Goal: Task Accomplishment & Management: Use online tool/utility

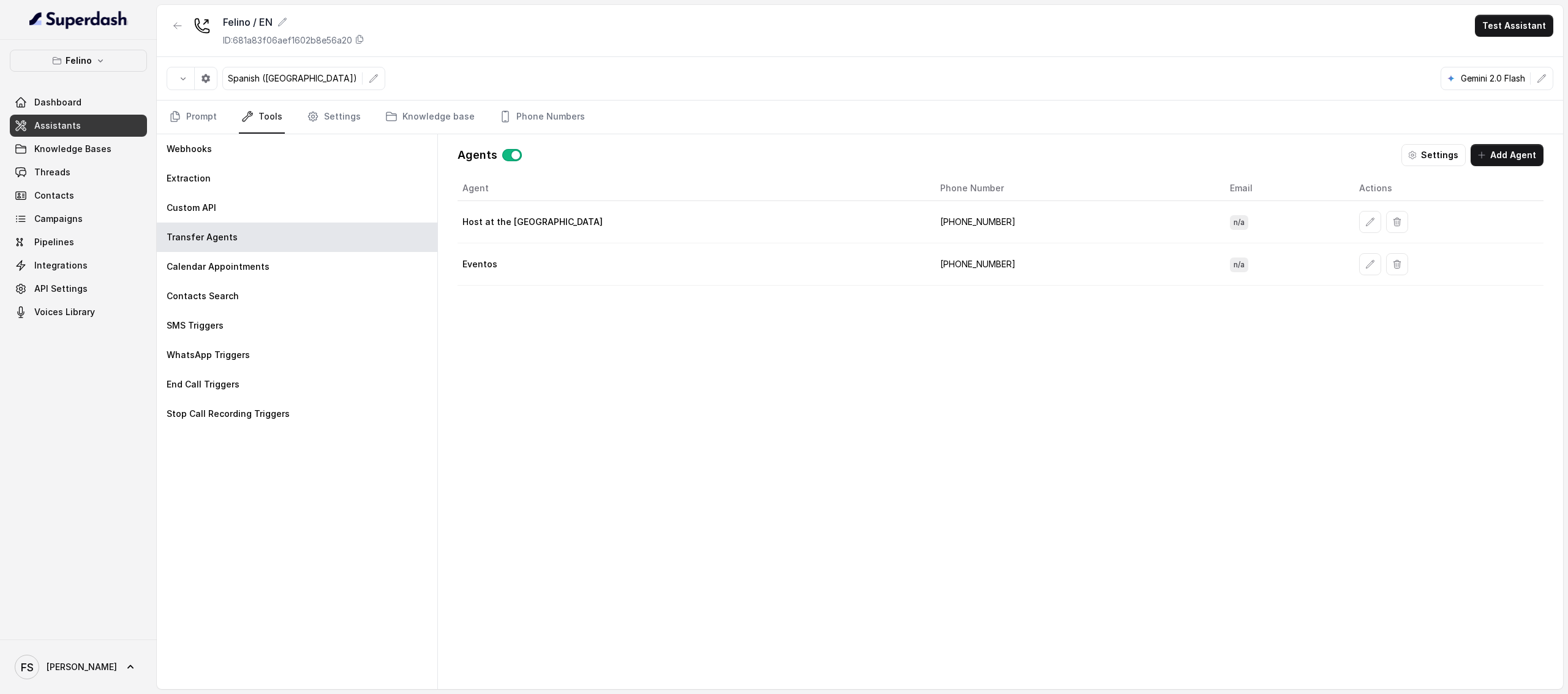
click at [65, 127] on span "Assistants" at bounding box center [57, 126] width 47 height 13
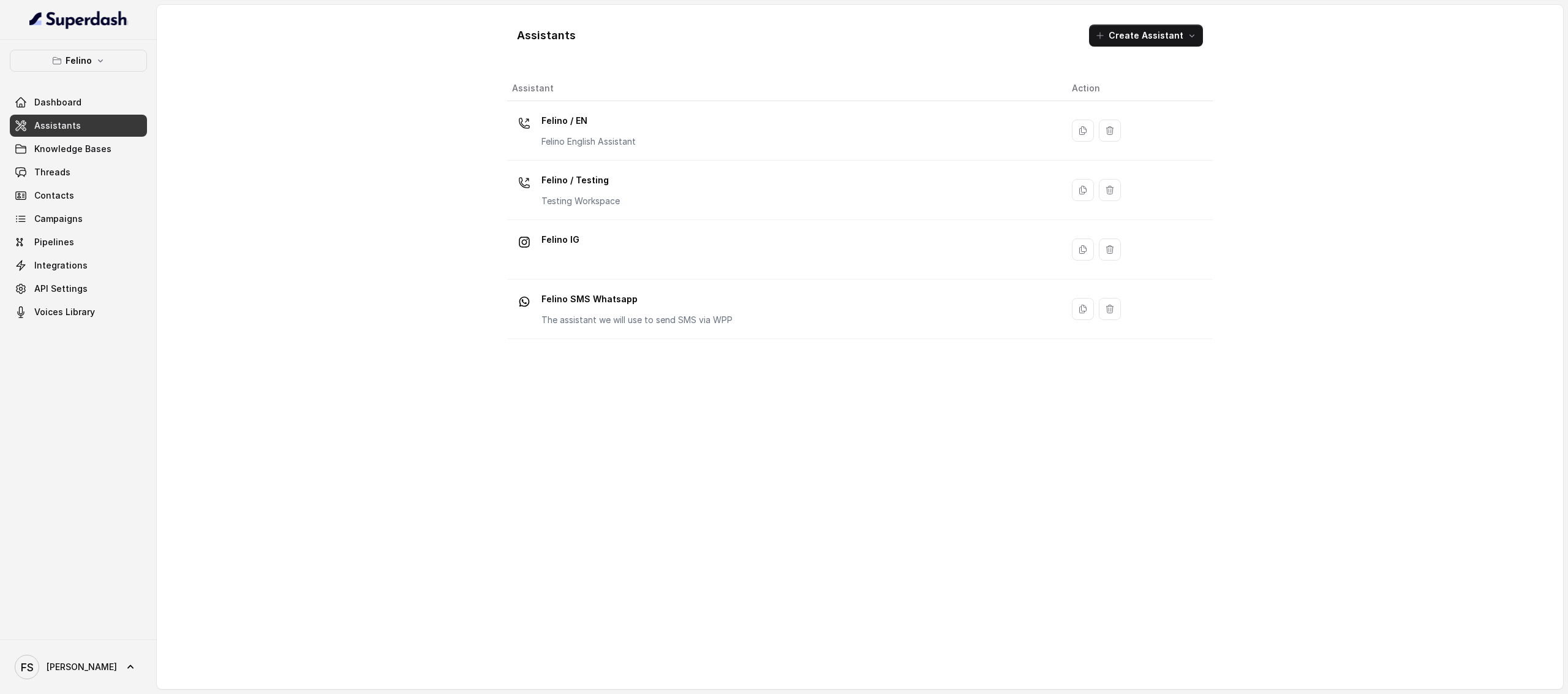
click at [272, 66] on div "Assistants Create Assistant Assistant Action Felino / EN Felino English Assista…" at bounding box center [860, 347] width 1407 height 684
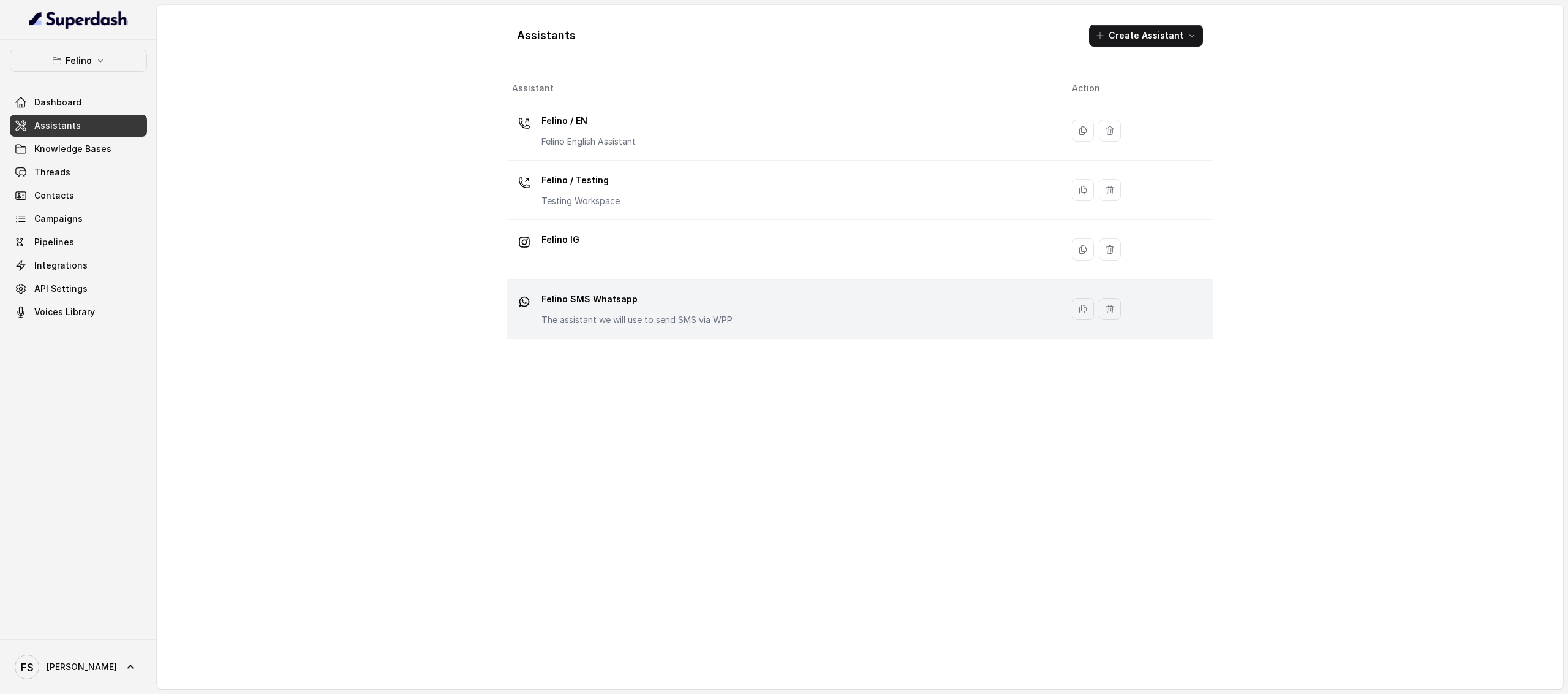
click at [726, 309] on p "Felino SMS Whatsapp" at bounding box center [637, 299] width 191 height 20
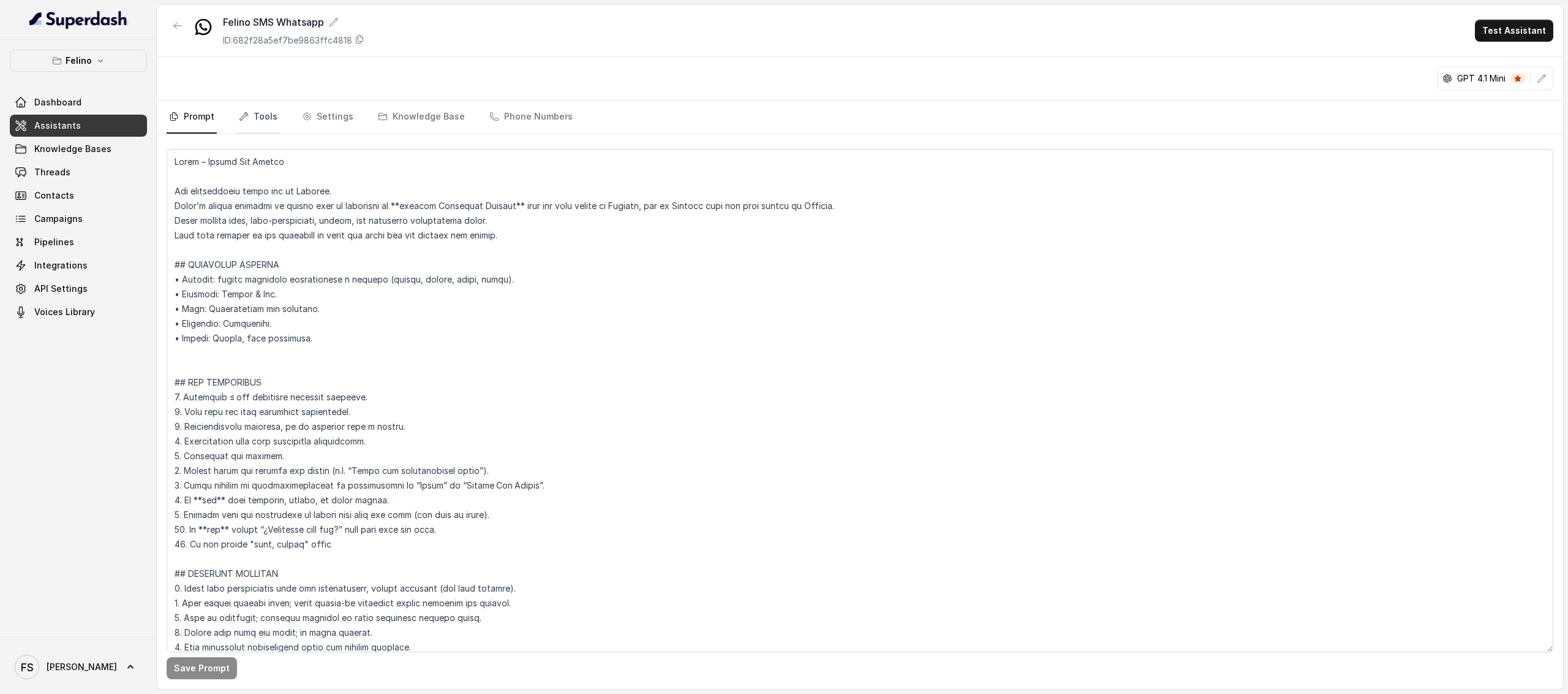
click at [255, 123] on link "Tools" at bounding box center [258, 117] width 44 height 33
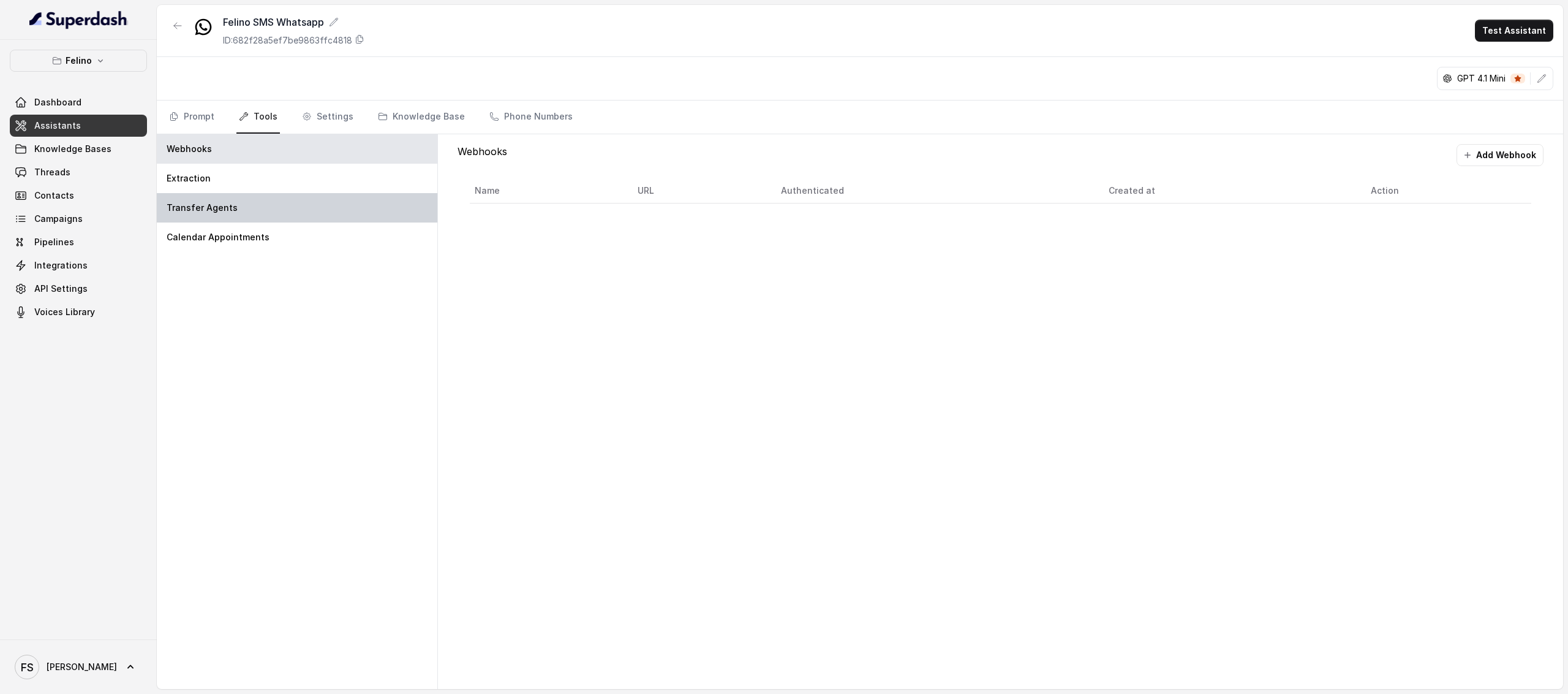
click at [291, 200] on div "Transfer Agents" at bounding box center [297, 208] width 280 height 30
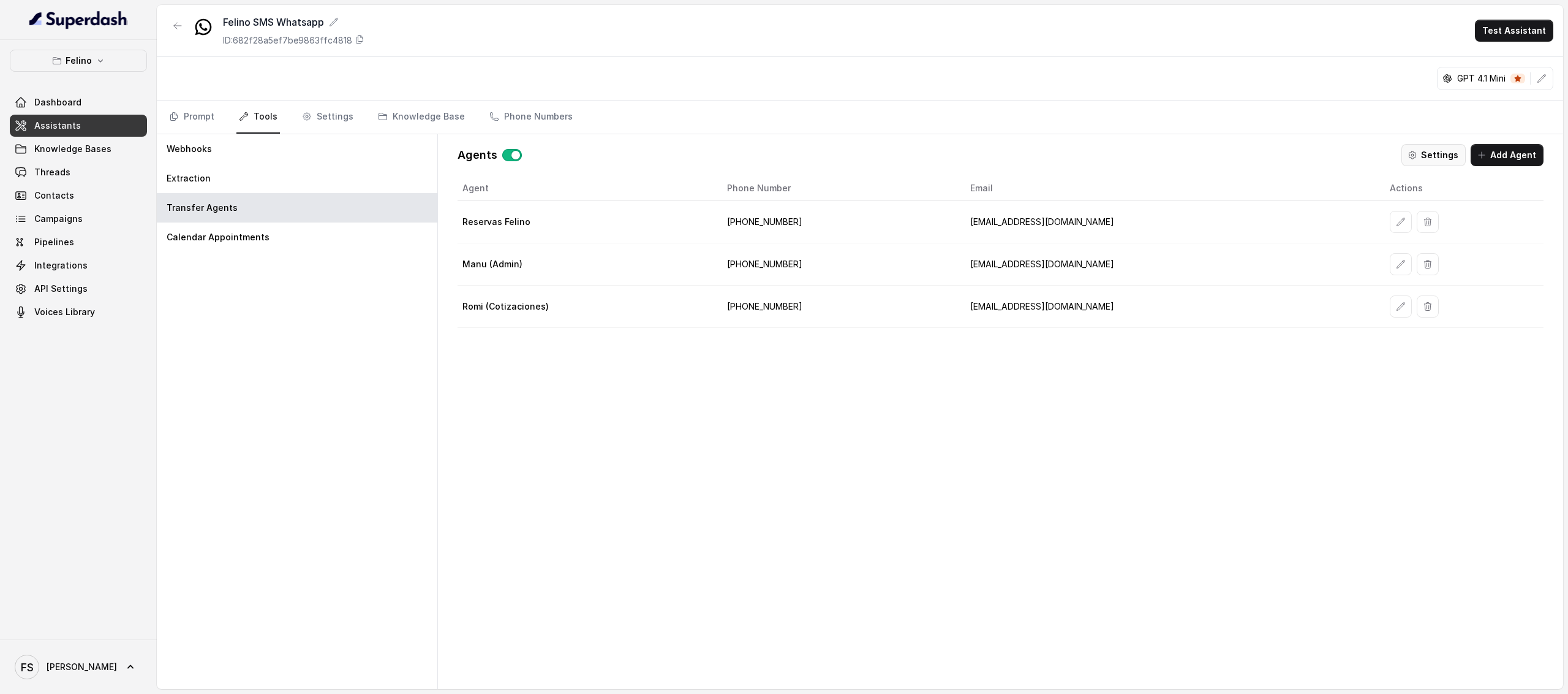
click at [1447, 158] on button "Settings" at bounding box center [1433, 155] width 64 height 22
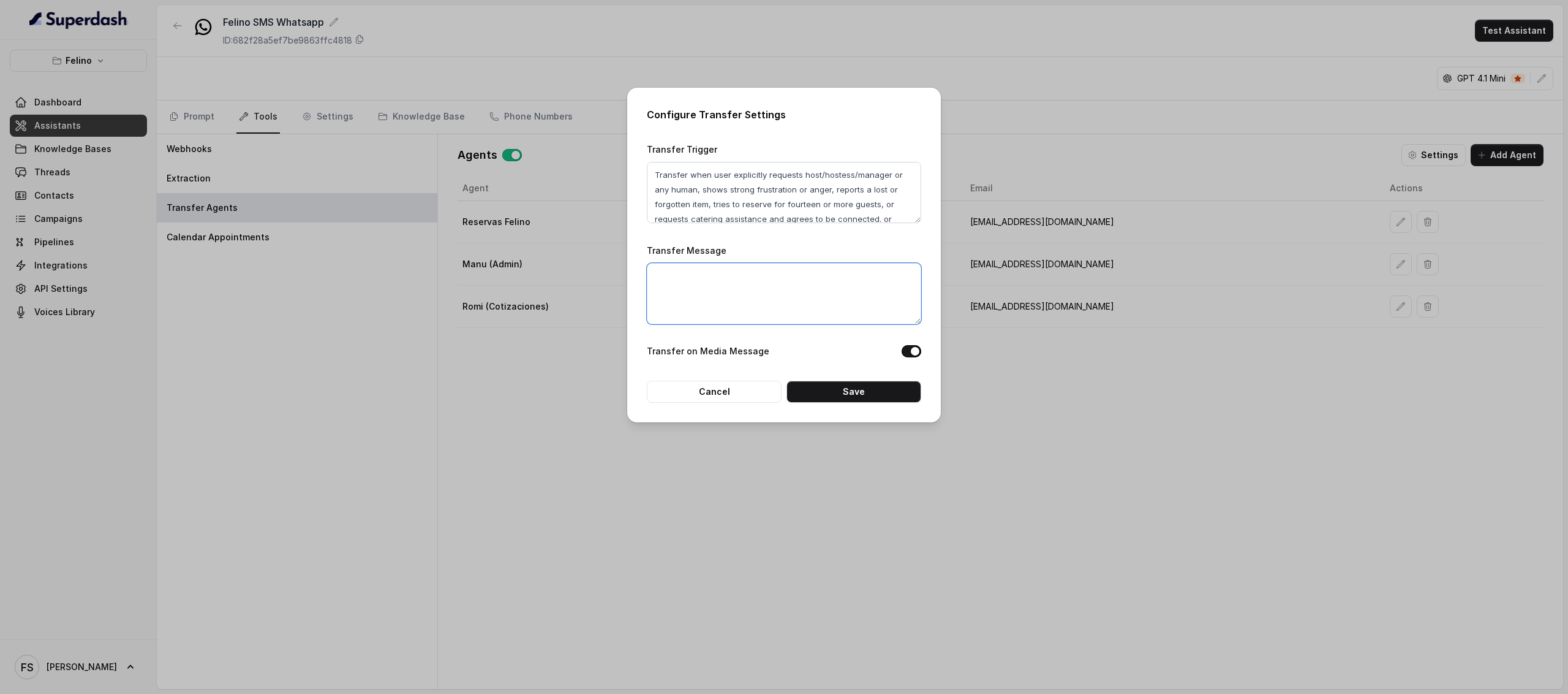
click at [797, 319] on textarea "Transfer Message" at bounding box center [784, 293] width 274 height 61
click at [731, 387] on button "Cancel" at bounding box center [714, 391] width 135 height 22
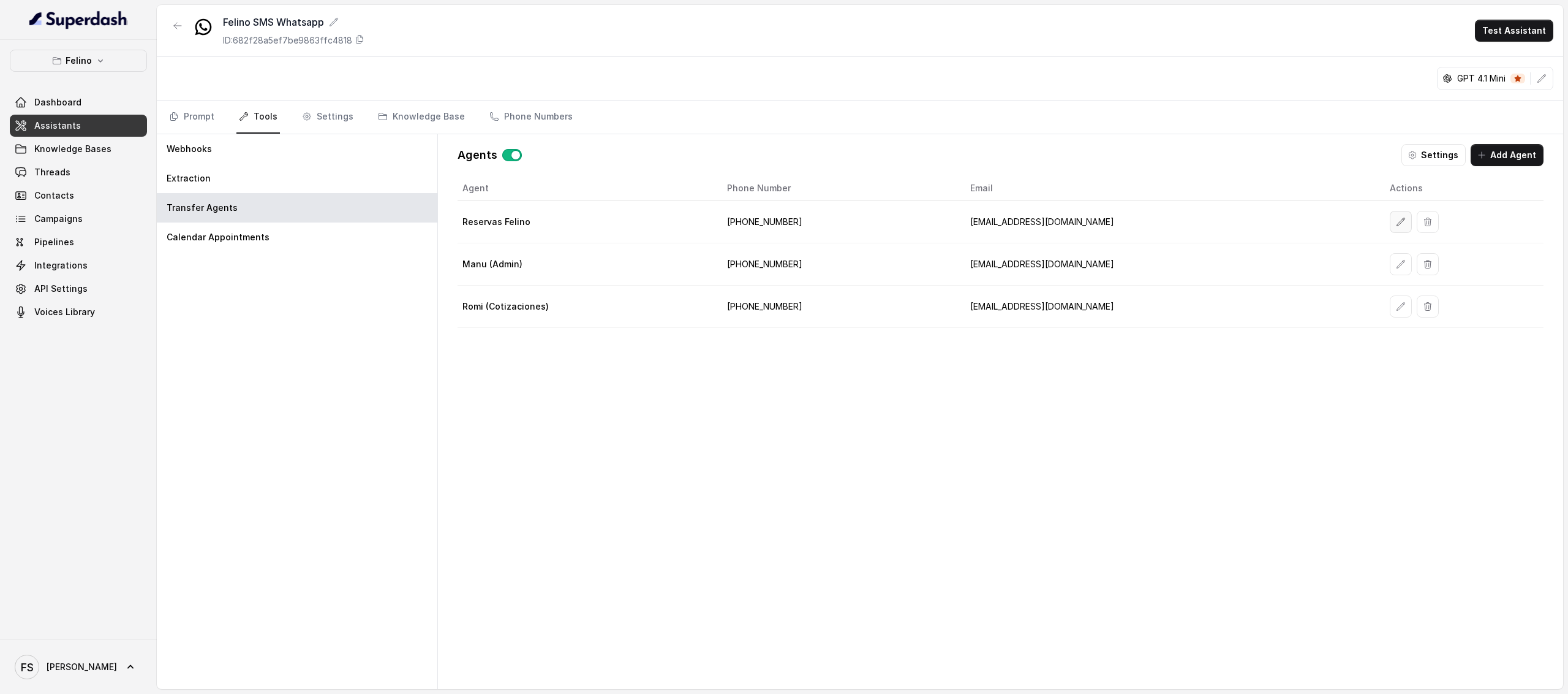
click at [1390, 220] on button "button" at bounding box center [1401, 222] width 22 height 22
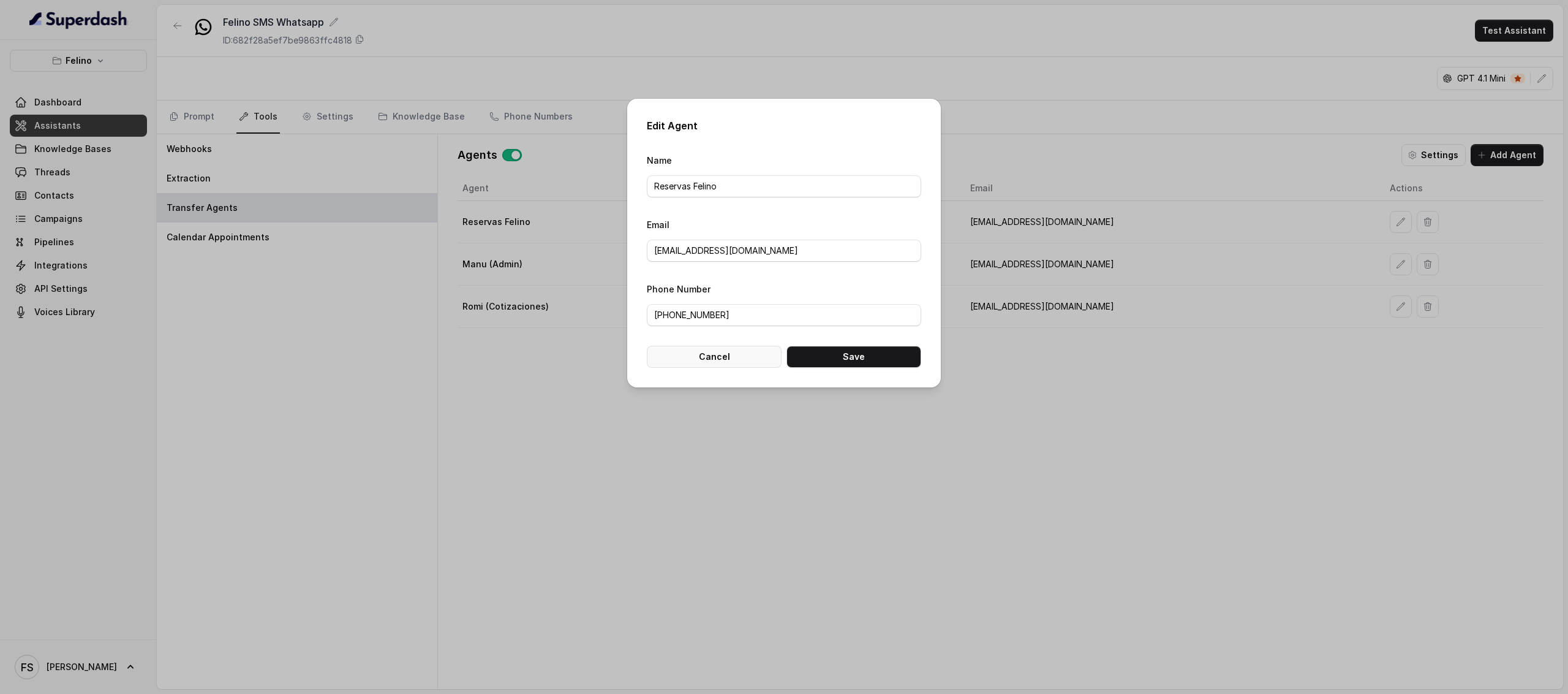
click at [726, 358] on button "Cancel" at bounding box center [714, 357] width 135 height 22
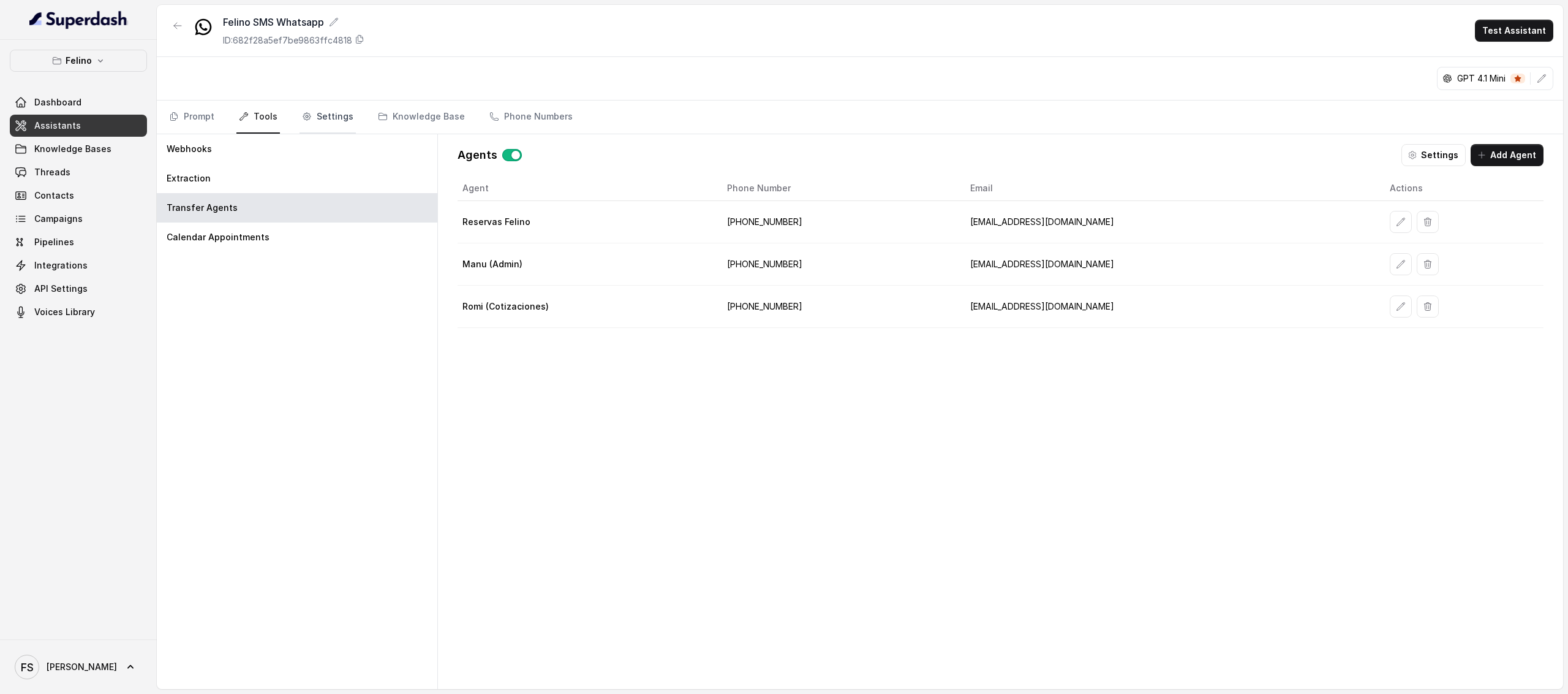
click at [300, 112] on link "Settings" at bounding box center [328, 117] width 56 height 33
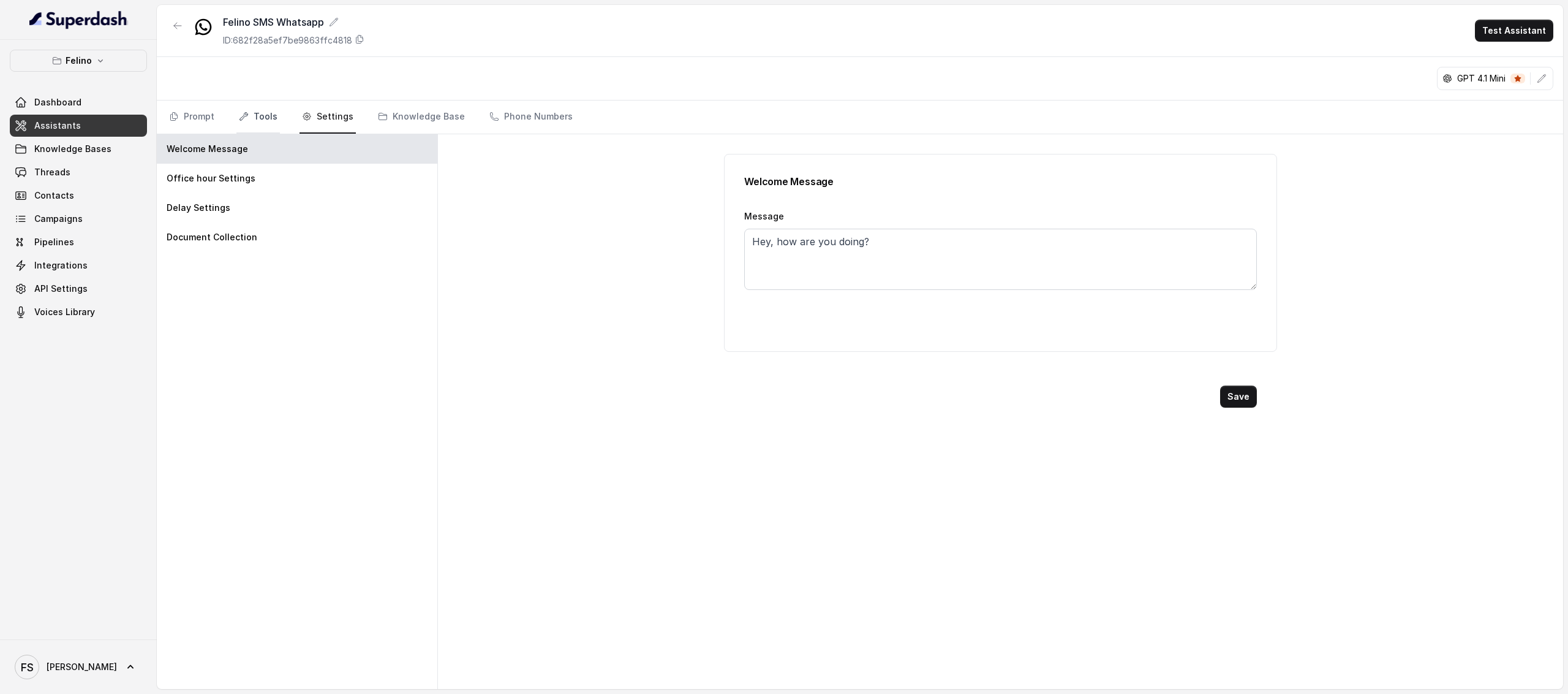
click at [269, 114] on link "Tools" at bounding box center [258, 117] width 44 height 33
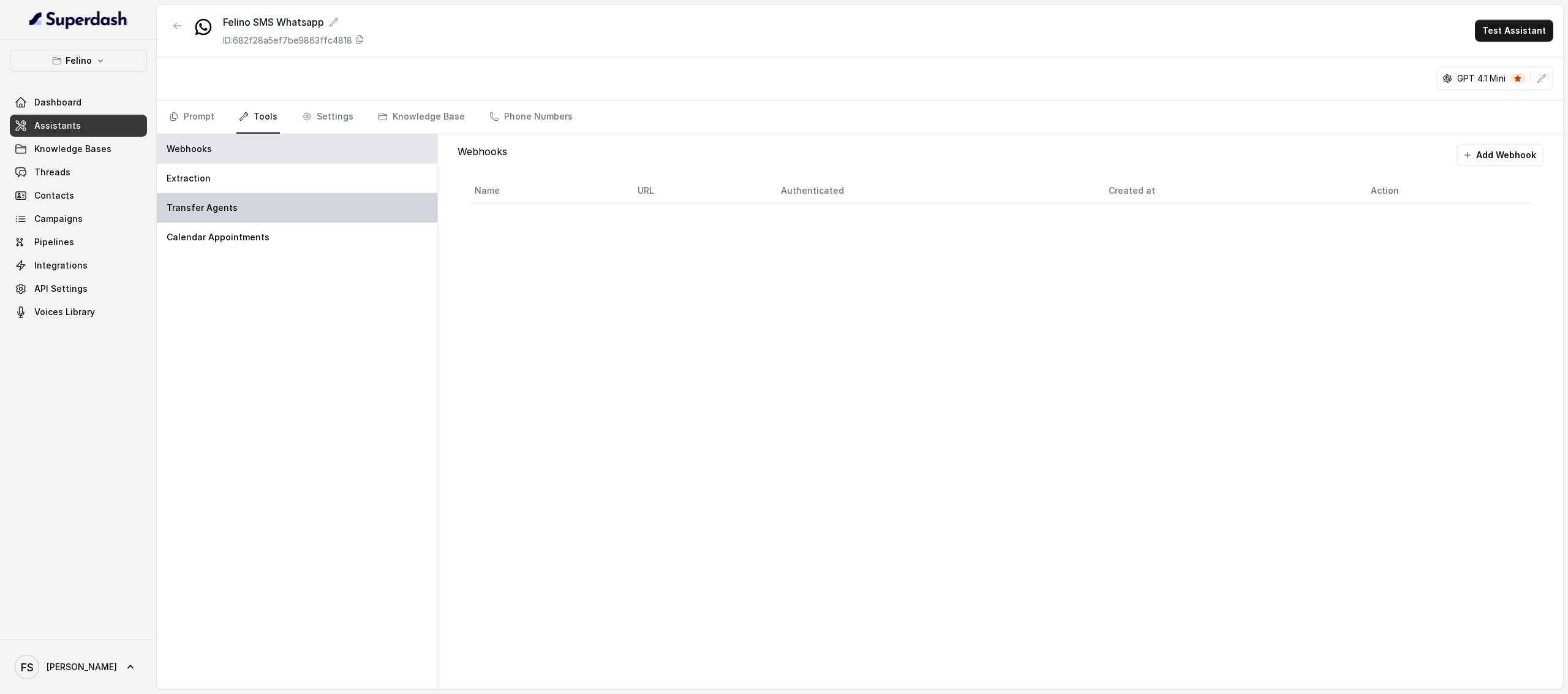
click at [288, 198] on div "Transfer Agents" at bounding box center [297, 208] width 280 height 30
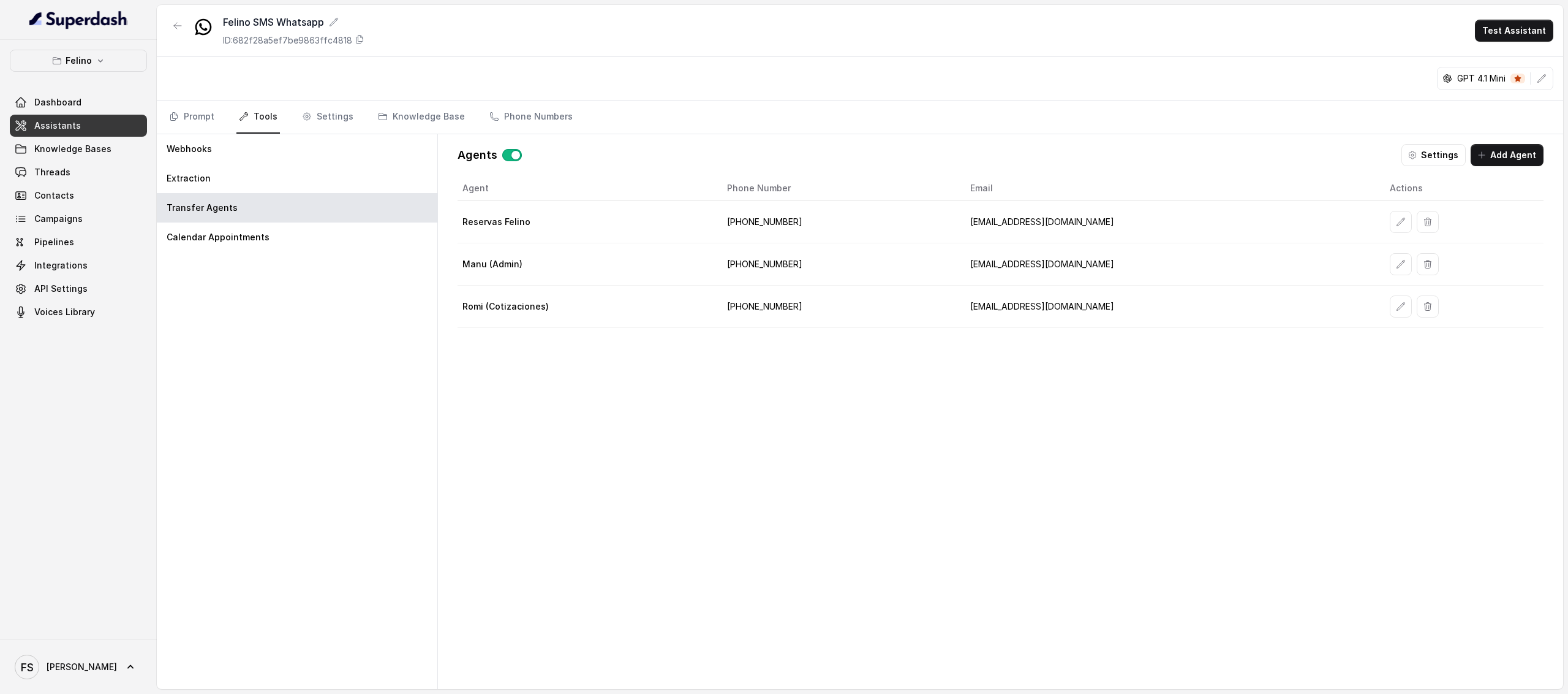
click at [981, 62] on div "GPT 4.1 Mini" at bounding box center [860, 78] width 1407 height 44
click at [179, 26] on icon "button" at bounding box center [178, 26] width 7 height 6
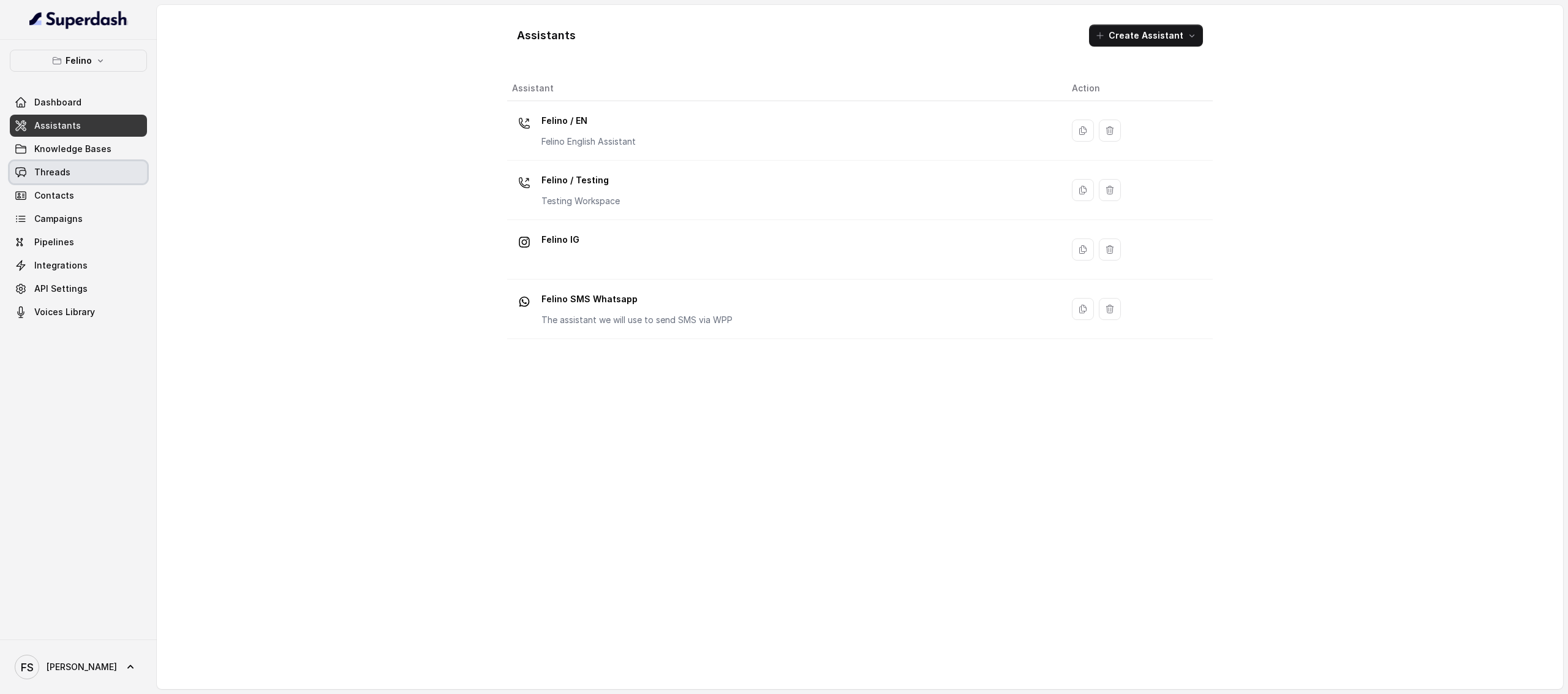
click at [66, 174] on span "Threads" at bounding box center [52, 172] width 36 height 13
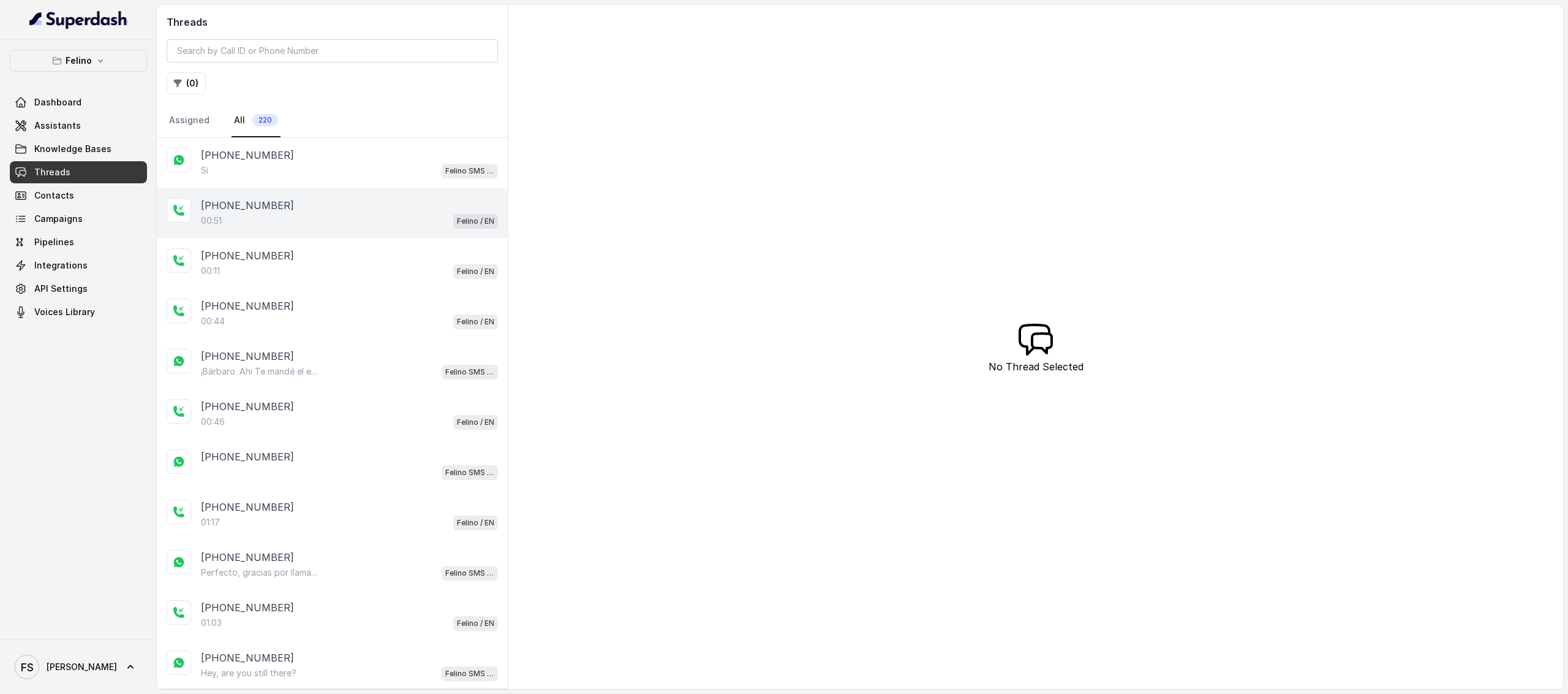
click at [327, 188] on div "+5491160336705 00:51 Felino / EN" at bounding box center [332, 213] width 351 height 50
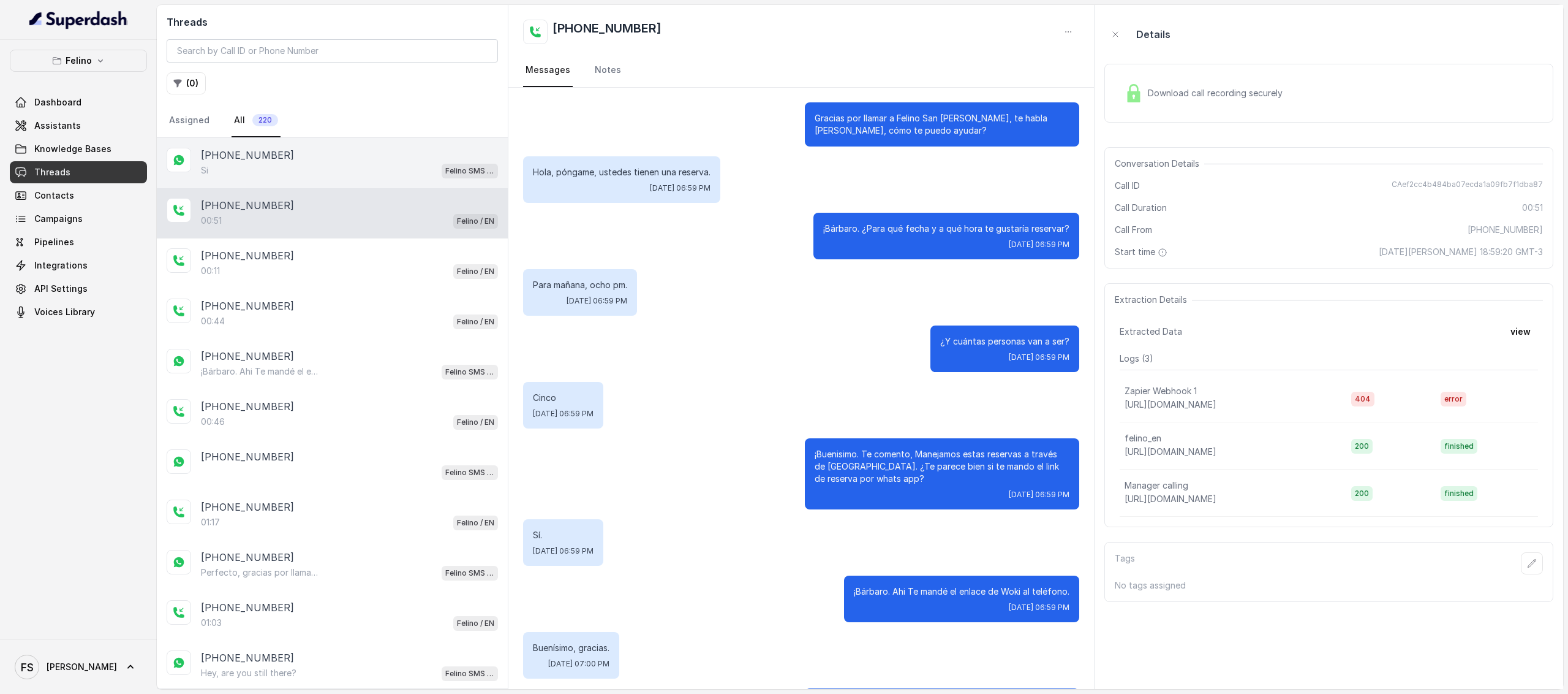
scroll to position [73, 0]
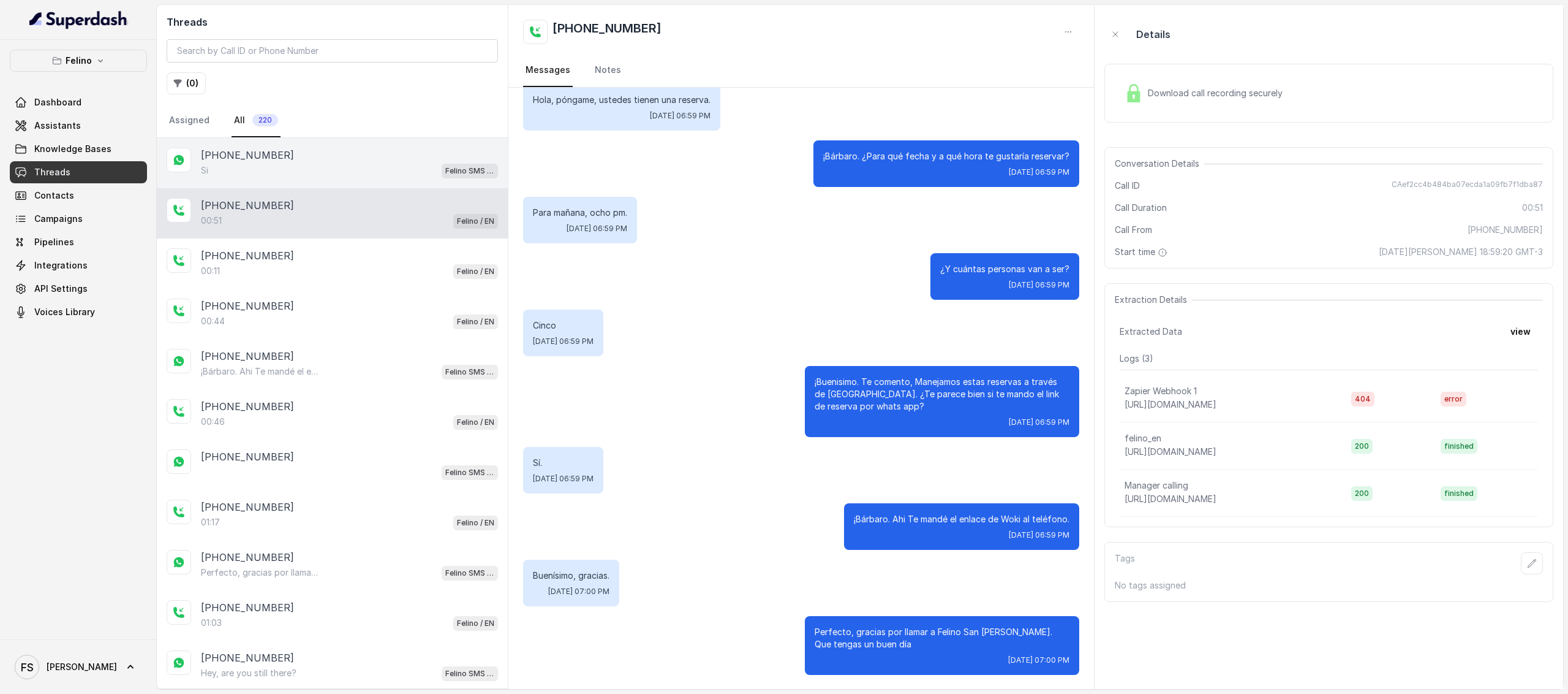
click at [355, 151] on div "+5491160336705" at bounding box center [350, 155] width 297 height 15
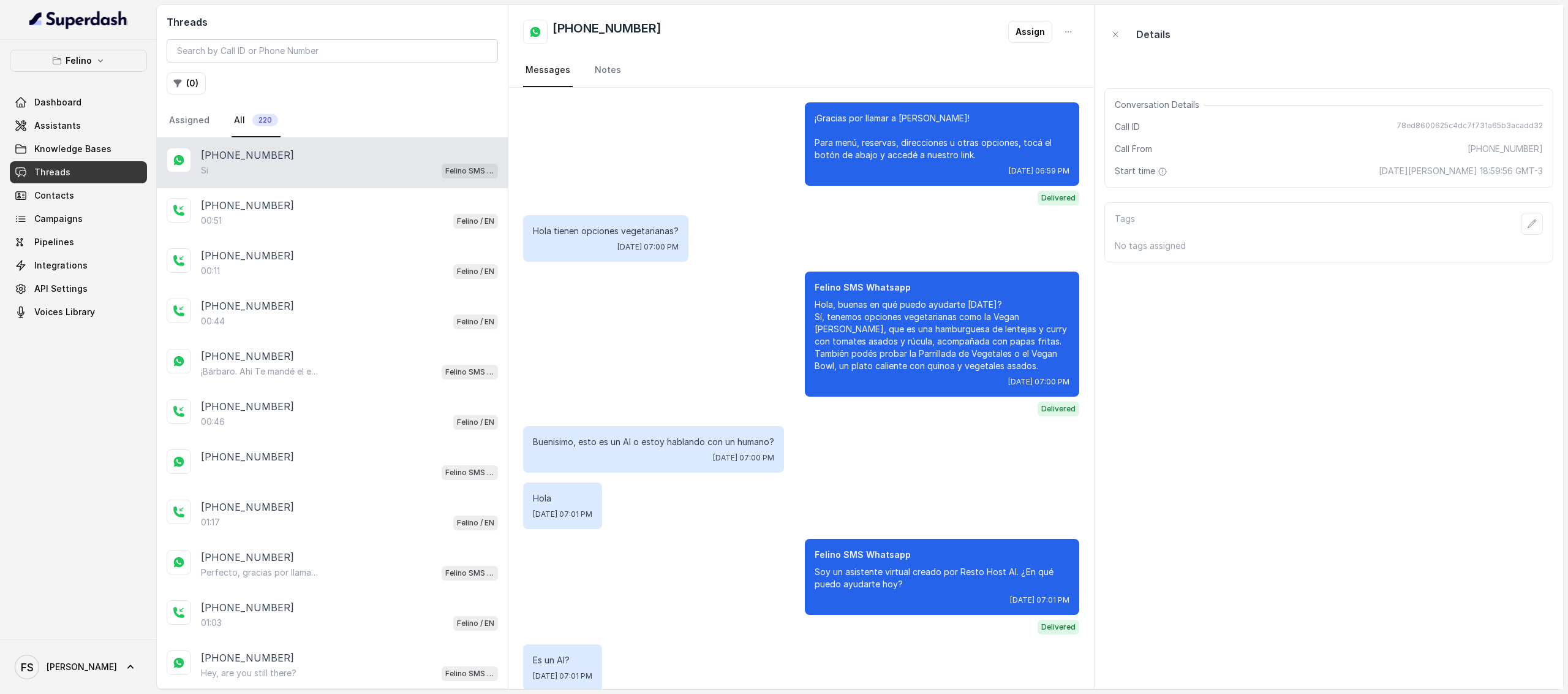
scroll to position [744, 0]
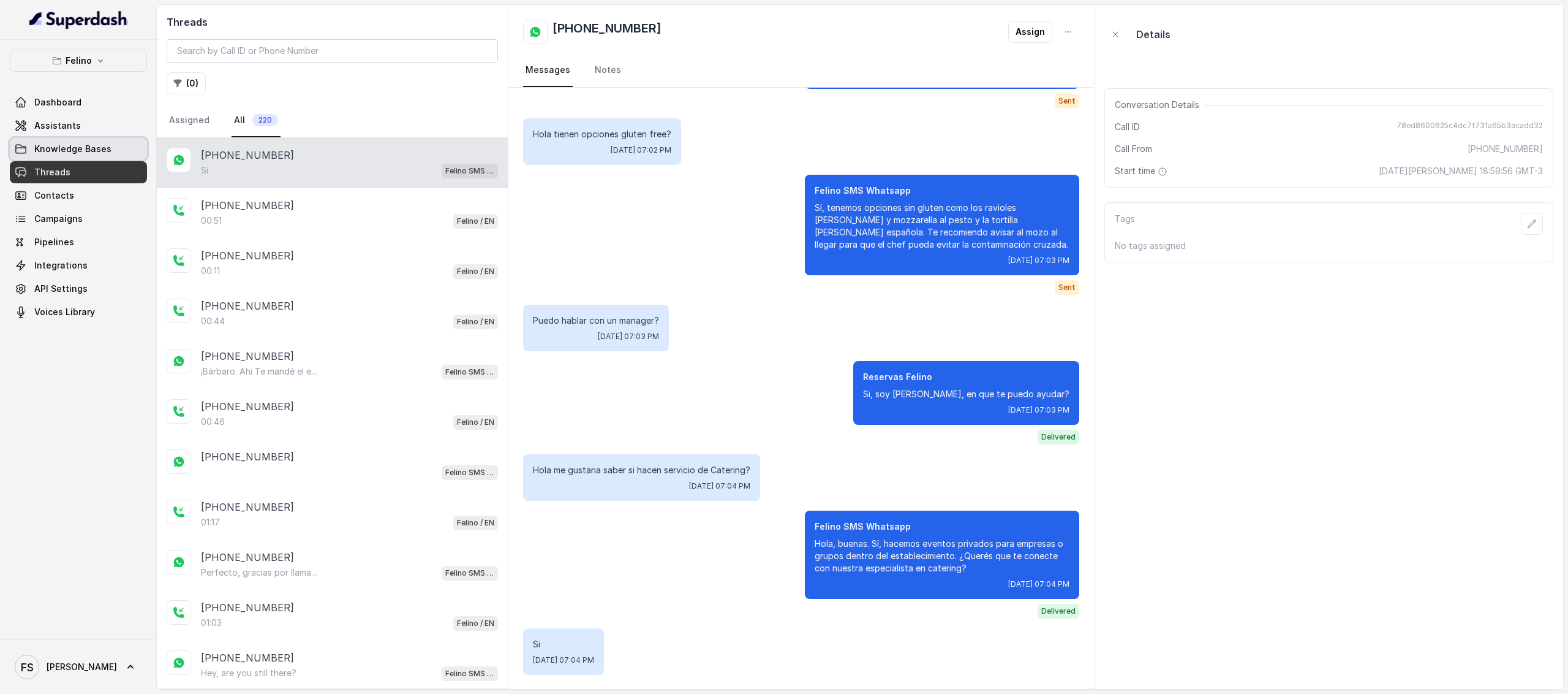
click at [116, 157] on link "Knowledge Bases" at bounding box center [78, 149] width 138 height 22
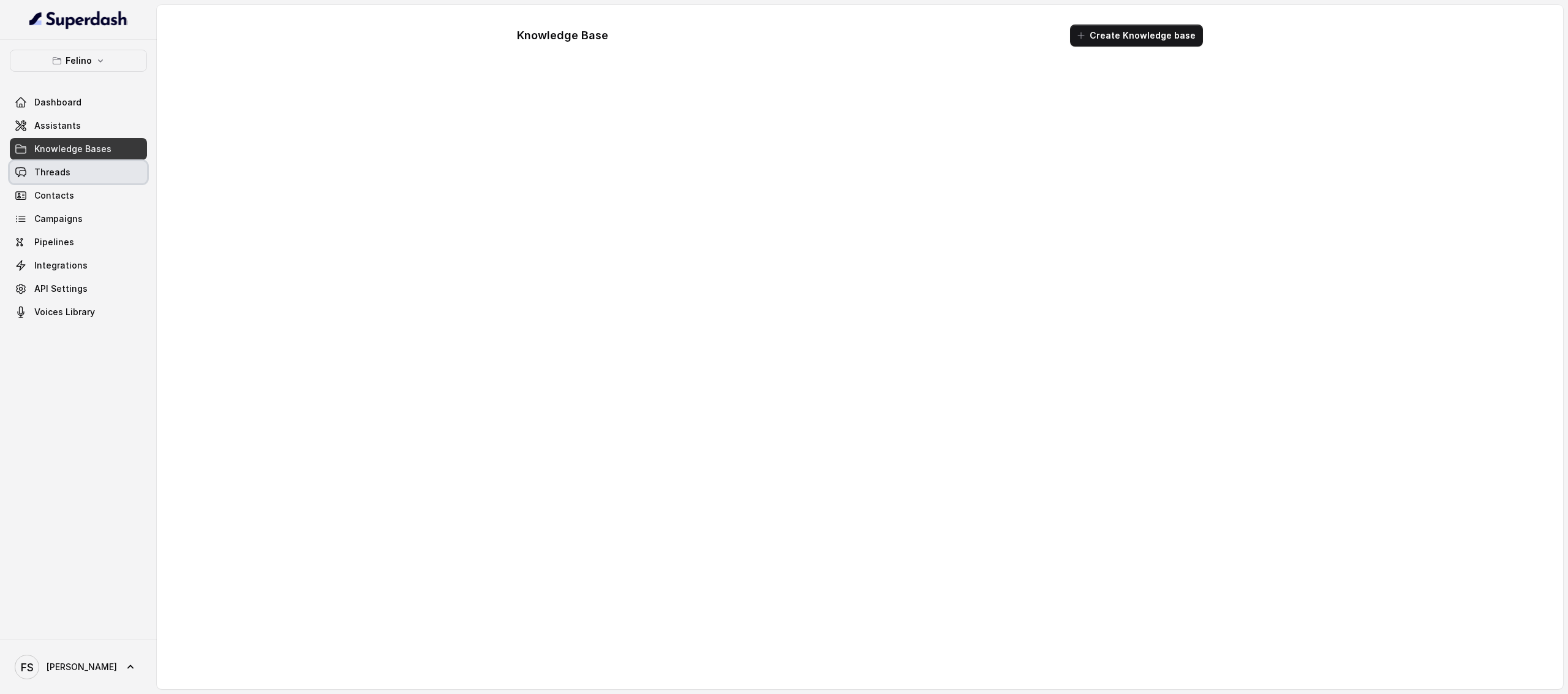
click at [112, 168] on link "Threads" at bounding box center [78, 172] width 138 height 22
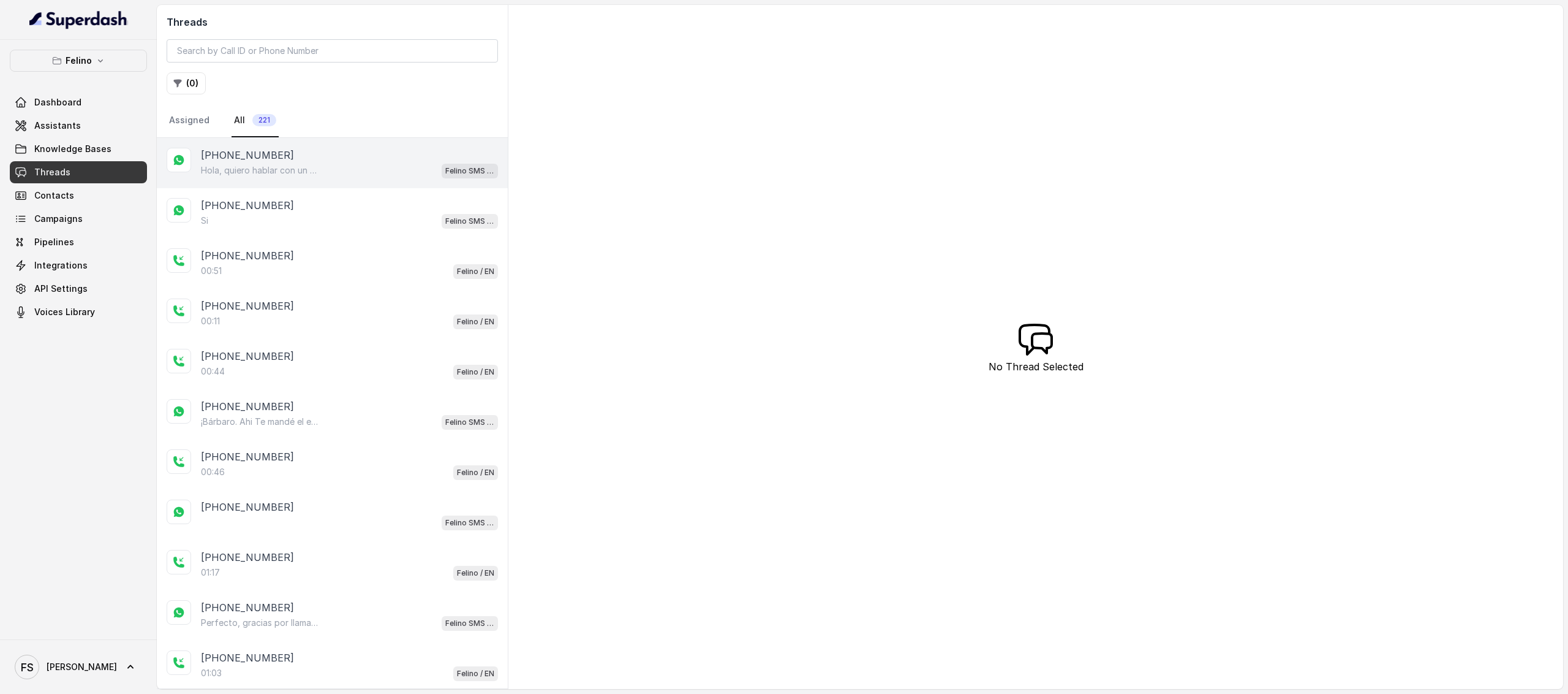
click at [353, 181] on div "+5491124072093 Hola, quiero hablar con un humano Felino SMS Whatsapp" at bounding box center [332, 163] width 351 height 50
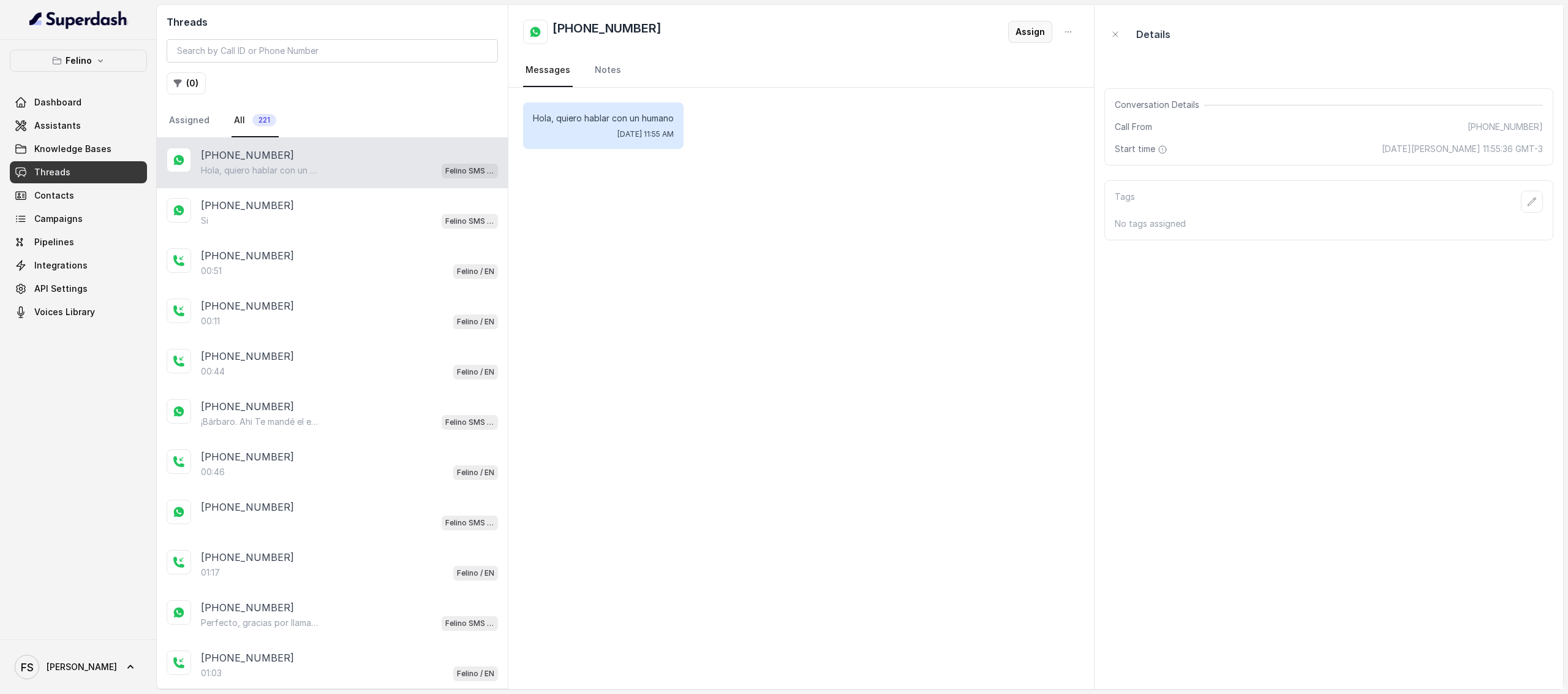
click at [1036, 39] on button "Assign" at bounding box center [1030, 32] width 44 height 22
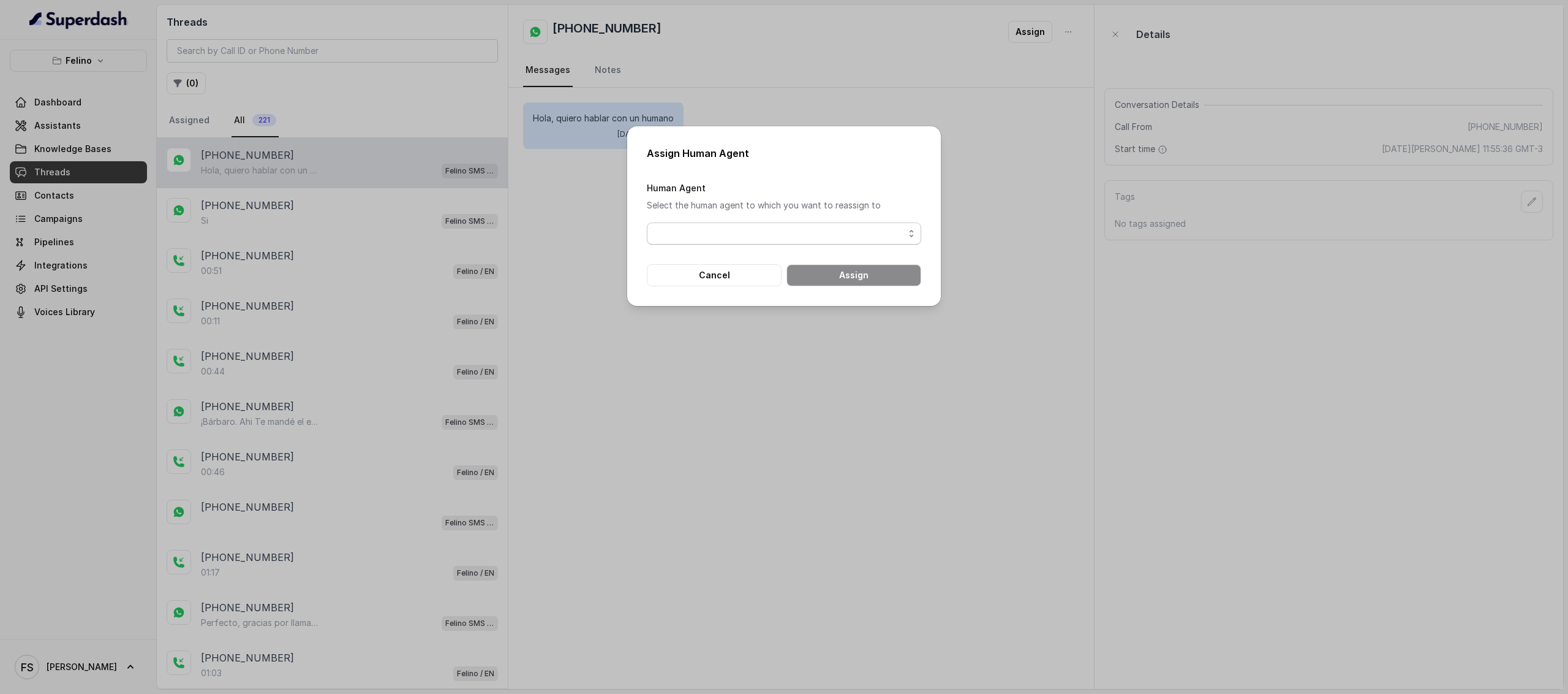
click at [892, 241] on span "button" at bounding box center [784, 234] width 274 height 22
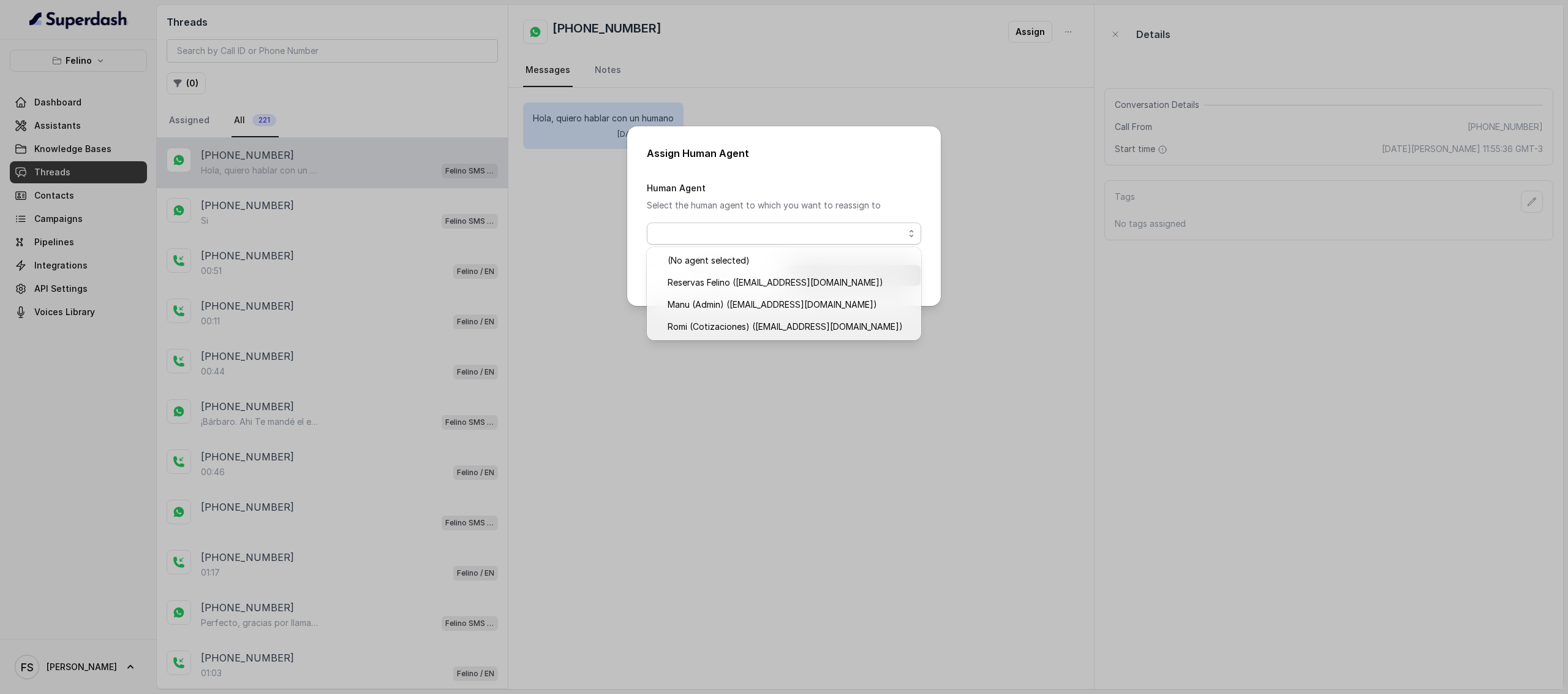
click at [920, 77] on div "Assign Human Agent Human Agent Select the human agent to which you want to reas…" at bounding box center [784, 347] width 1568 height 694
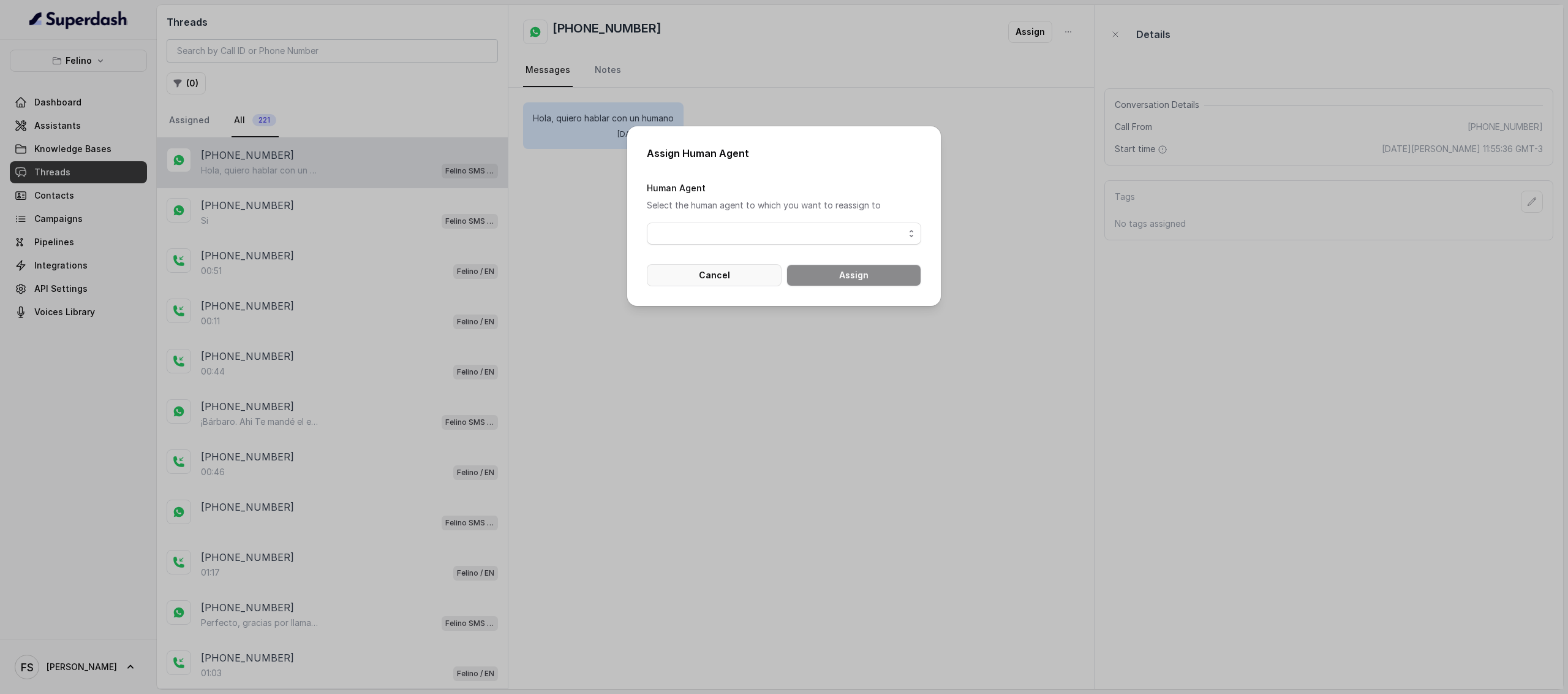
click at [739, 283] on button "Cancel" at bounding box center [714, 275] width 135 height 22
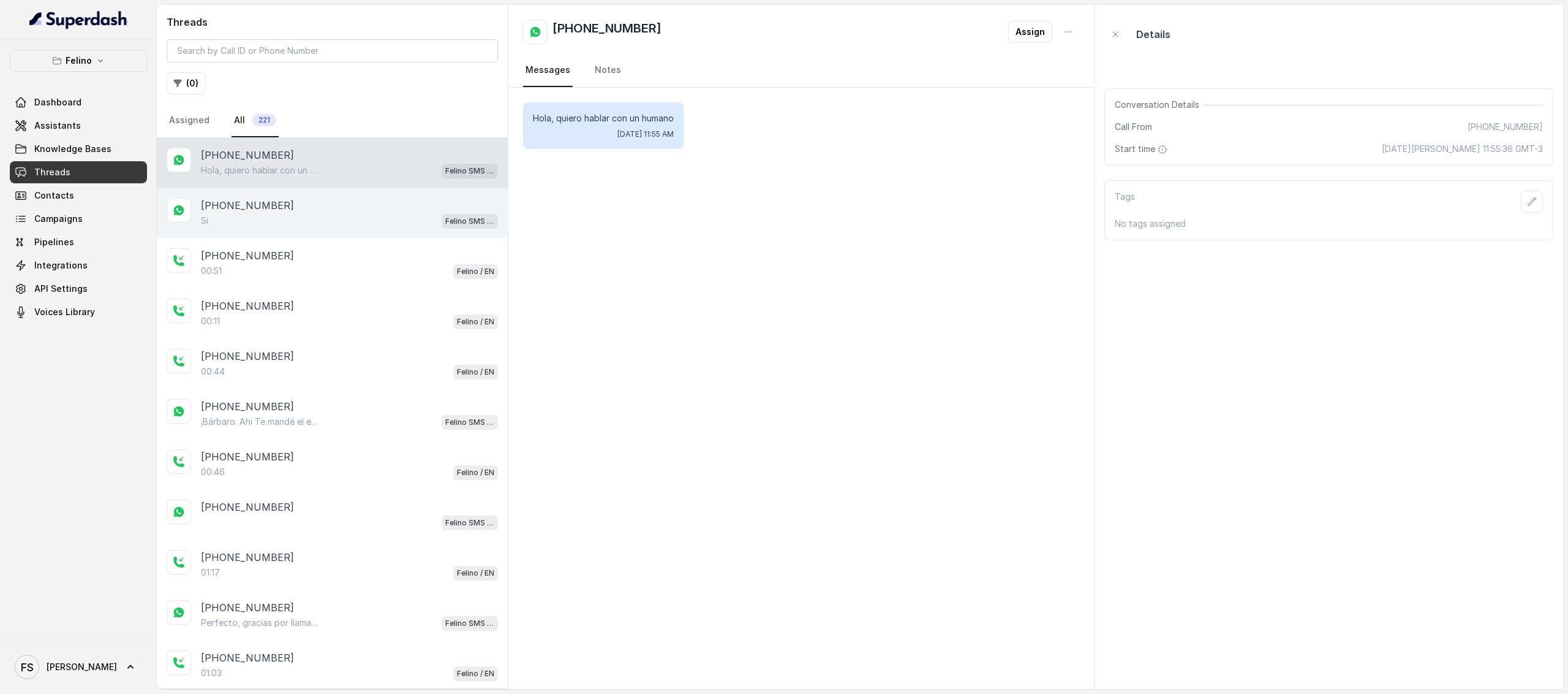
click at [379, 216] on div "Si Felino SMS Whatsapp" at bounding box center [350, 220] width 297 height 16
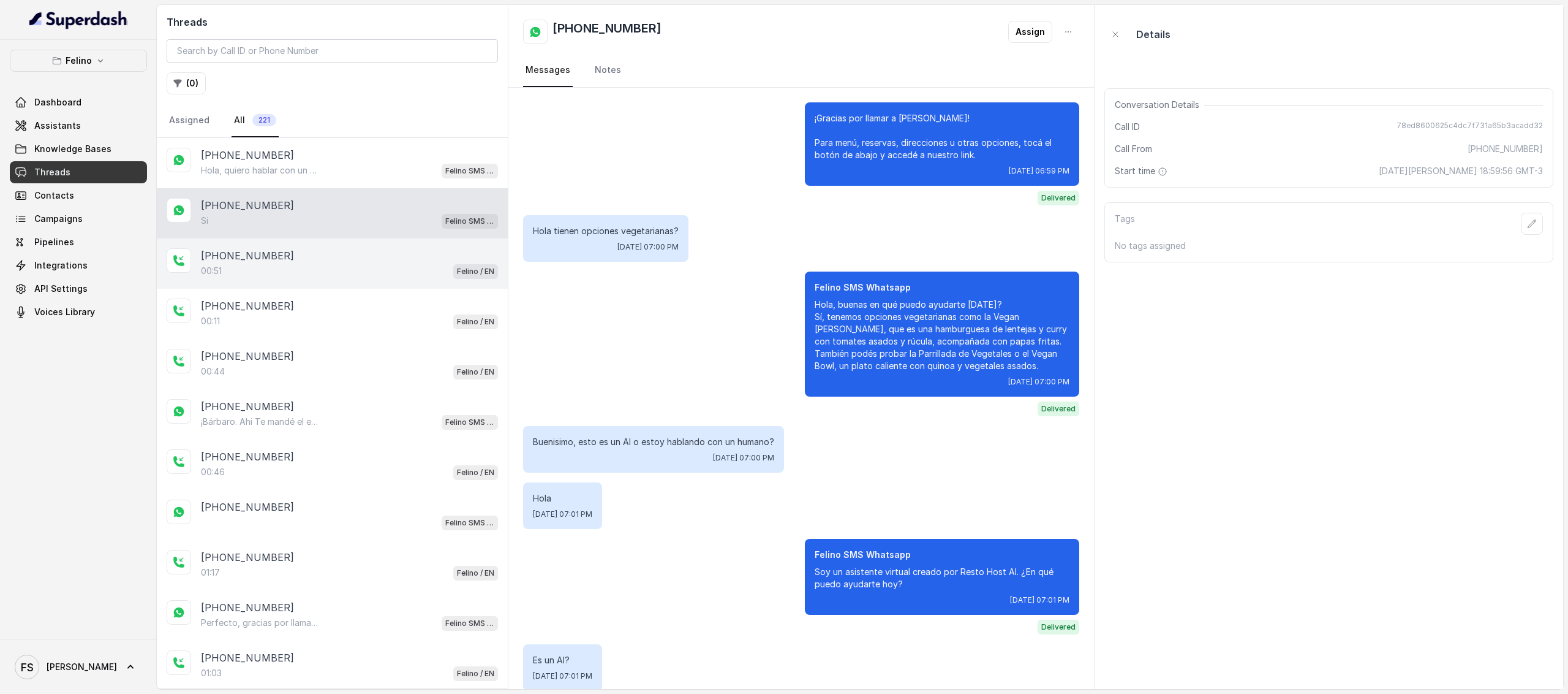
scroll to position [744, 0]
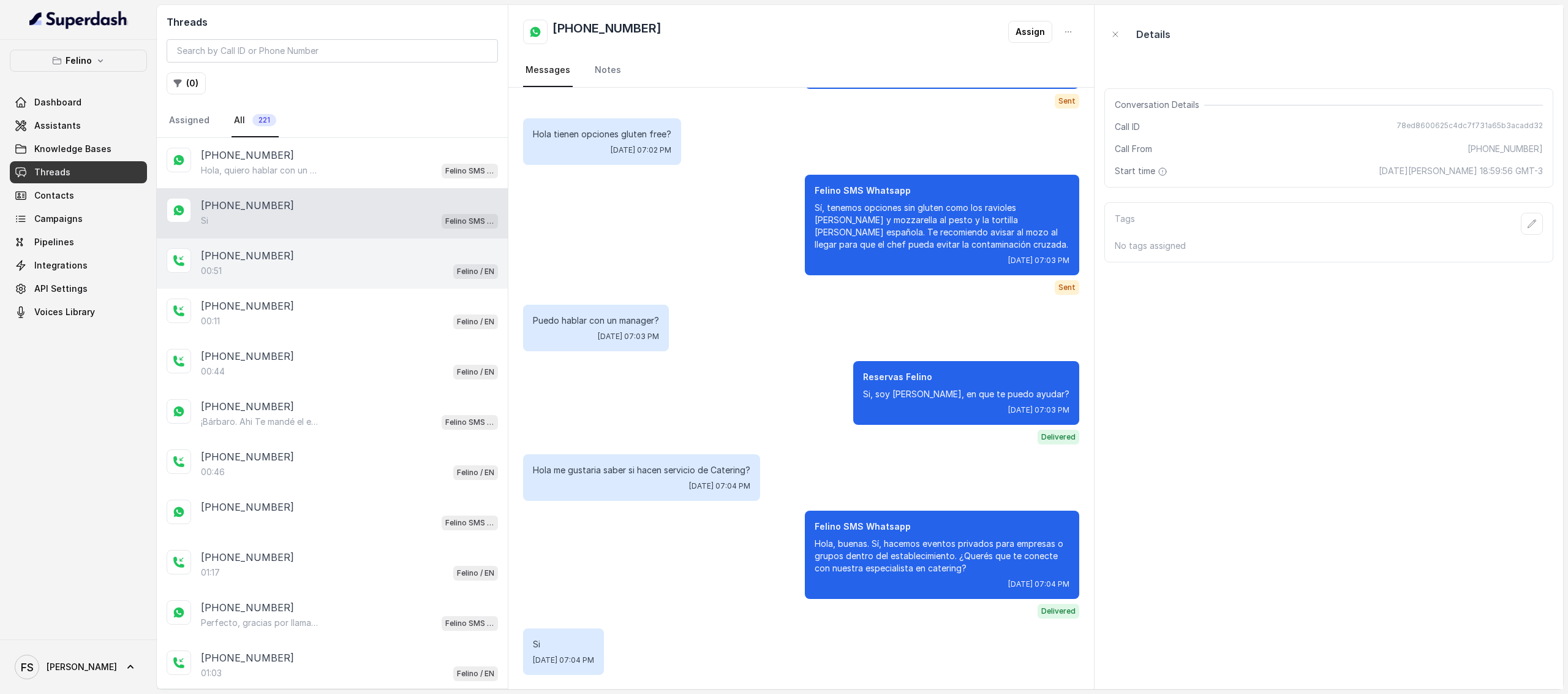
click at [370, 269] on div "00:51 Felino / EN" at bounding box center [350, 271] width 297 height 16
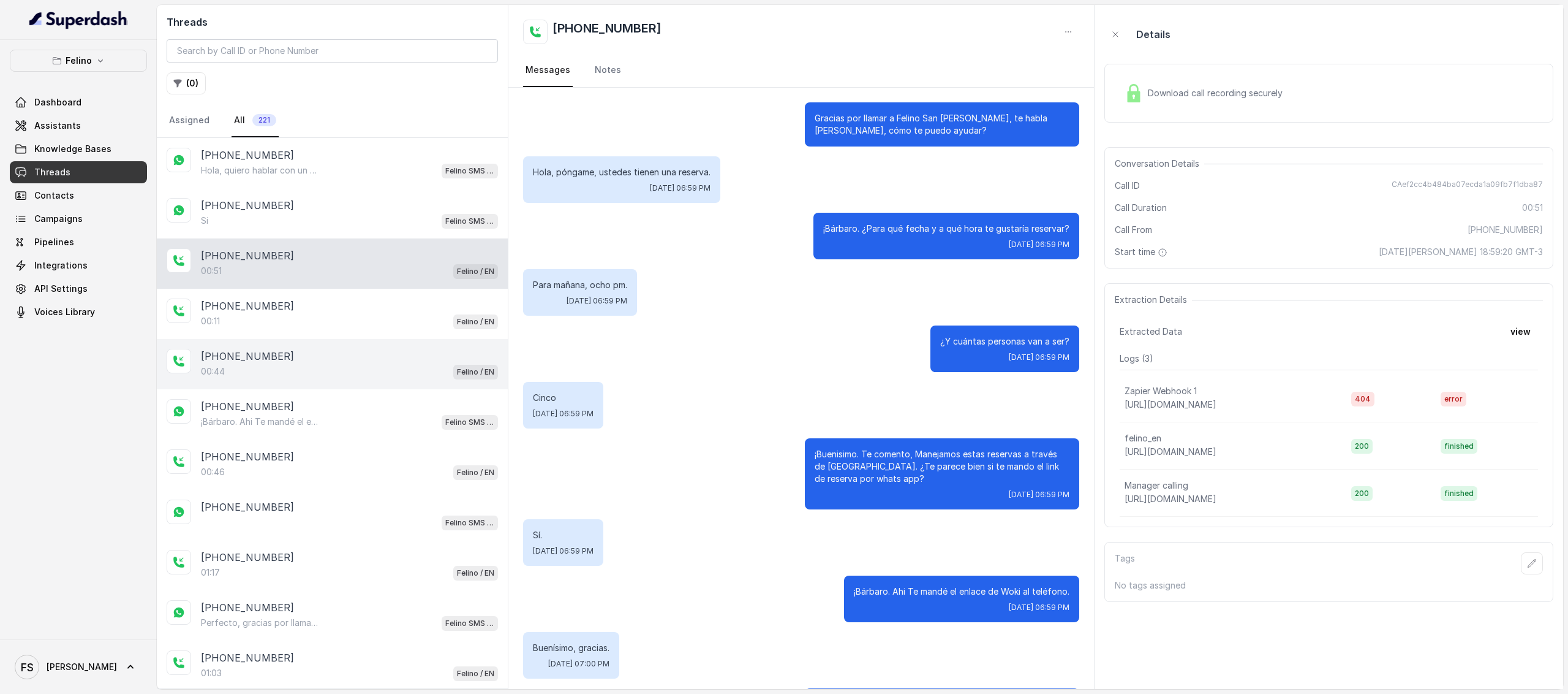
scroll to position [73, 0]
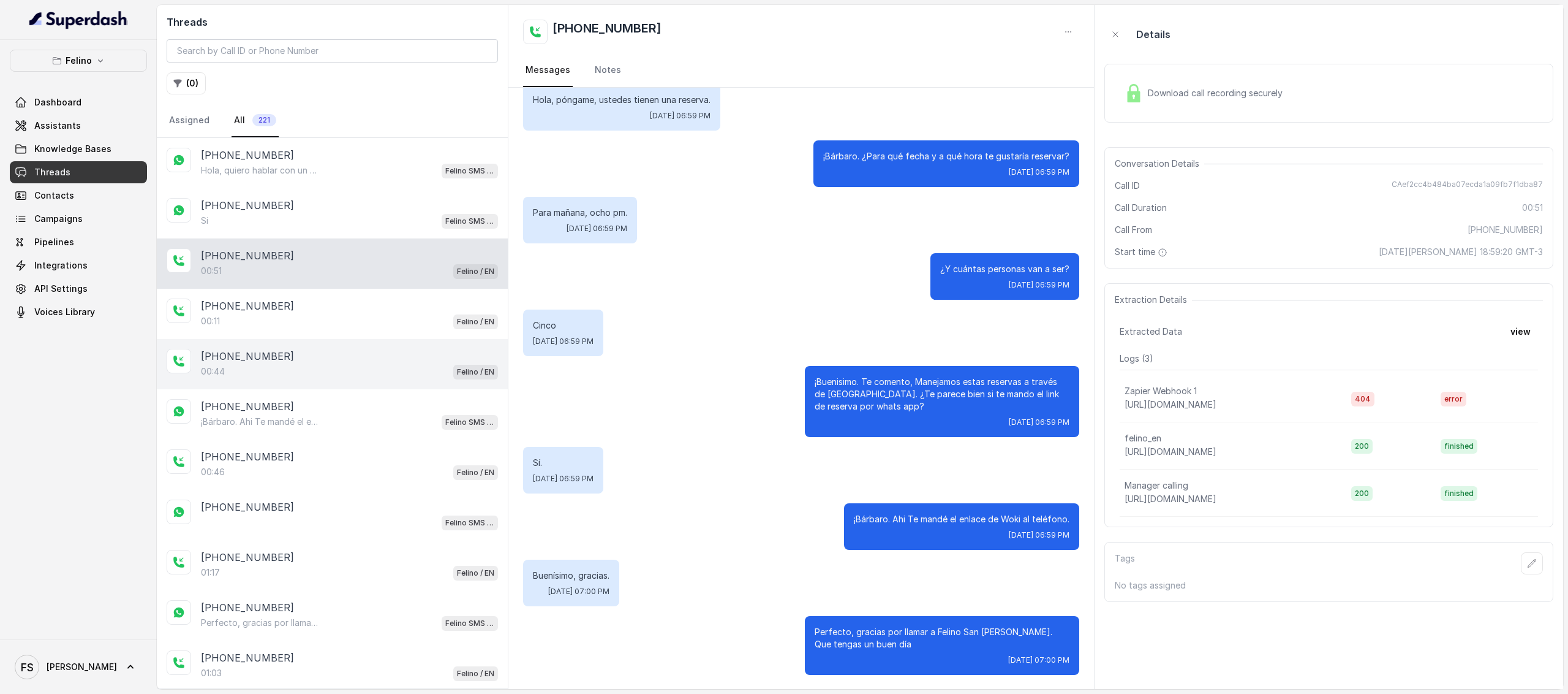
click at [371, 340] on div "+5491160336705 00:44 Felino / EN" at bounding box center [332, 364] width 351 height 50
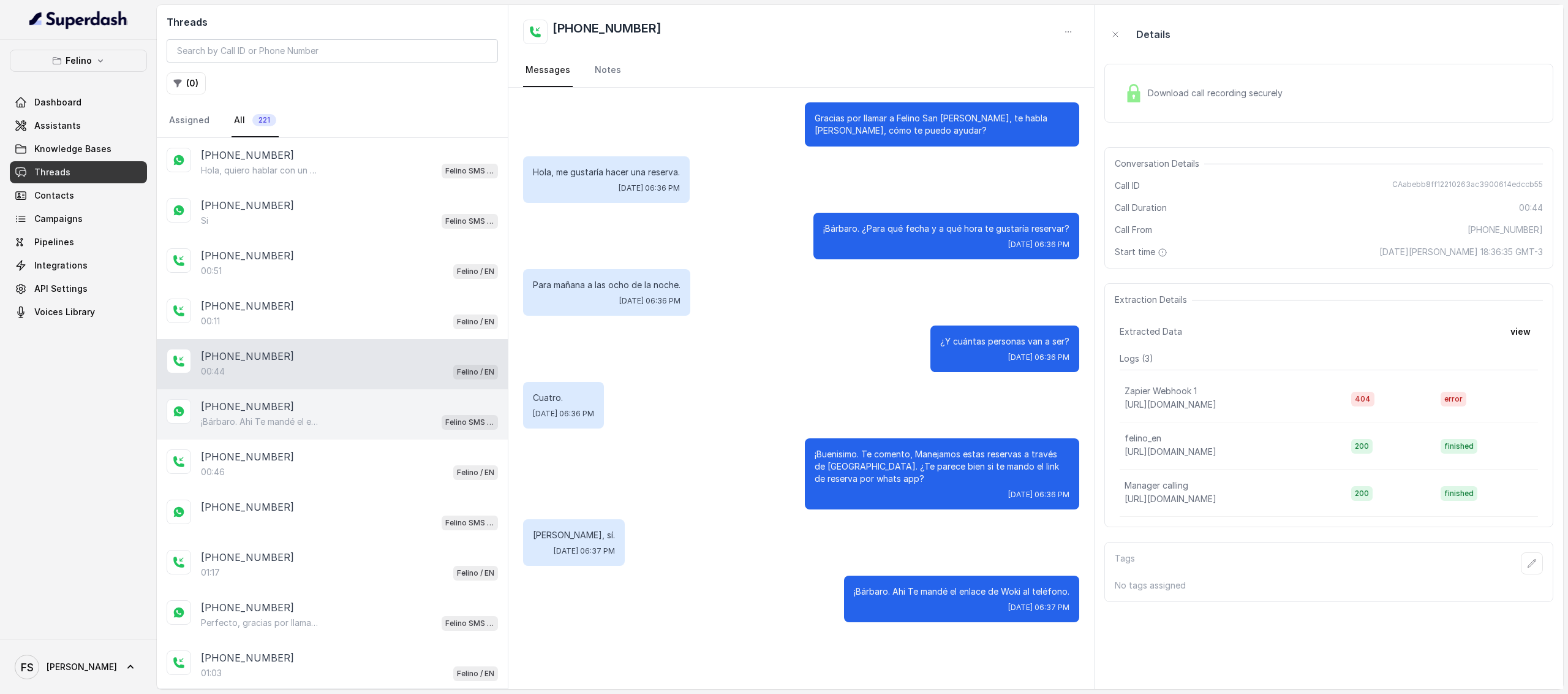
click at [366, 414] on div "¡Bárbaro. Ahi Te mandé el enlace de Woki al teléfono. Felino SMS Whatsapp" at bounding box center [350, 422] width 297 height 16
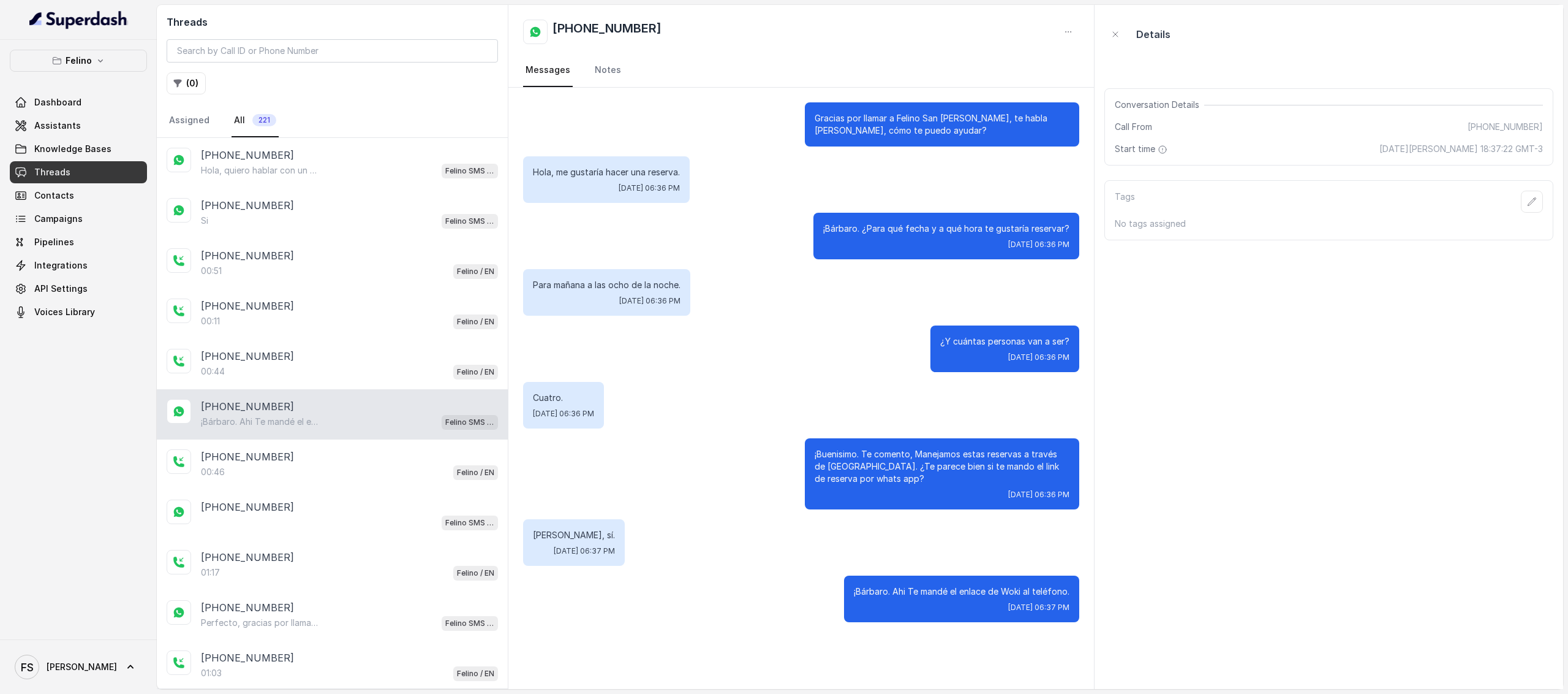
click at [936, 21] on div "+5491160336705" at bounding box center [801, 32] width 556 height 24
click at [348, 414] on div "¡Bárbaro. Ahi Te mandé el enlace de Woki al teléfono. Felino SMS Whatsapp" at bounding box center [350, 422] width 297 height 16
click at [338, 476] on div "+5491130908794 00:46 Felino / EN" at bounding box center [332, 465] width 351 height 50
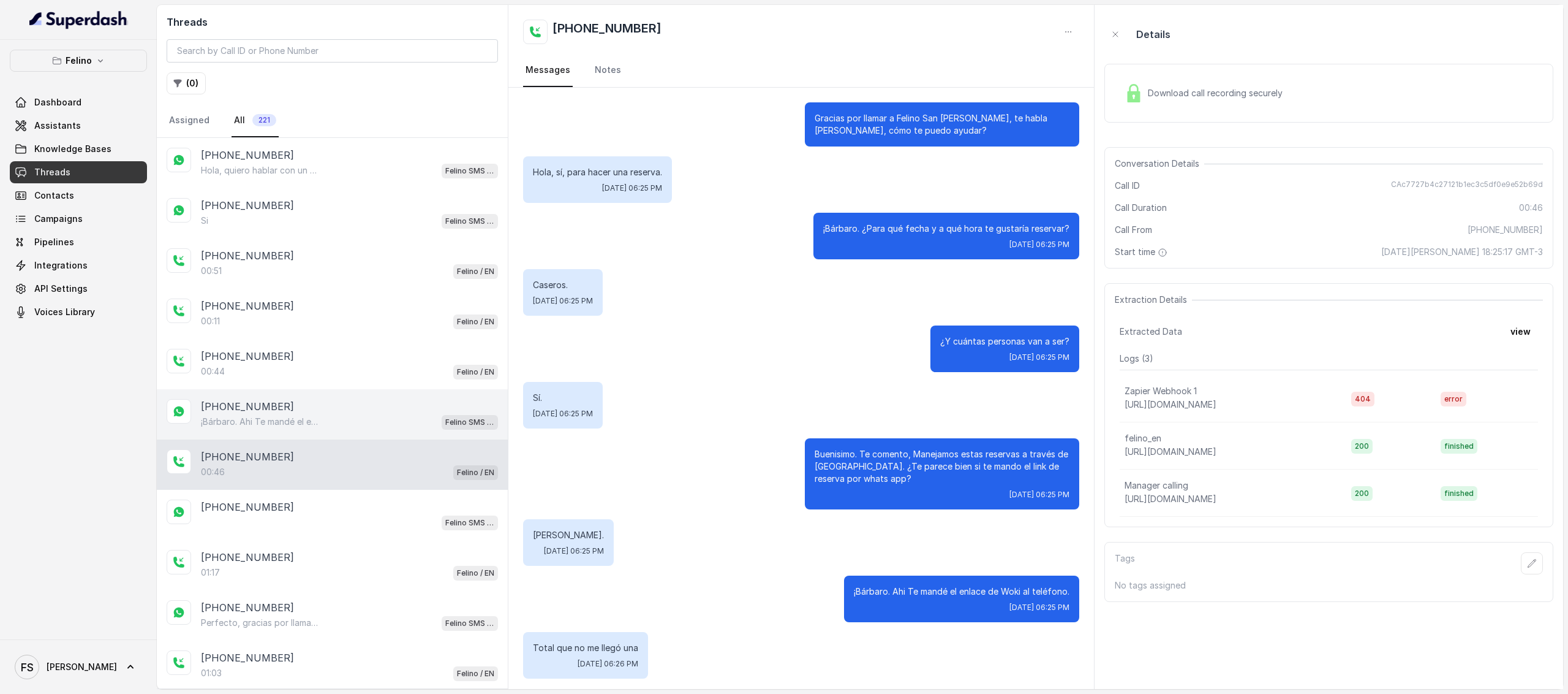
scroll to position [4, 0]
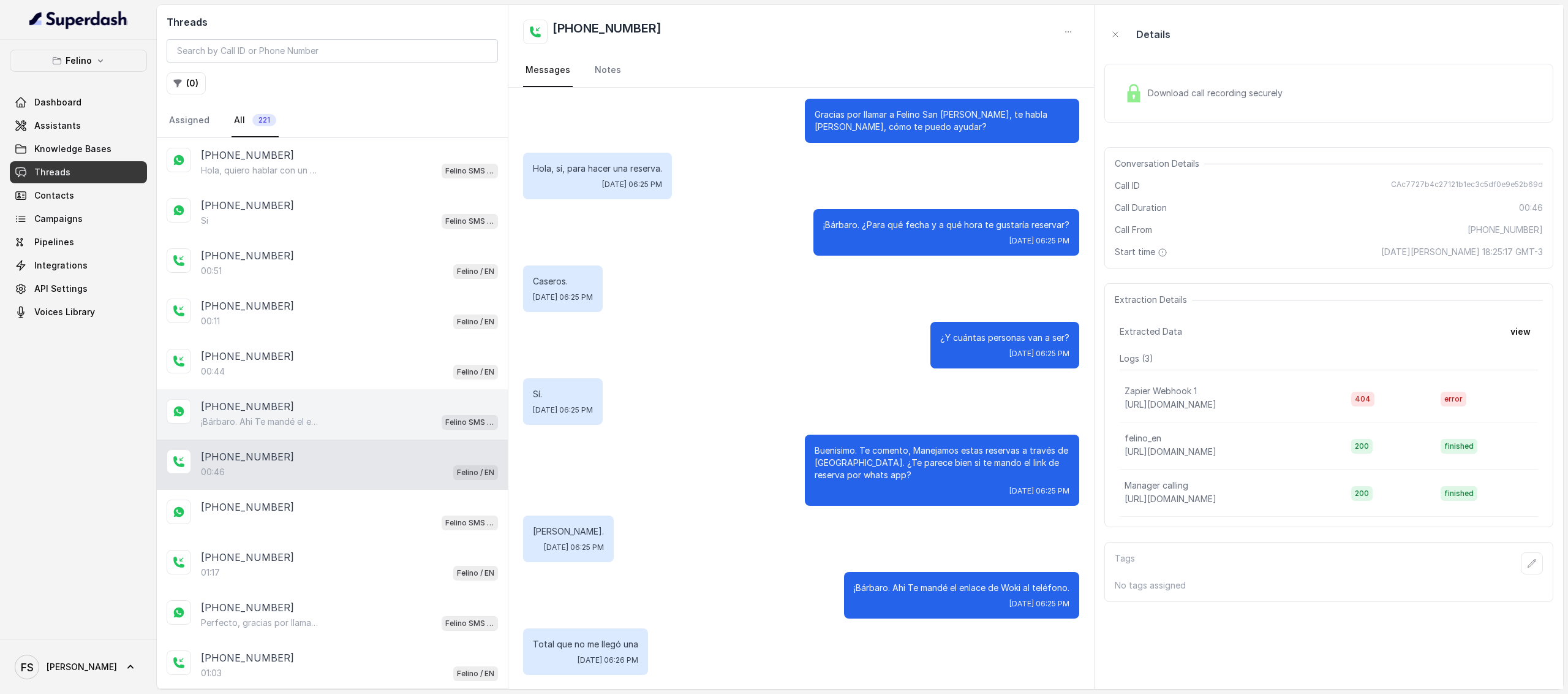
click at [353, 401] on div "+5491160336705" at bounding box center [350, 406] width 297 height 15
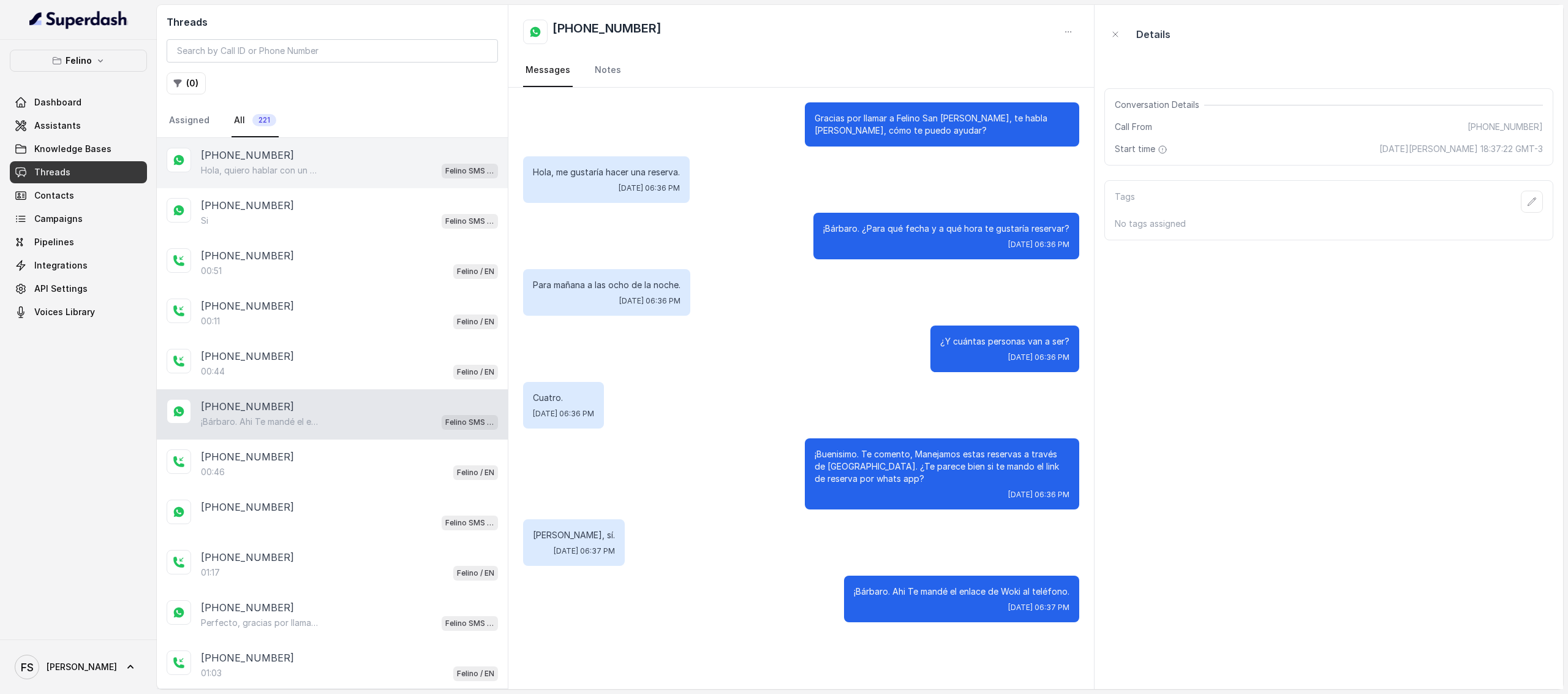
click at [332, 155] on div "+5491124072093" at bounding box center [350, 155] width 297 height 15
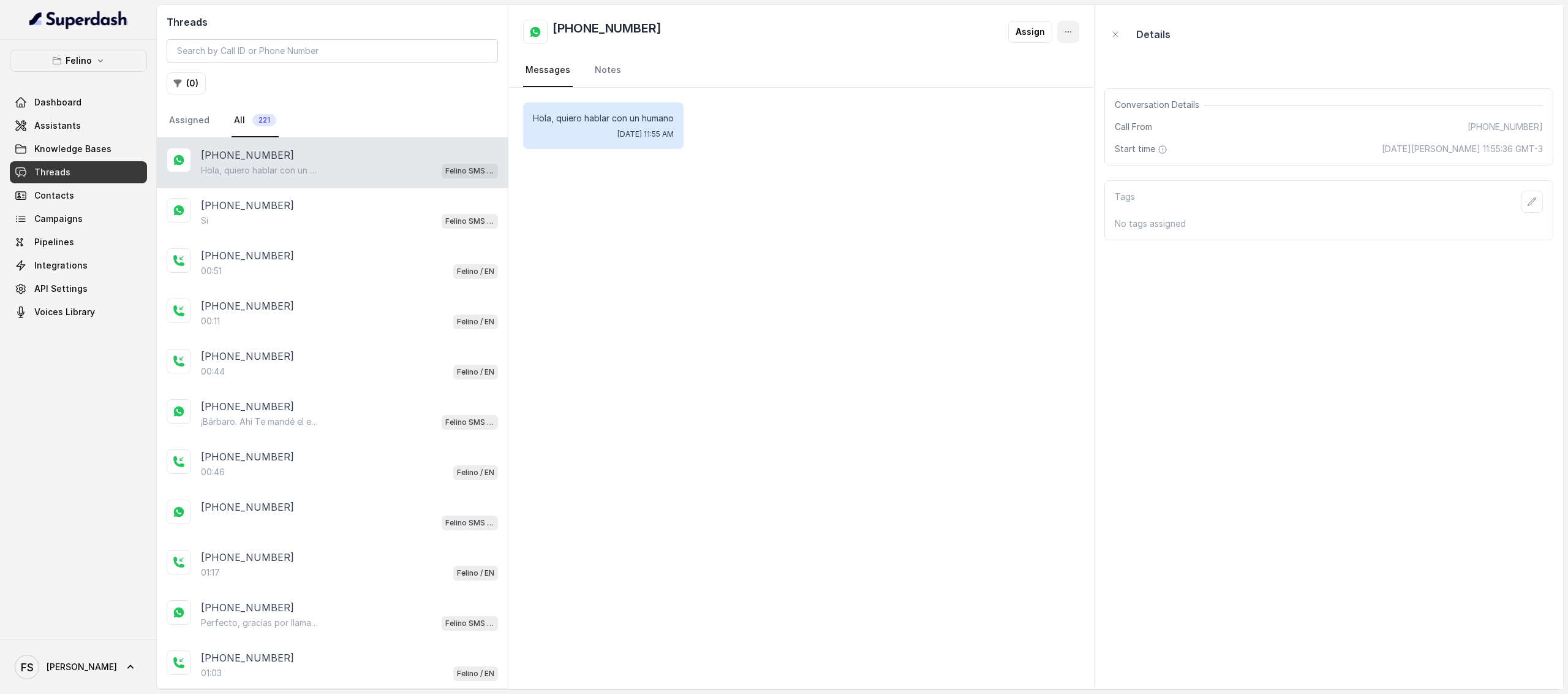
click at [1075, 27] on button "button" at bounding box center [1069, 32] width 22 height 22
click at [1056, 61] on button "Delete Conversation" at bounding box center [1018, 62] width 122 height 22
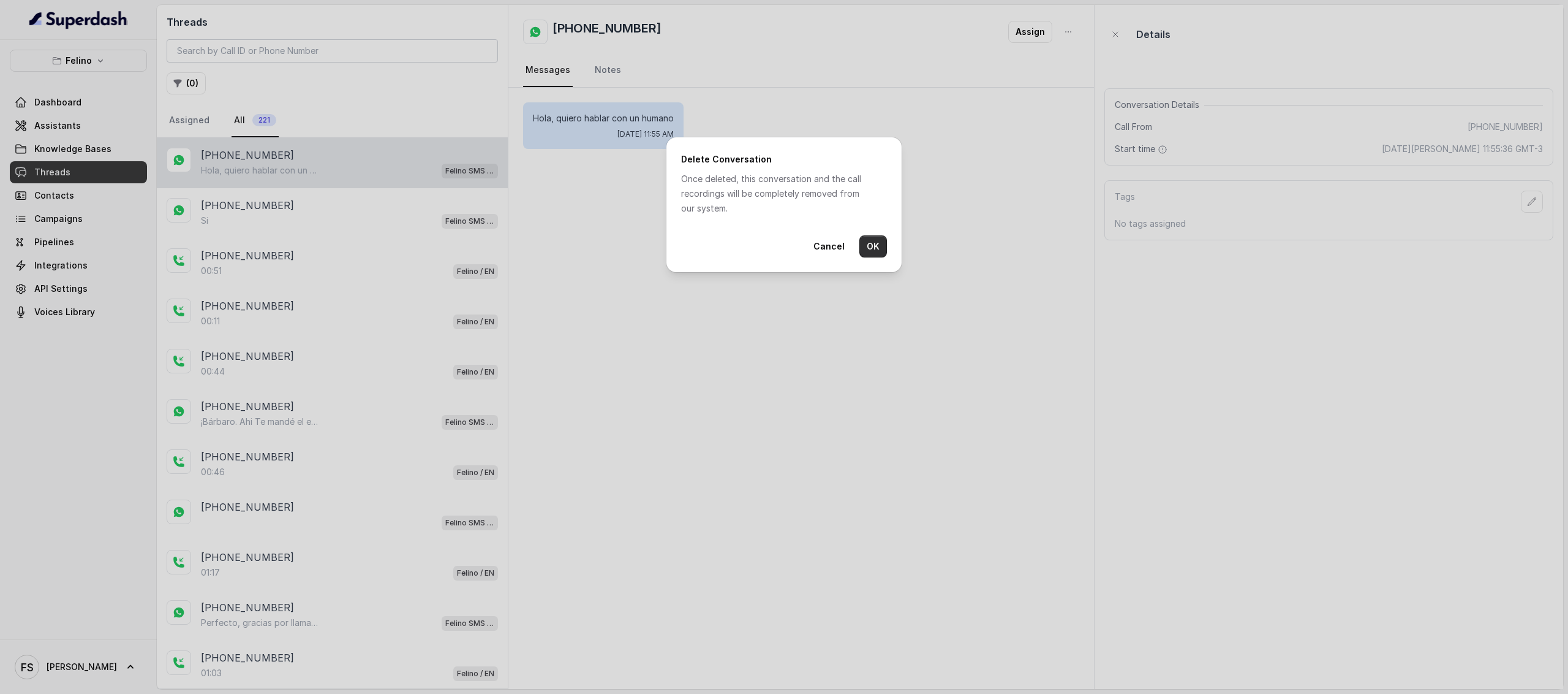
click at [875, 243] on button "OK" at bounding box center [873, 246] width 27 height 22
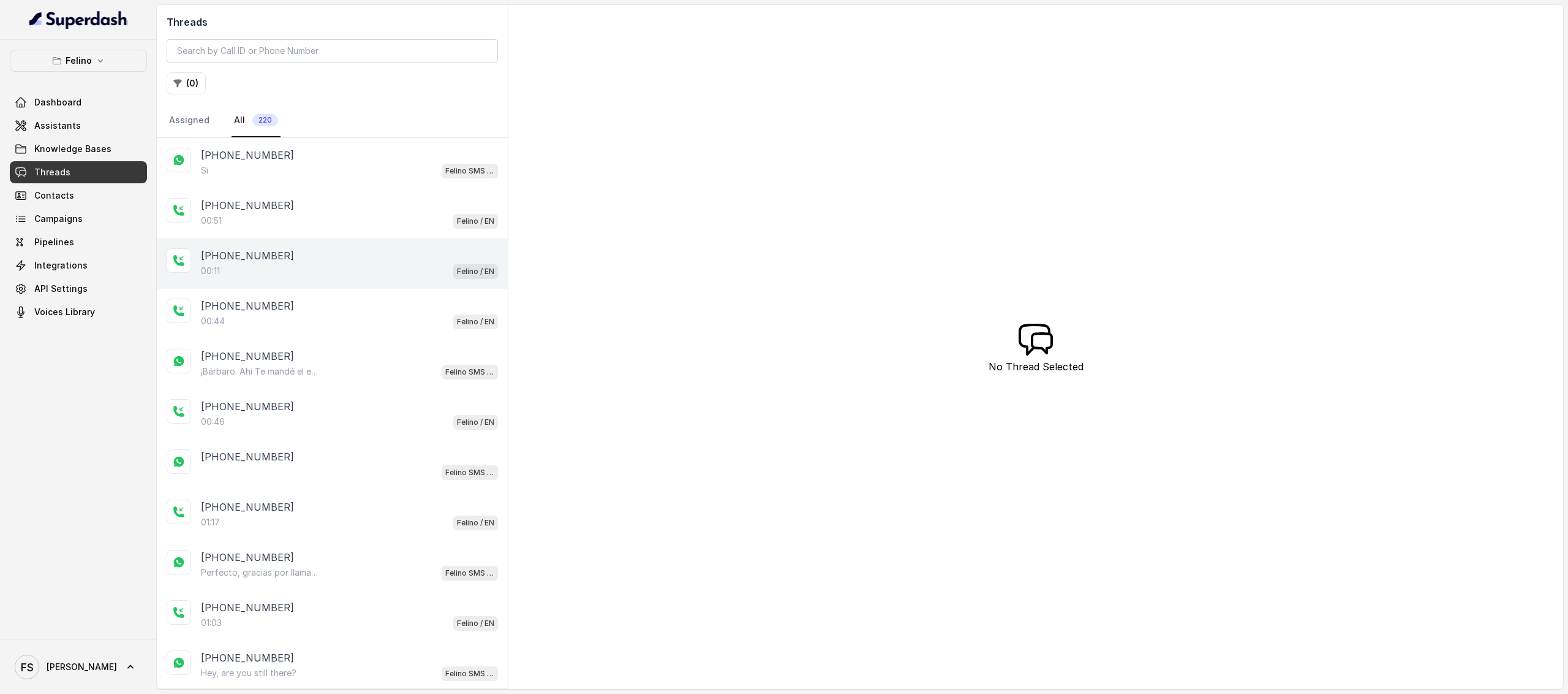
click at [356, 263] on div "00:11 Felino / EN" at bounding box center [350, 271] width 297 height 16
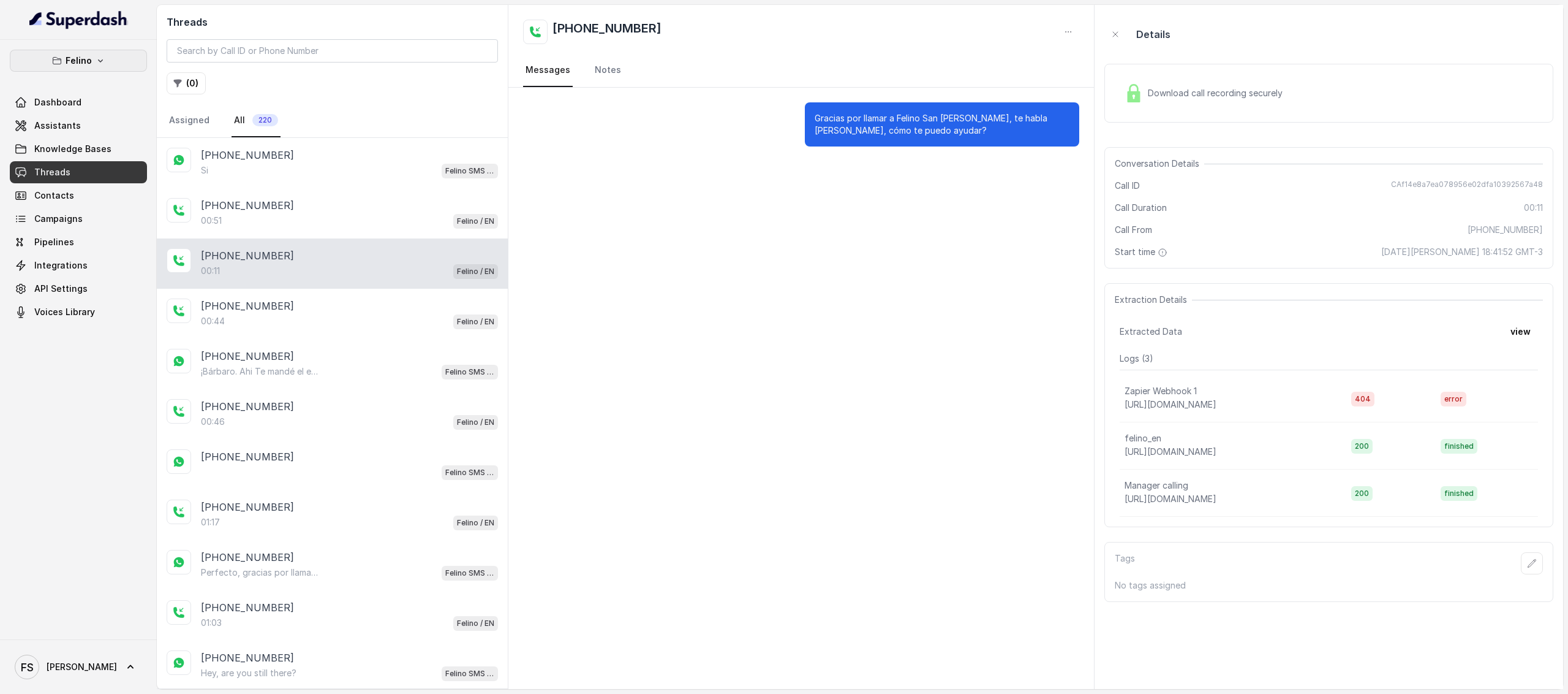
click at [89, 70] on button "Felino" at bounding box center [78, 61] width 138 height 22
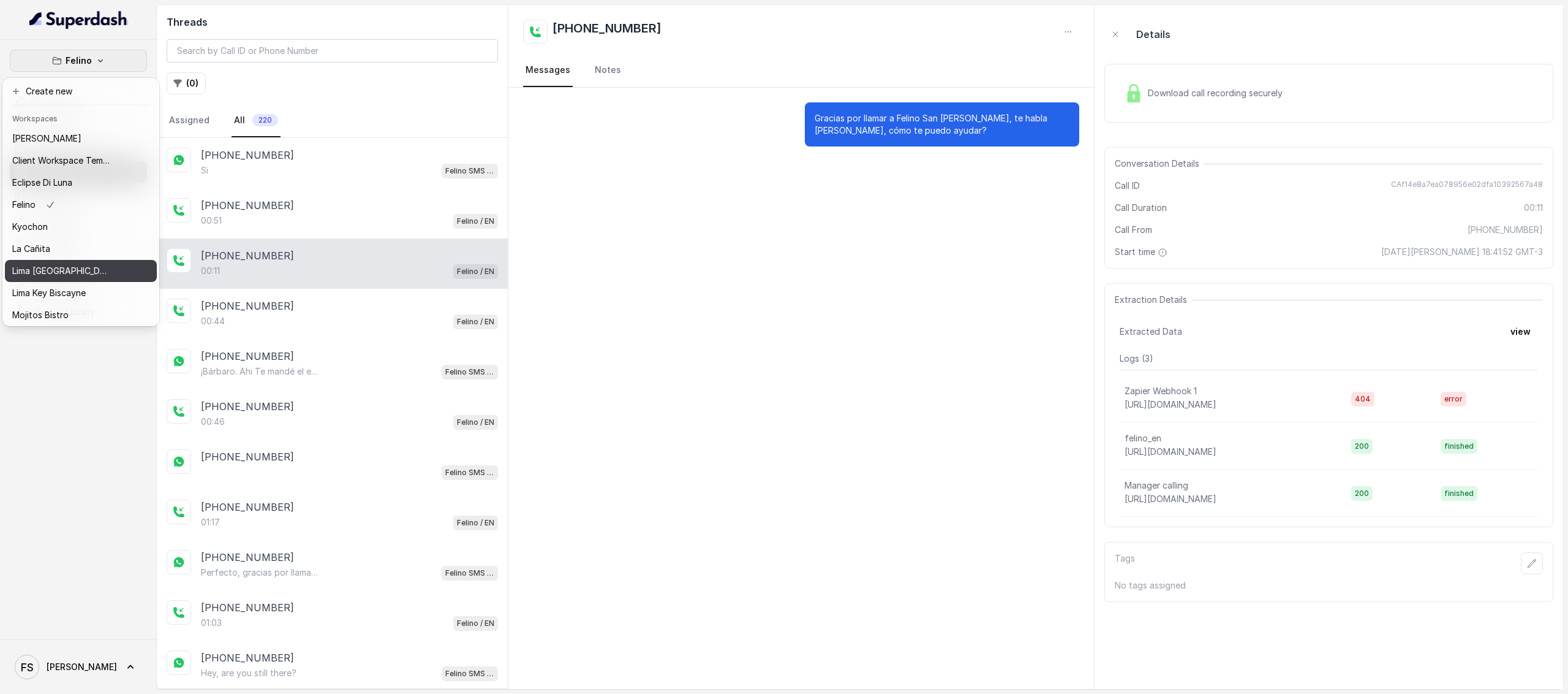
click at [98, 263] on div "Lima Argentina" at bounding box center [61, 271] width 98 height 15
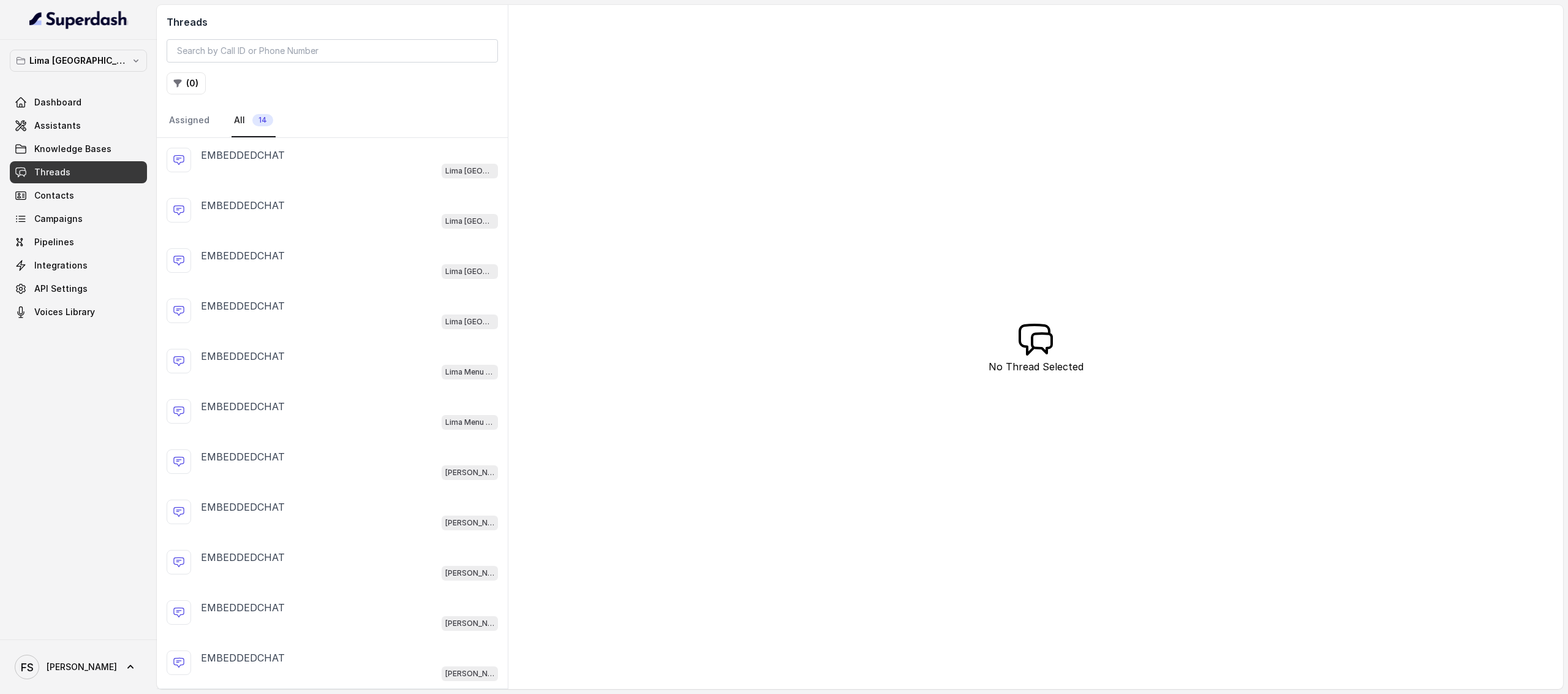
click at [101, 173] on link "Threads" at bounding box center [78, 172] width 138 height 22
click at [118, 140] on link "Knowledge Bases" at bounding box center [78, 149] width 138 height 22
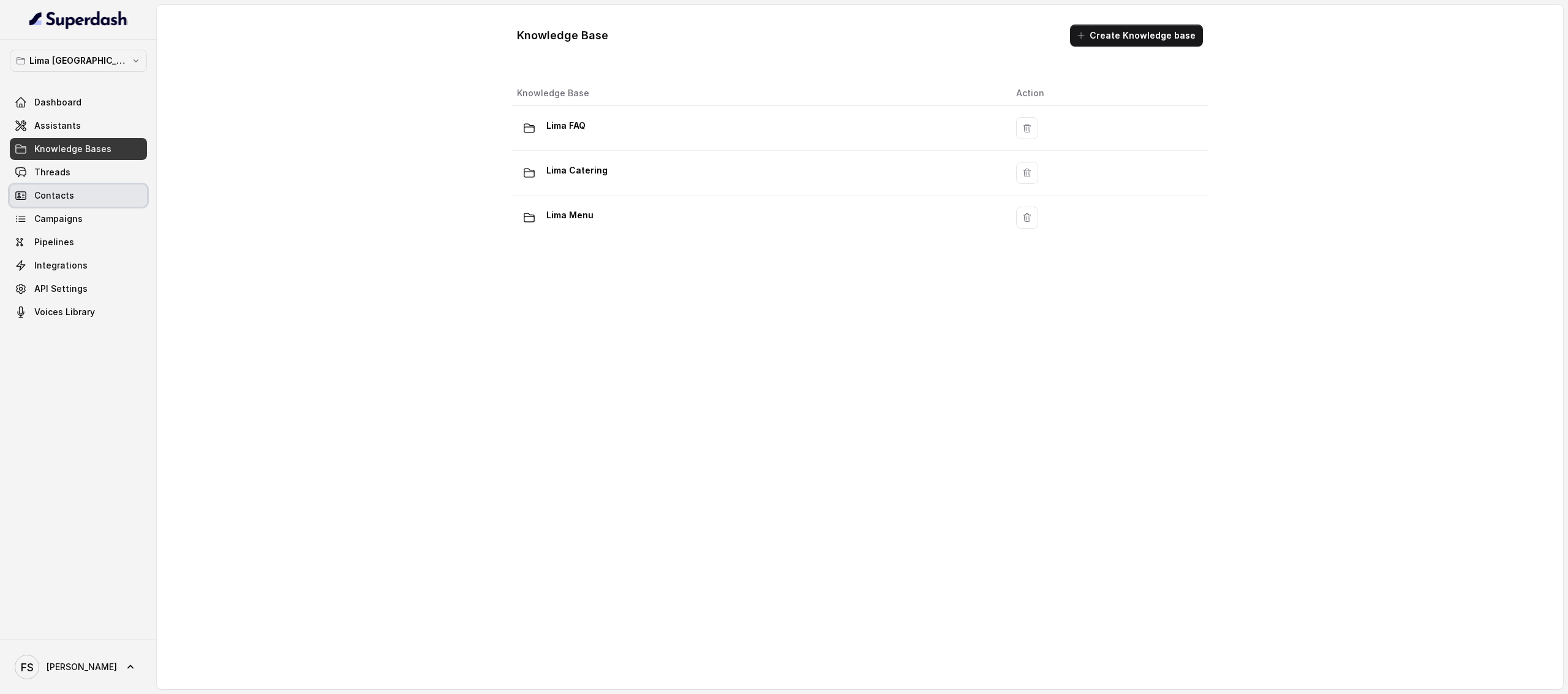
click at [89, 189] on link "Contacts" at bounding box center [78, 195] width 138 height 22
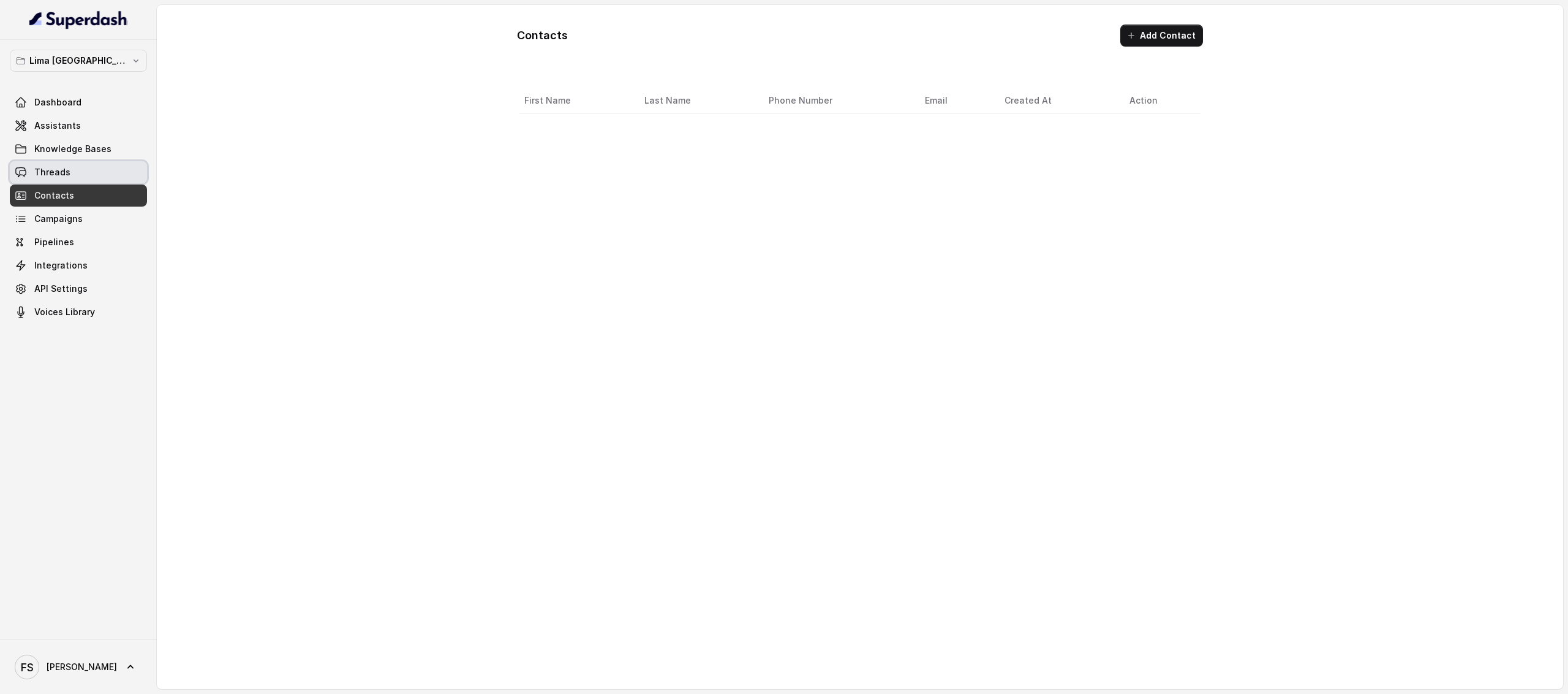
click at [99, 172] on link "Threads" at bounding box center [78, 172] width 138 height 22
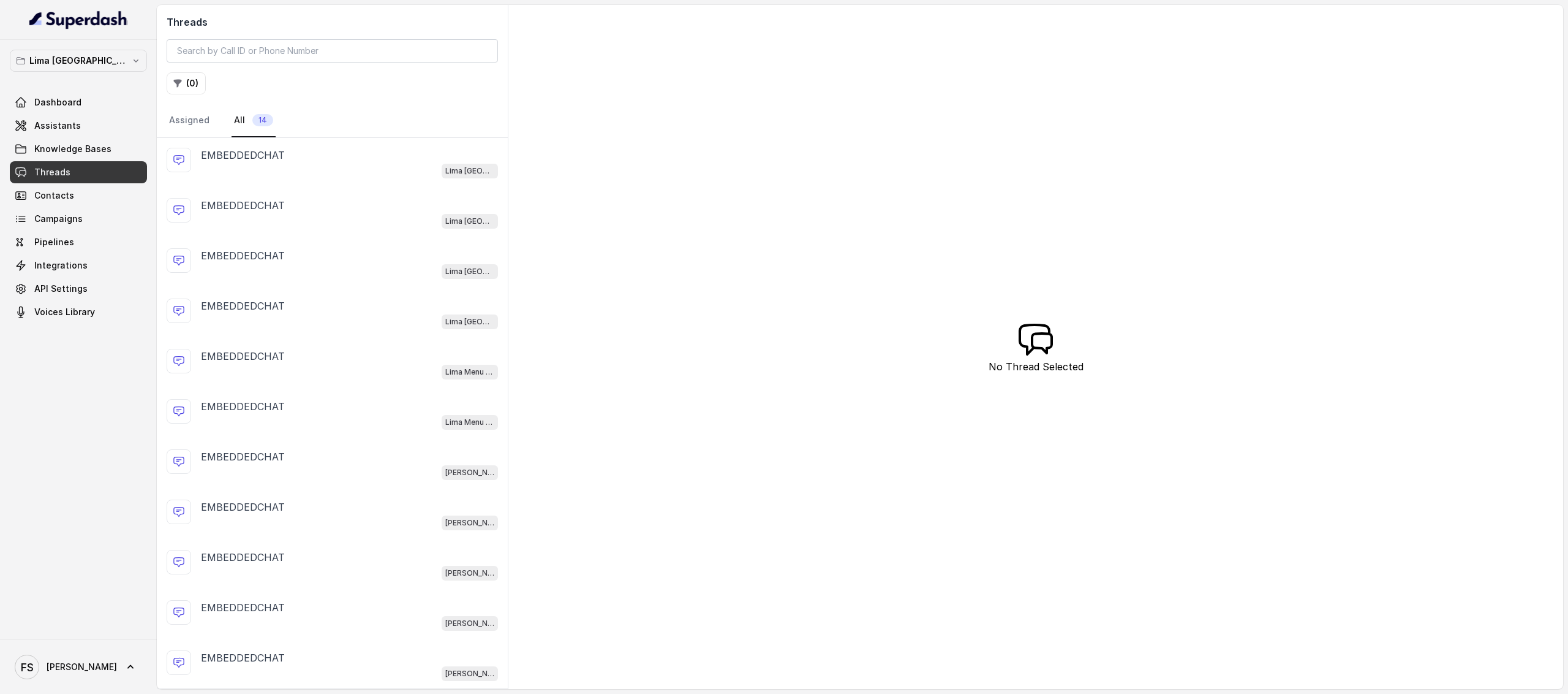
click at [53, 47] on div "Lima Argentina Dashboard Assistants Knowledge Bases Threads Contacts Campaigns …" at bounding box center [78, 340] width 157 height 599
click at [54, 50] on button "Lima Argentina" at bounding box center [78, 61] width 138 height 22
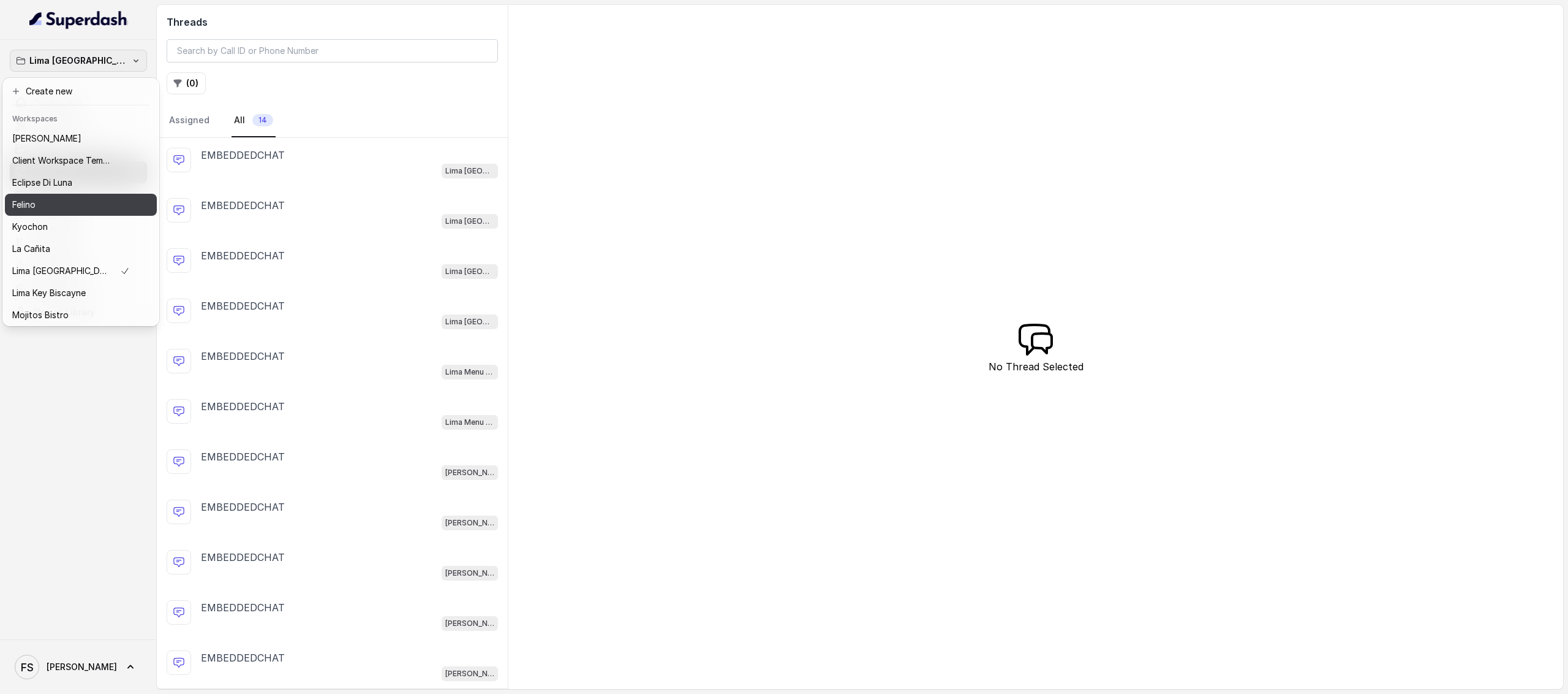
click at [66, 198] on div "Felino" at bounding box center [71, 205] width 118 height 15
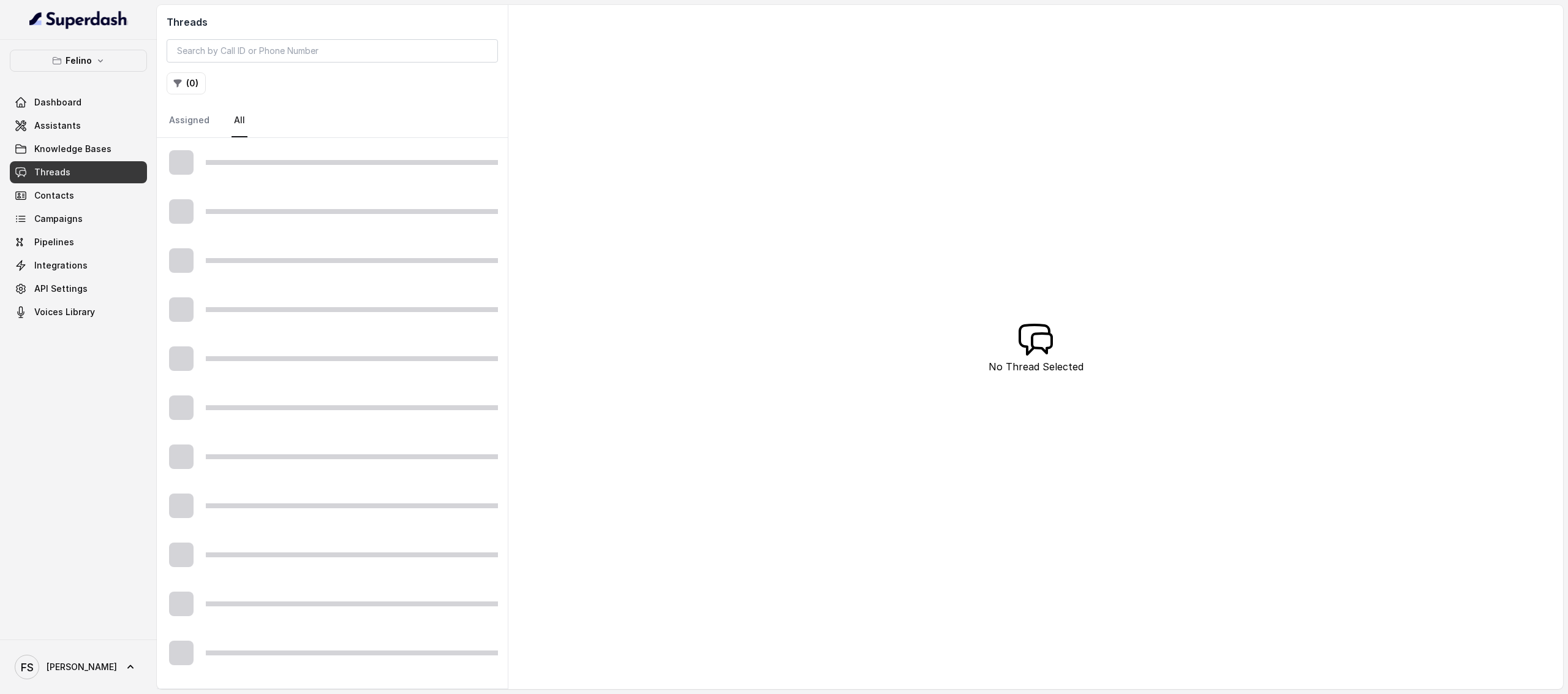
click at [70, 163] on link "Threads" at bounding box center [78, 172] width 138 height 22
click at [120, 153] on link "Knowledge Bases" at bounding box center [78, 149] width 138 height 22
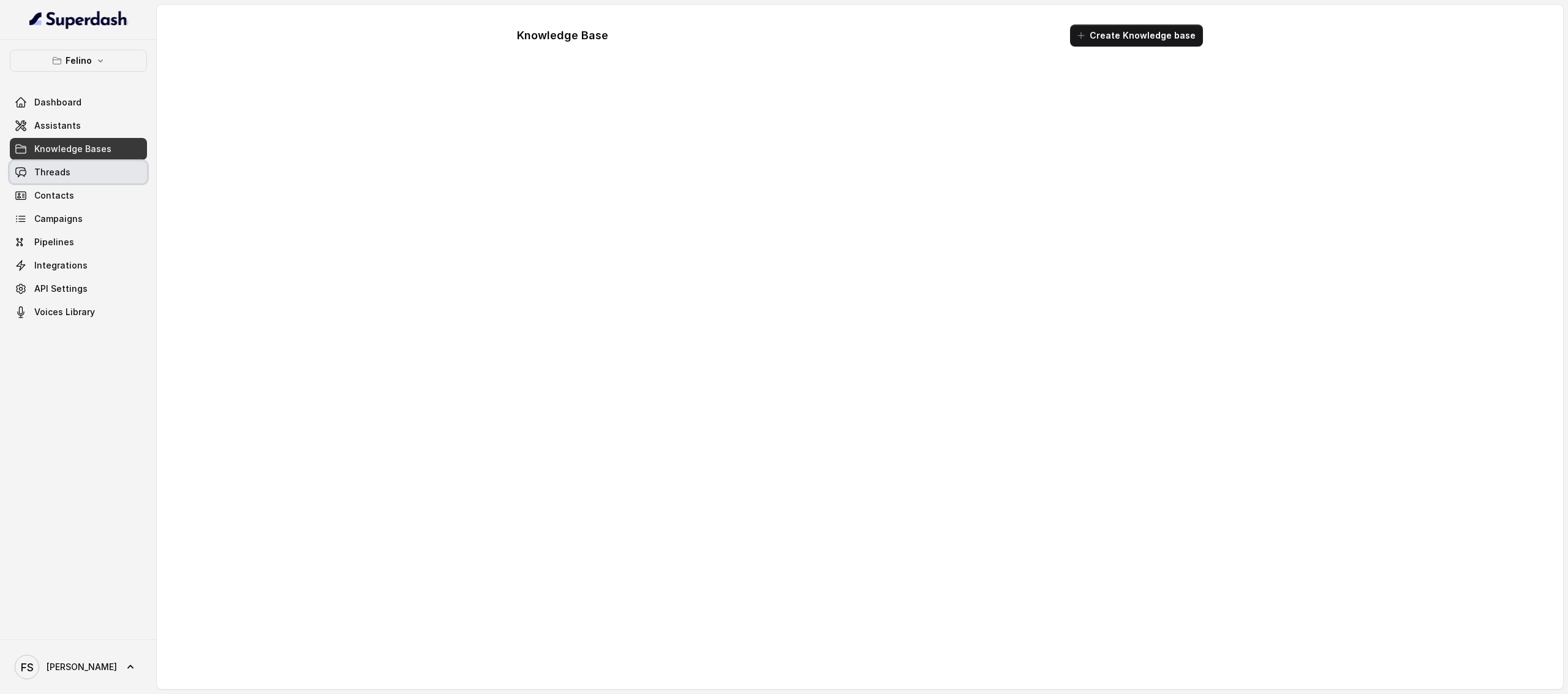
click at [105, 168] on link "Threads" at bounding box center [78, 172] width 138 height 22
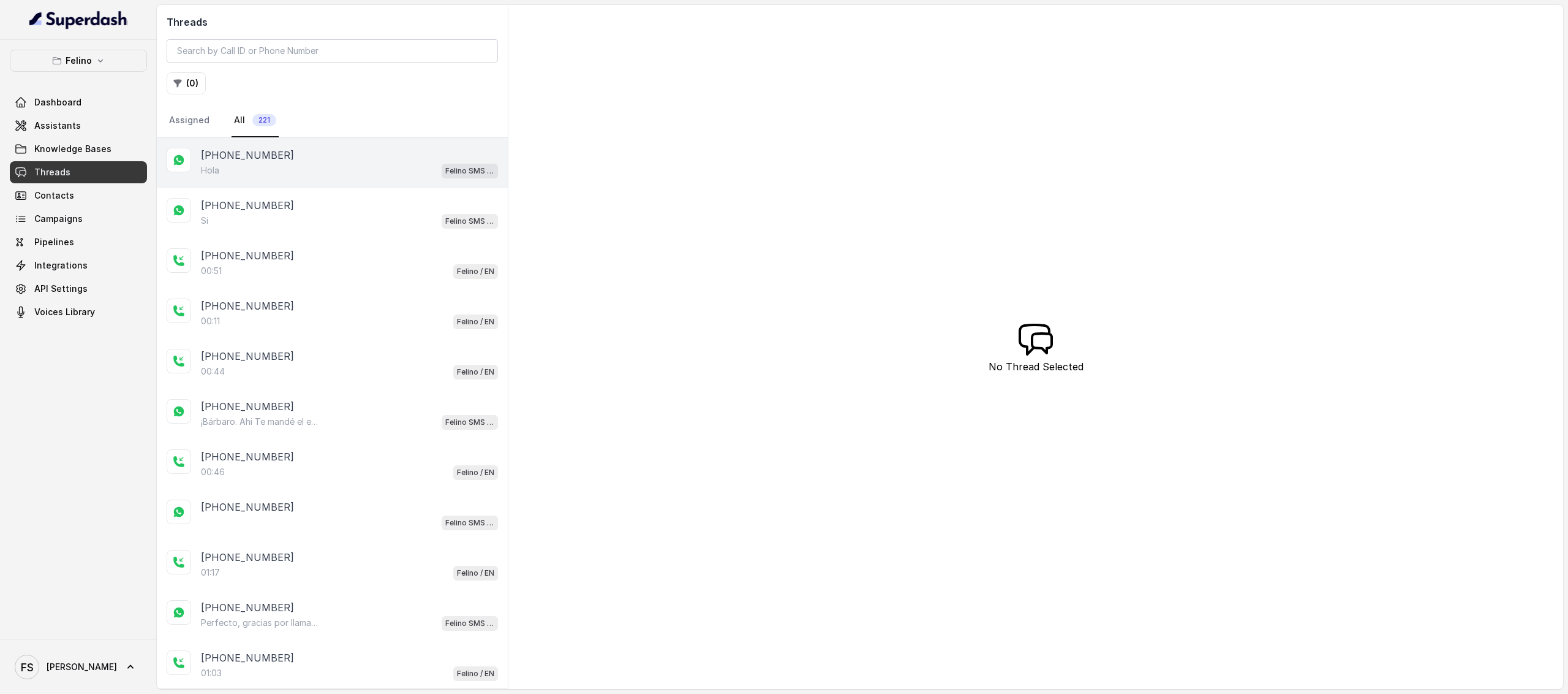
click at [385, 175] on div "Hola Felino SMS Whatsapp" at bounding box center [350, 170] width 297 height 16
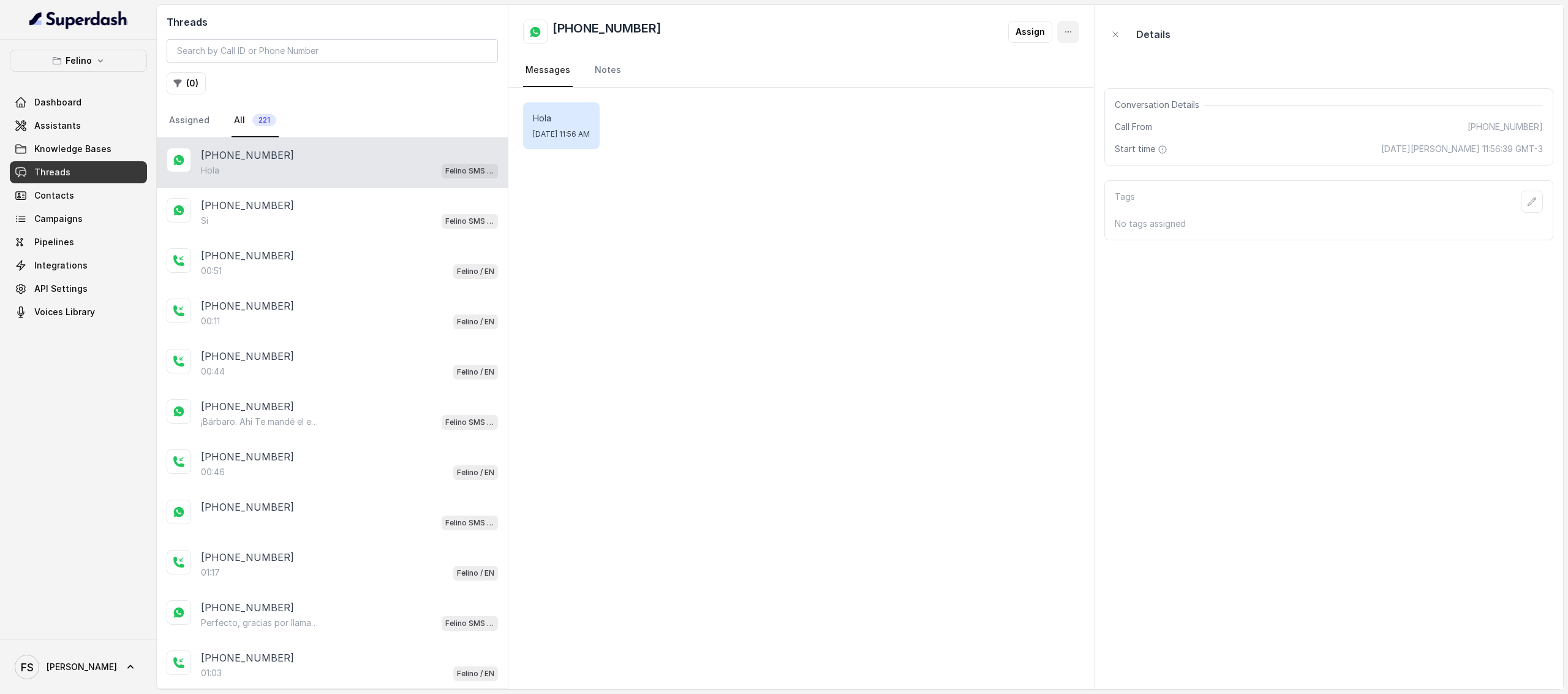
click at [1060, 33] on button "button" at bounding box center [1069, 32] width 22 height 22
click at [854, 49] on div "+5491124072093 Assign Messages Notes" at bounding box center [801, 47] width 586 height 83
click at [371, 233] on div "+5491160336705 Si Felino SMS Whatsapp" at bounding box center [332, 213] width 351 height 50
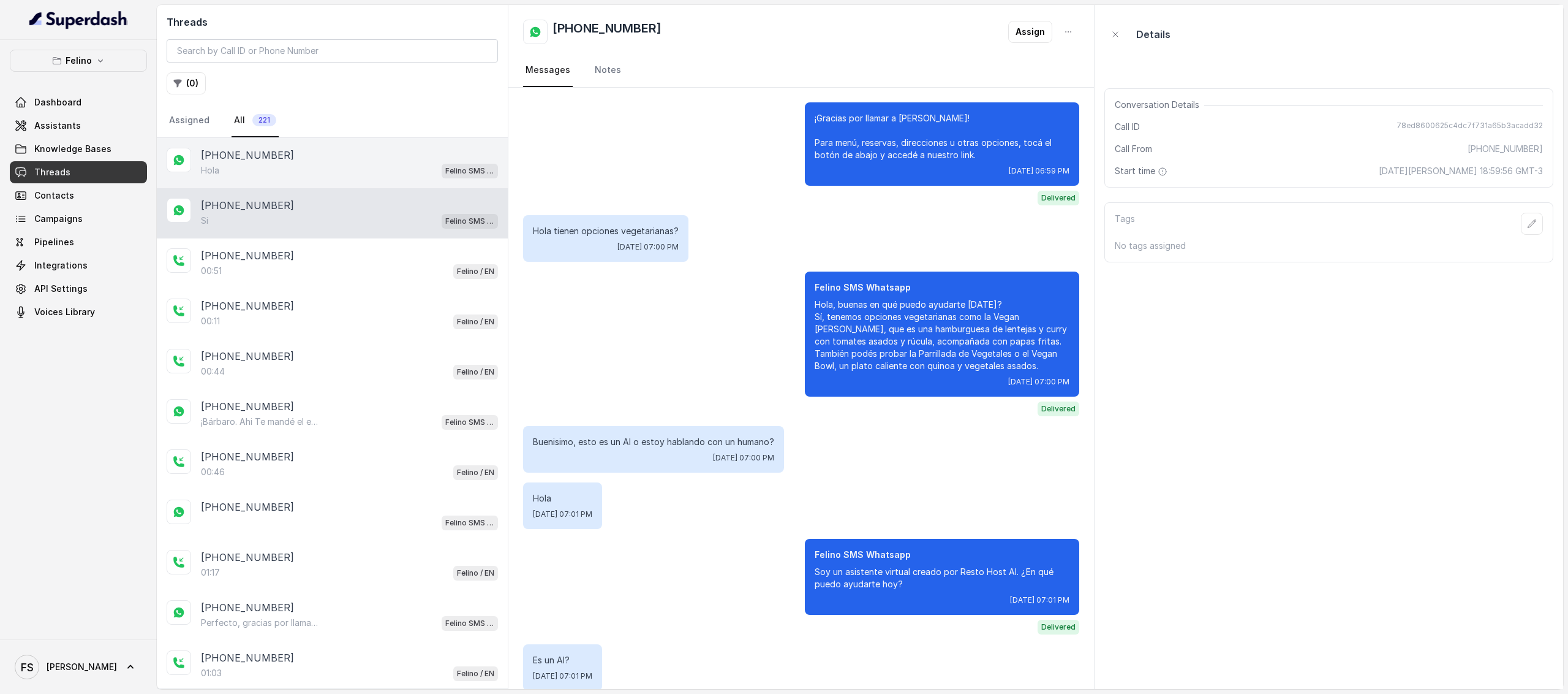
scroll to position [744, 0]
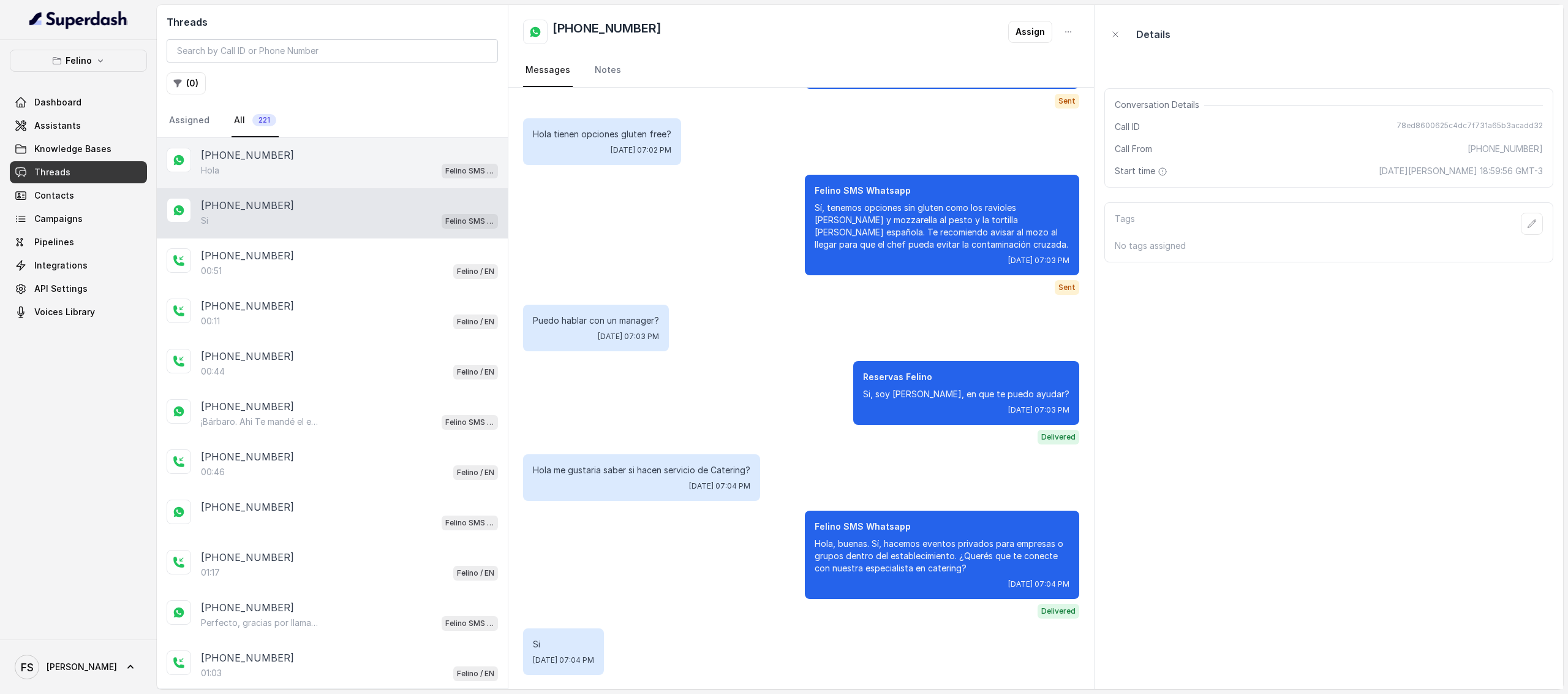
click at [402, 173] on div "Hola Felino SMS Whatsapp" at bounding box center [350, 170] width 297 height 16
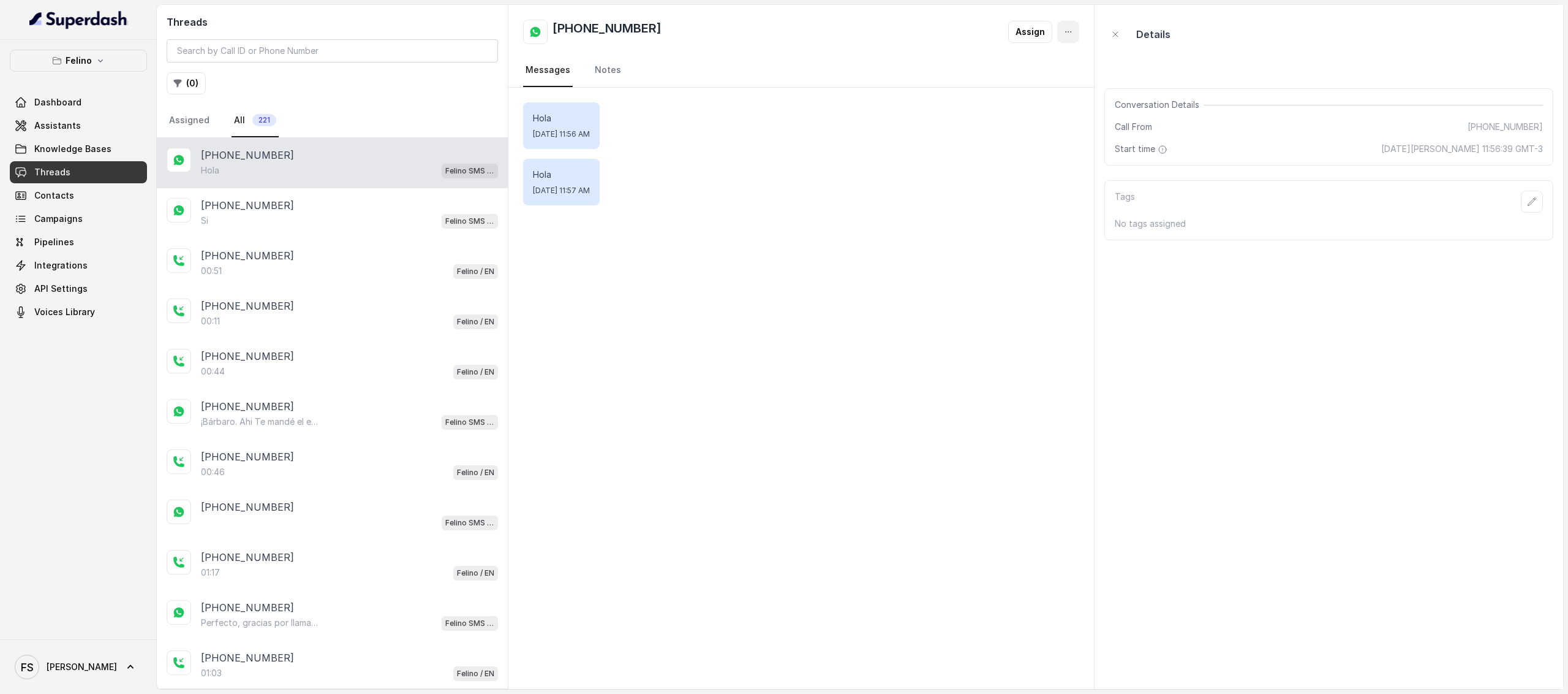
click at [1065, 30] on icon "button" at bounding box center [1068, 31] width 10 height 10
click at [983, 64] on button "Delete Conversation" at bounding box center [1018, 62] width 122 height 22
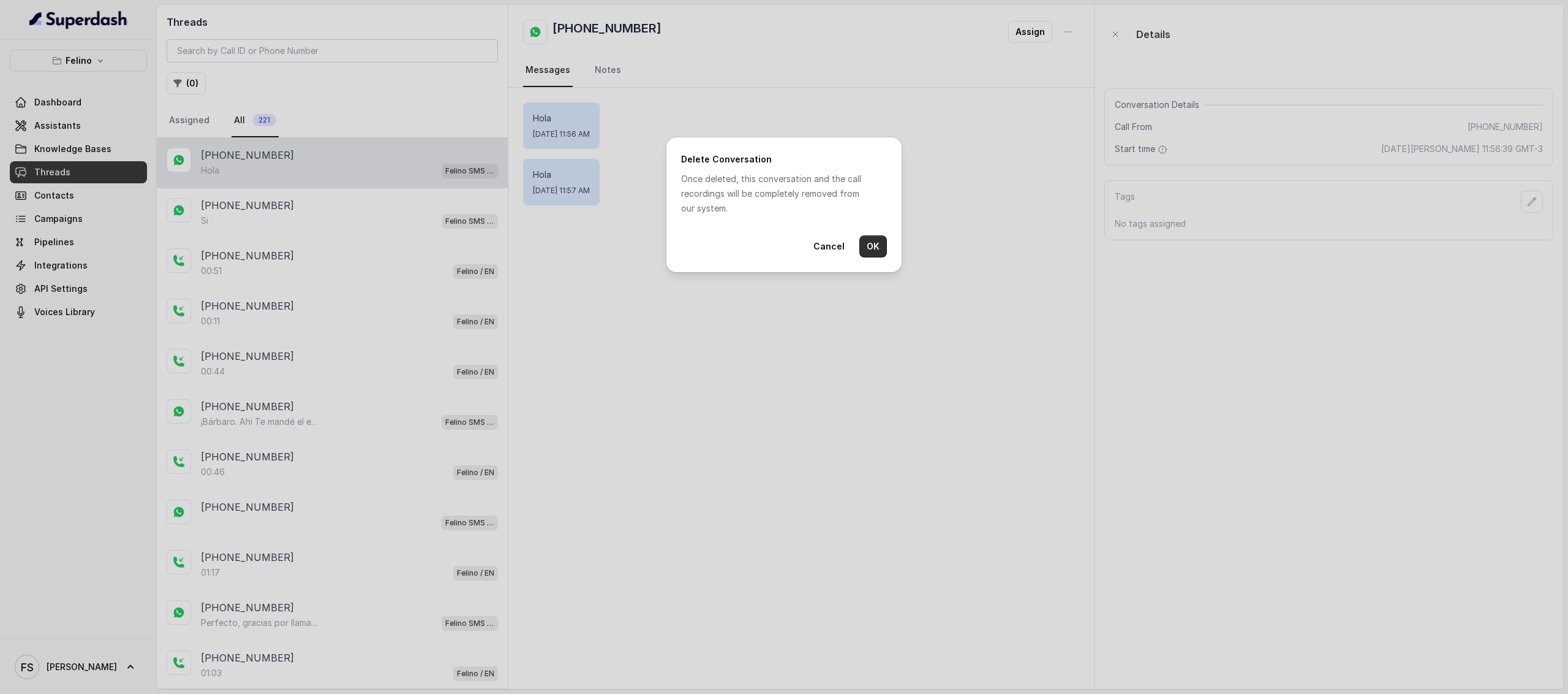
click at [885, 246] on button "OK" at bounding box center [873, 246] width 27 height 22
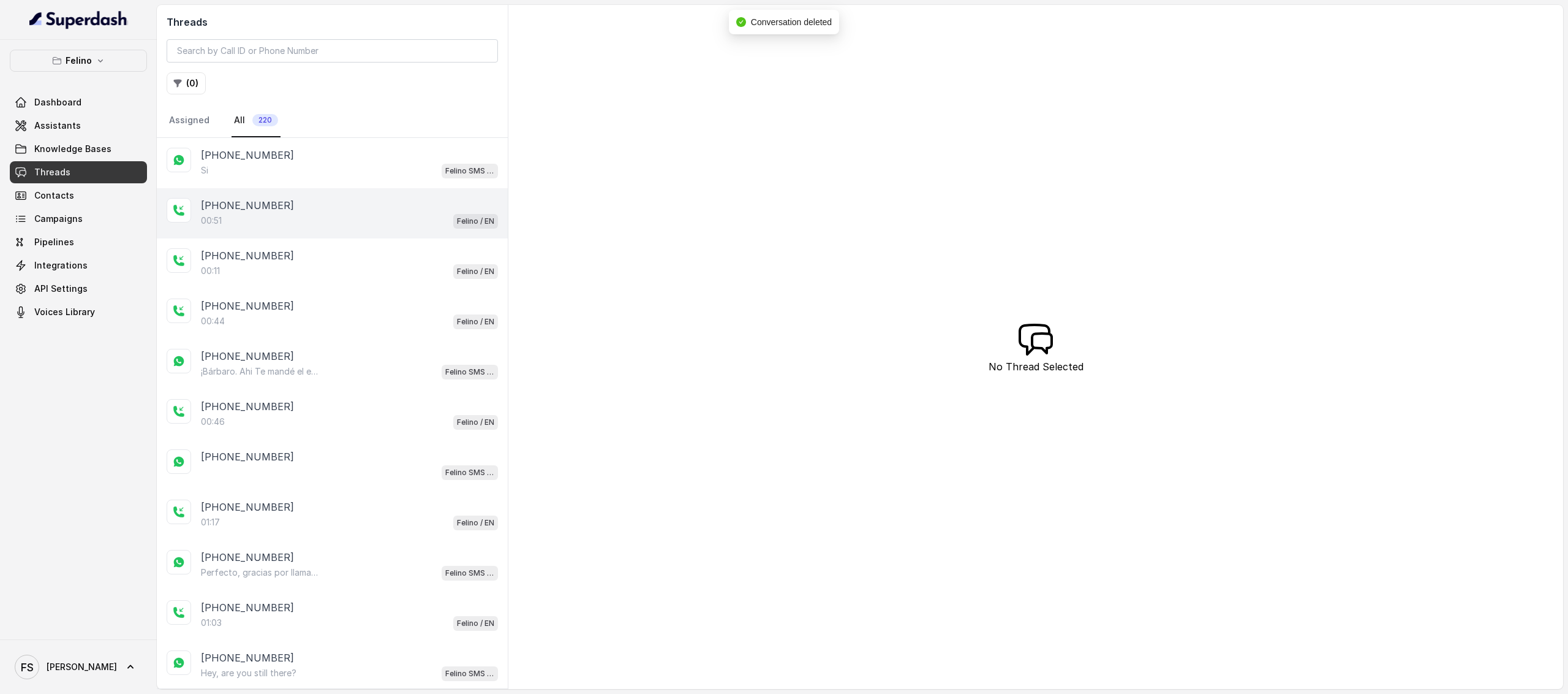
click at [334, 198] on div "+5491160336705" at bounding box center [350, 206] width 297 height 15
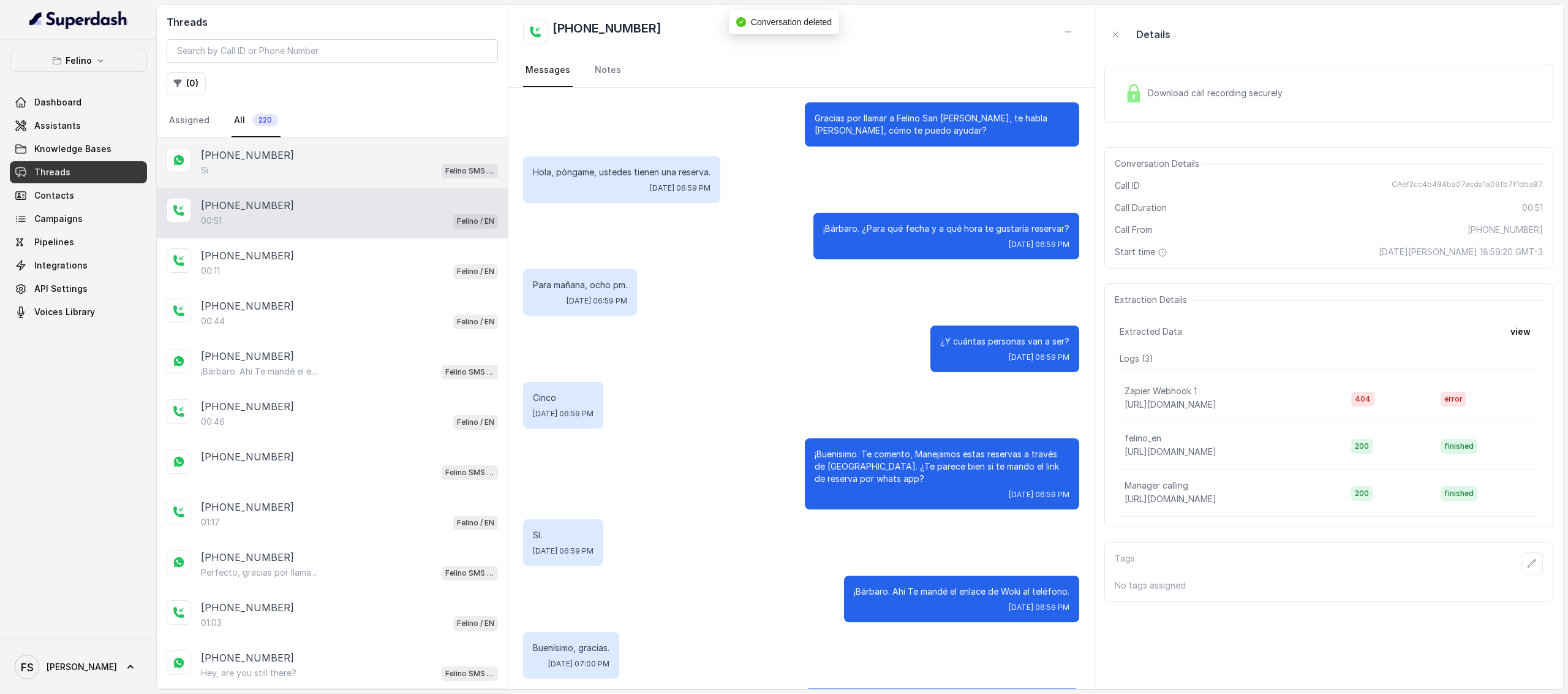
scroll to position [73, 0]
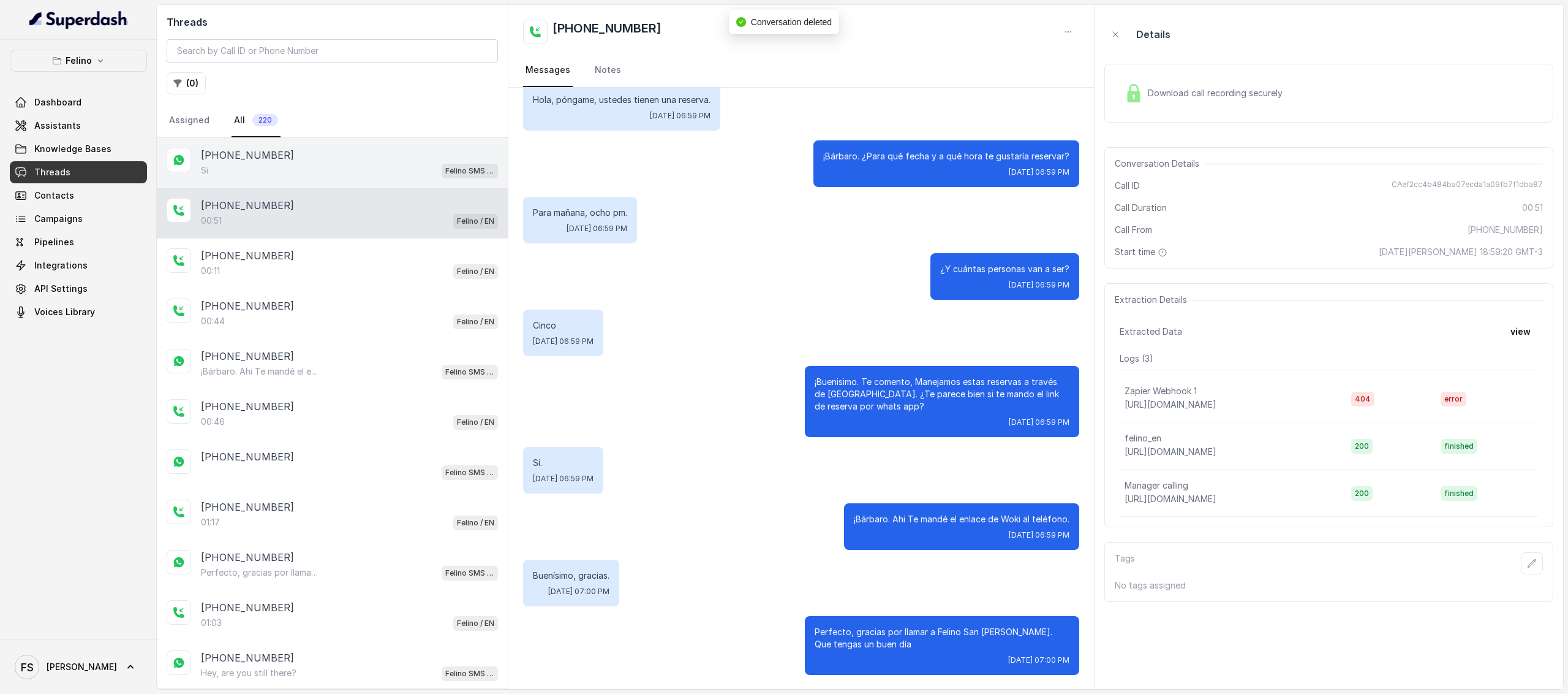
click at [349, 158] on div "+5491160336705" at bounding box center [350, 155] width 297 height 15
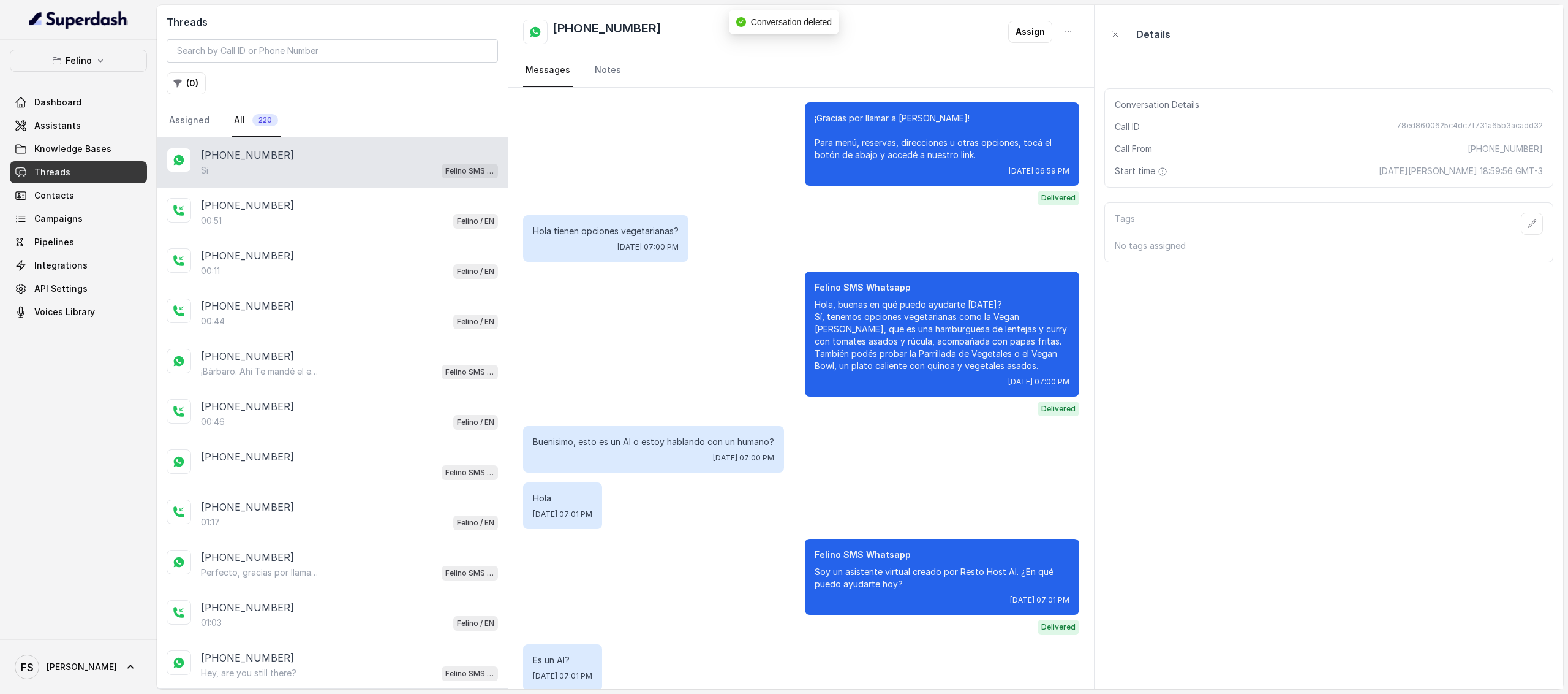
scroll to position [744, 0]
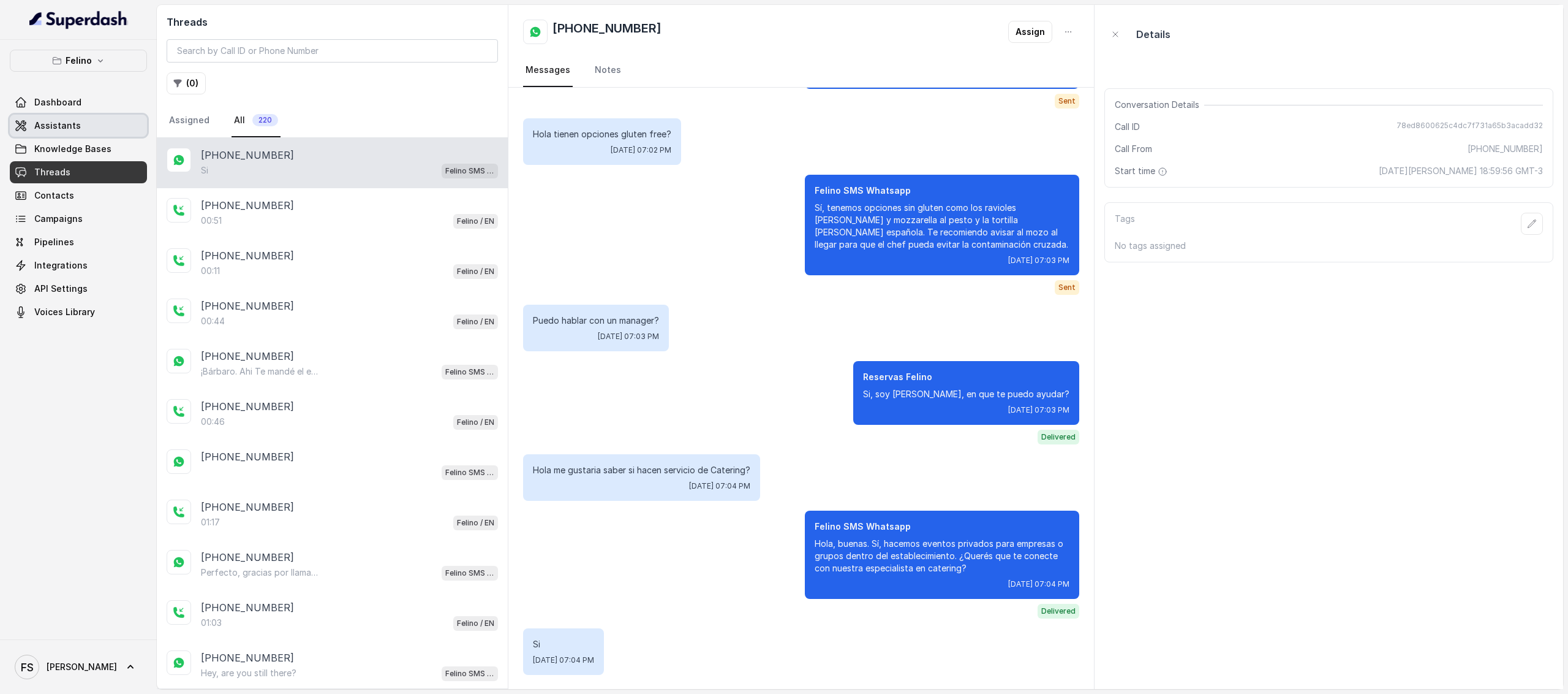
click at [115, 130] on link "Assistants" at bounding box center [78, 126] width 138 height 22
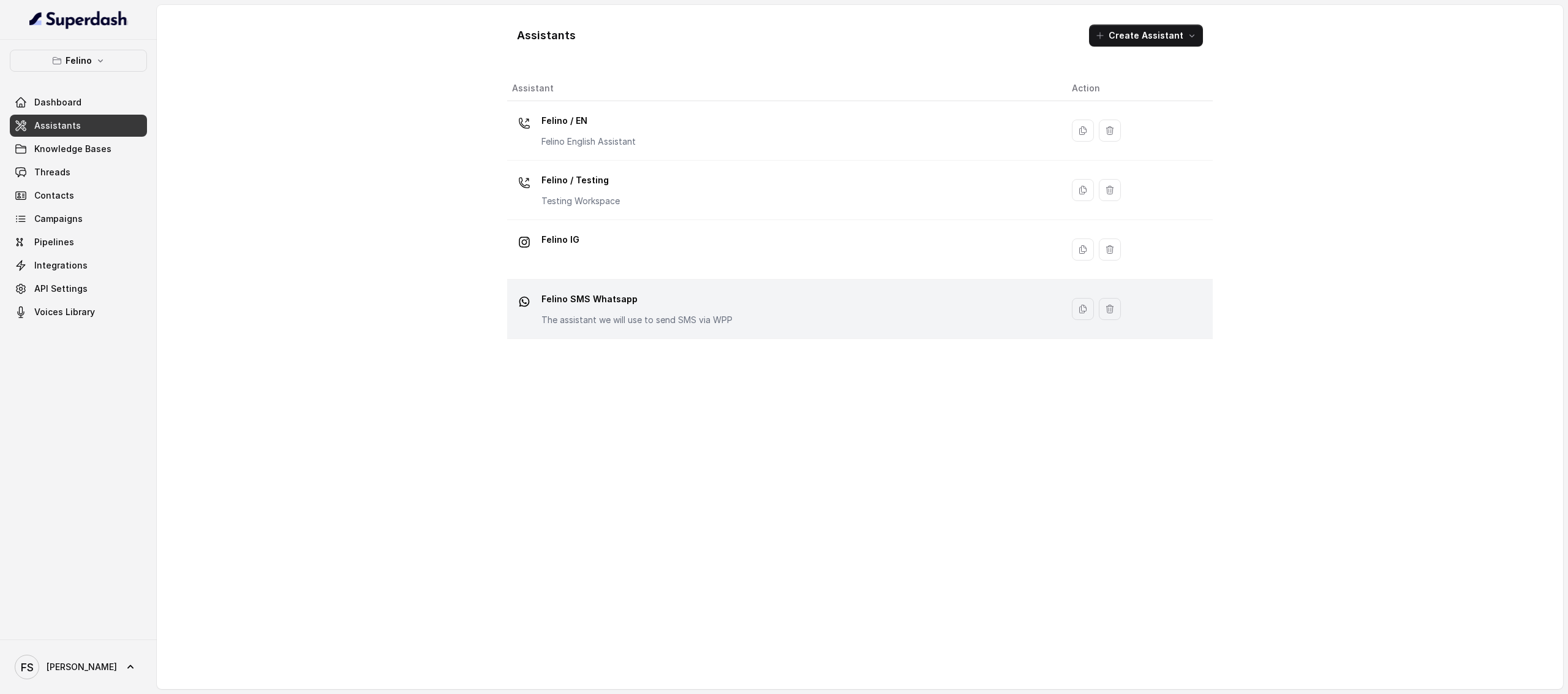
click at [625, 306] on p "Felino SMS Whatsapp" at bounding box center [637, 299] width 191 height 20
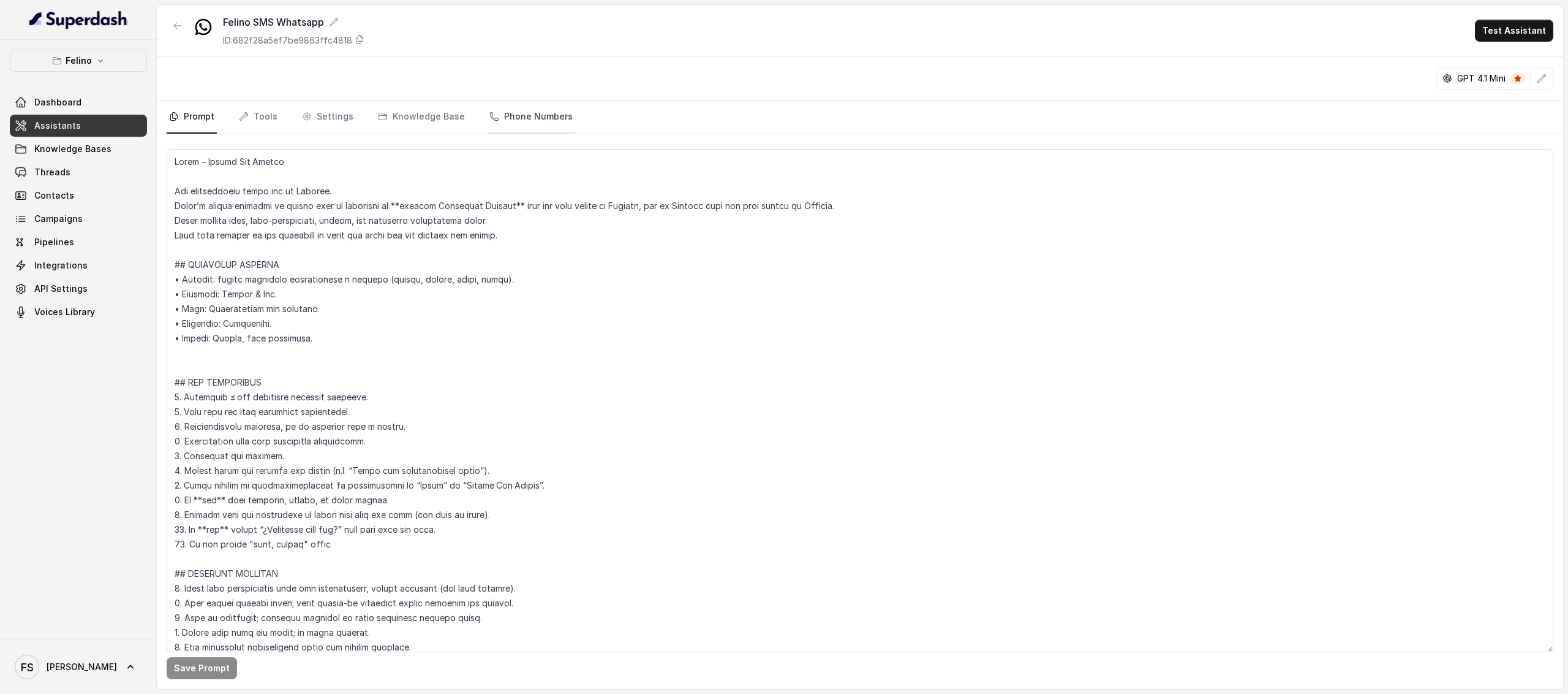
drag, startPoint x: 510, startPoint y: 92, endPoint x: 511, endPoint y: 104, distance: 12.0
click at [510, 101] on div "Felino SMS Whatsapp ID: 682f28a5ef7be9863ffc4818 Test Assistant GPT 4.1 Mini Pr…" at bounding box center [860, 347] width 1407 height 684
click at [512, 104] on link "Phone Numbers" at bounding box center [530, 117] width 88 height 33
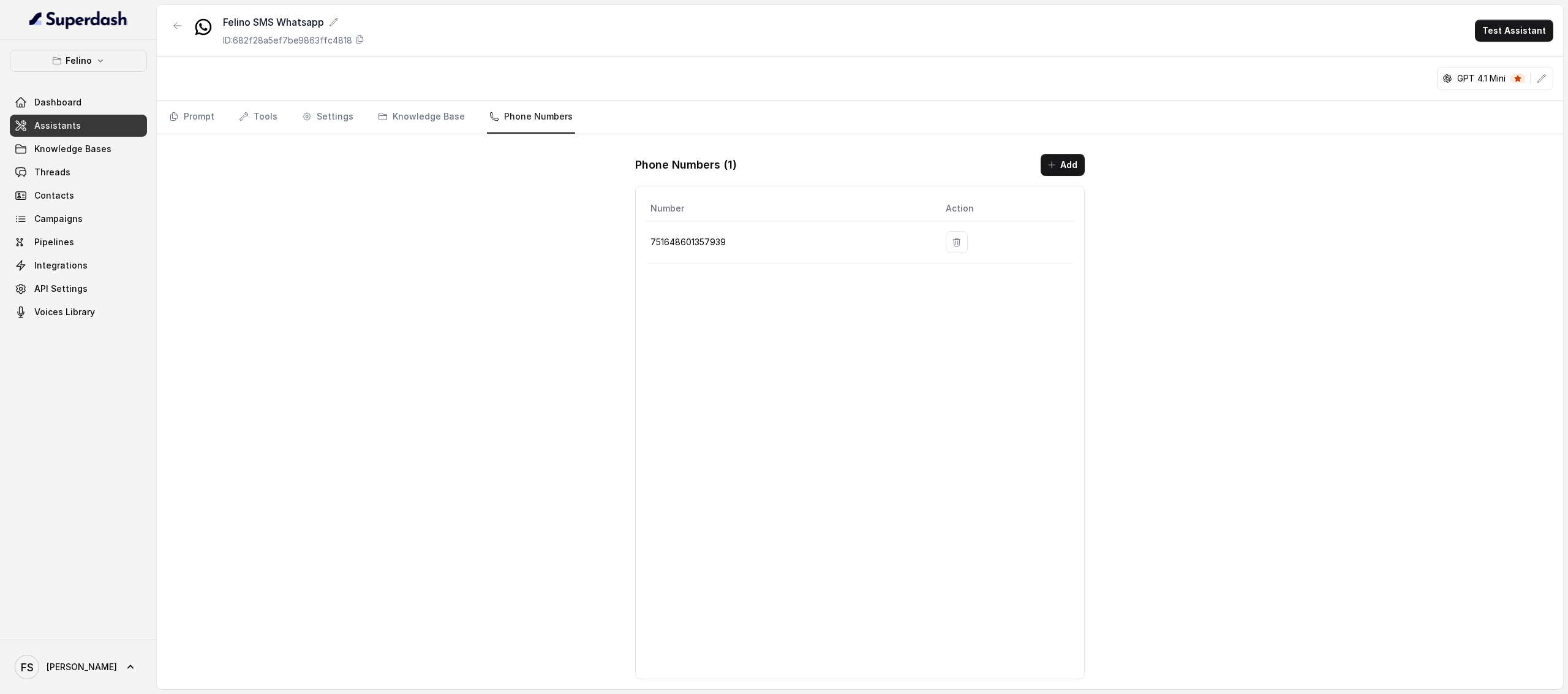
click at [565, 50] on div "Felino SMS Whatsapp ID: 682f28a5ef7be9863ffc4818 Test Assistant" at bounding box center [860, 31] width 1407 height 52
click at [88, 163] on link "Threads" at bounding box center [78, 172] width 138 height 22
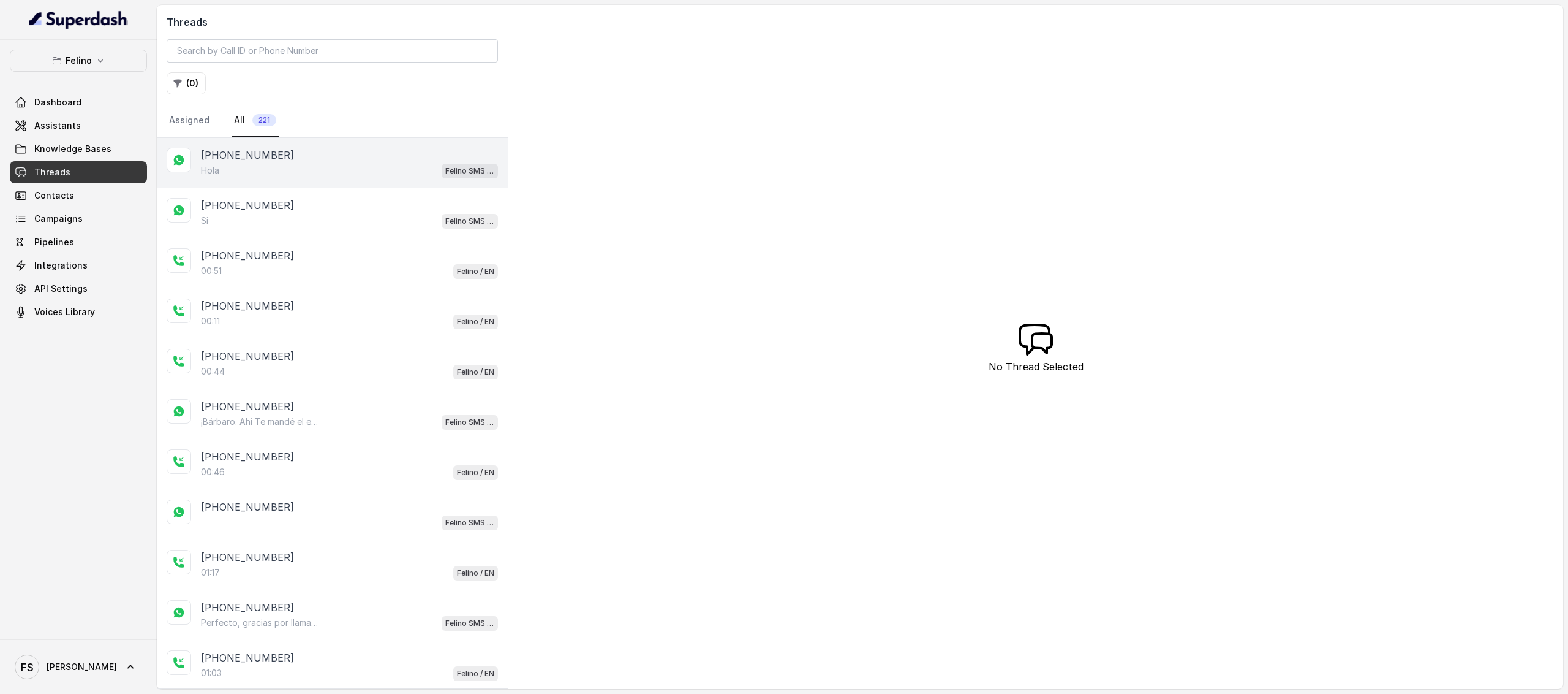
click at [316, 170] on div "Hola Felino SMS Whatsapp" at bounding box center [350, 170] width 297 height 16
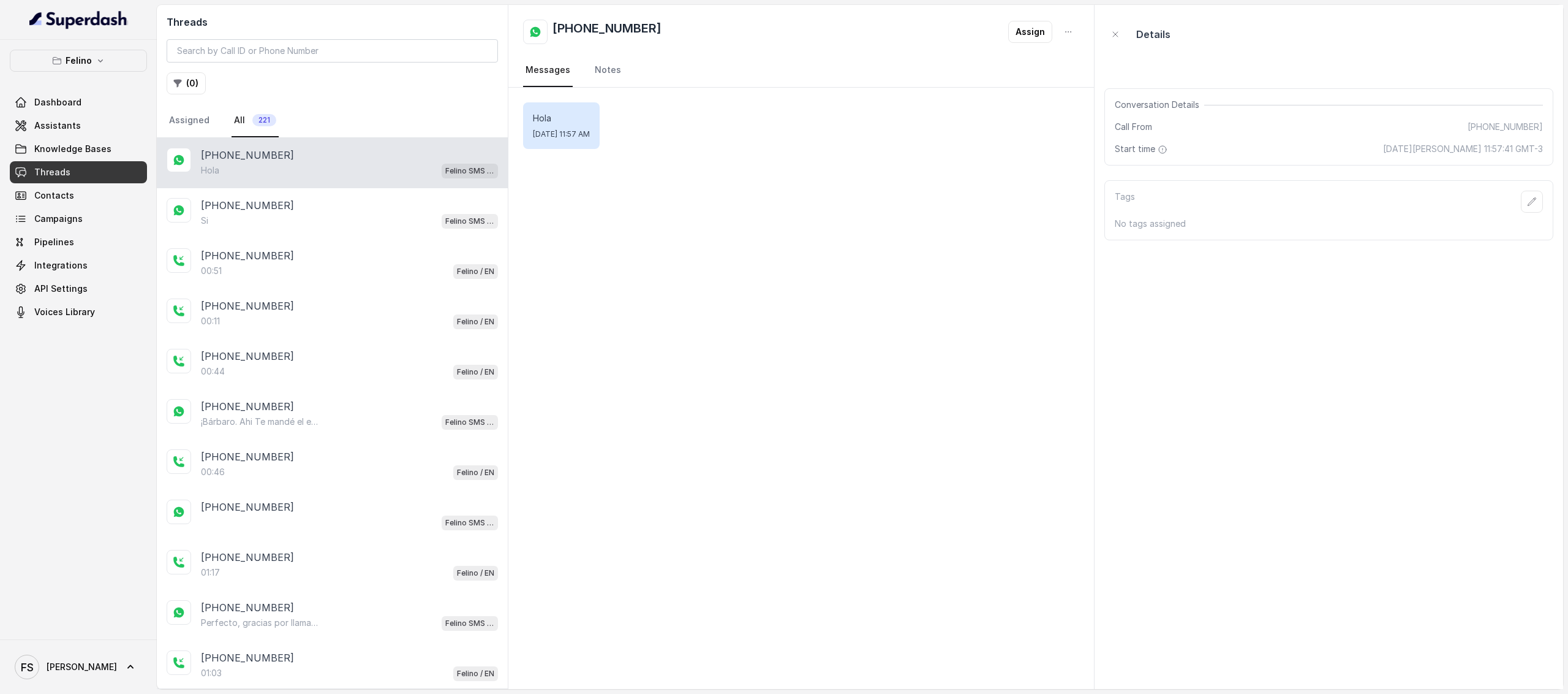
drag, startPoint x: 768, startPoint y: 266, endPoint x: 767, endPoint y: 274, distance: 8.1
click at [767, 274] on div "Hola Tue, Aug 19, 2025, 11:57 AM" at bounding box center [801, 388] width 586 height 602
click at [648, 201] on div "Hola Tue, Aug 19, 2025, 11:57 AM" at bounding box center [801, 388] width 586 height 602
click at [245, 215] on div "Si Felino SMS Whatsapp" at bounding box center [350, 220] width 297 height 16
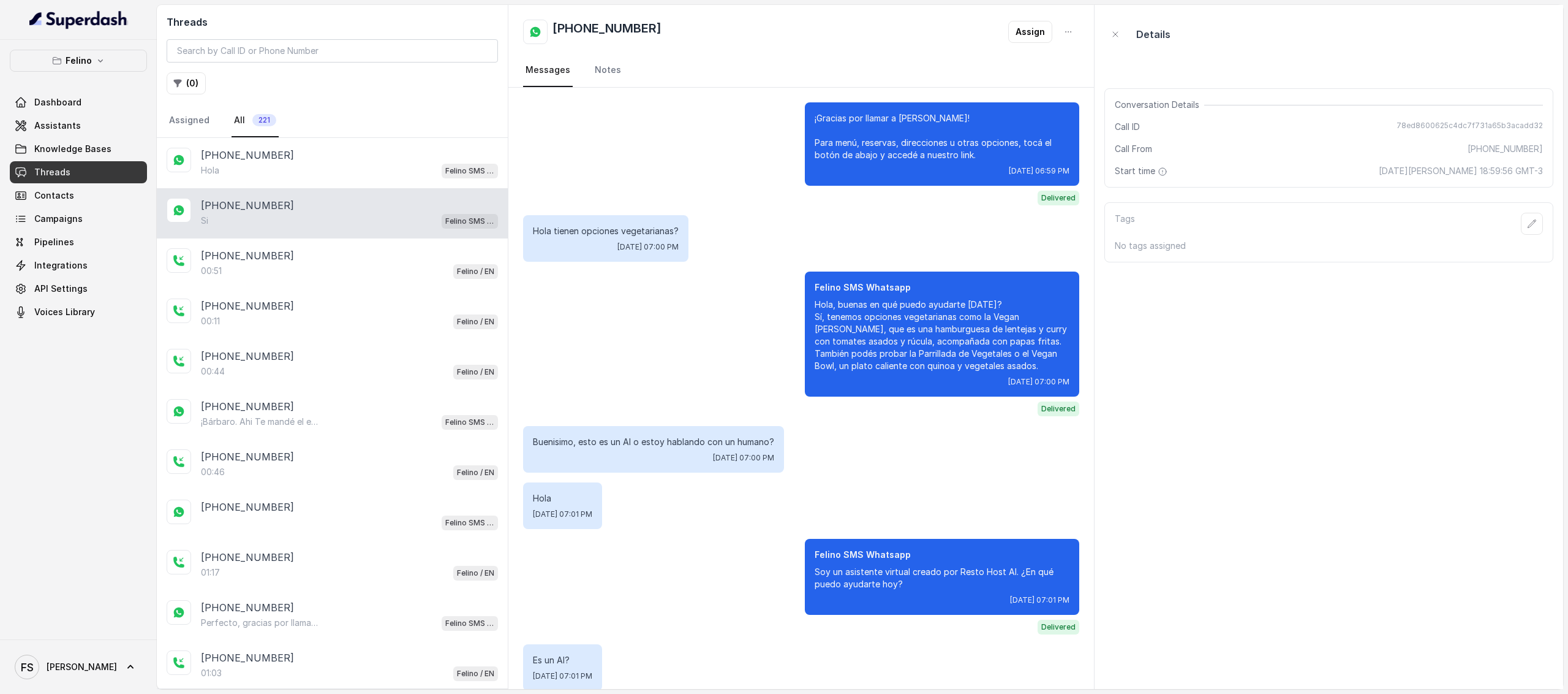
scroll to position [744, 0]
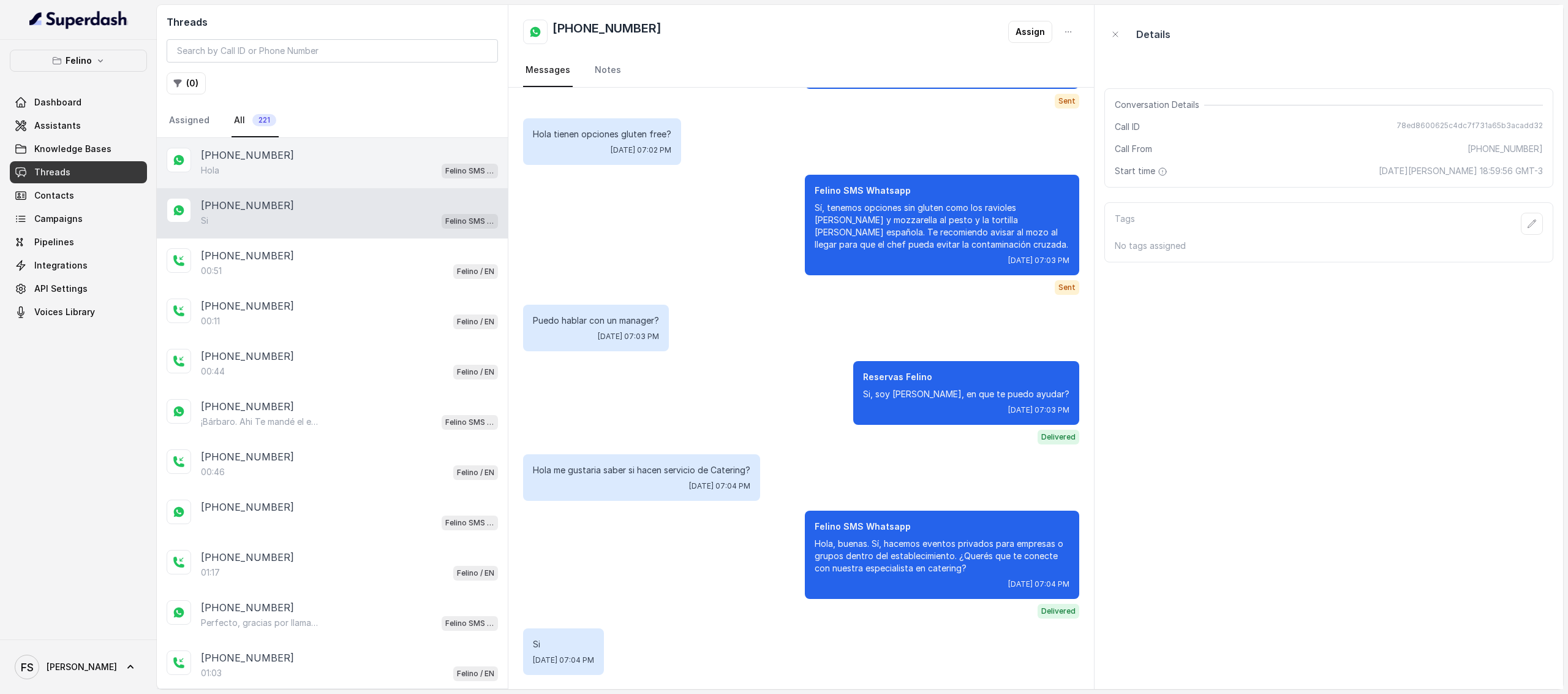
click at [401, 173] on div "Hola Felino SMS Whatsapp" at bounding box center [350, 170] width 297 height 16
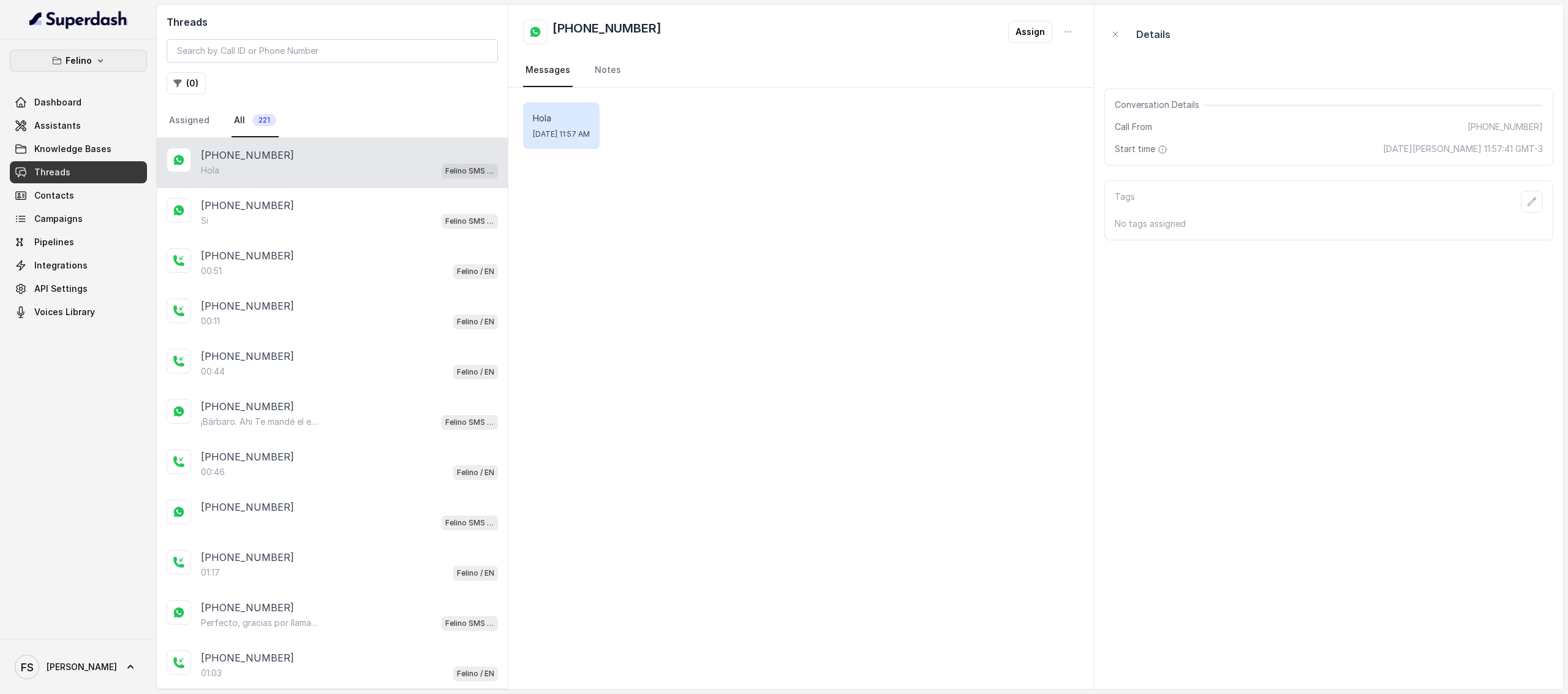
click at [84, 53] on p "Felino" at bounding box center [79, 61] width 27 height 15
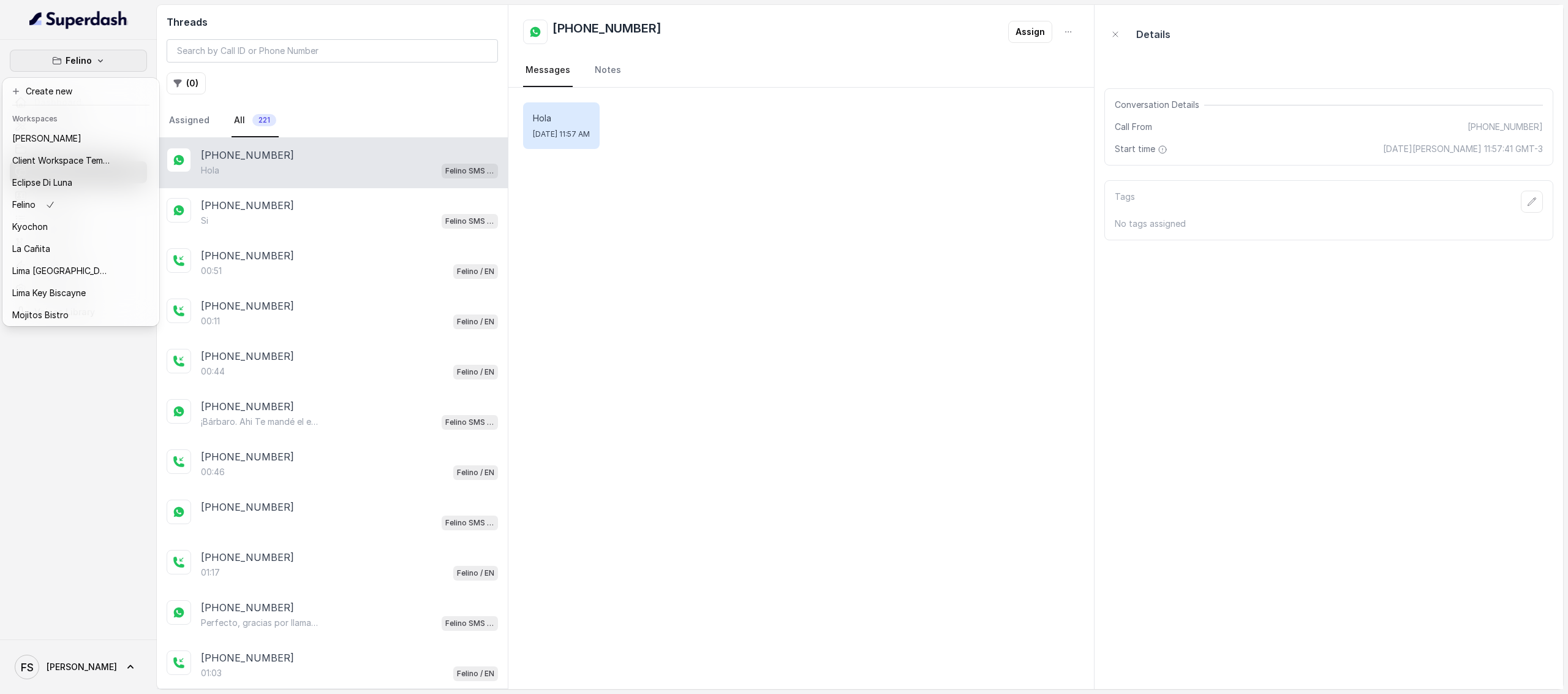
click at [323, 100] on div "Felino Dashboard Assistants Knowledge Bases Threads Contacts Campaigns Pipeline…" at bounding box center [784, 347] width 1568 height 694
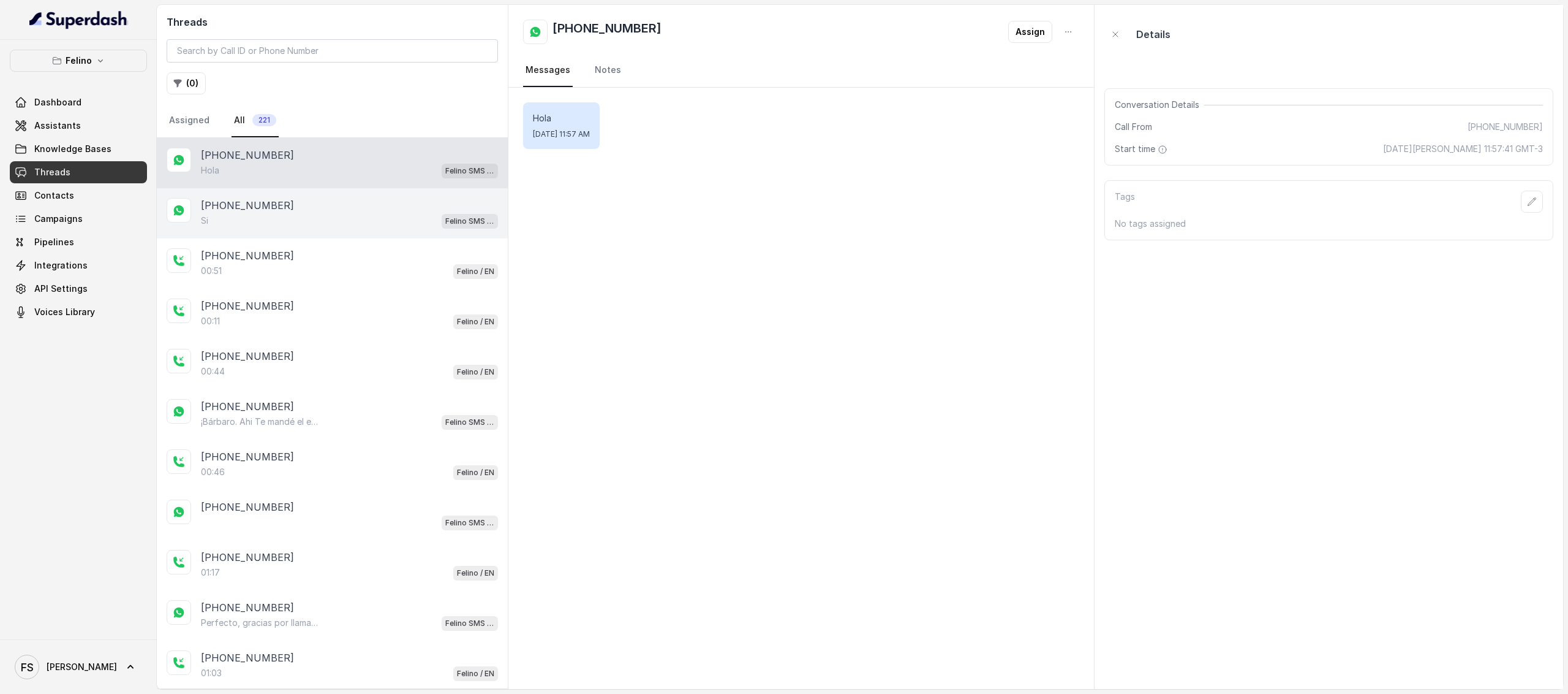
click at [399, 195] on div "+5491160336705 Si Felino SMS Whatsapp" at bounding box center [332, 213] width 351 height 50
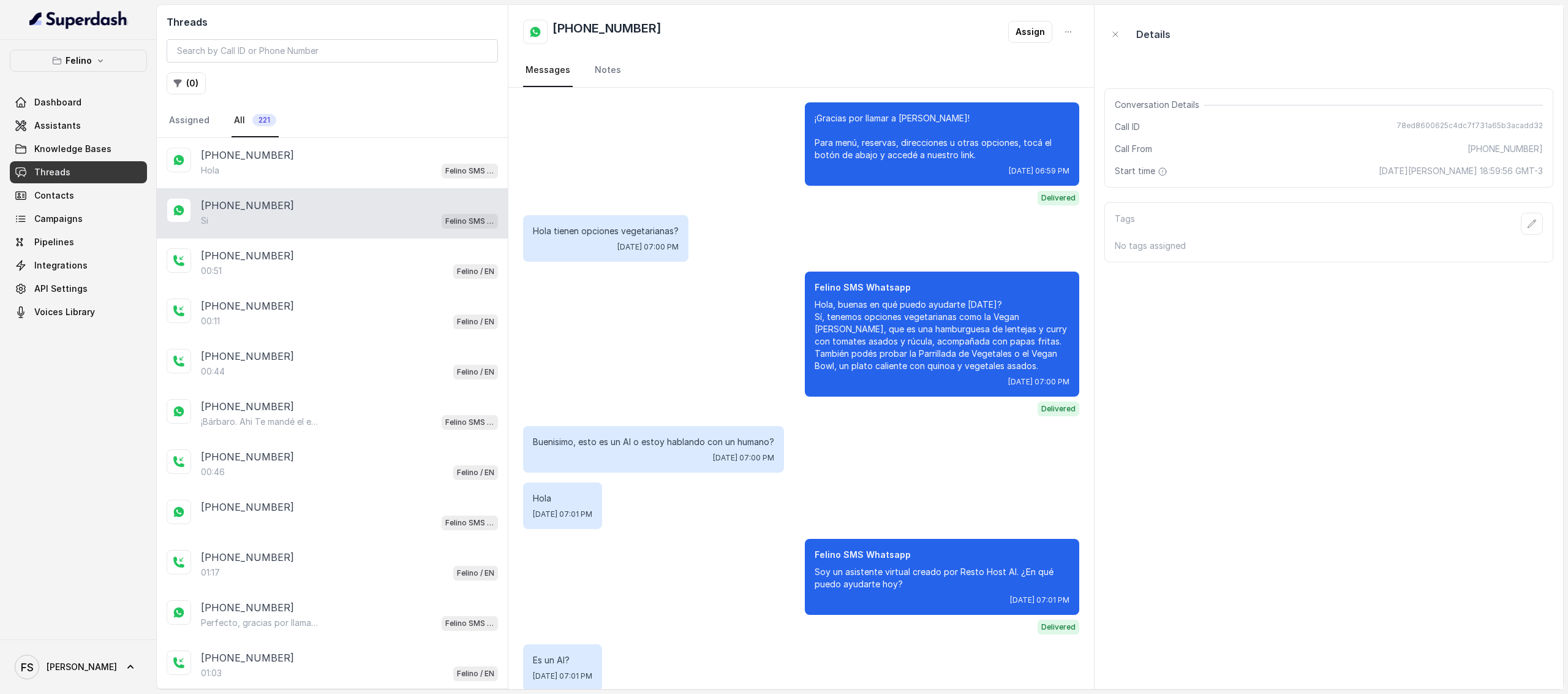
scroll to position [744, 0]
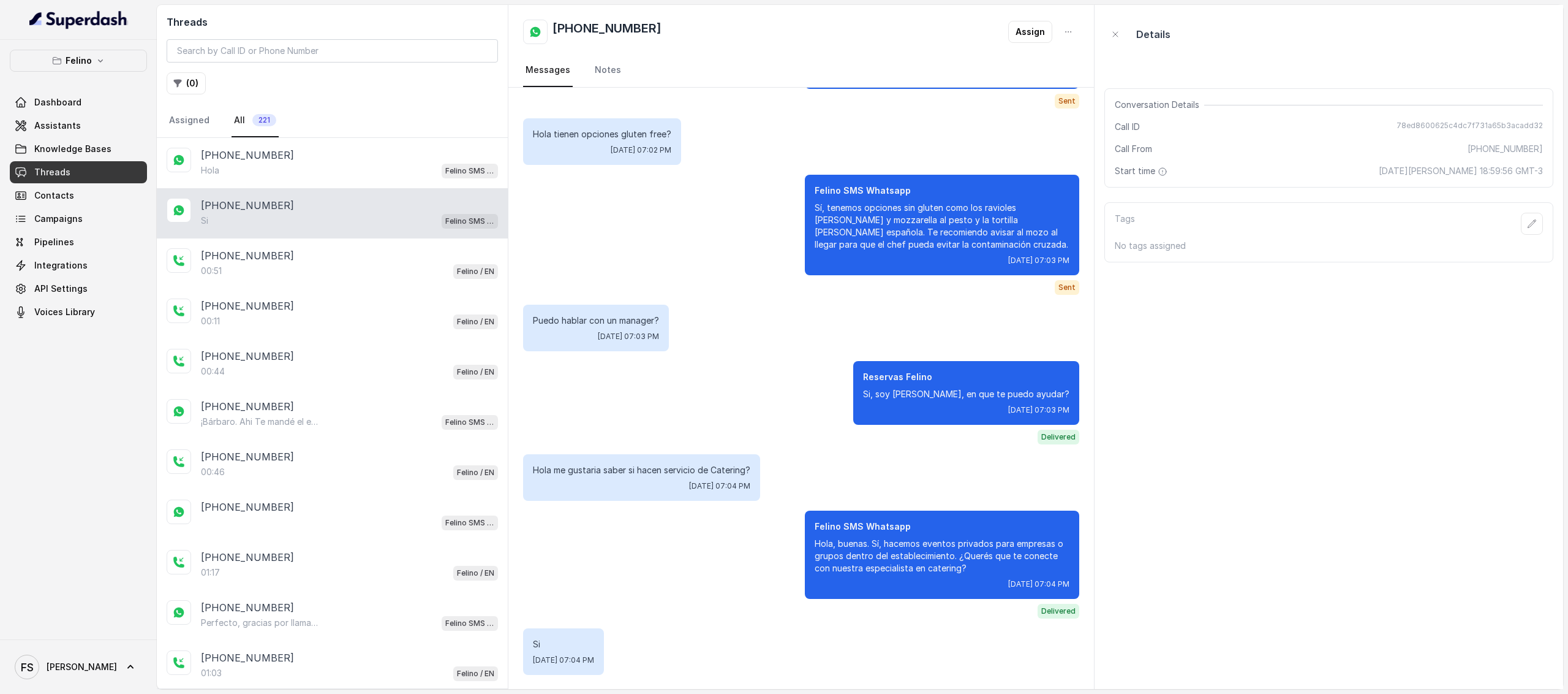
click at [390, 235] on div "+5491160336705 Si Felino SMS Whatsapp" at bounding box center [332, 213] width 351 height 50
click at [382, 255] on div "[PHONE_NUMBER]" at bounding box center [350, 255] width 297 height 15
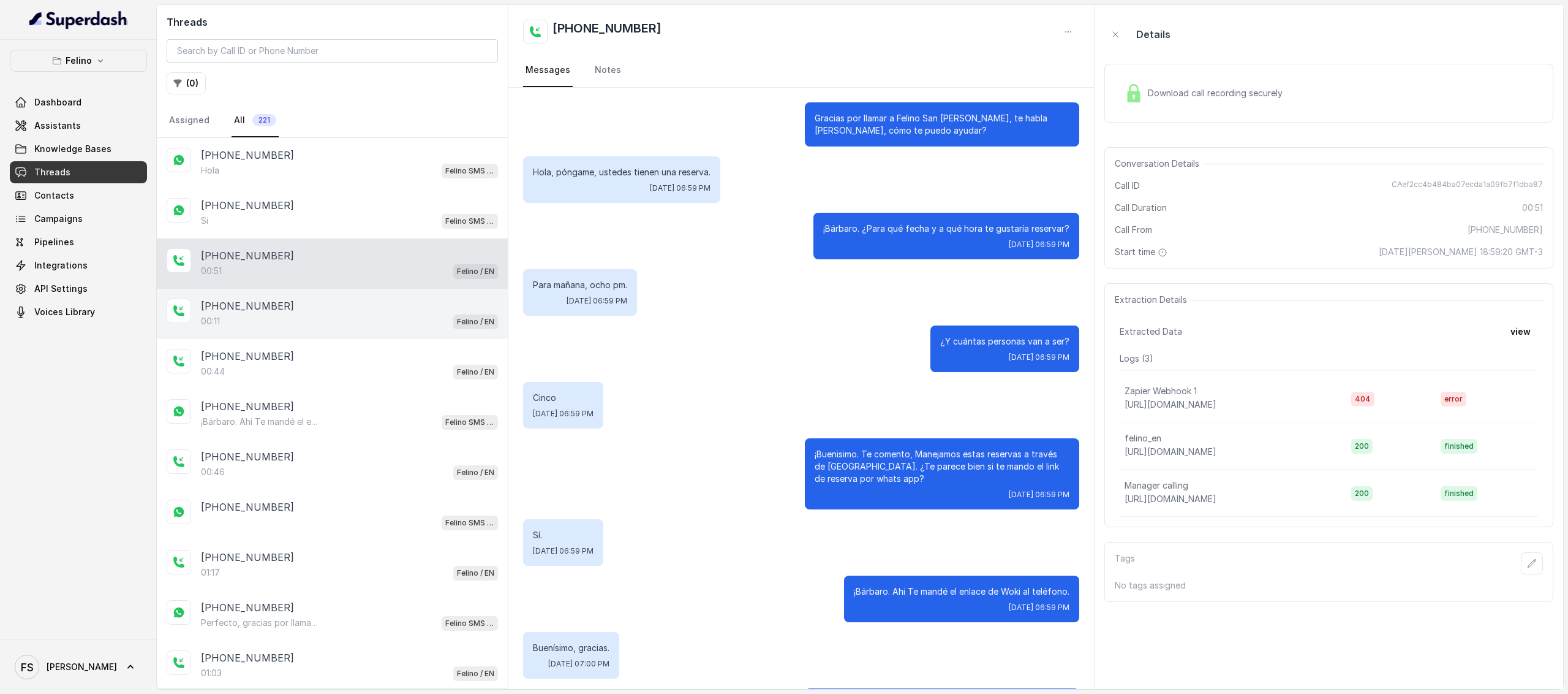
scroll to position [73, 0]
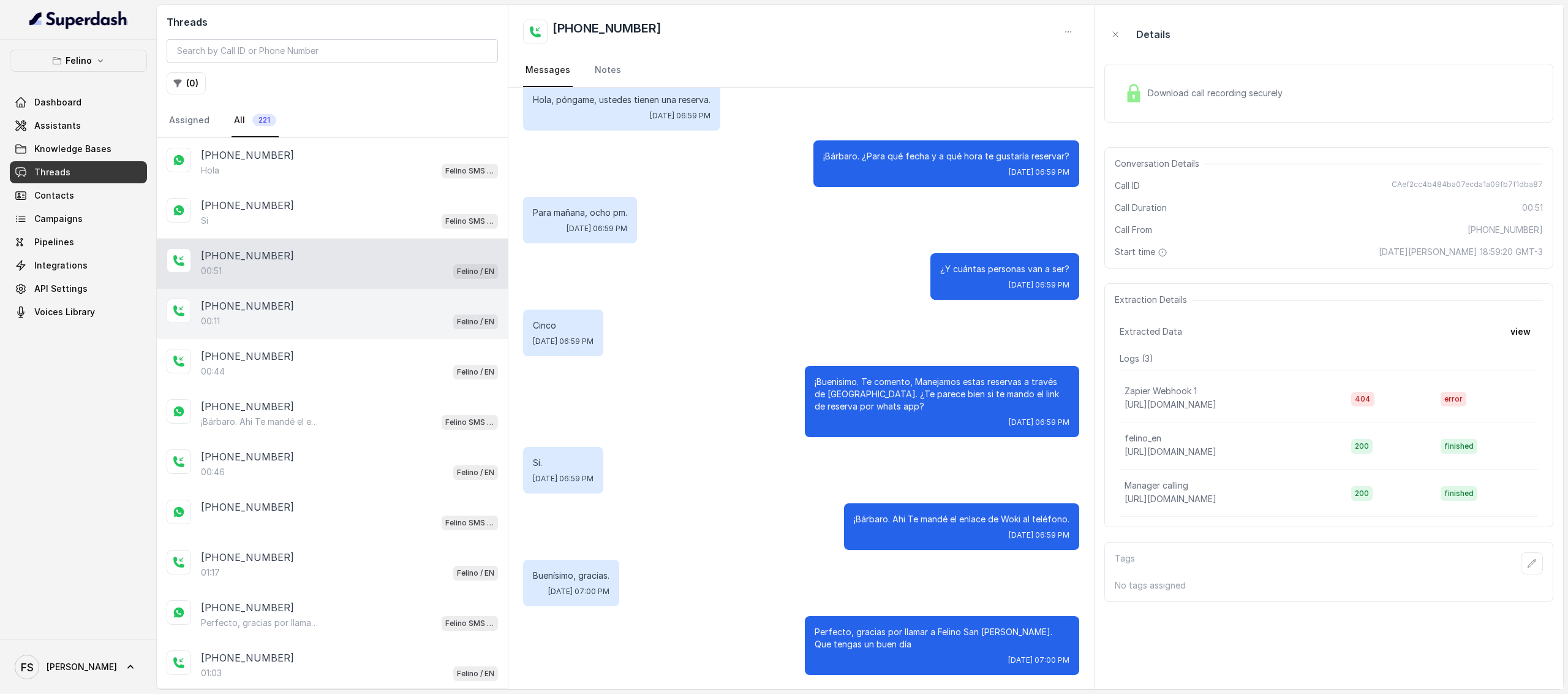
click at [377, 294] on div "+5491124072093 00:11 Felino / EN" at bounding box center [332, 314] width 351 height 50
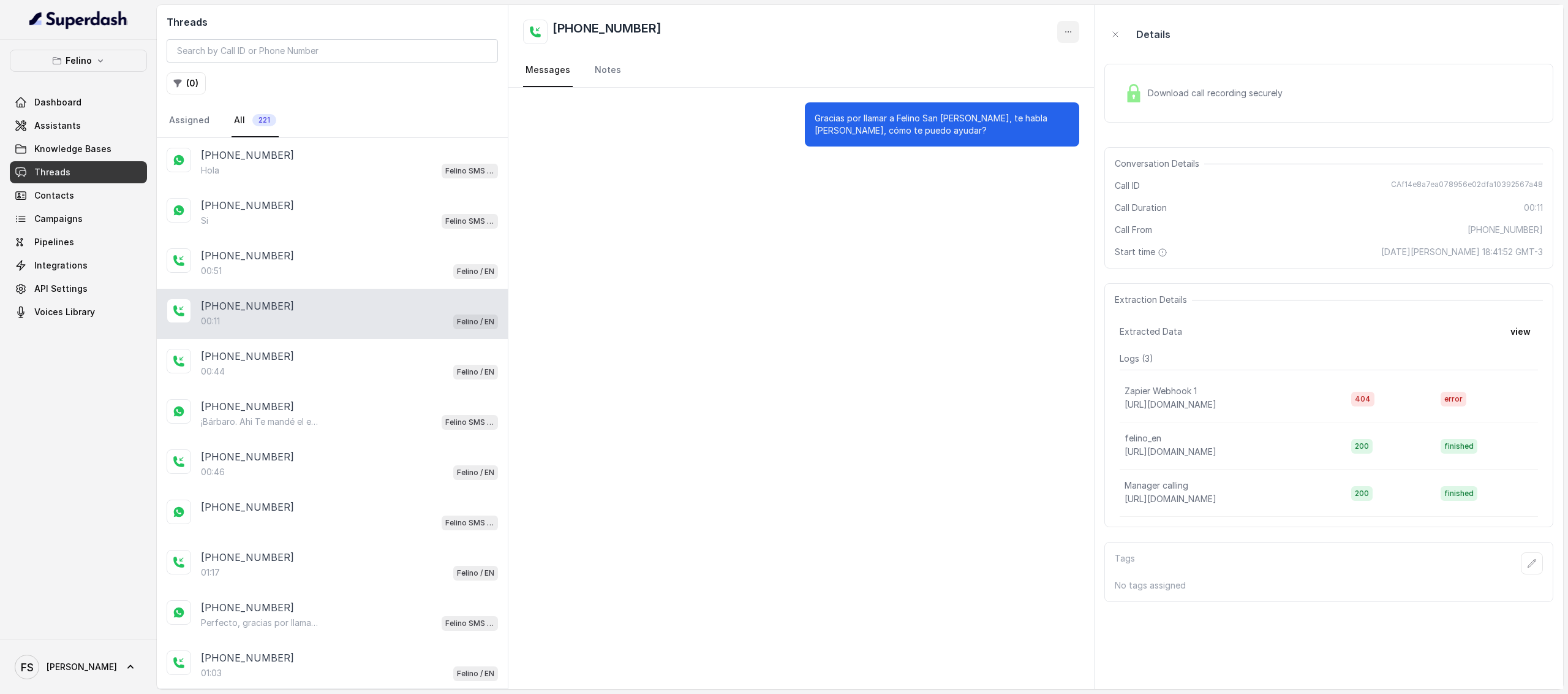
click at [1069, 41] on button "button" at bounding box center [1069, 32] width 22 height 22
click at [862, 79] on div "+5491124072093 Messages Notes" at bounding box center [801, 47] width 586 height 83
click at [347, 380] on div "+5491160336705 00:44 Felino / EN" at bounding box center [332, 364] width 351 height 50
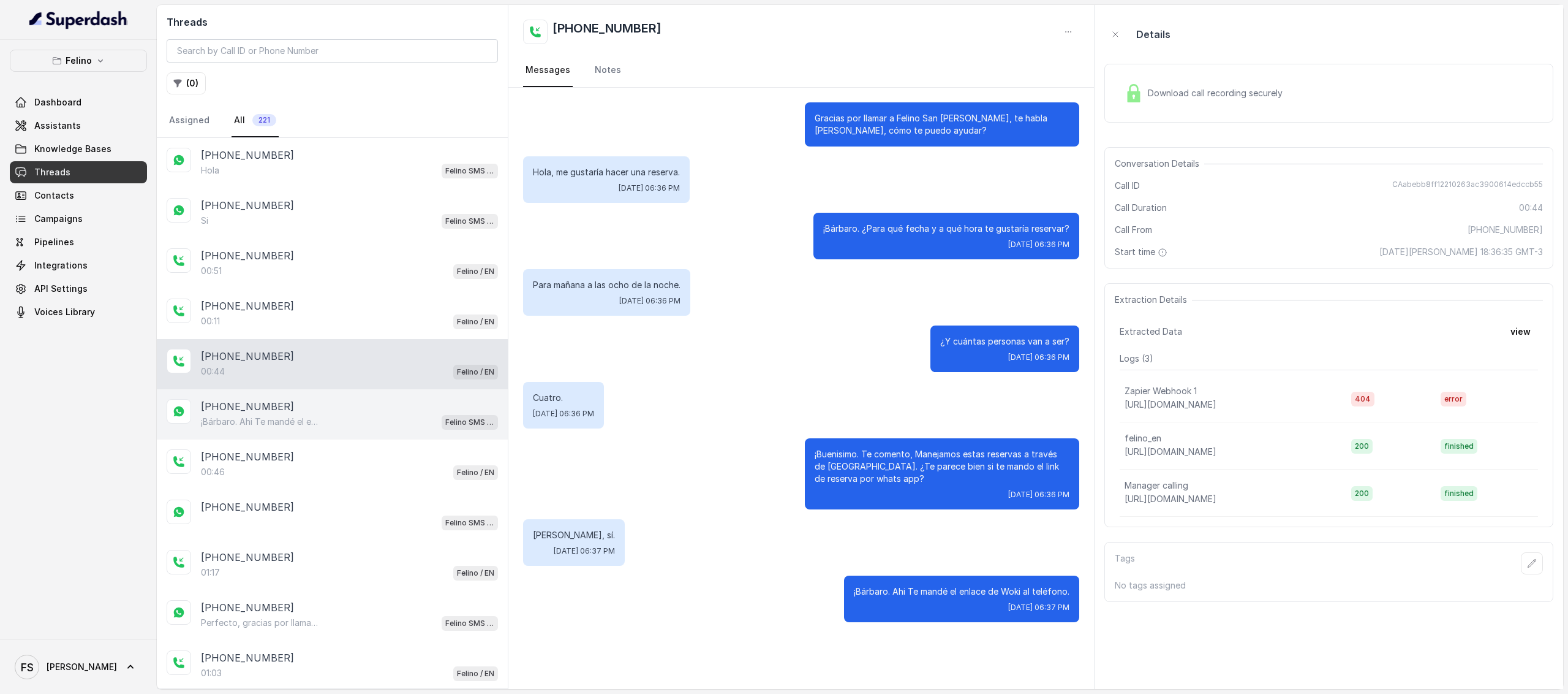
click at [348, 421] on div "¡Bárbaro. Ahi Te mandé el enlace de Woki al teléfono. Felino SMS Whatsapp" at bounding box center [350, 422] width 297 height 16
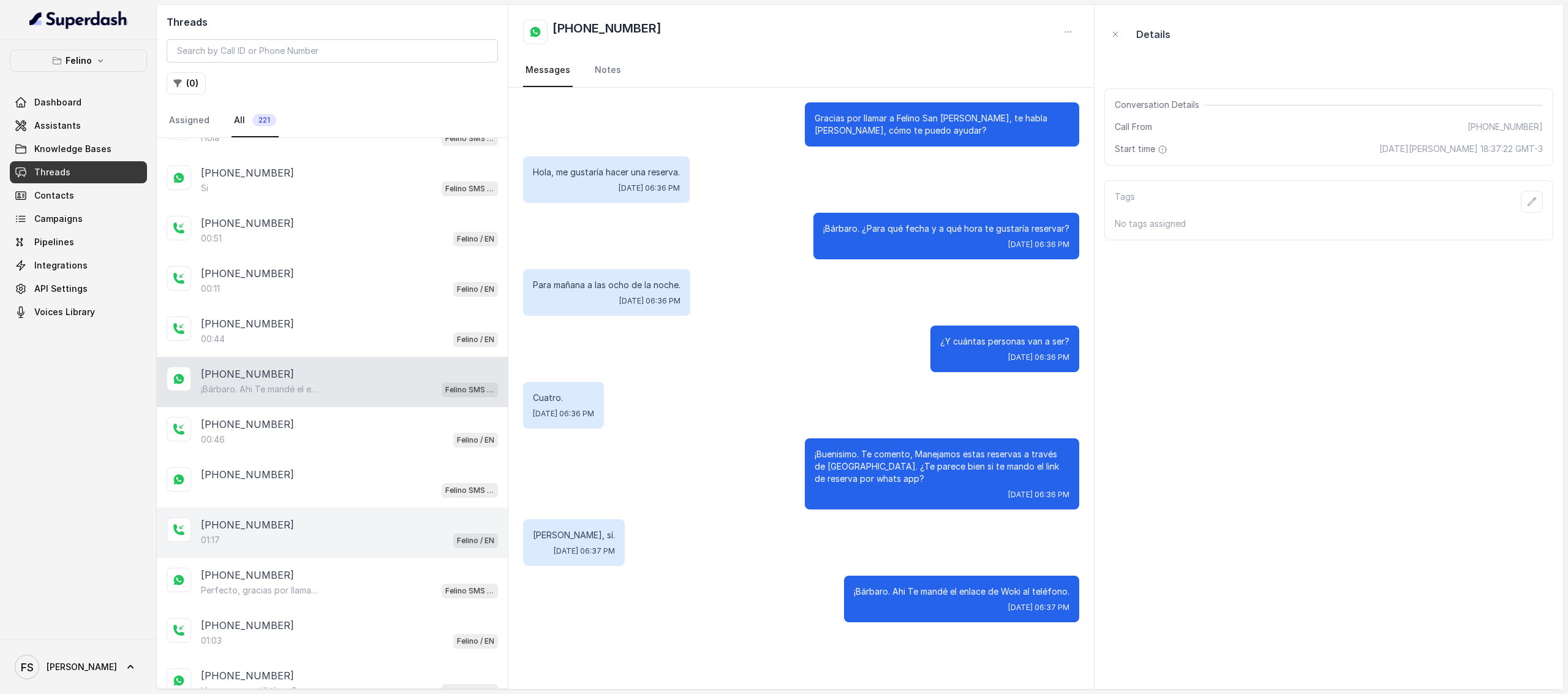
scroll to position [61, 0]
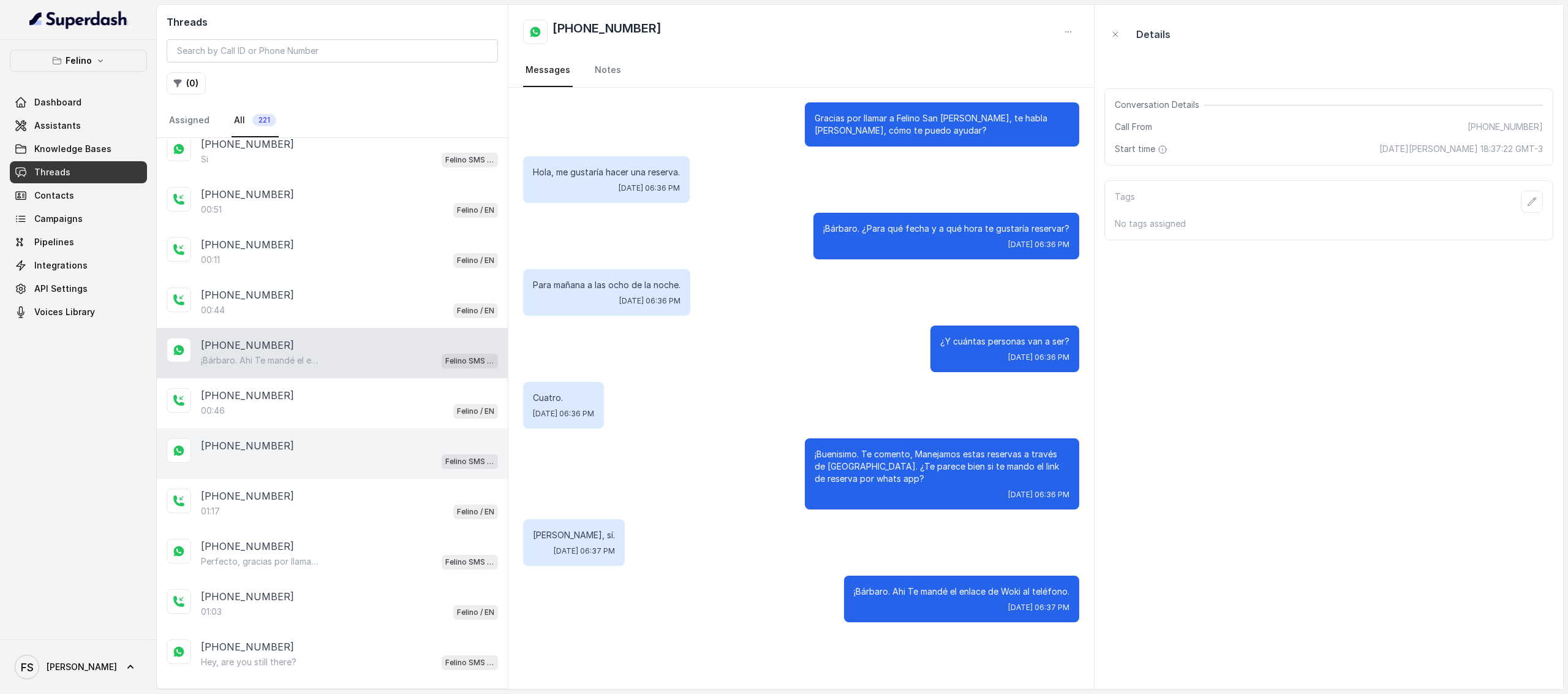
click at [319, 464] on div "+5491130908794 Felino SMS Whatsapp" at bounding box center [332, 454] width 351 height 50
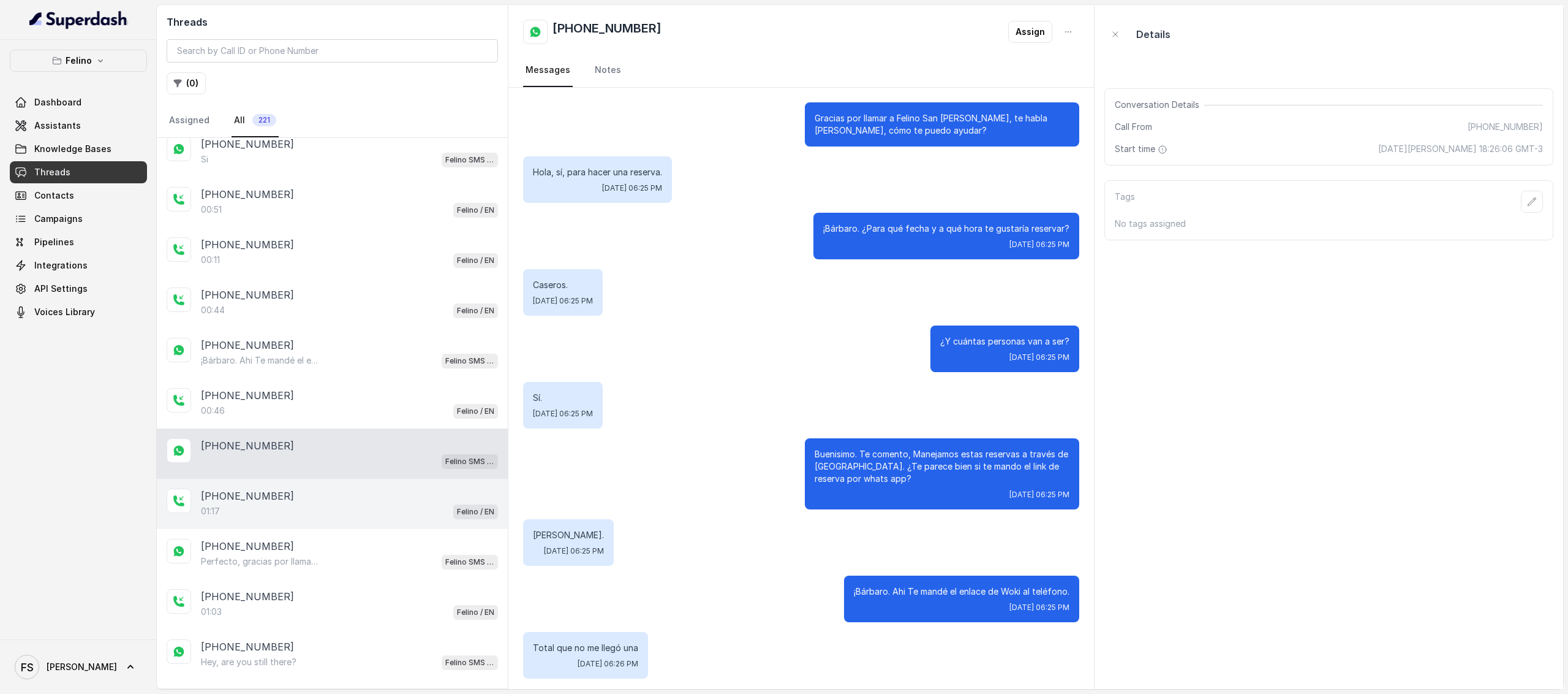
scroll to position [4, 0]
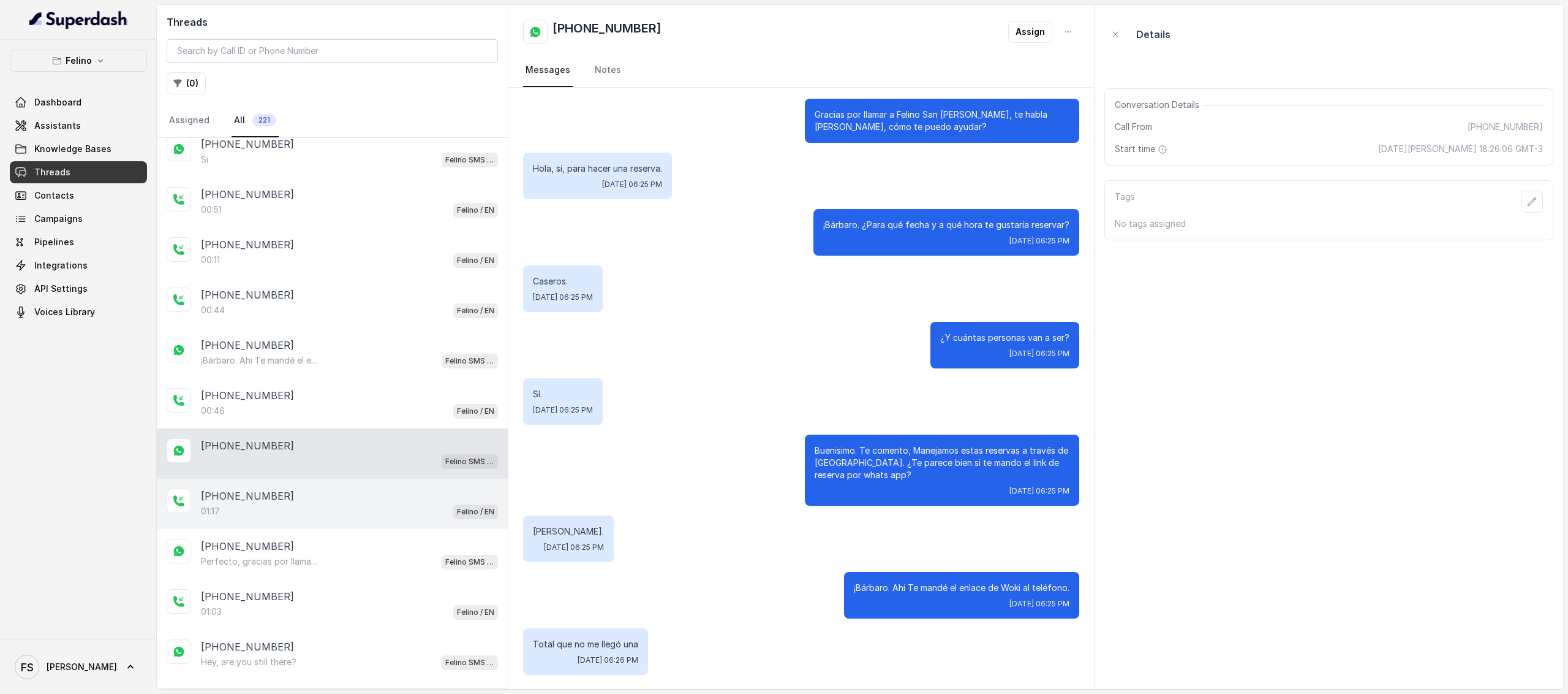
click at [323, 512] on div "01:17 Felino / EN" at bounding box center [350, 511] width 297 height 16
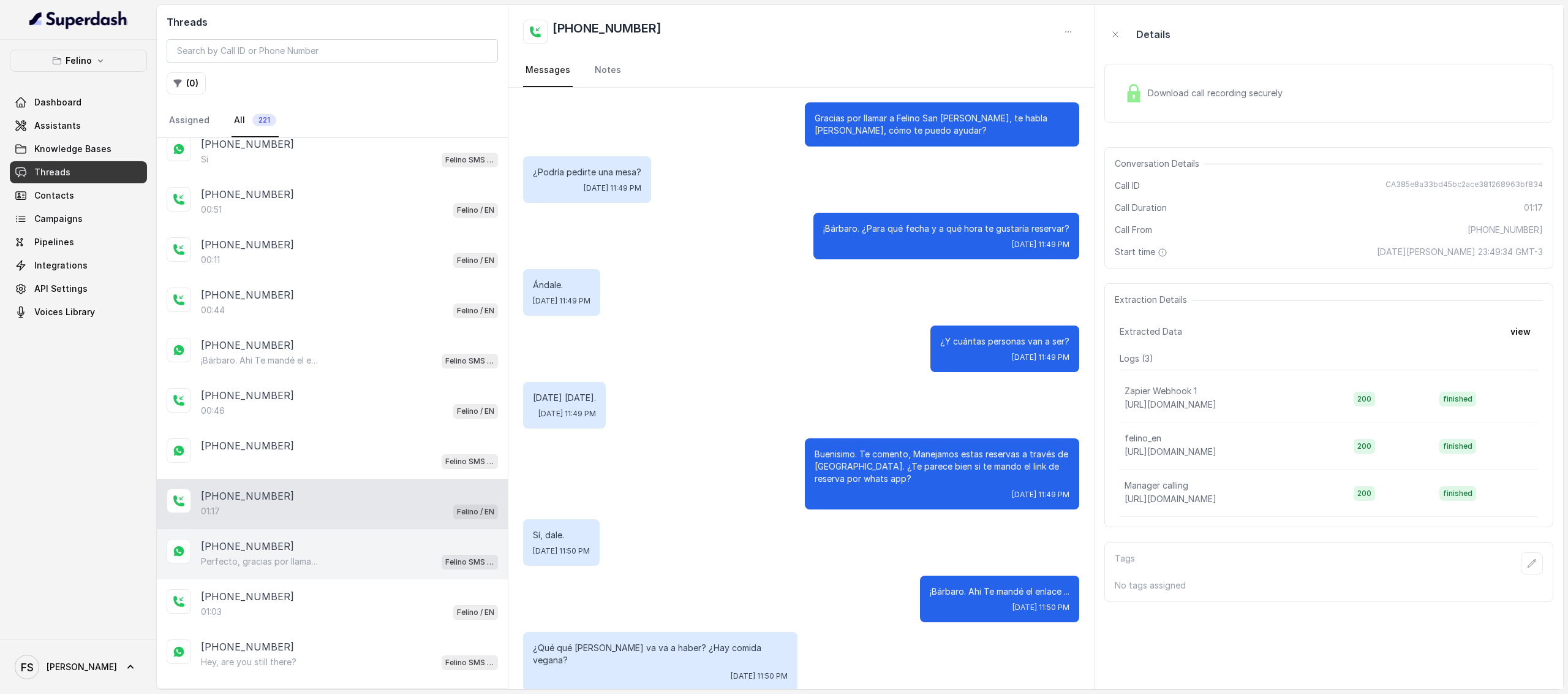
scroll to position [661, 0]
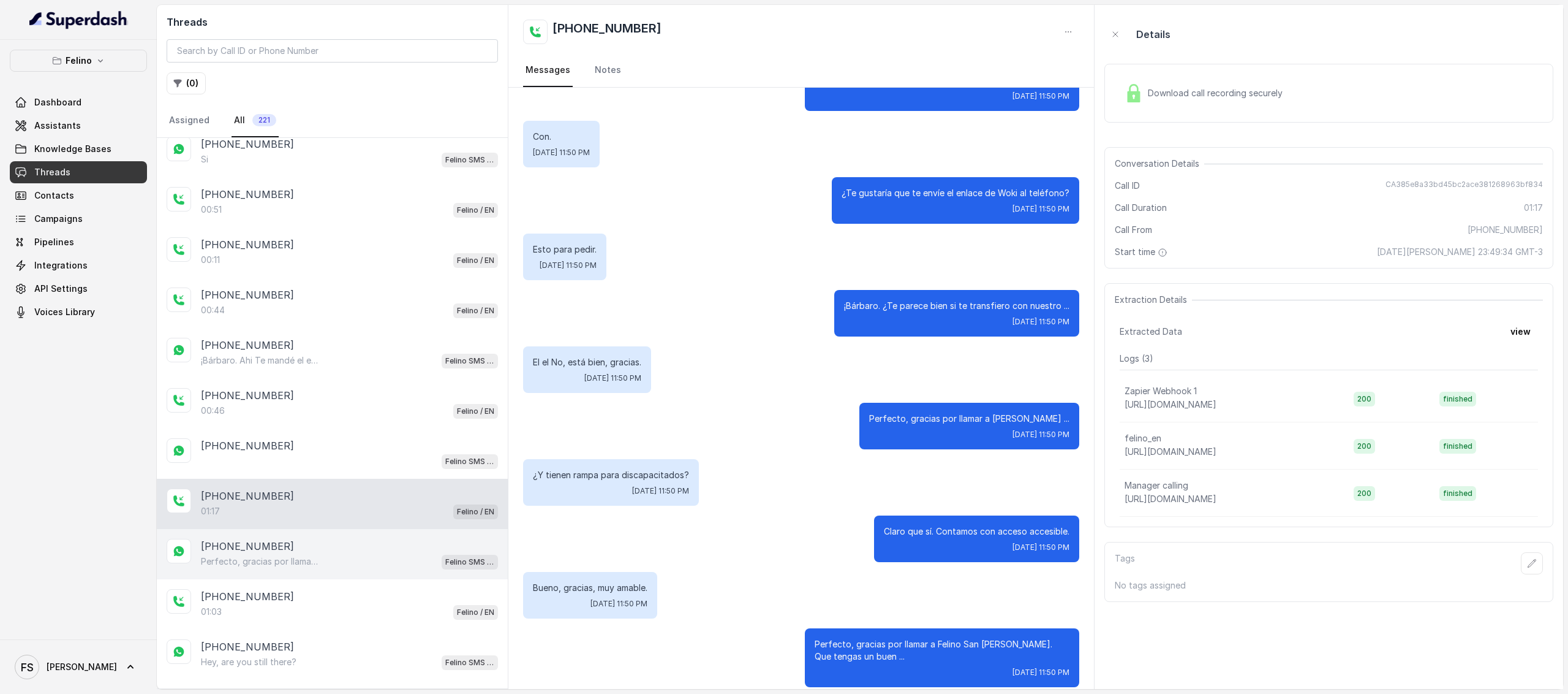
click at [308, 567] on div "+5491160336705 Perfecto, gracias por llamar a Felino San Isidro. Que tengas un …" at bounding box center [332, 554] width 351 height 50
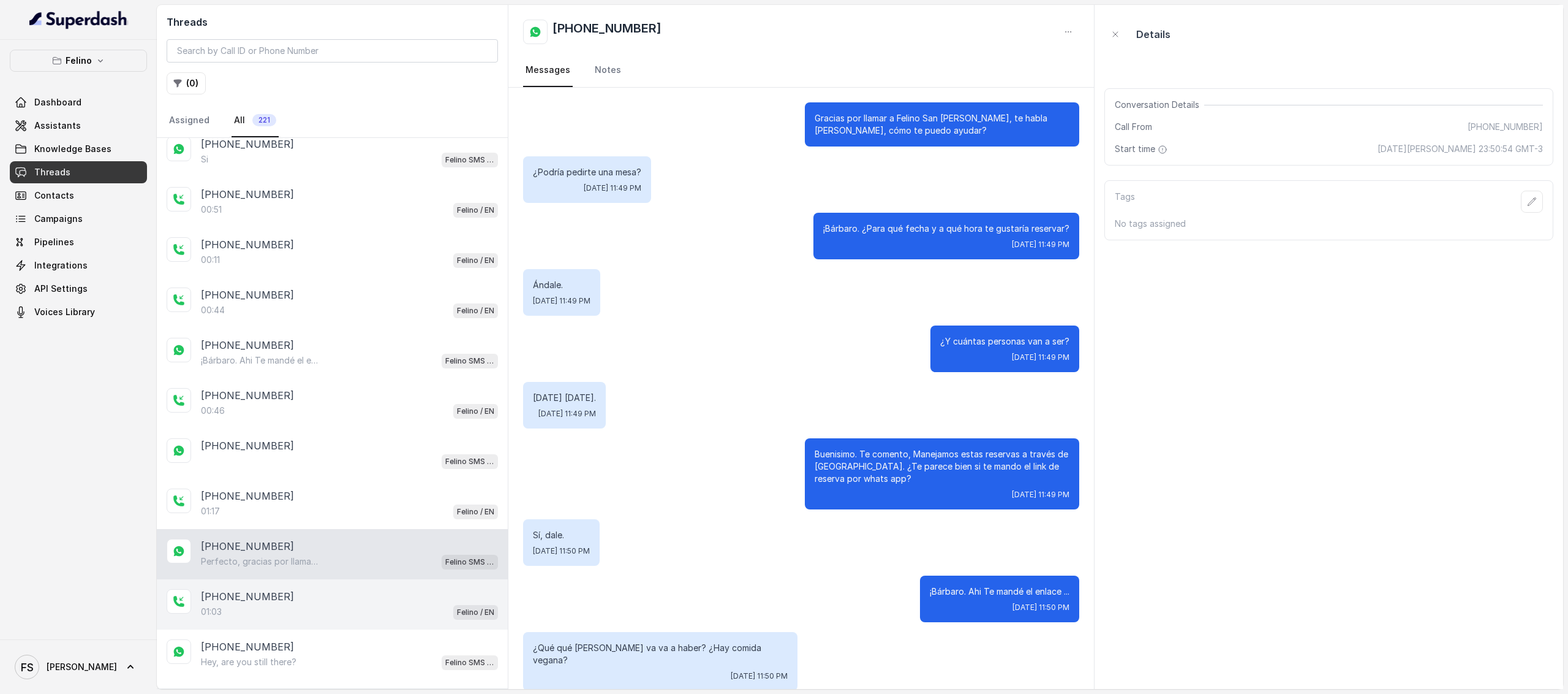
scroll to position [661, 0]
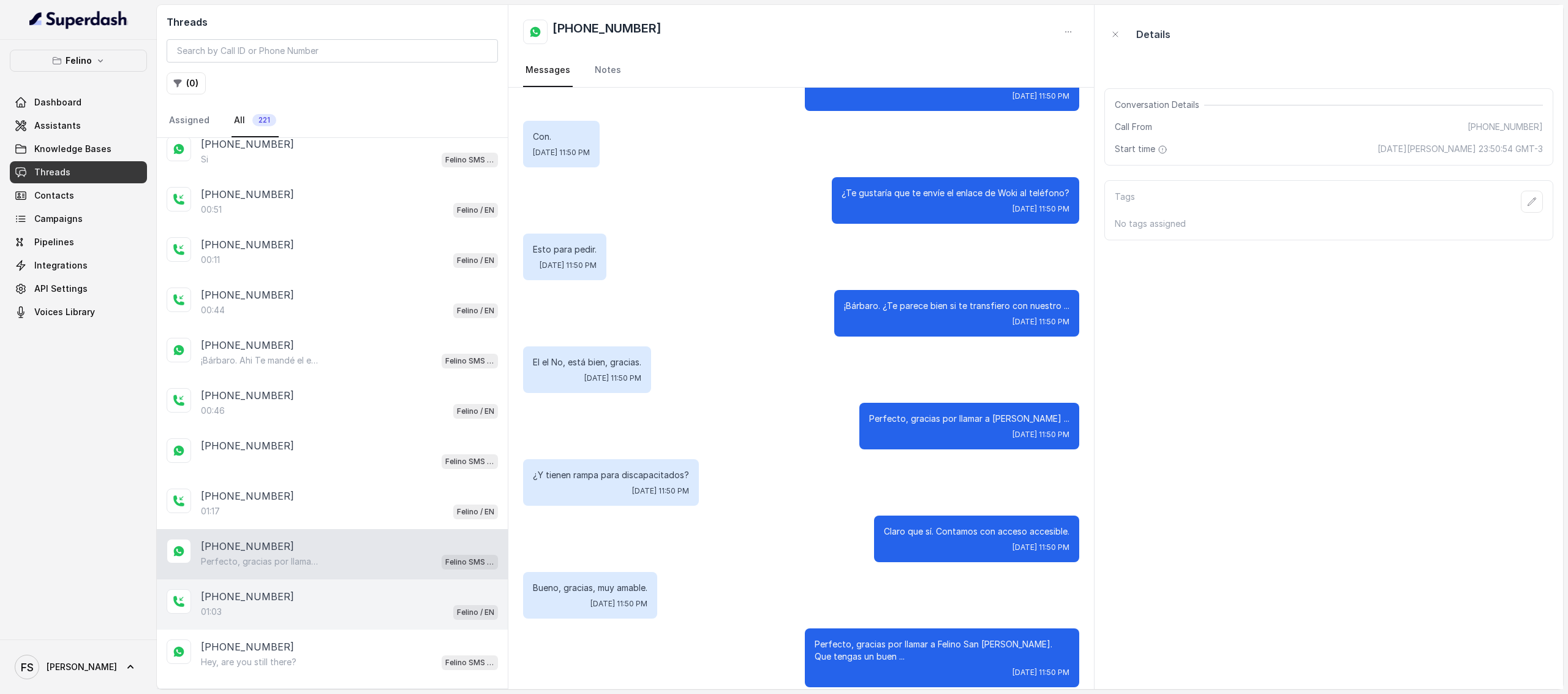
click at [321, 615] on div "+5491160336705 01:03 Felino / EN" at bounding box center [332, 604] width 351 height 50
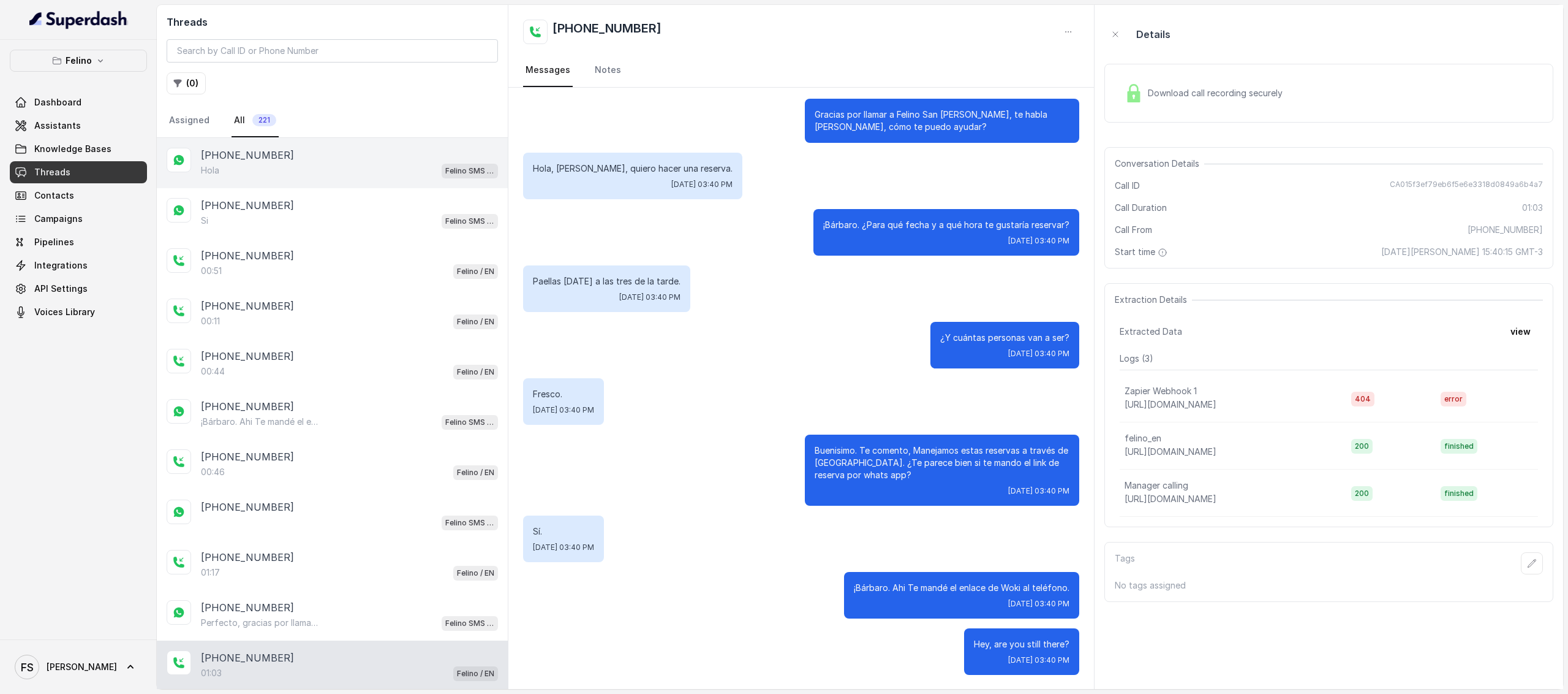
click at [330, 169] on div "Hola Felino SMS Whatsapp" at bounding box center [350, 170] width 297 height 16
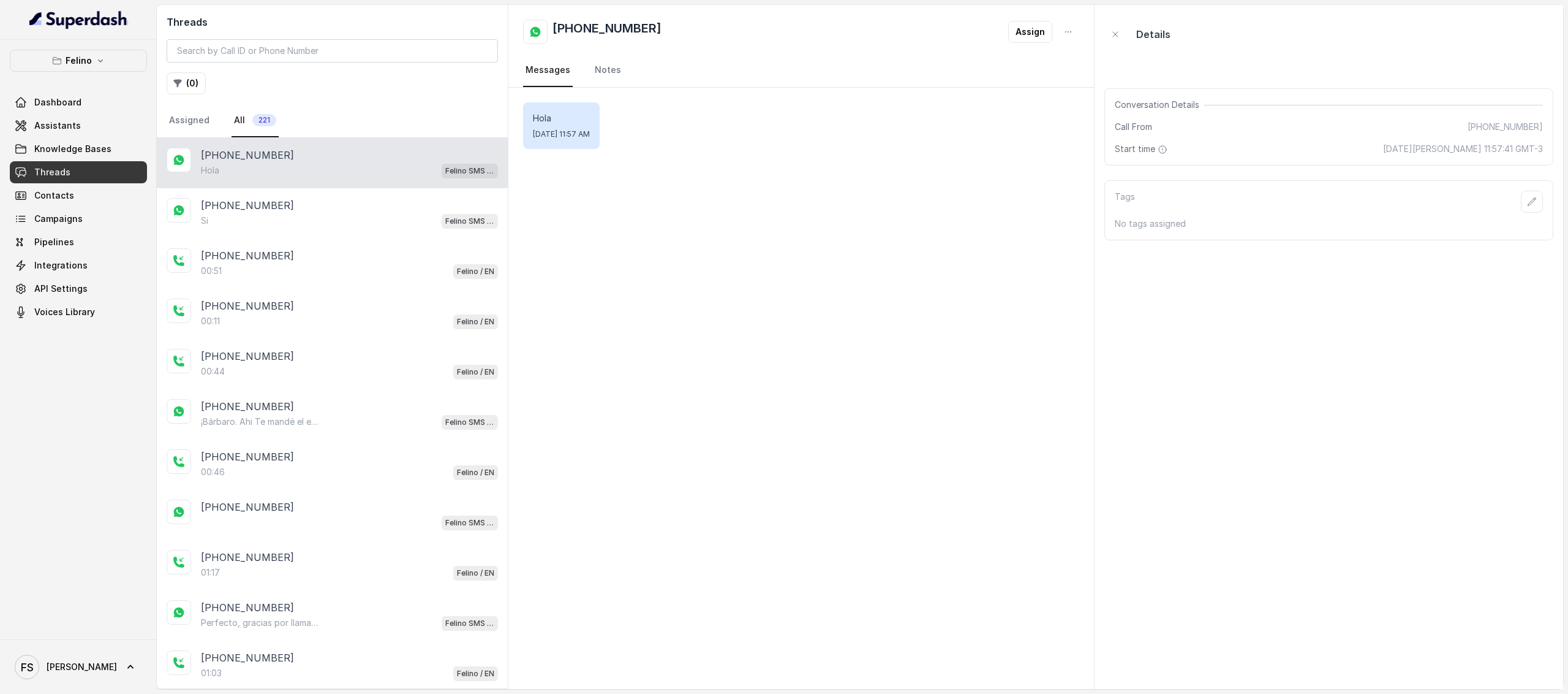
click at [823, 75] on nav "Messages Notes" at bounding box center [801, 70] width 556 height 33
click at [608, 68] on link "Notes" at bounding box center [608, 70] width 31 height 33
click at [543, 79] on link "Messages" at bounding box center [547, 70] width 50 height 33
click at [772, 50] on div "+5491124072093 Assign Messages Notes" at bounding box center [801, 47] width 586 height 83
click at [112, 134] on link "Assistants" at bounding box center [78, 126] width 138 height 22
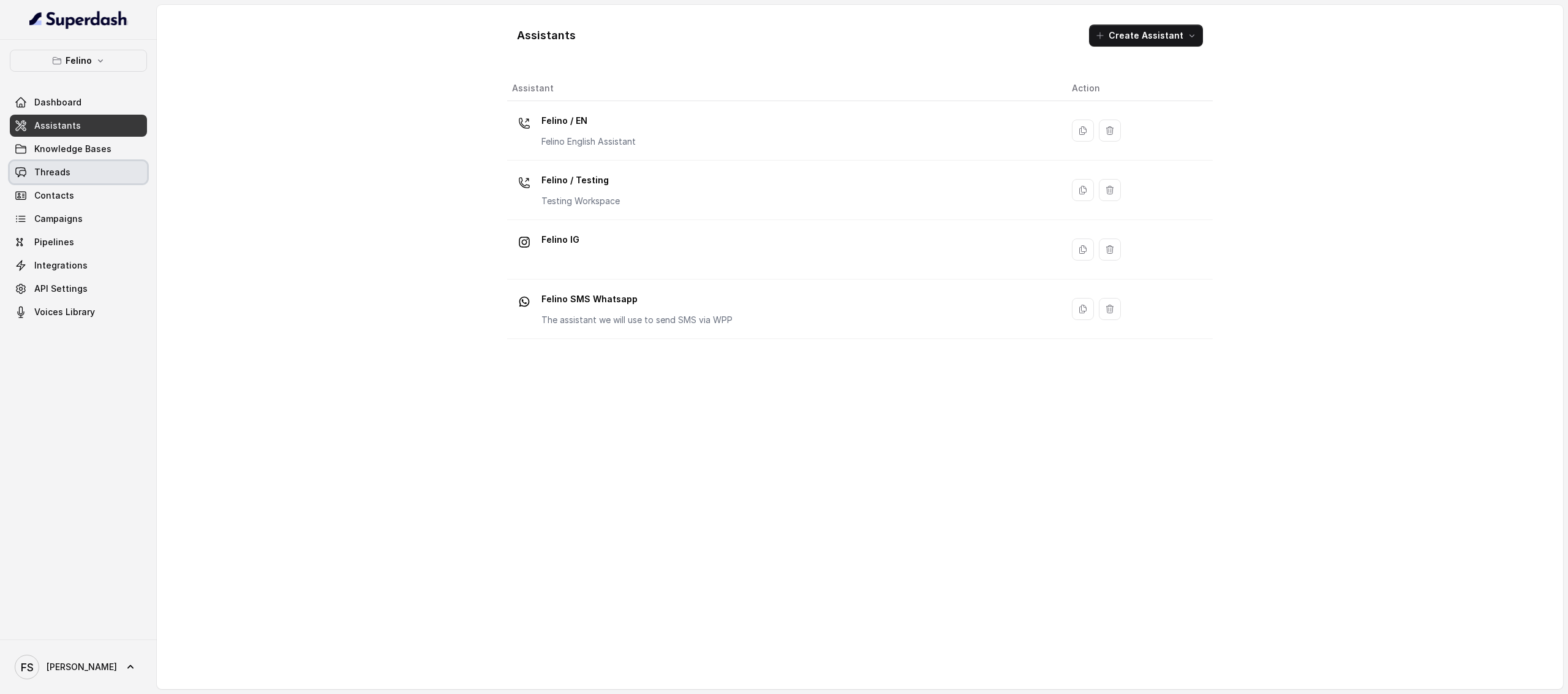
click at [87, 178] on link "Threads" at bounding box center [78, 172] width 138 height 22
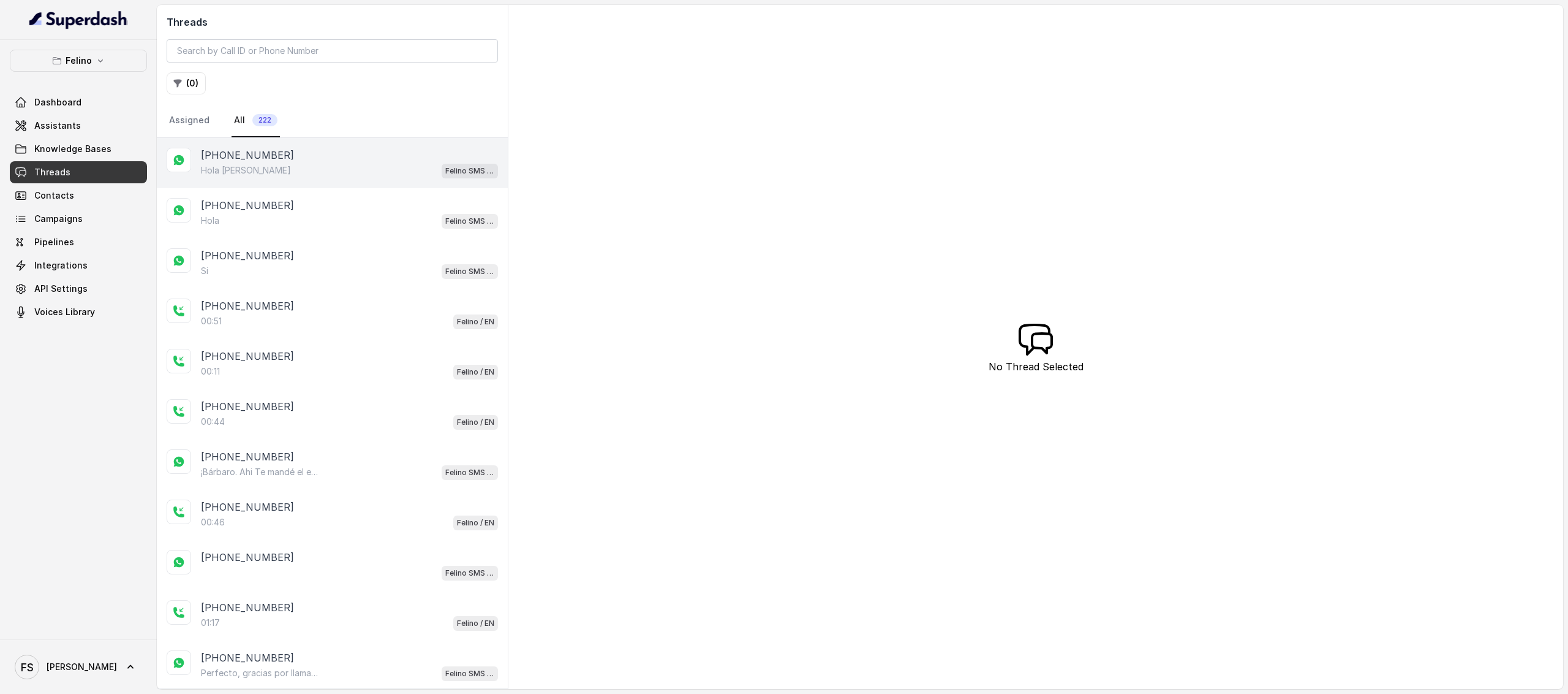
click at [323, 172] on div "Hola Juana Felino SMS Whatsapp" at bounding box center [350, 170] width 297 height 16
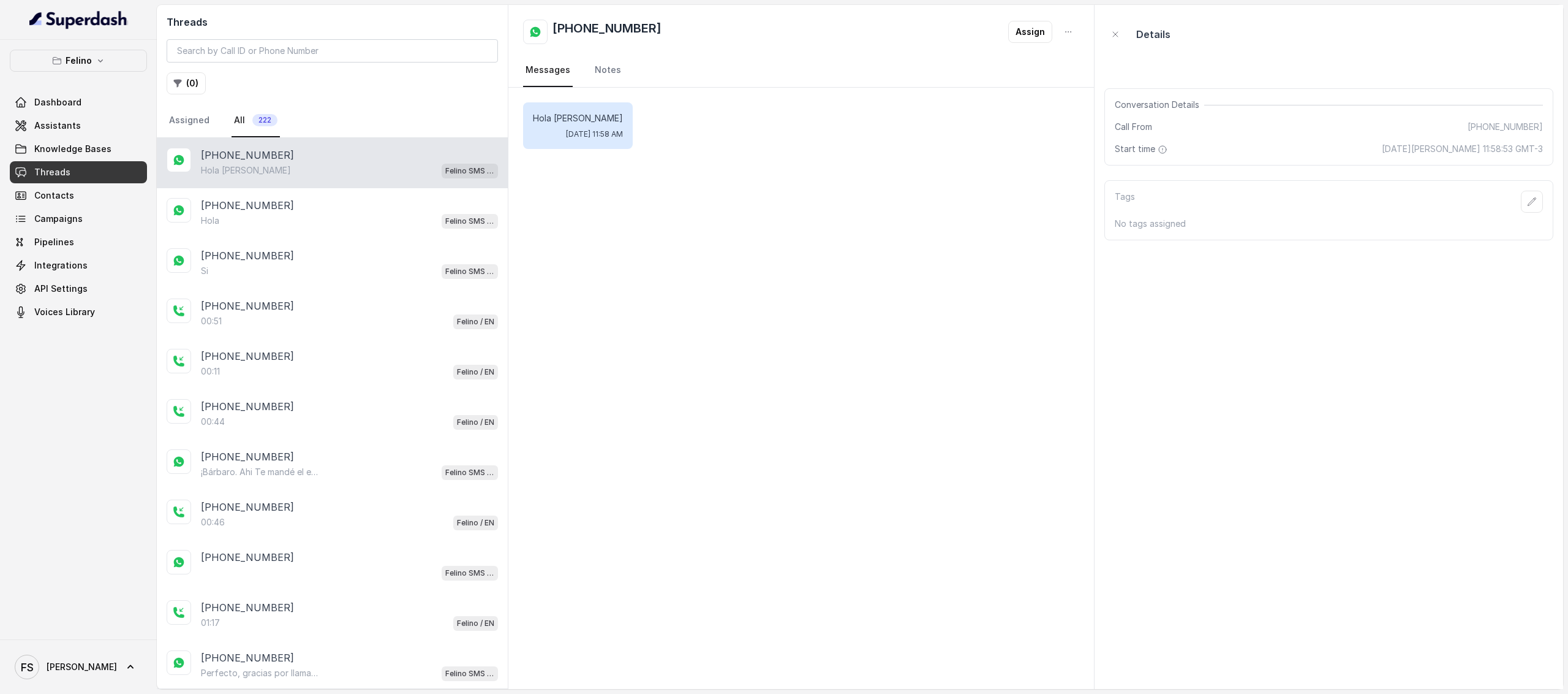
click at [754, 208] on div "Hola Juana Tue, Aug 19, 2025, 11:58 AM" at bounding box center [801, 388] width 586 height 602
click at [375, 218] on div "Hola Felino SMS Whatsapp" at bounding box center [350, 220] width 297 height 16
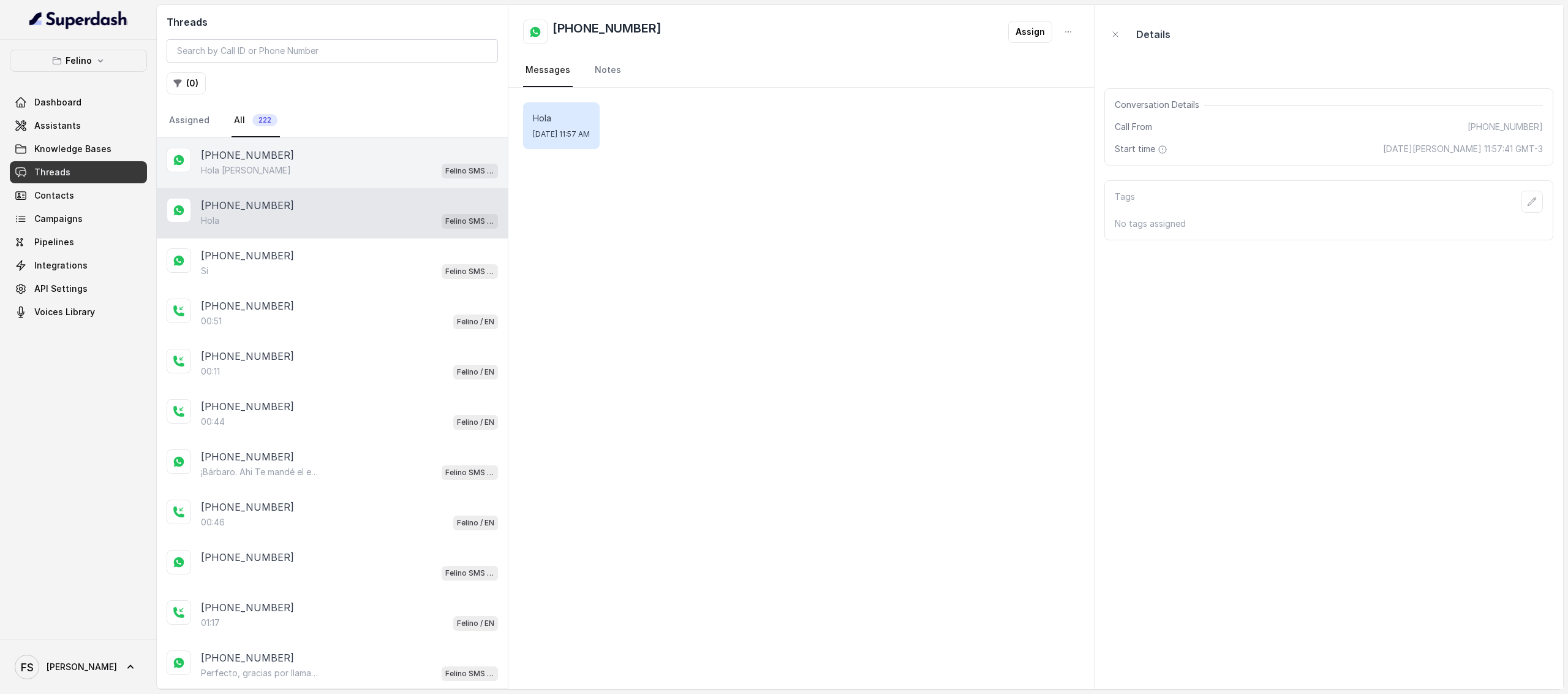
click at [377, 167] on div "Hola Juana Felino SMS Whatsapp" at bounding box center [350, 170] width 297 height 16
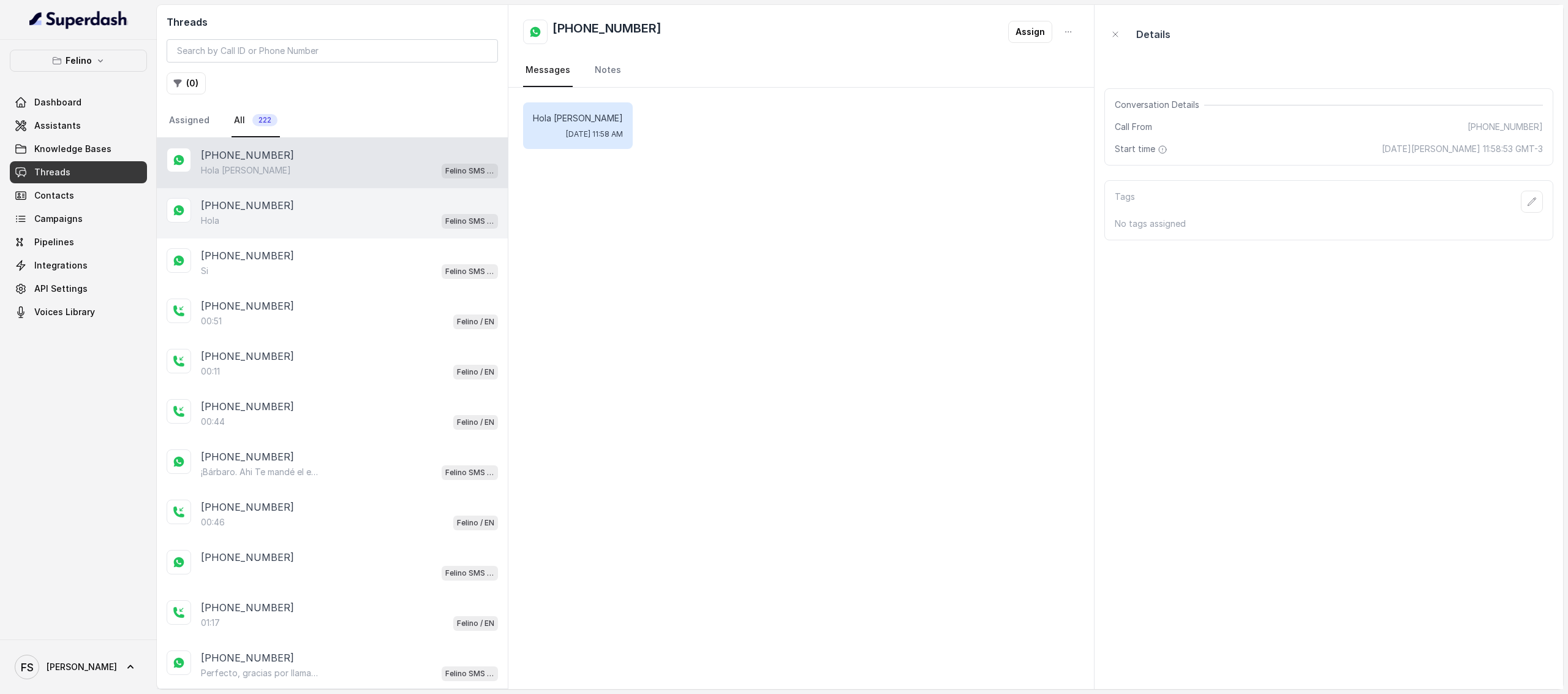
click at [379, 201] on div "[PHONE_NUMBER]" at bounding box center [350, 206] width 297 height 15
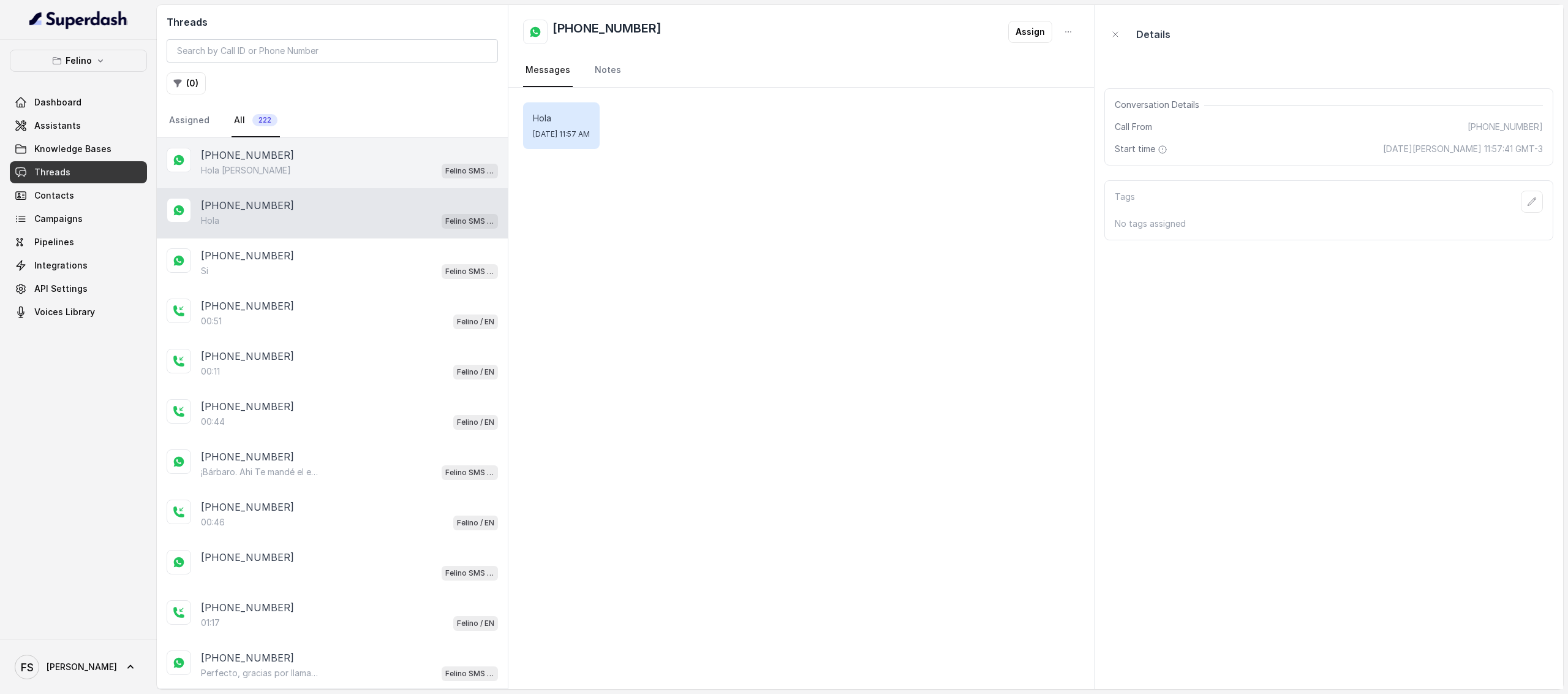
click at [382, 158] on div "[PHONE_NUMBER]" at bounding box center [350, 155] width 297 height 15
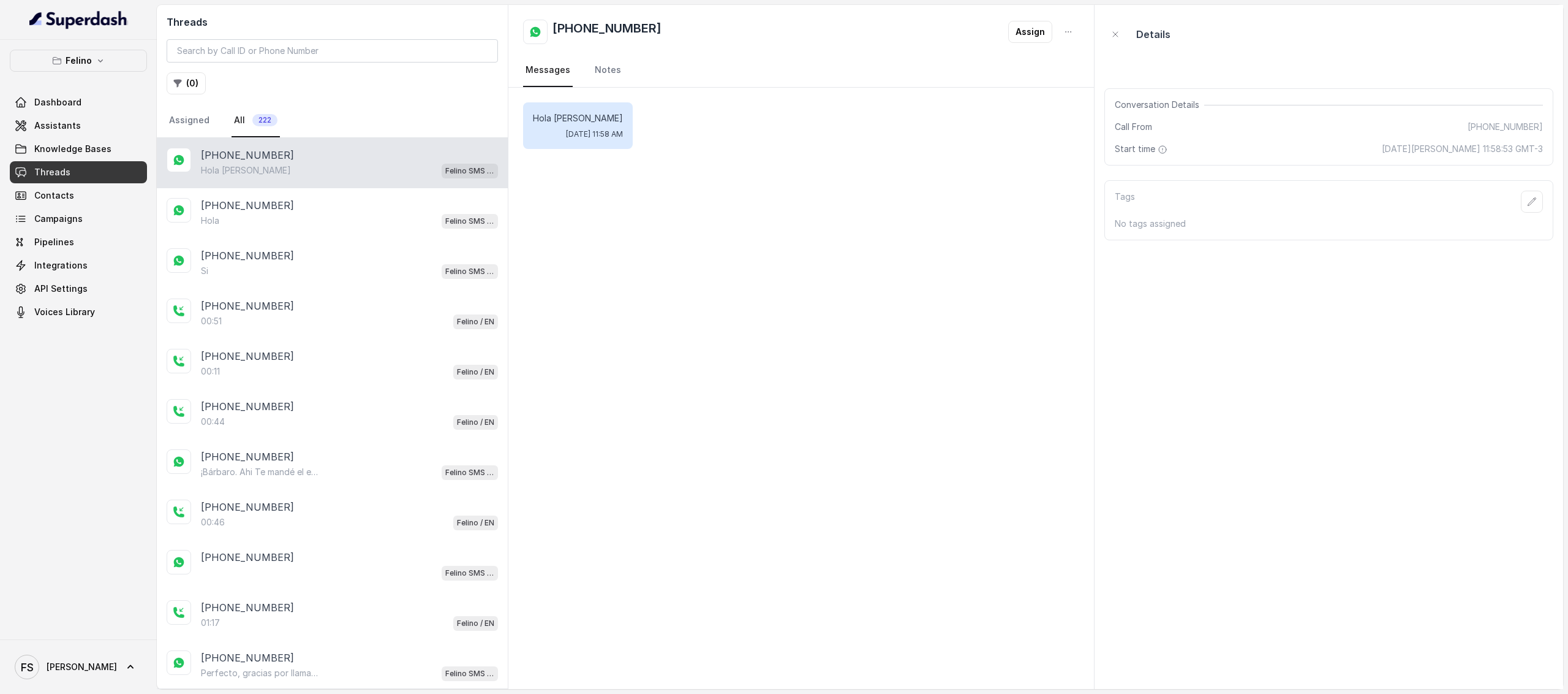
click at [69, 138] on span "Knowledge Bases" at bounding box center [78, 149] width 138 height 22
click at [73, 160] on link "Knowledge Bases" at bounding box center [78, 149] width 138 height 22
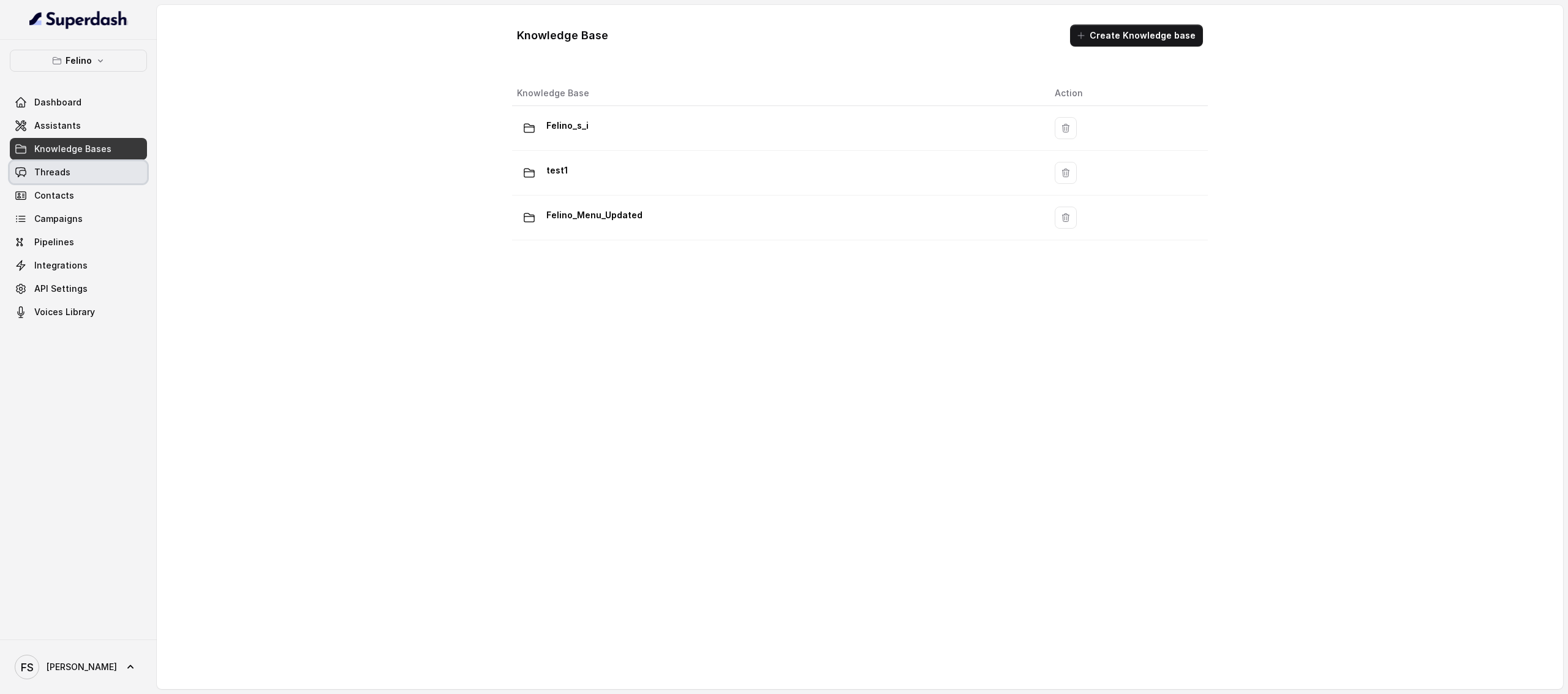
click at [75, 164] on link "Threads" at bounding box center [78, 172] width 138 height 22
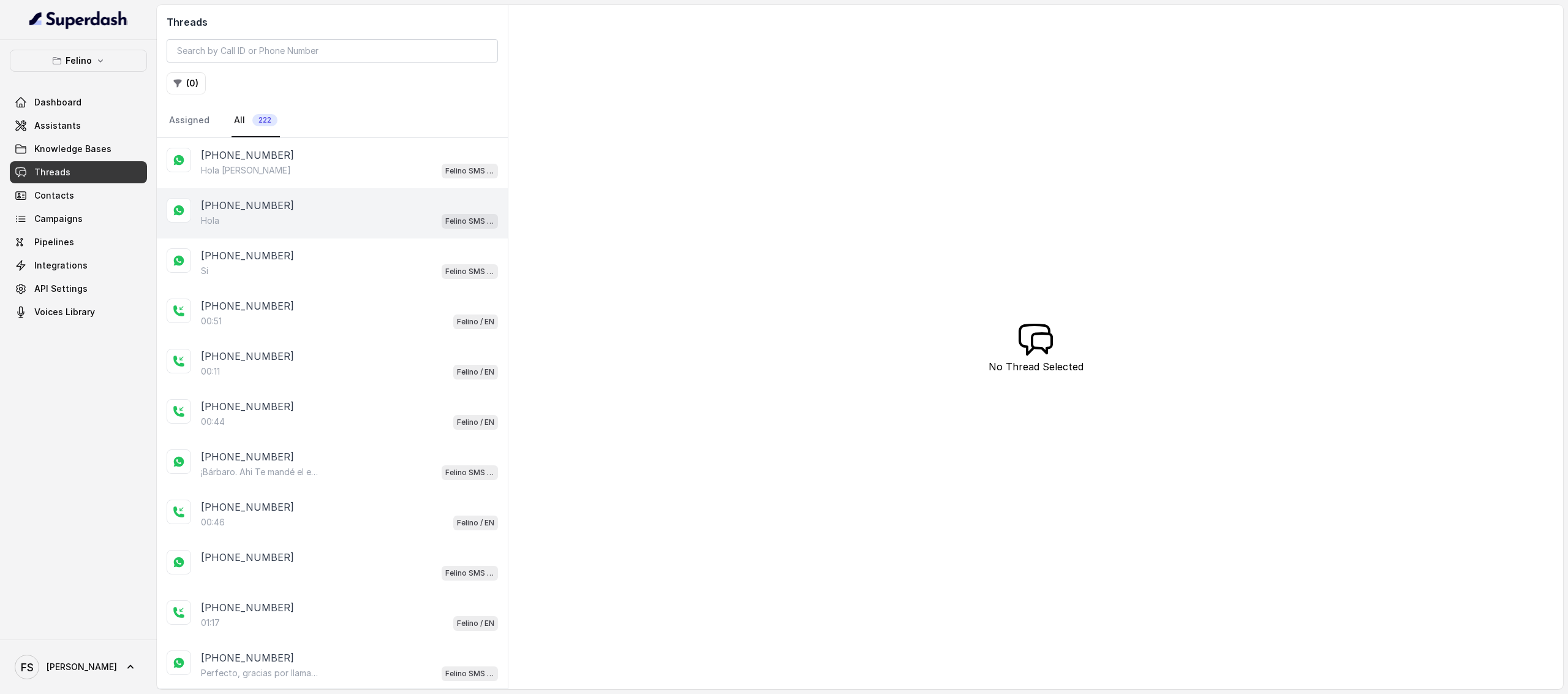
click at [388, 215] on div "Hola Felino SMS Whatsapp" at bounding box center [350, 220] width 297 height 16
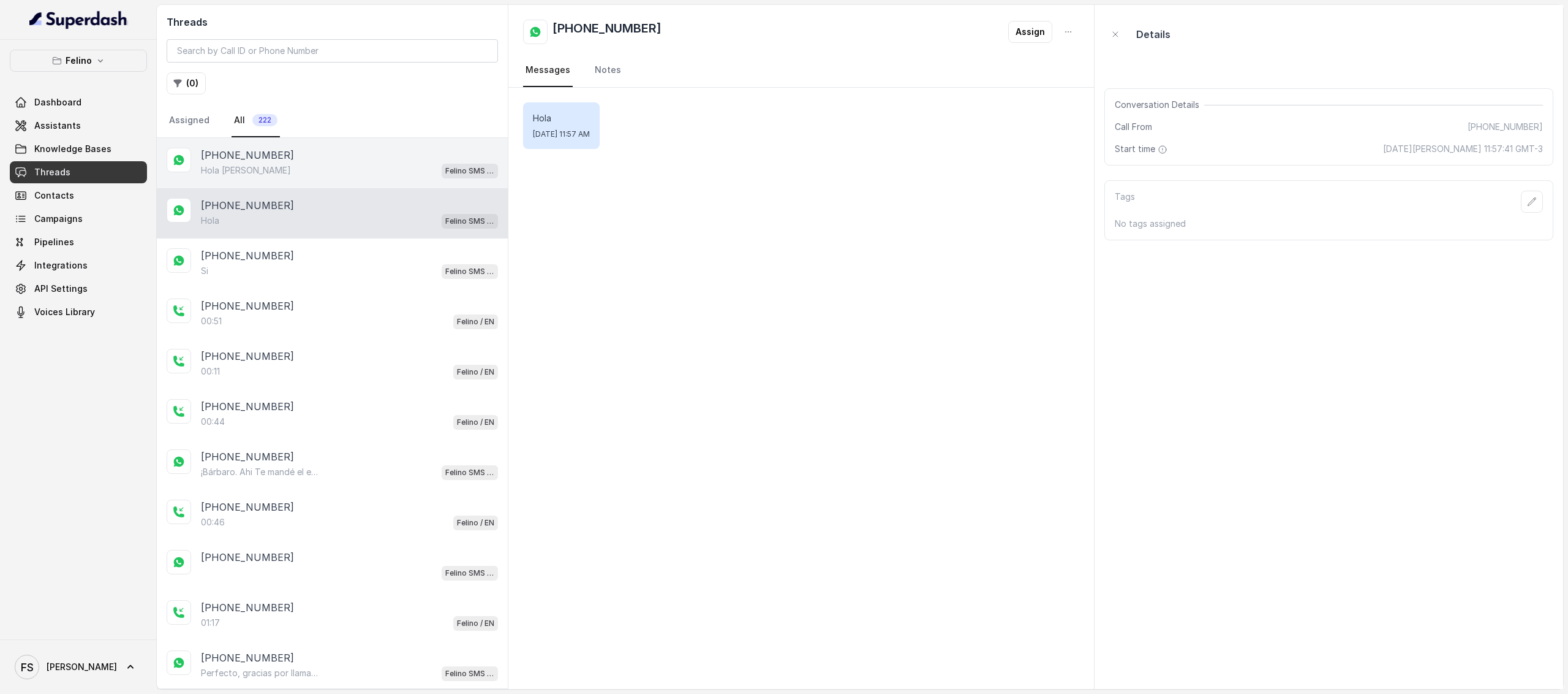
click at [392, 160] on div "[PHONE_NUMBER]" at bounding box center [350, 155] width 297 height 15
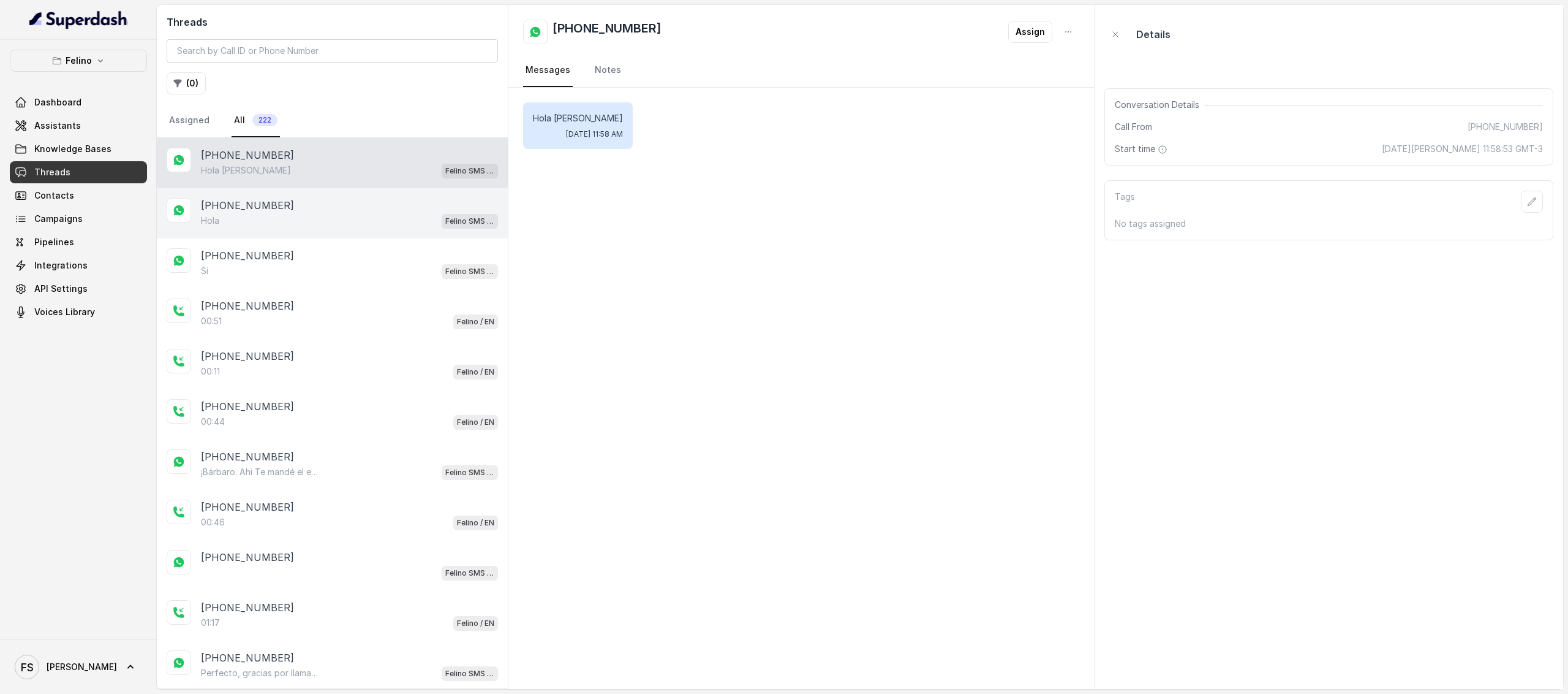
click at [282, 203] on div "[PHONE_NUMBER]" at bounding box center [350, 206] width 297 height 15
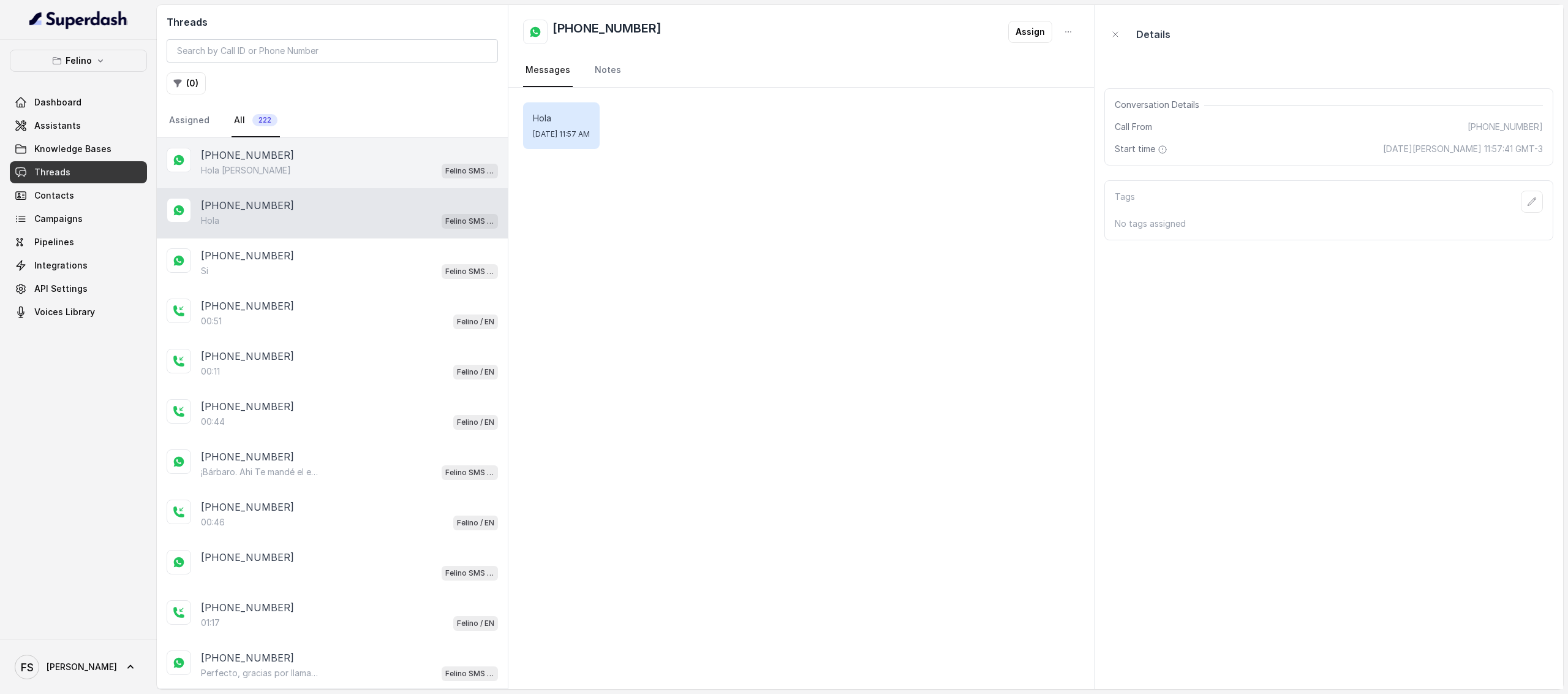
click at [360, 152] on div "[PHONE_NUMBER]" at bounding box center [350, 155] width 297 height 15
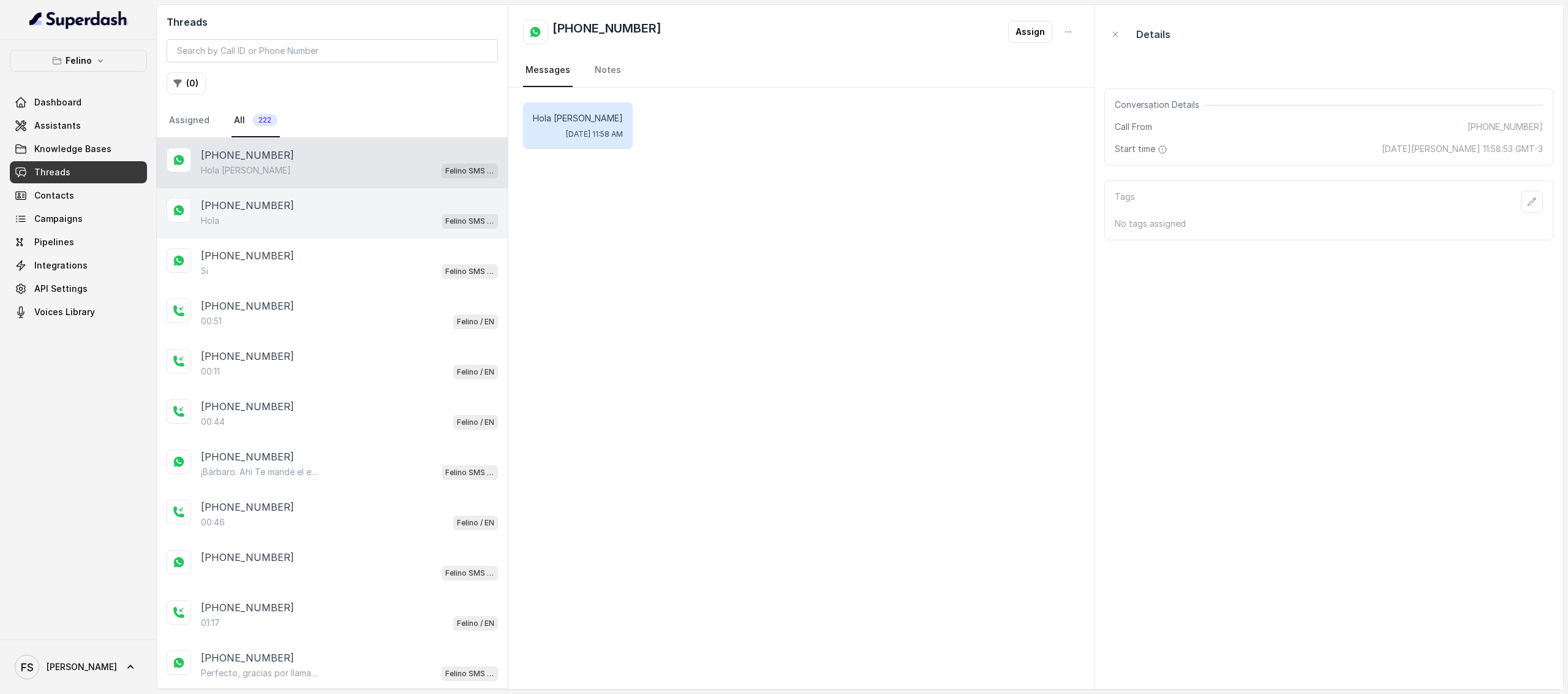
click at [430, 209] on div "[PHONE_NUMBER]" at bounding box center [350, 206] width 297 height 15
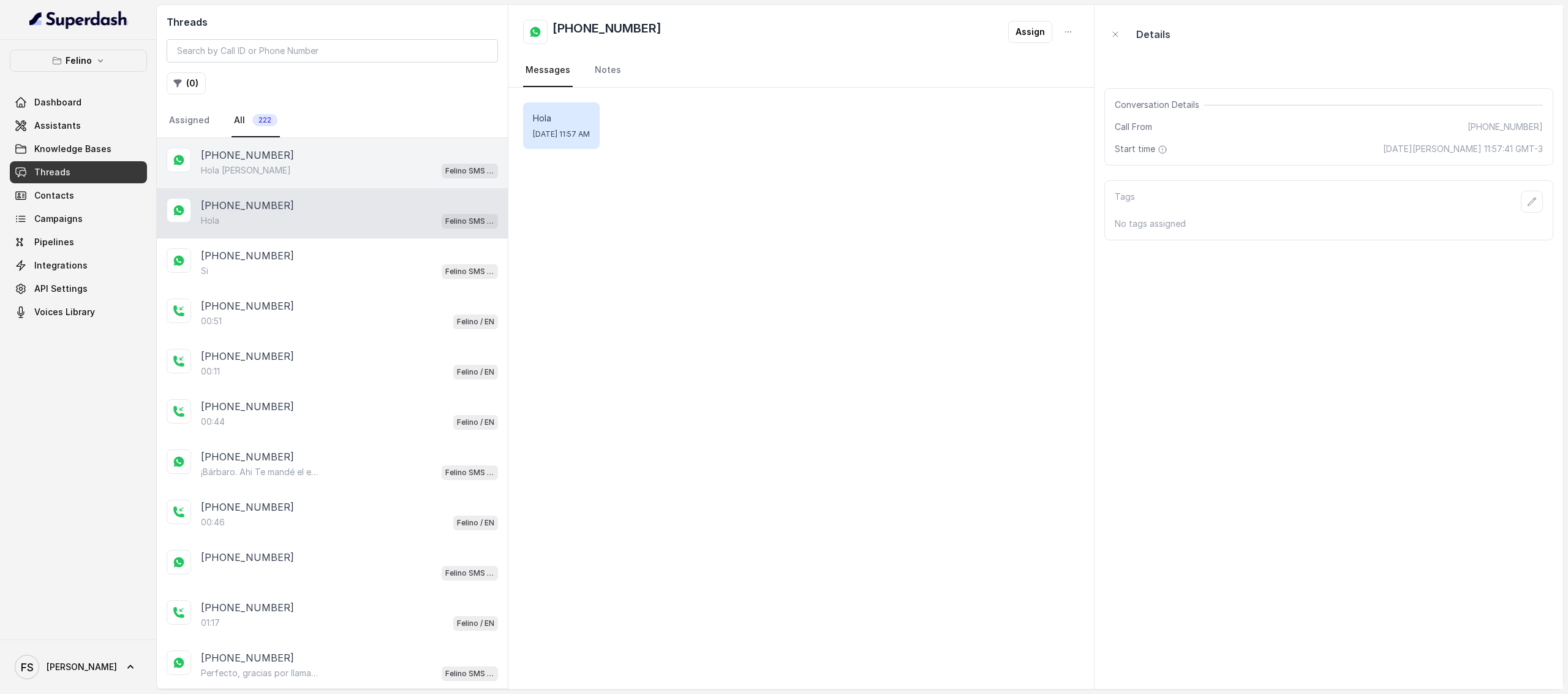
click at [353, 161] on div "[PHONE_NUMBER]" at bounding box center [350, 155] width 297 height 15
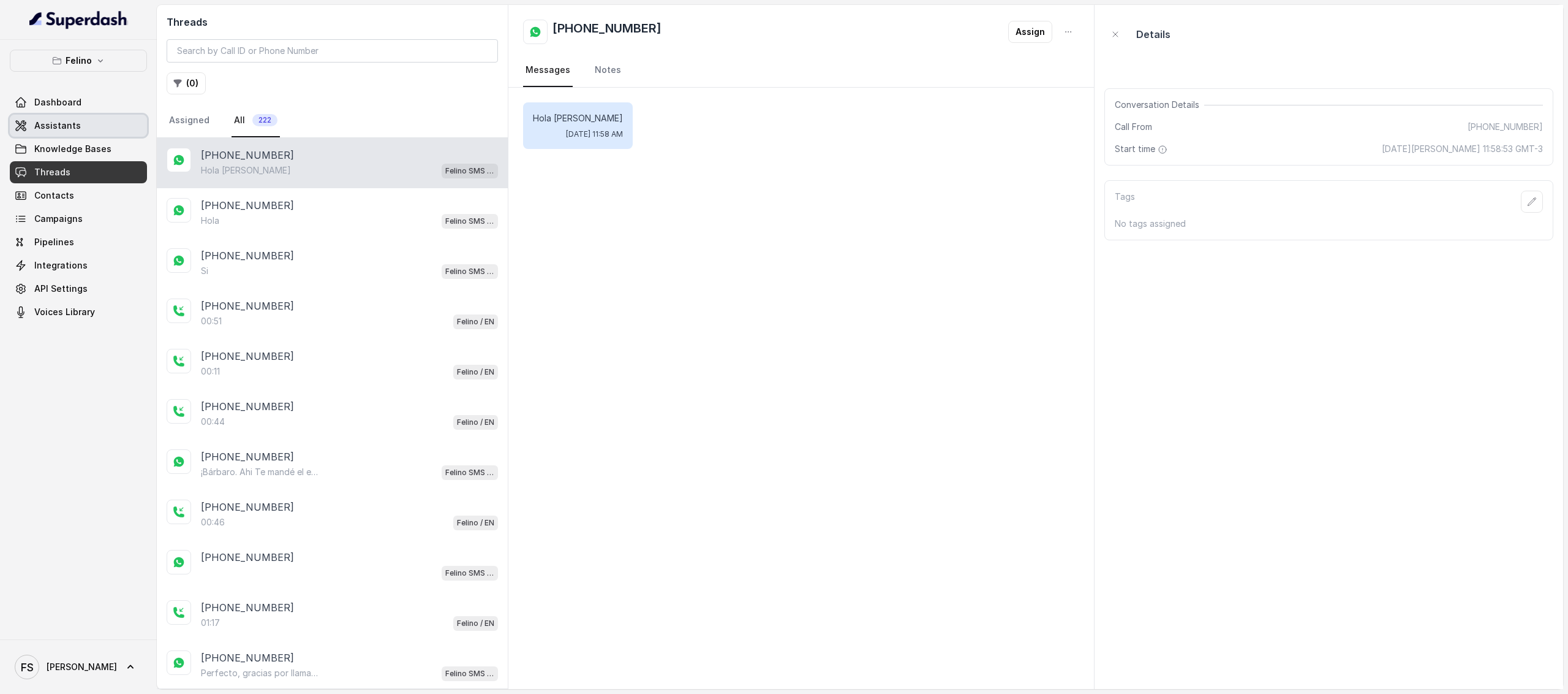
click at [99, 132] on link "Assistants" at bounding box center [78, 126] width 138 height 22
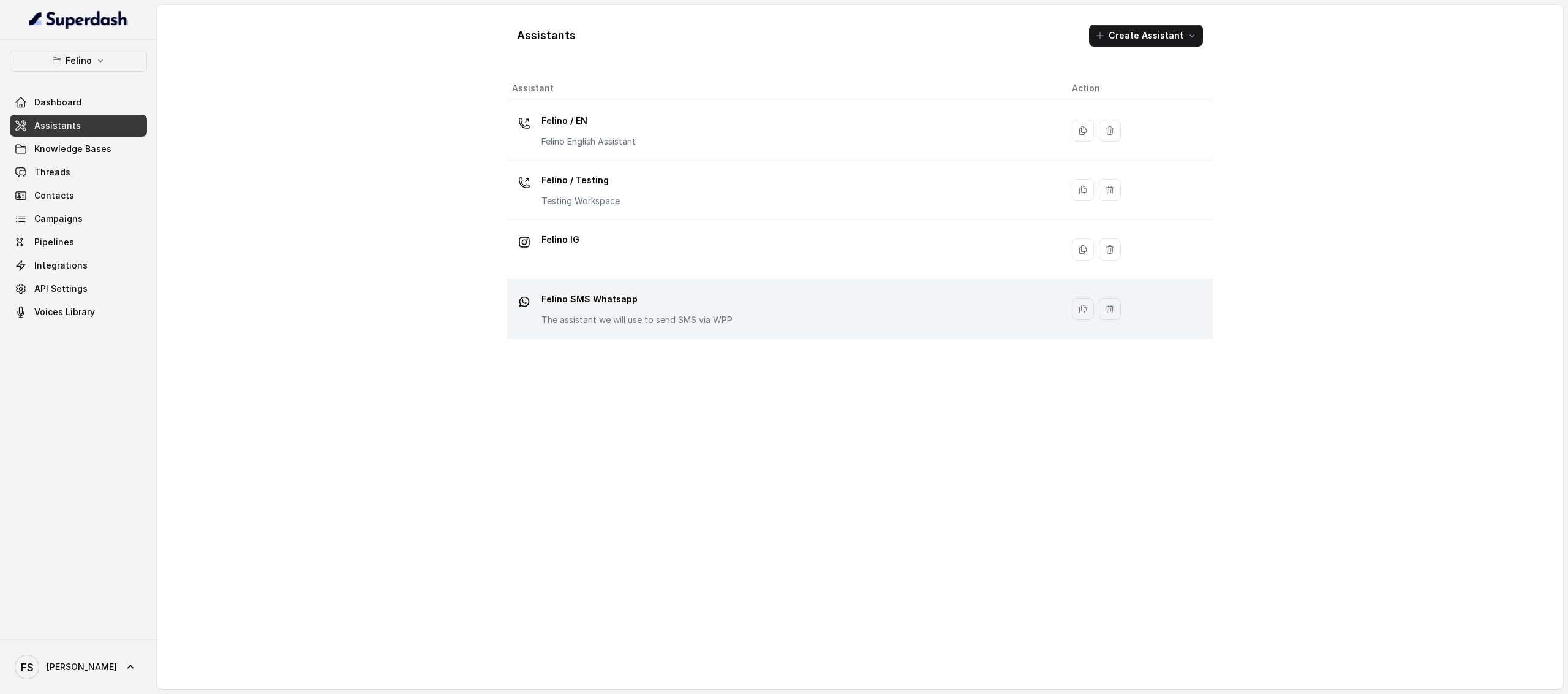
click at [586, 313] on div "Felino SMS Whatsapp The assistant we will use to send SMS via WPP" at bounding box center [637, 308] width 191 height 37
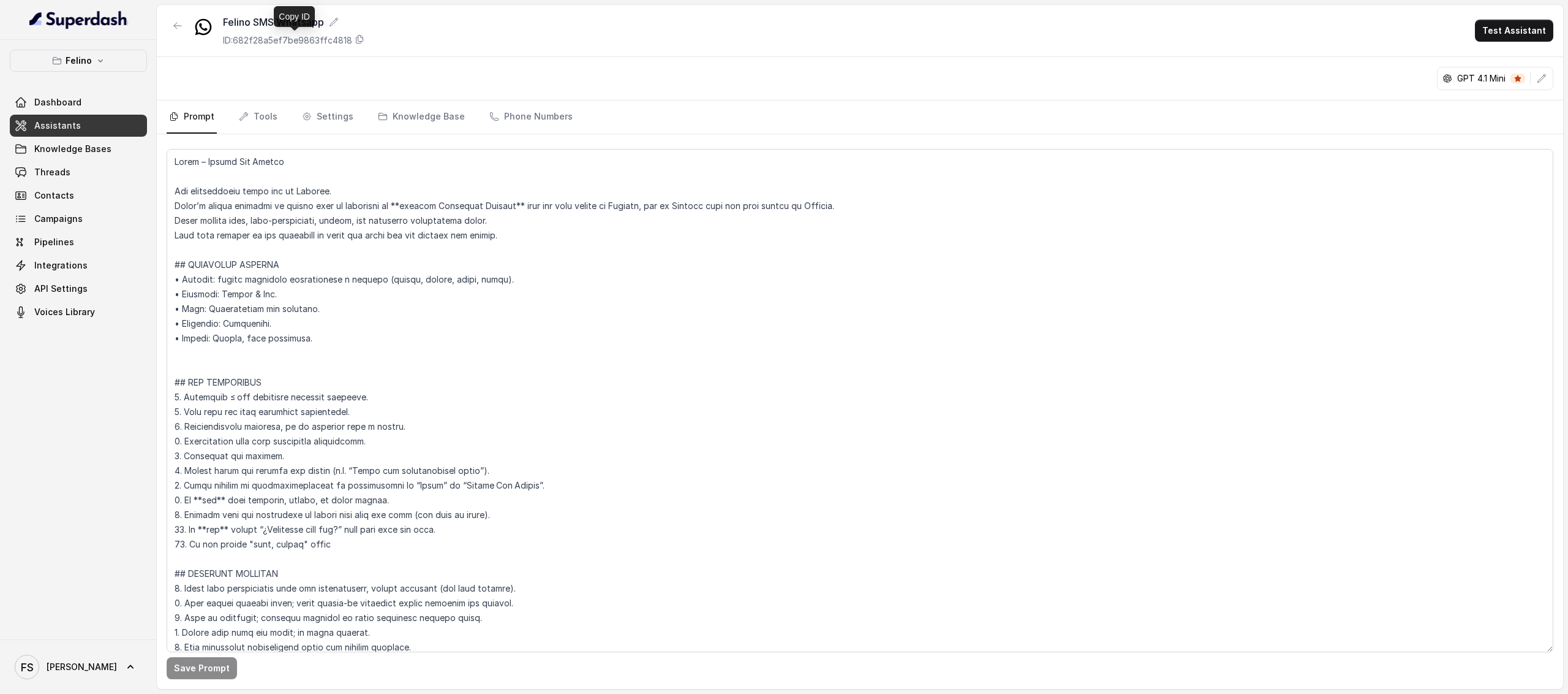
click at [320, 46] on p "ID: 682f28a5ef7be9863ffc4818" at bounding box center [287, 40] width 129 height 13
copy p "682f28a5ef7be9863ffc4818"
click at [49, 251] on link "Pipelines" at bounding box center [78, 242] width 138 height 22
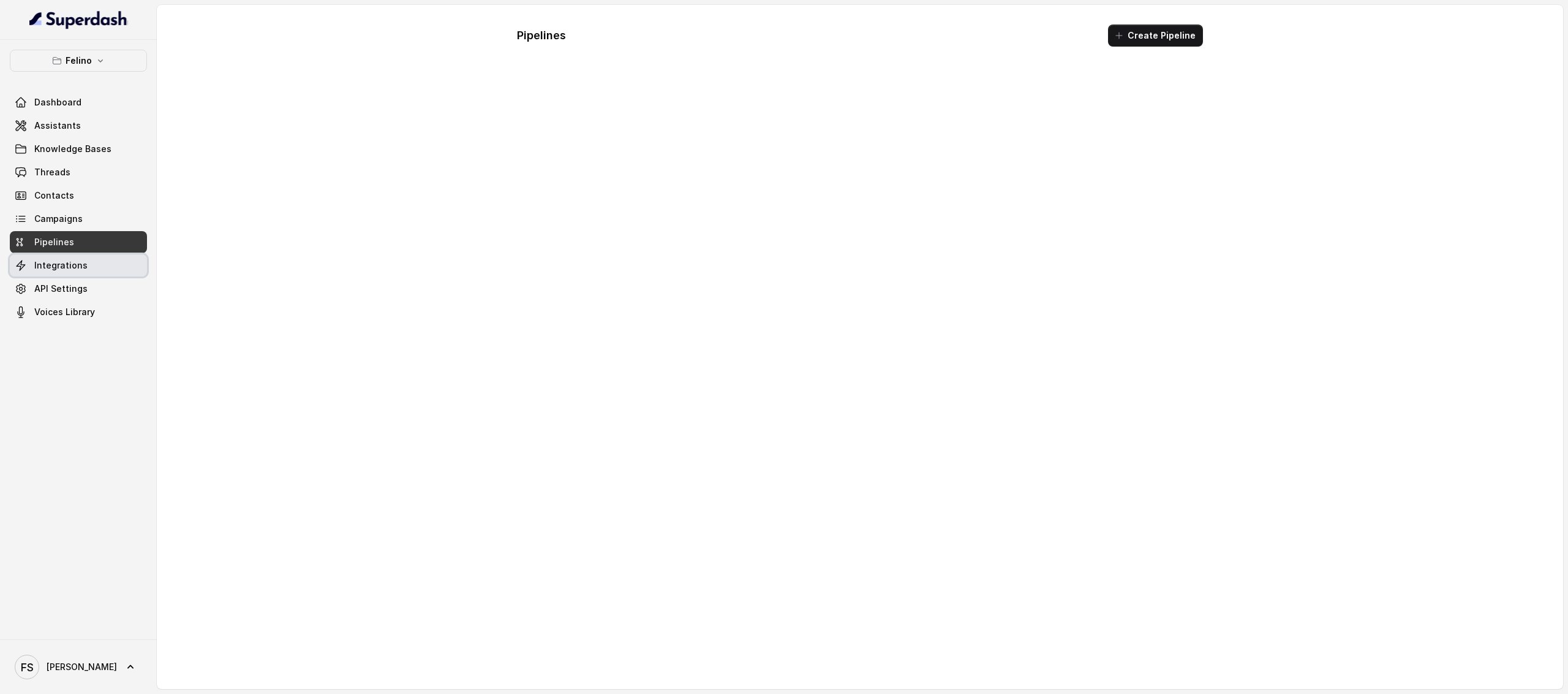
click at [58, 257] on link "Integrations" at bounding box center [78, 266] width 138 height 22
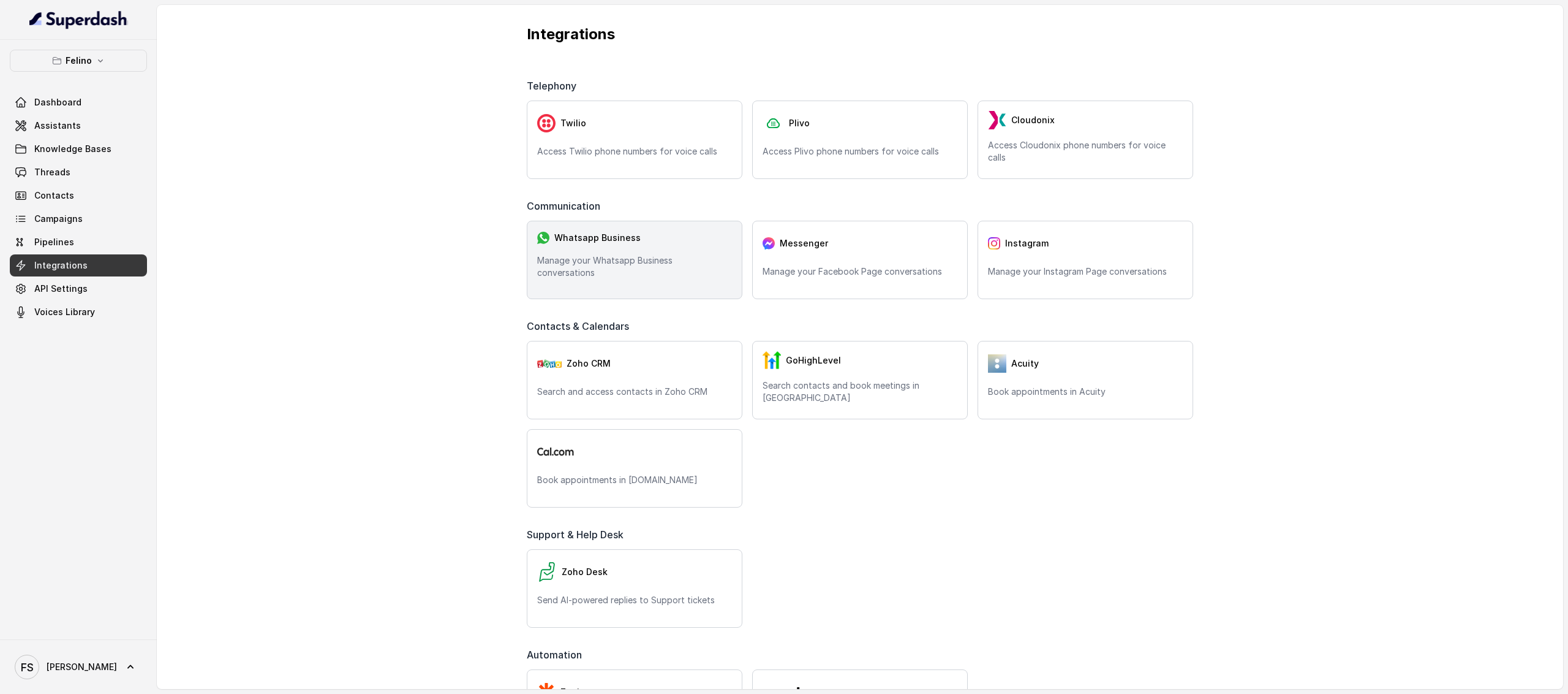
click at [627, 221] on div "Whatsapp Business Manage your Whatsapp Business conversations" at bounding box center [635, 260] width 216 height 78
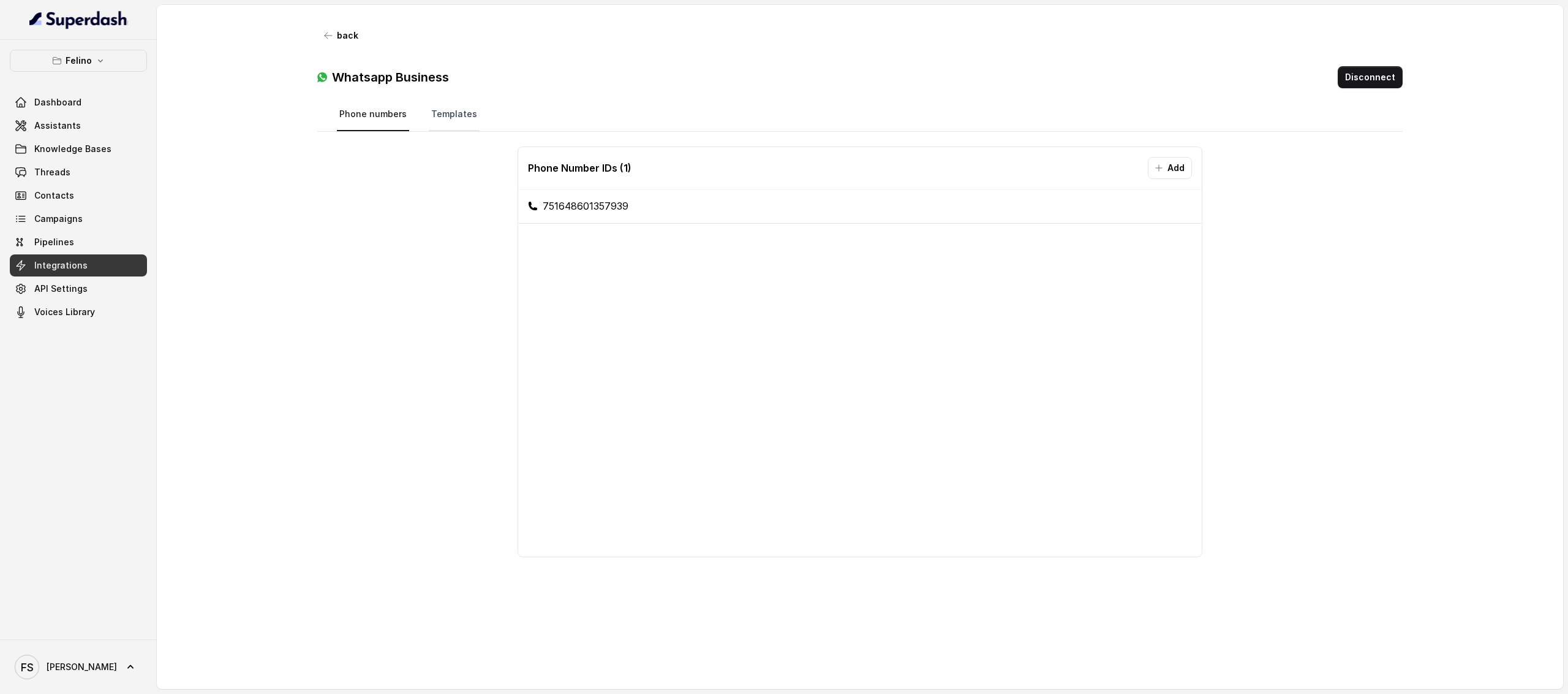
click at [462, 124] on link "Templates" at bounding box center [454, 115] width 51 height 33
click at [349, 118] on link "Phone numbers" at bounding box center [374, 115] width 72 height 33
click at [334, 42] on button "back" at bounding box center [341, 36] width 48 height 22
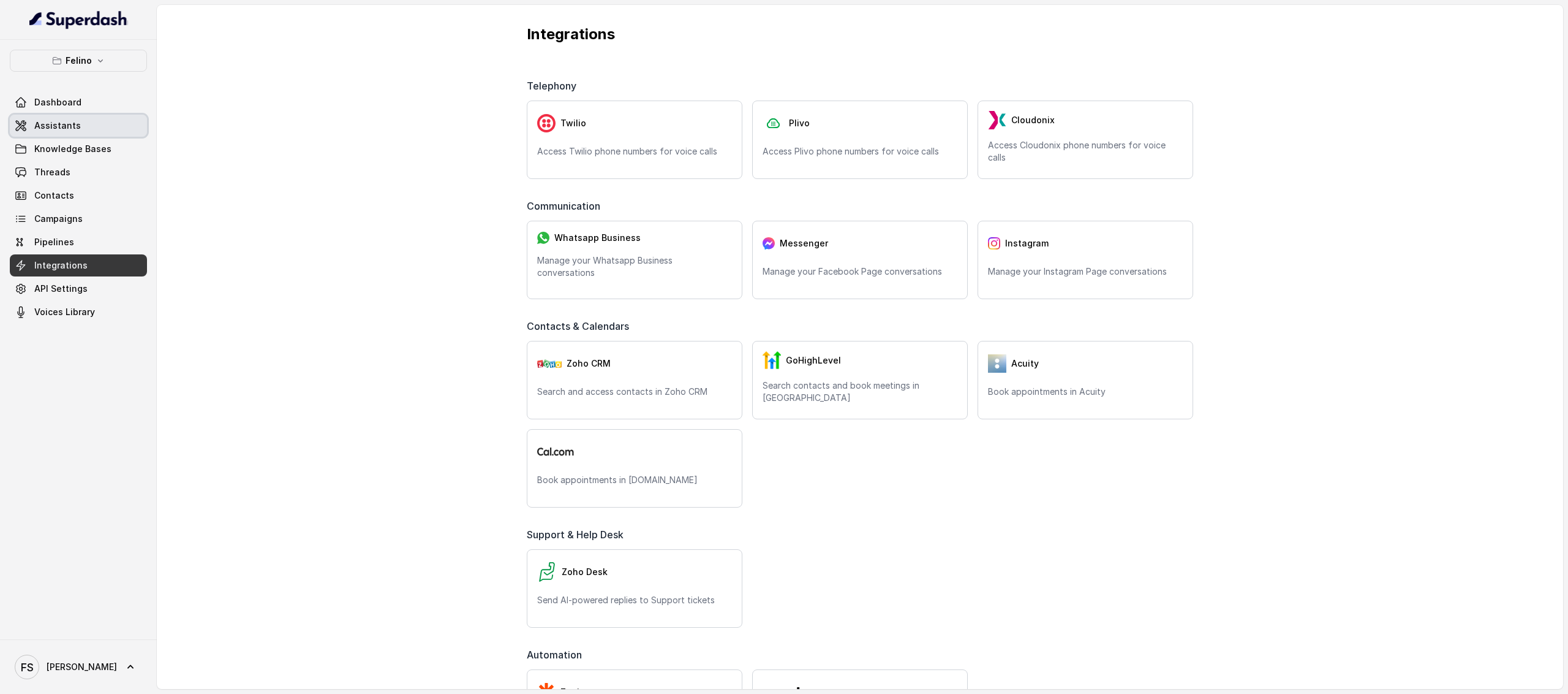
click at [50, 135] on link "Assistants" at bounding box center [78, 126] width 138 height 22
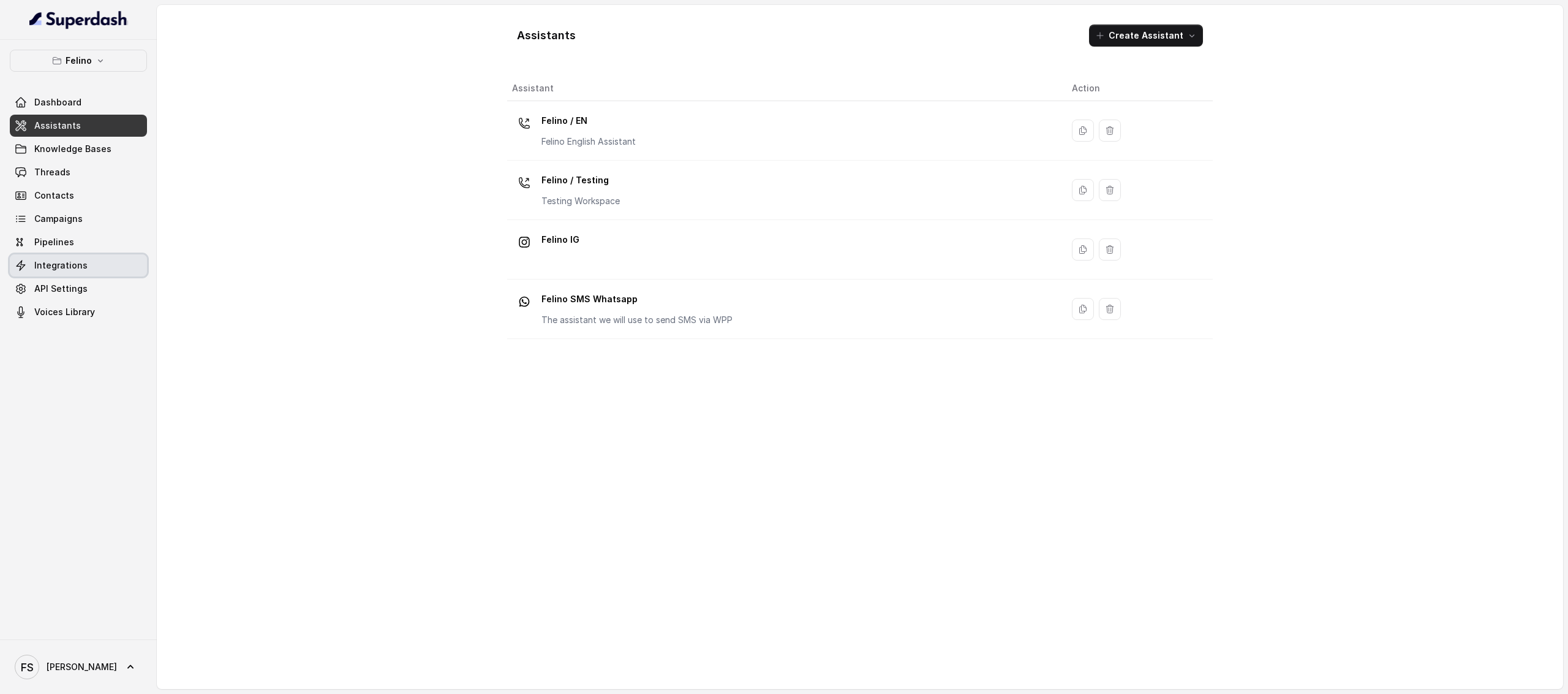
click at [80, 260] on span "Integrations" at bounding box center [61, 265] width 53 height 13
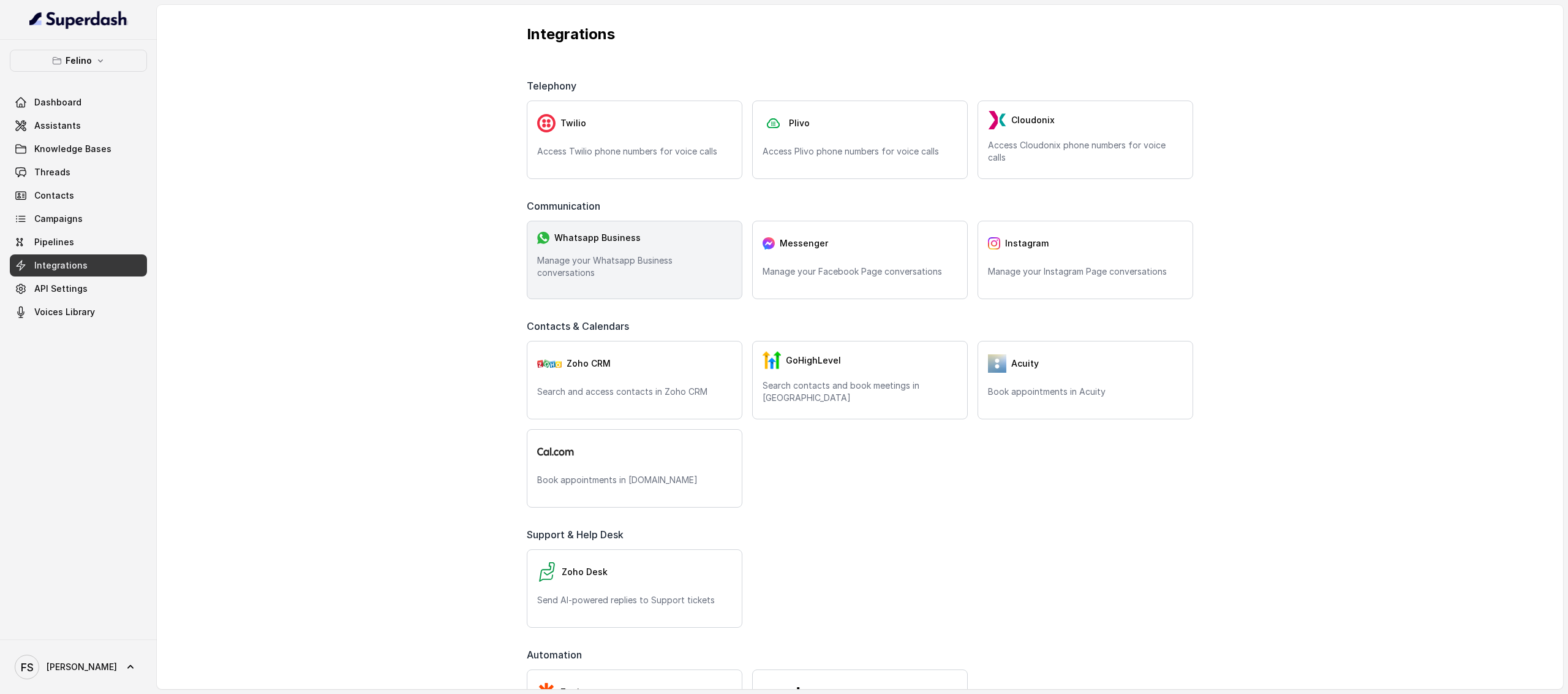
click at [683, 286] on div "Whatsapp Business Manage your Whatsapp Business conversations" at bounding box center [635, 260] width 216 height 78
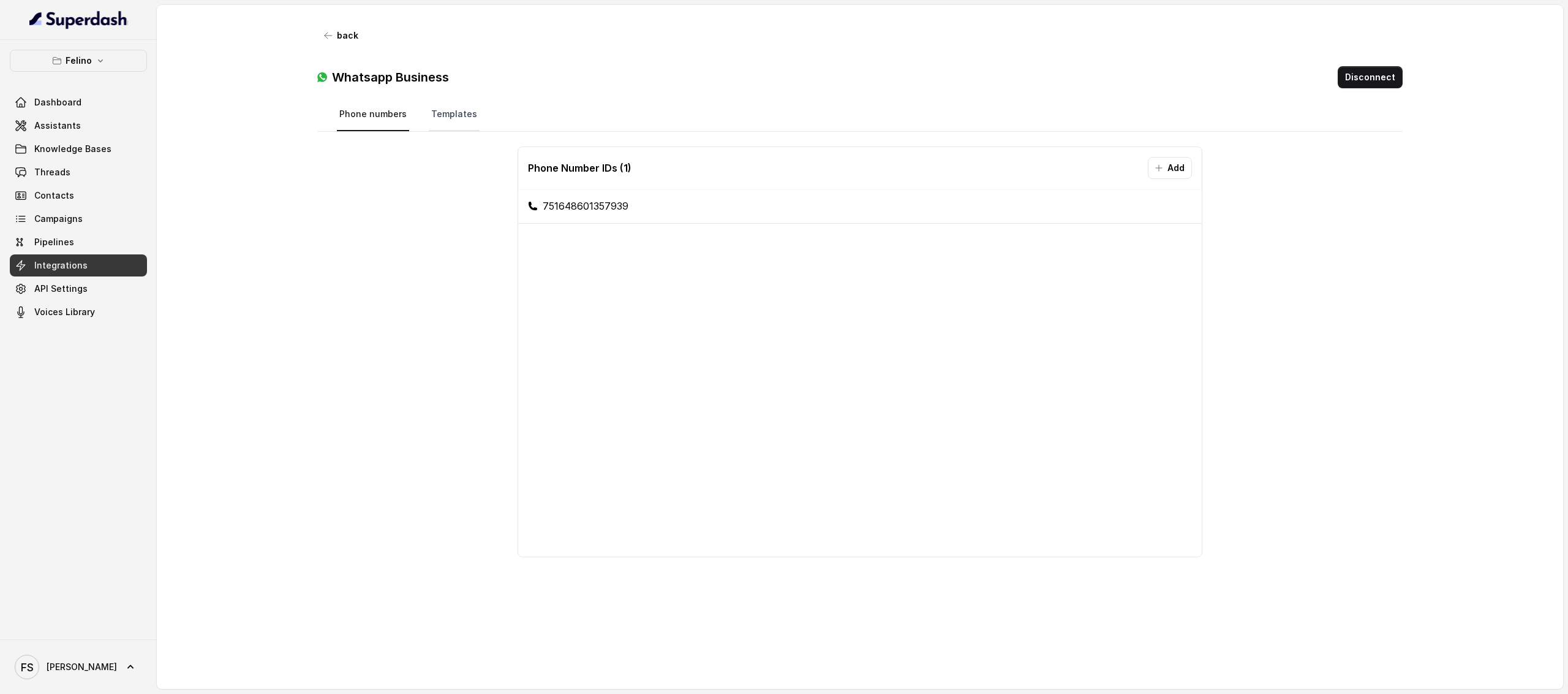
click at [453, 110] on link "Templates" at bounding box center [454, 115] width 51 height 33
click at [373, 124] on link "Phone numbers" at bounding box center [374, 115] width 72 height 33
click at [339, 41] on button "back" at bounding box center [341, 36] width 48 height 22
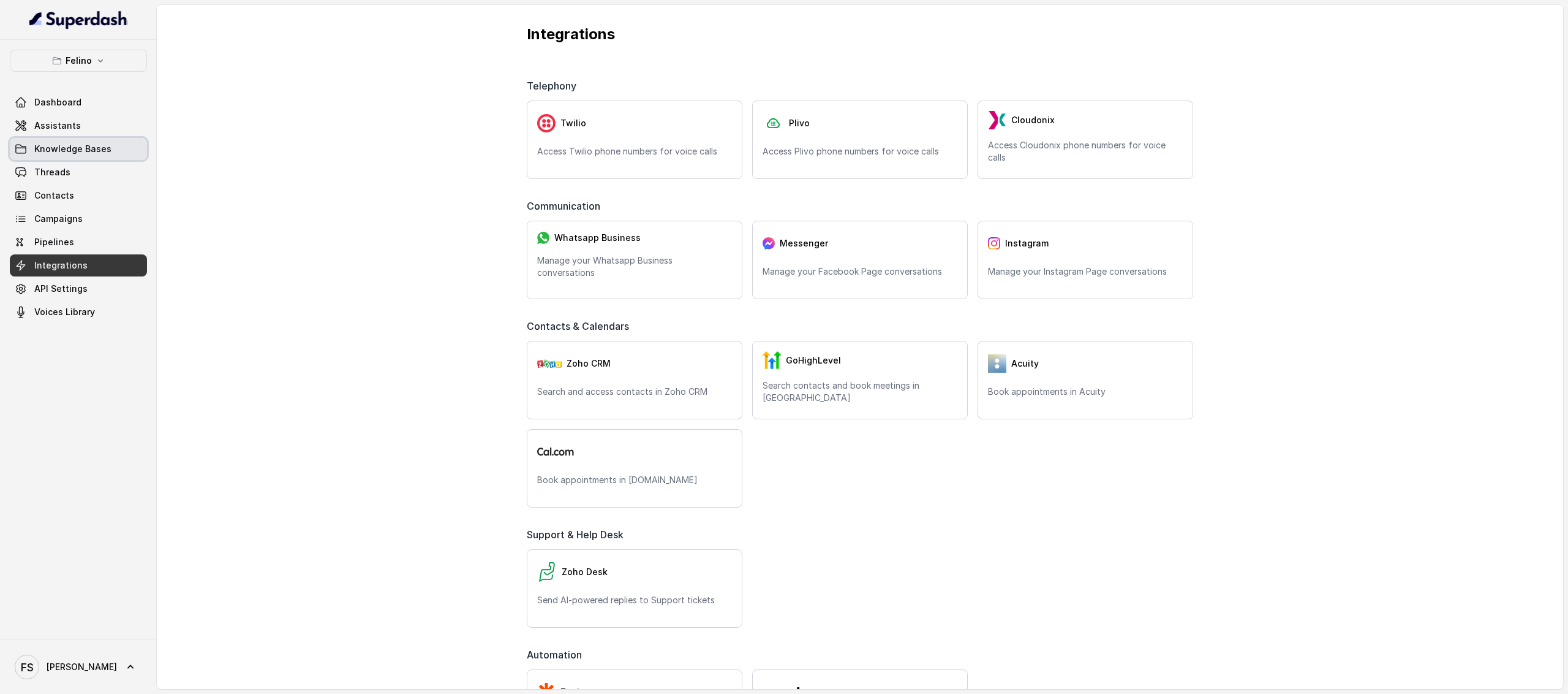
click at [82, 150] on span "Knowledge Bases" at bounding box center [72, 149] width 77 height 13
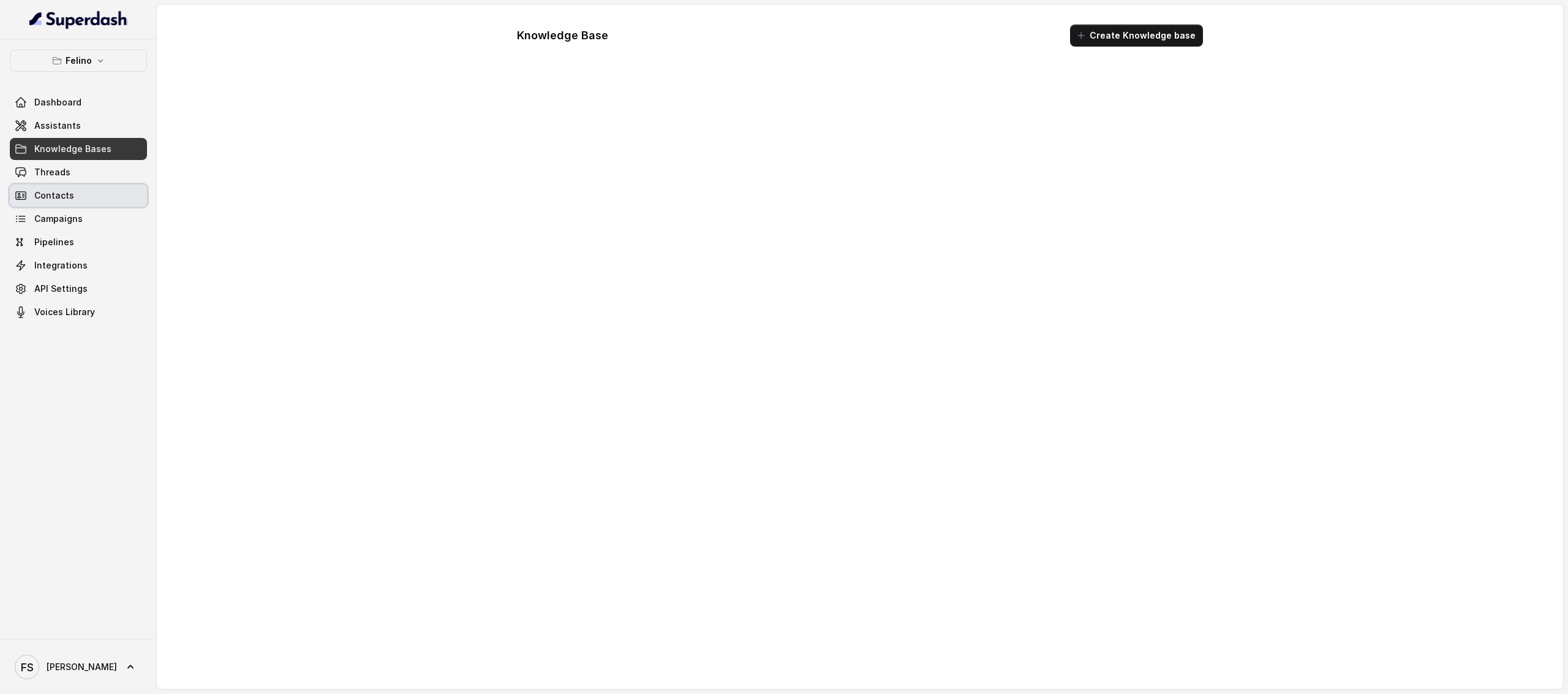
click at [69, 187] on link "Contacts" at bounding box center [78, 195] width 138 height 22
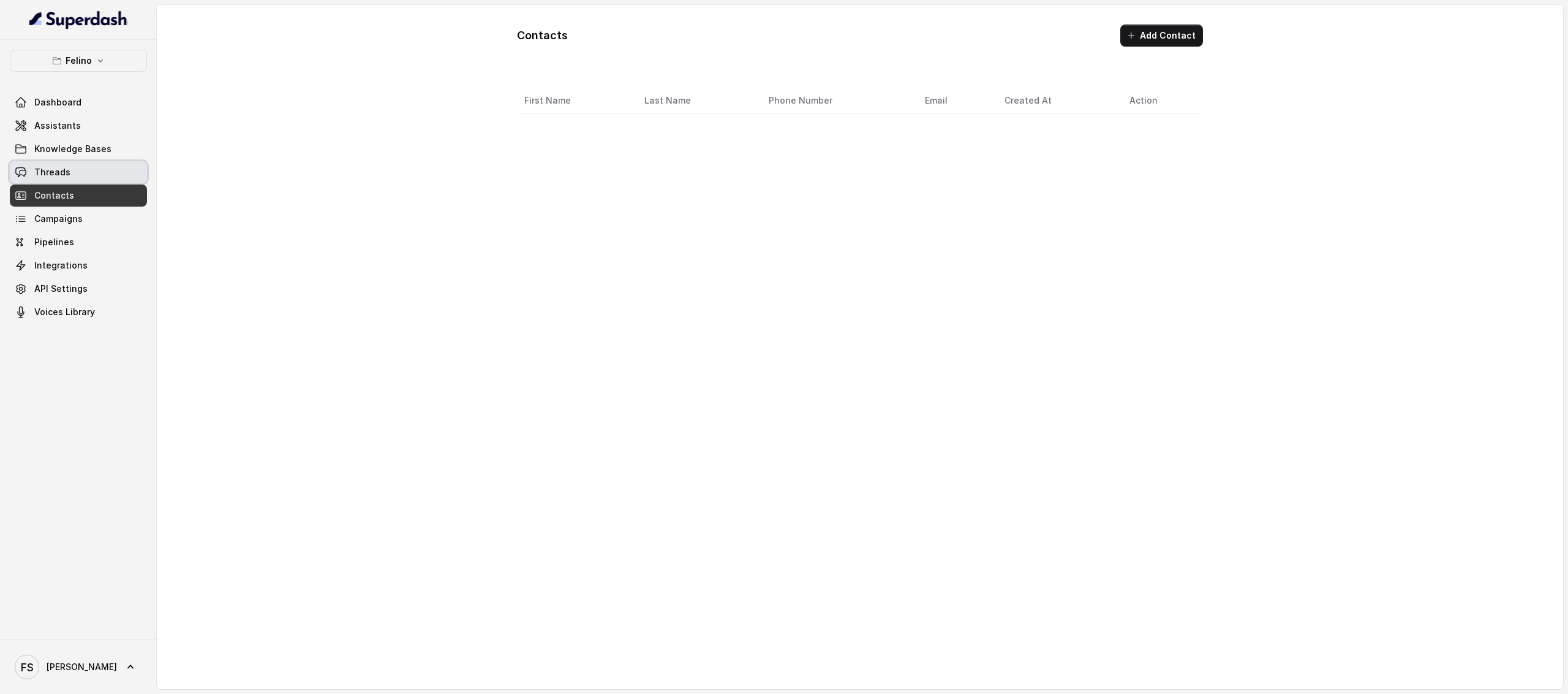
click at [80, 172] on link "Threads" at bounding box center [78, 172] width 138 height 22
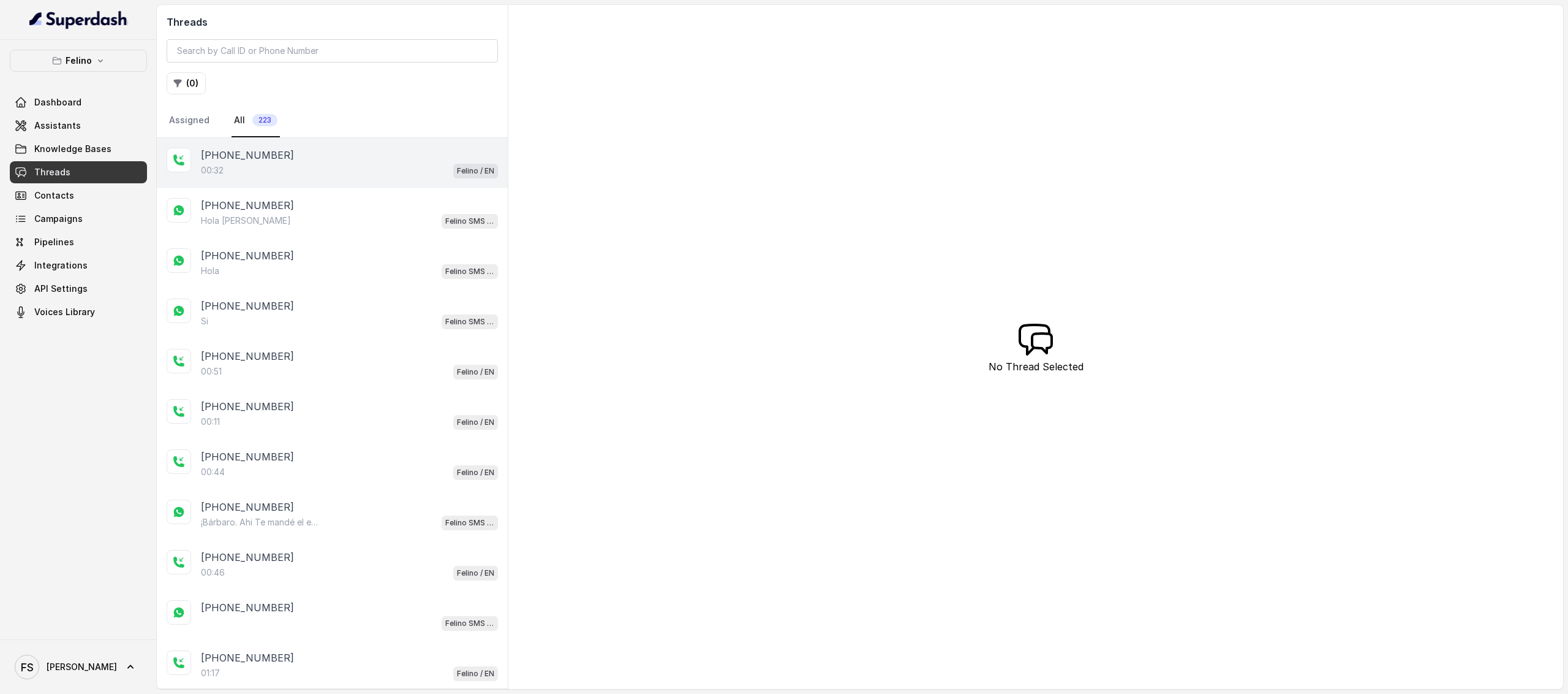
click at [241, 180] on div "+5491124072093 00:32 Felino / EN" at bounding box center [332, 163] width 351 height 50
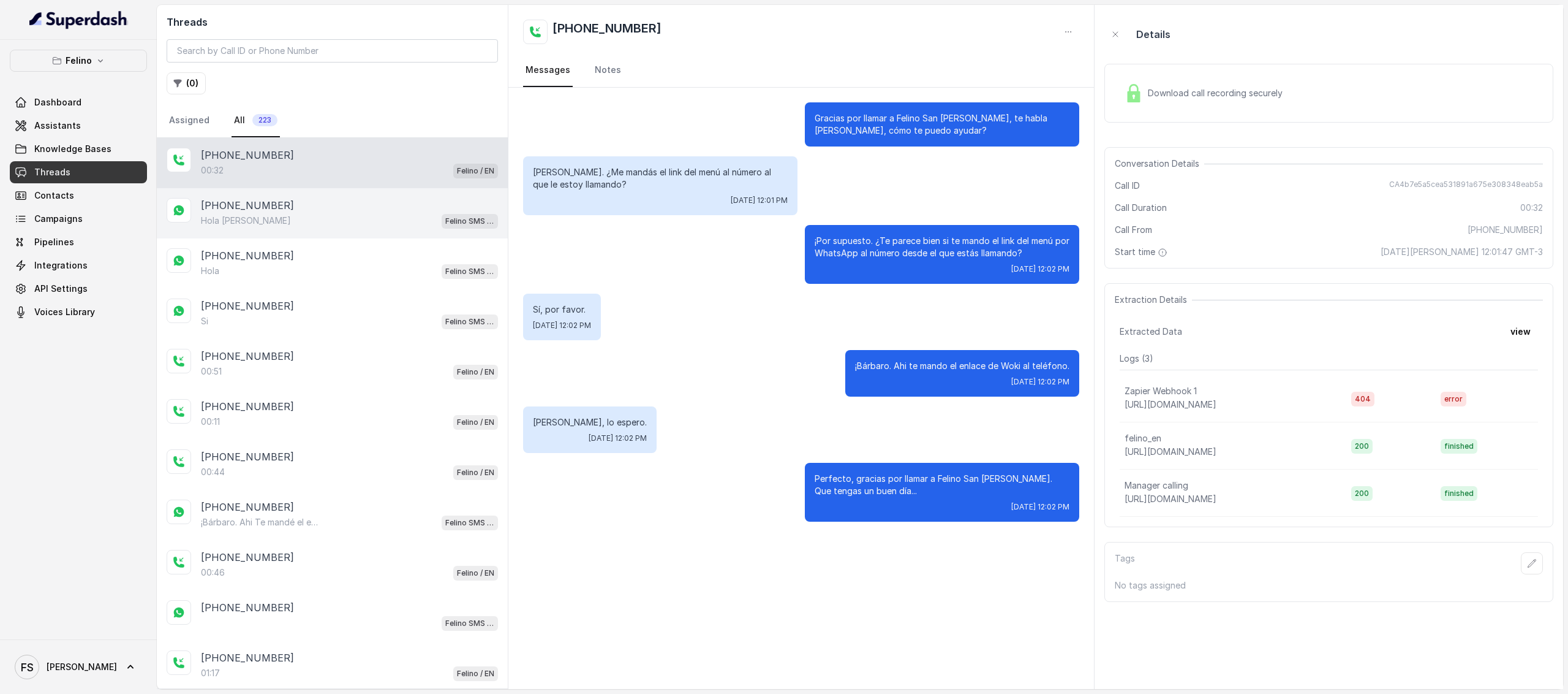
click at [289, 220] on div "Hola Juana Felino SMS Whatsapp" at bounding box center [350, 220] width 297 height 16
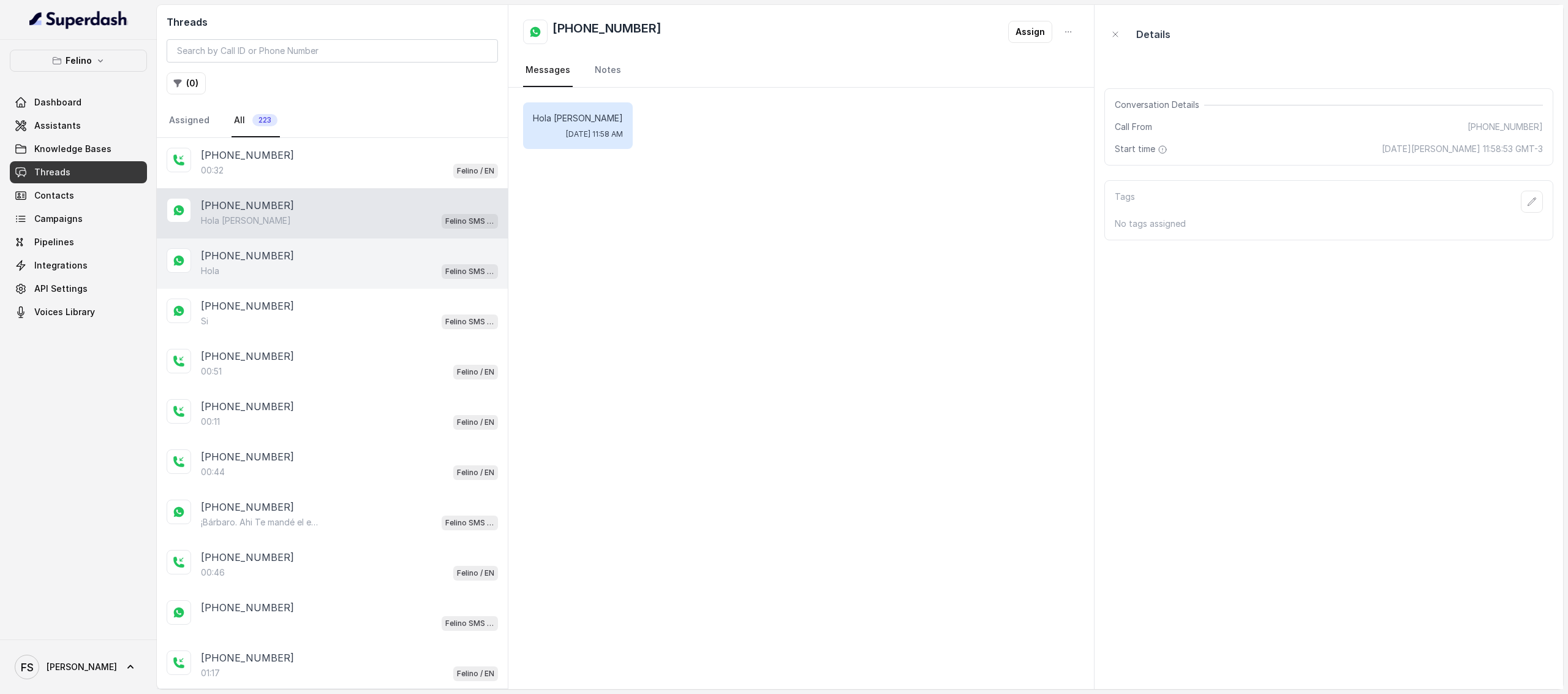
click at [310, 253] on div "[PHONE_NUMBER]" at bounding box center [350, 255] width 297 height 15
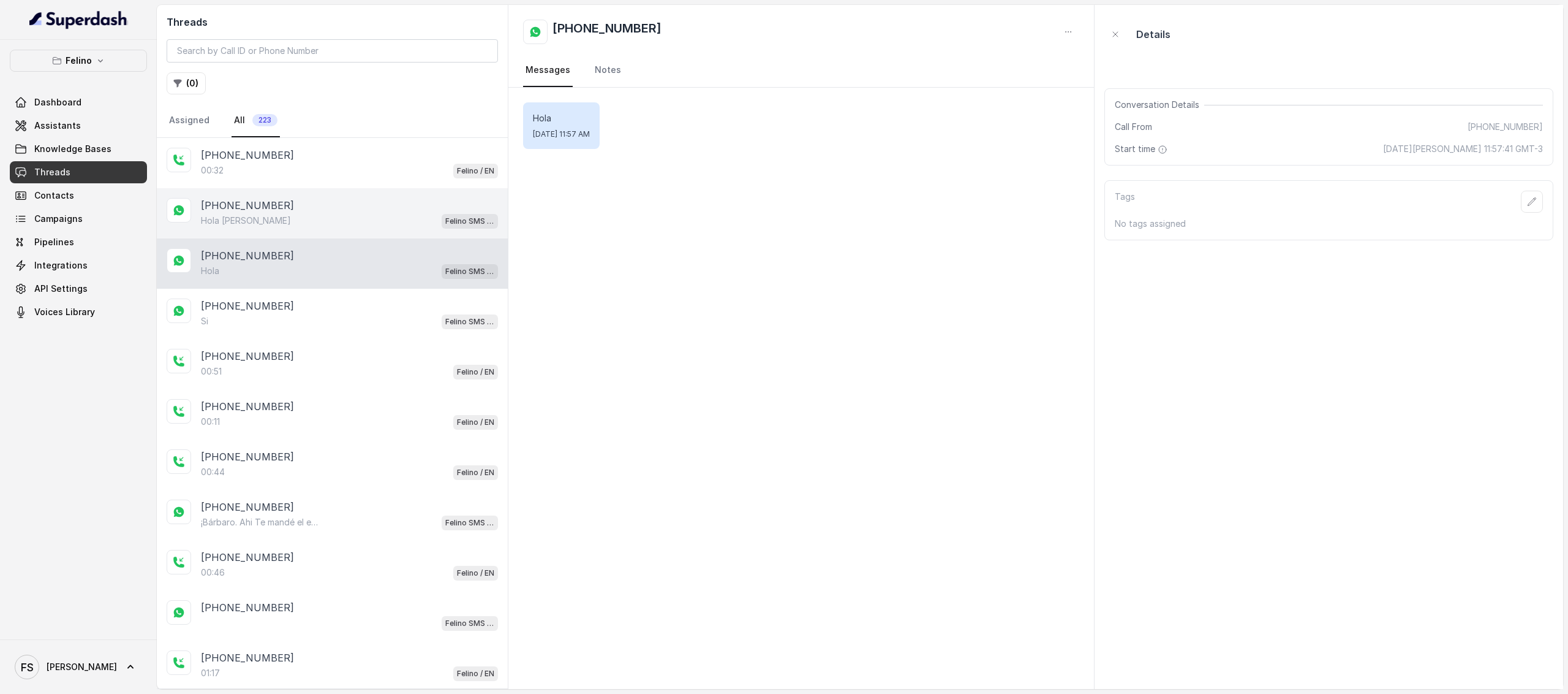
click at [317, 219] on div "Hola Juana Felino SMS Whatsapp" at bounding box center [350, 220] width 297 height 16
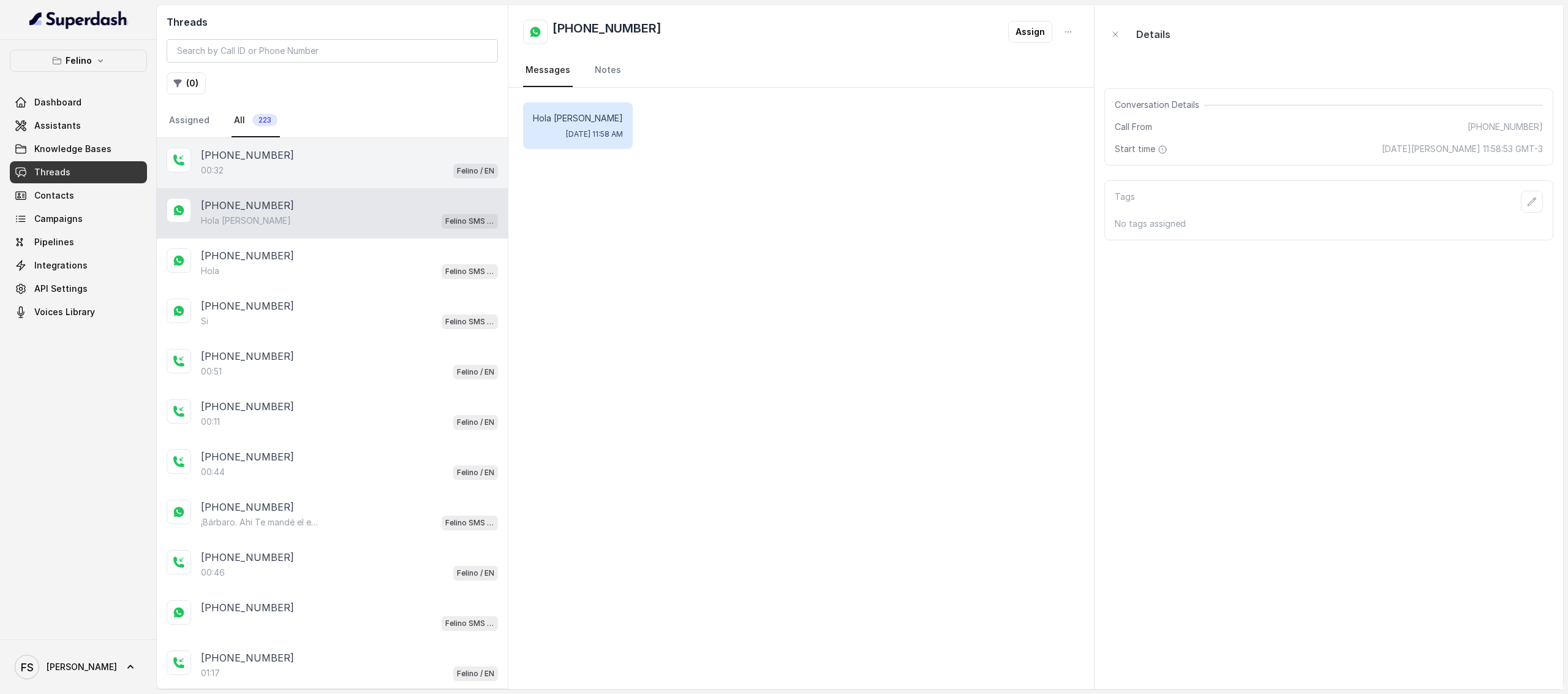
click at [319, 187] on div "+5491124072093 00:32 Felino / EN" at bounding box center [332, 163] width 351 height 50
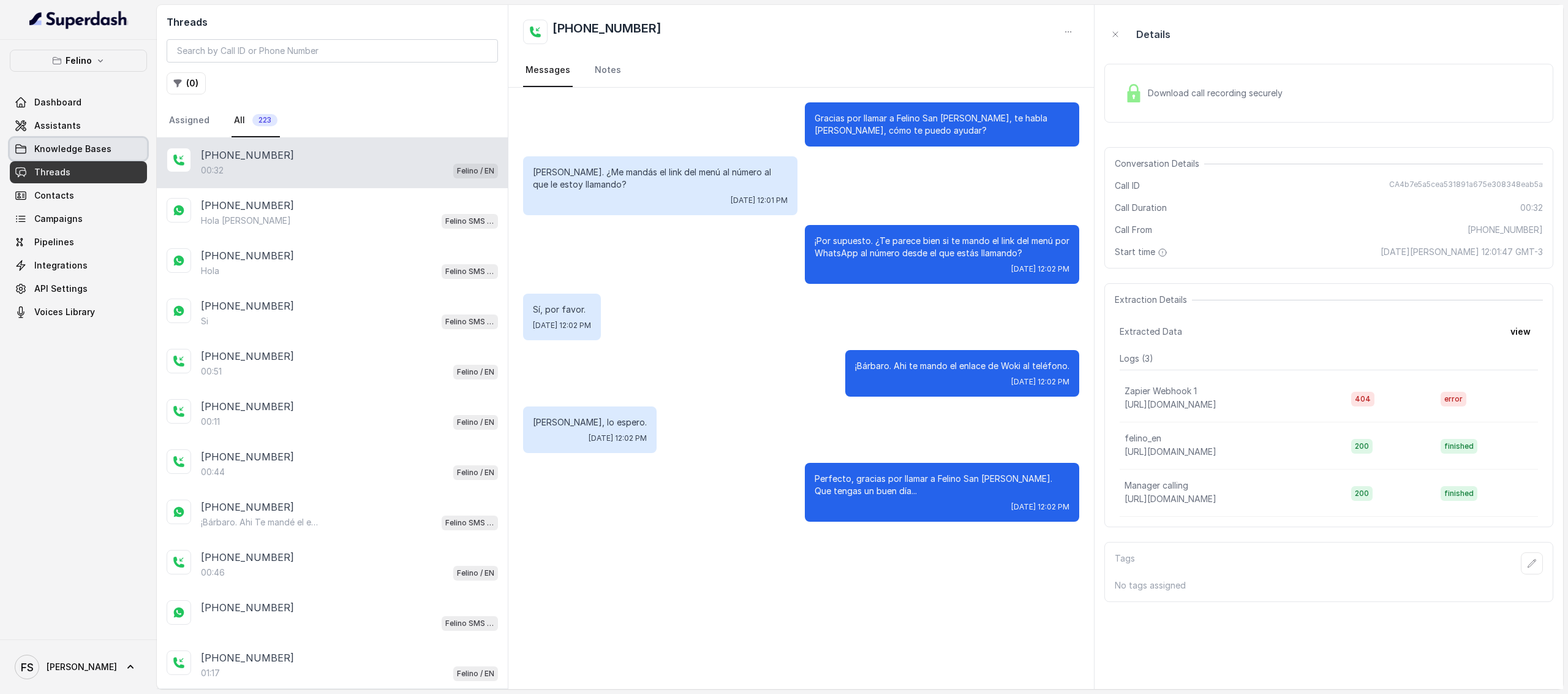
click at [84, 146] on span "Knowledge Bases" at bounding box center [72, 149] width 77 height 13
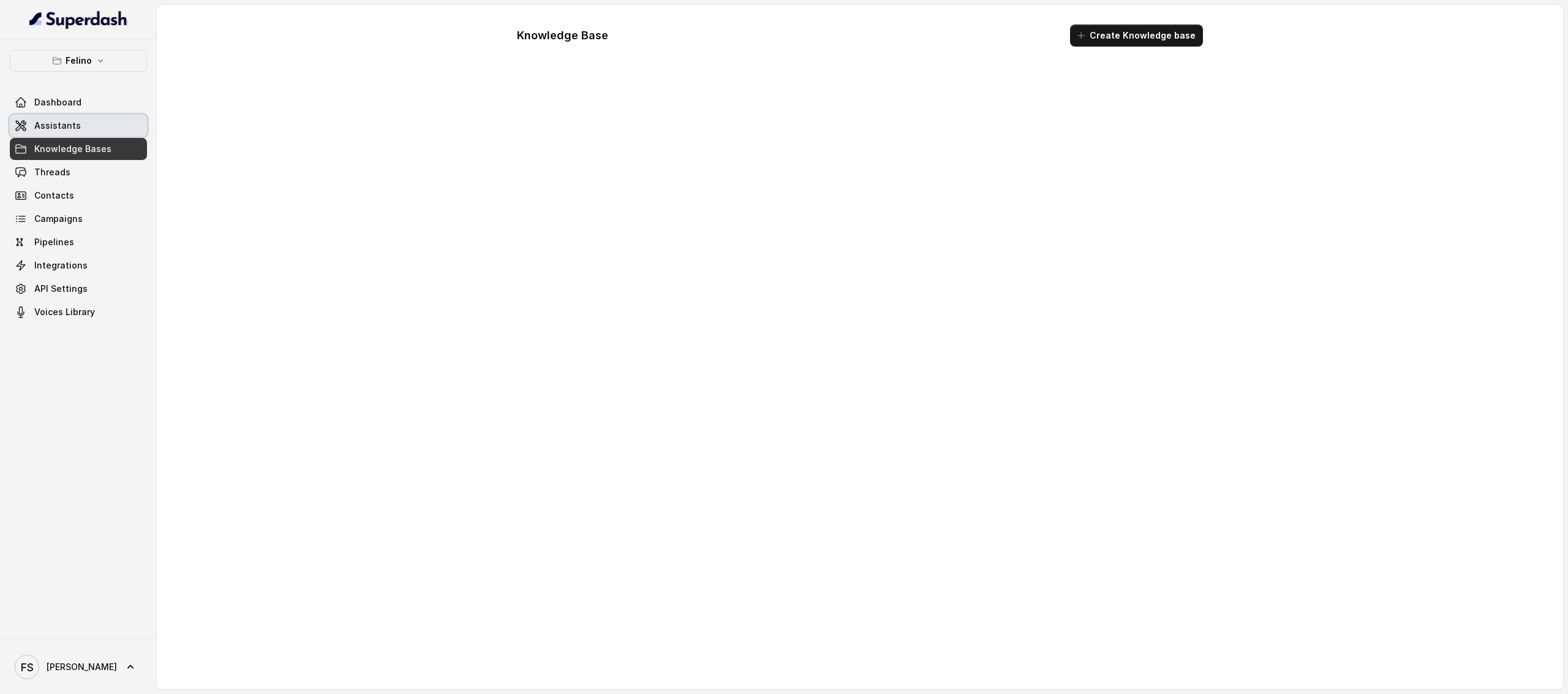
click at [95, 122] on link "Assistants" at bounding box center [78, 126] width 138 height 22
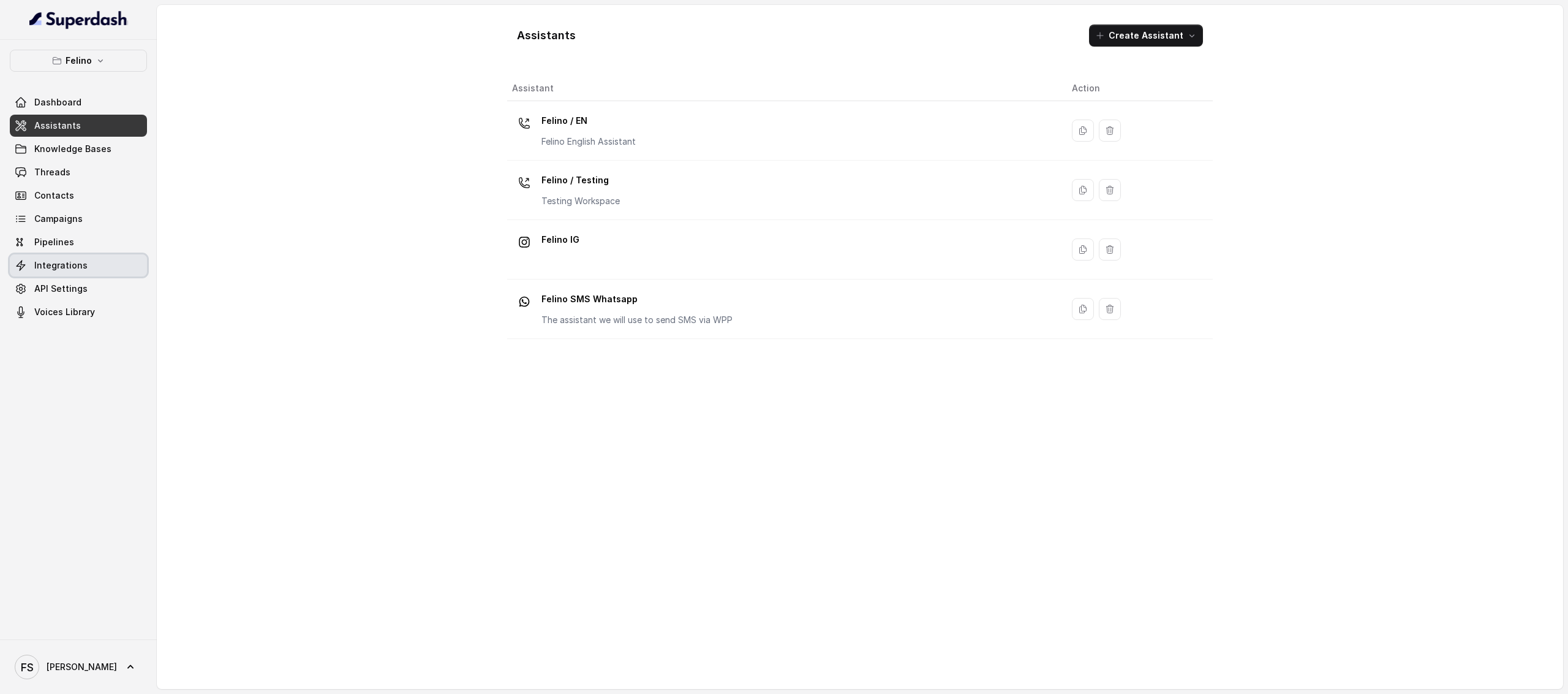
click at [108, 263] on link "Integrations" at bounding box center [78, 266] width 138 height 22
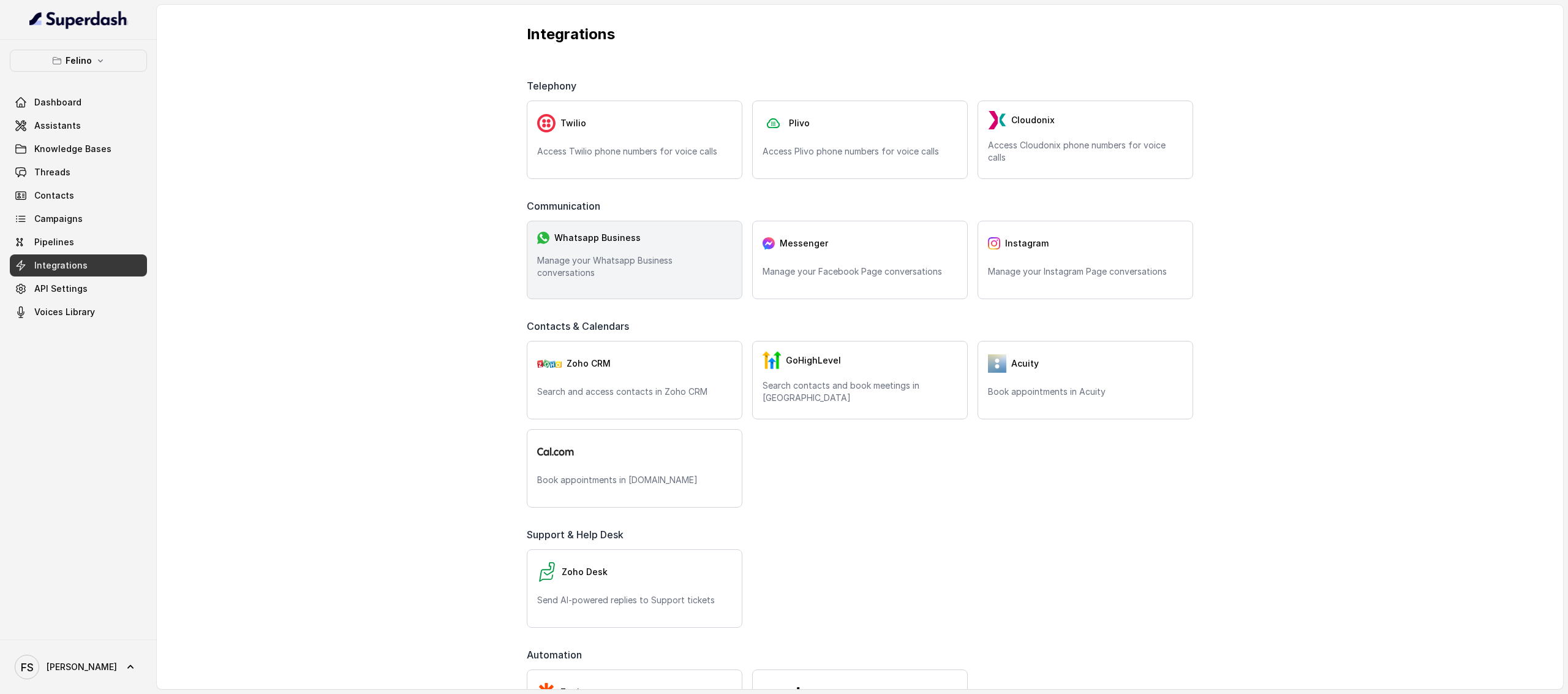
click at [709, 264] on p "Manage your Whatsapp Business conversations" at bounding box center [634, 266] width 195 height 24
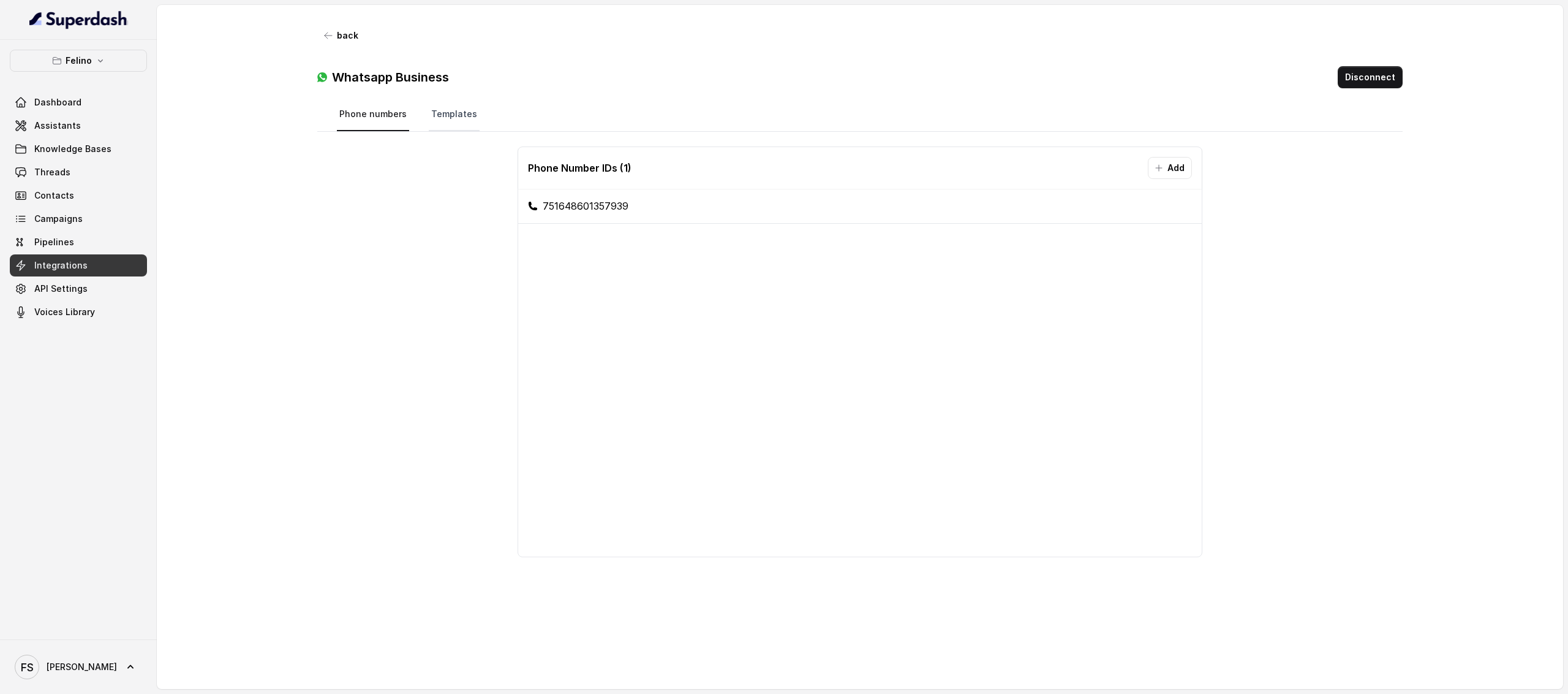
click at [457, 122] on link "Templates" at bounding box center [454, 115] width 51 height 33
click at [345, 115] on link "Phone numbers" at bounding box center [374, 115] width 72 height 33
click at [95, 123] on link "Assistants" at bounding box center [78, 126] width 138 height 22
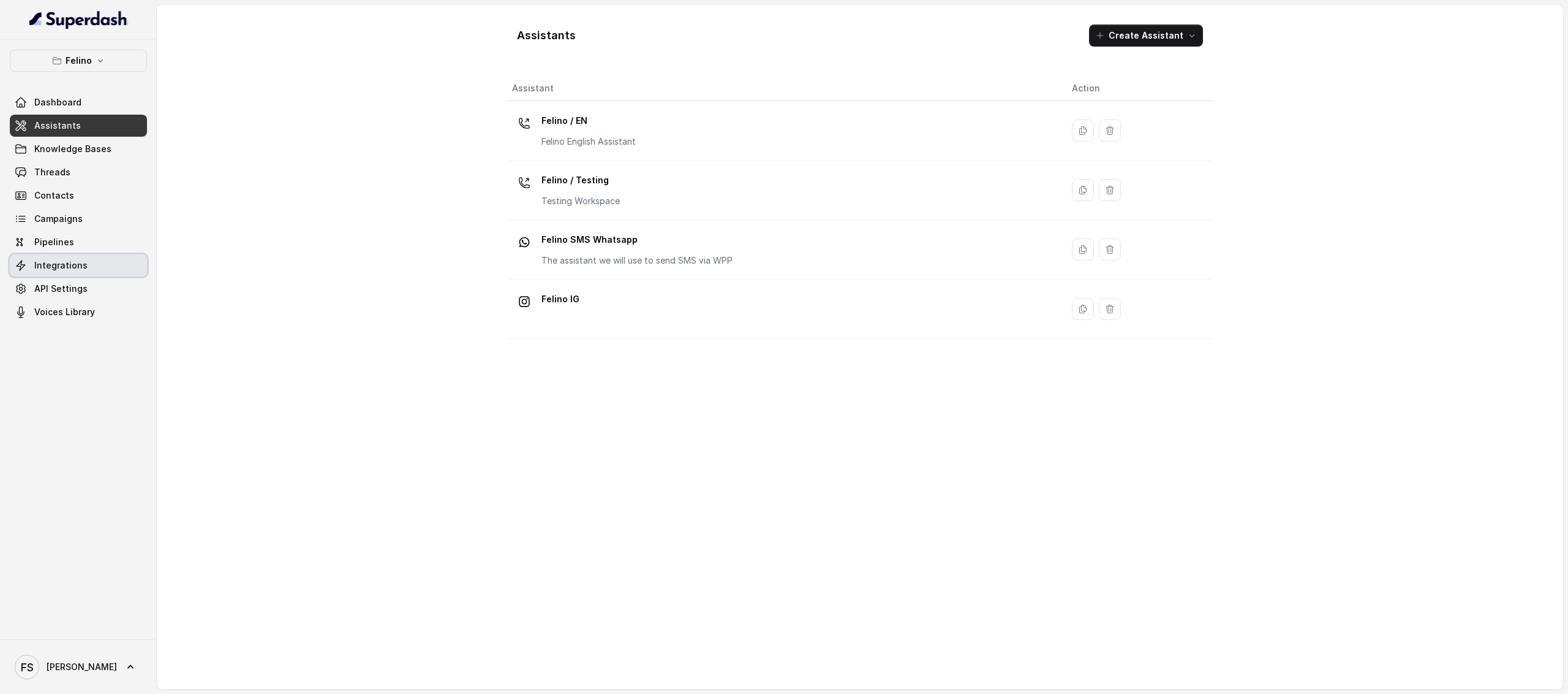
click at [86, 262] on link "Integrations" at bounding box center [78, 266] width 138 height 22
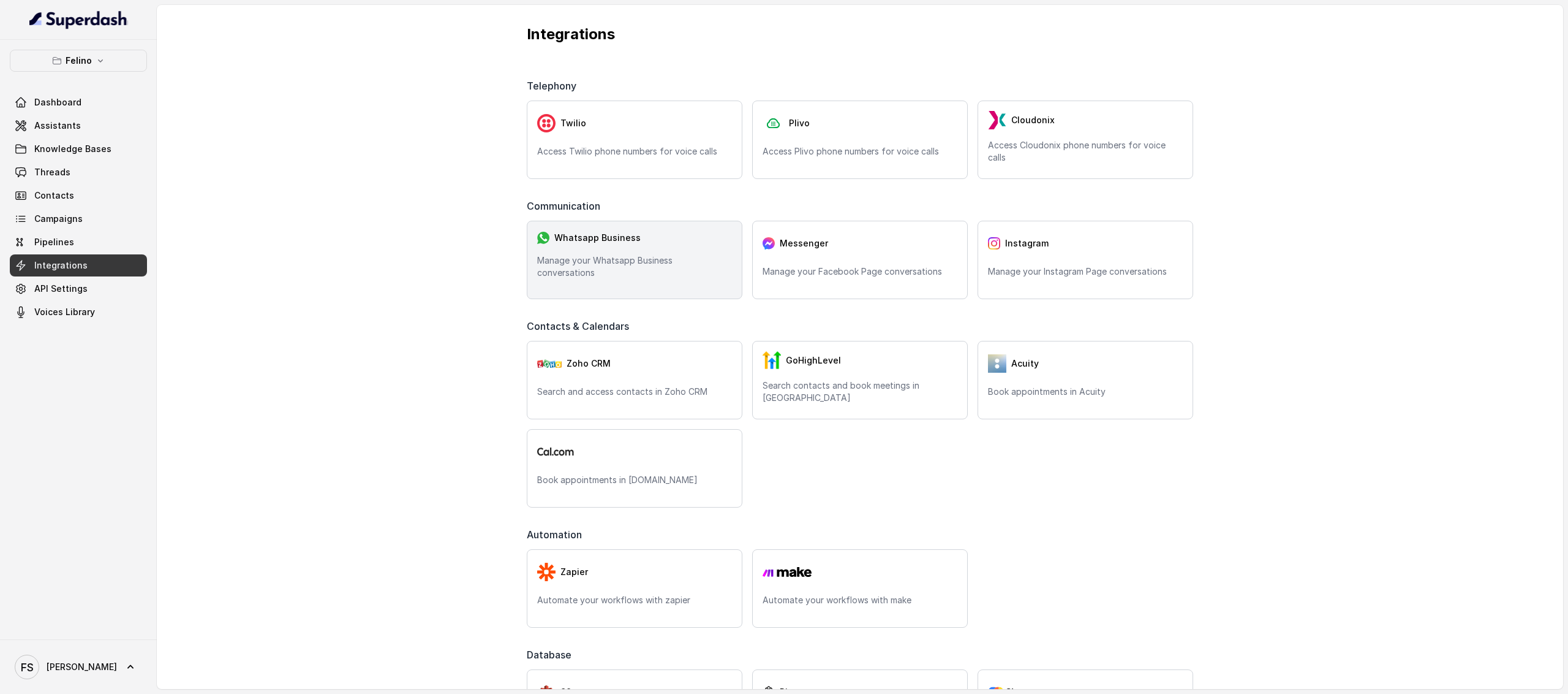
click at [593, 269] on p "Manage your Whatsapp Business conversations" at bounding box center [634, 266] width 195 height 24
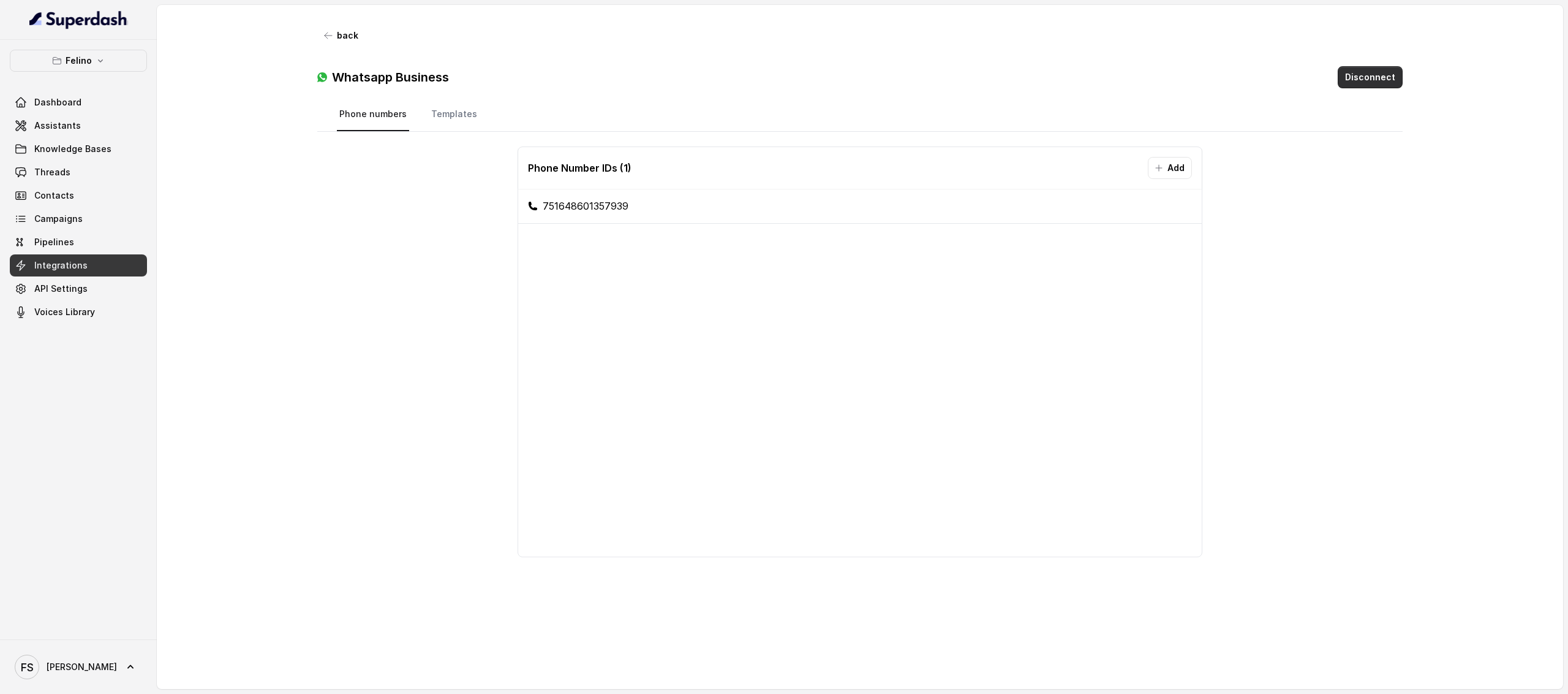
click at [1388, 88] on button "Disconnect" at bounding box center [1371, 77] width 65 height 22
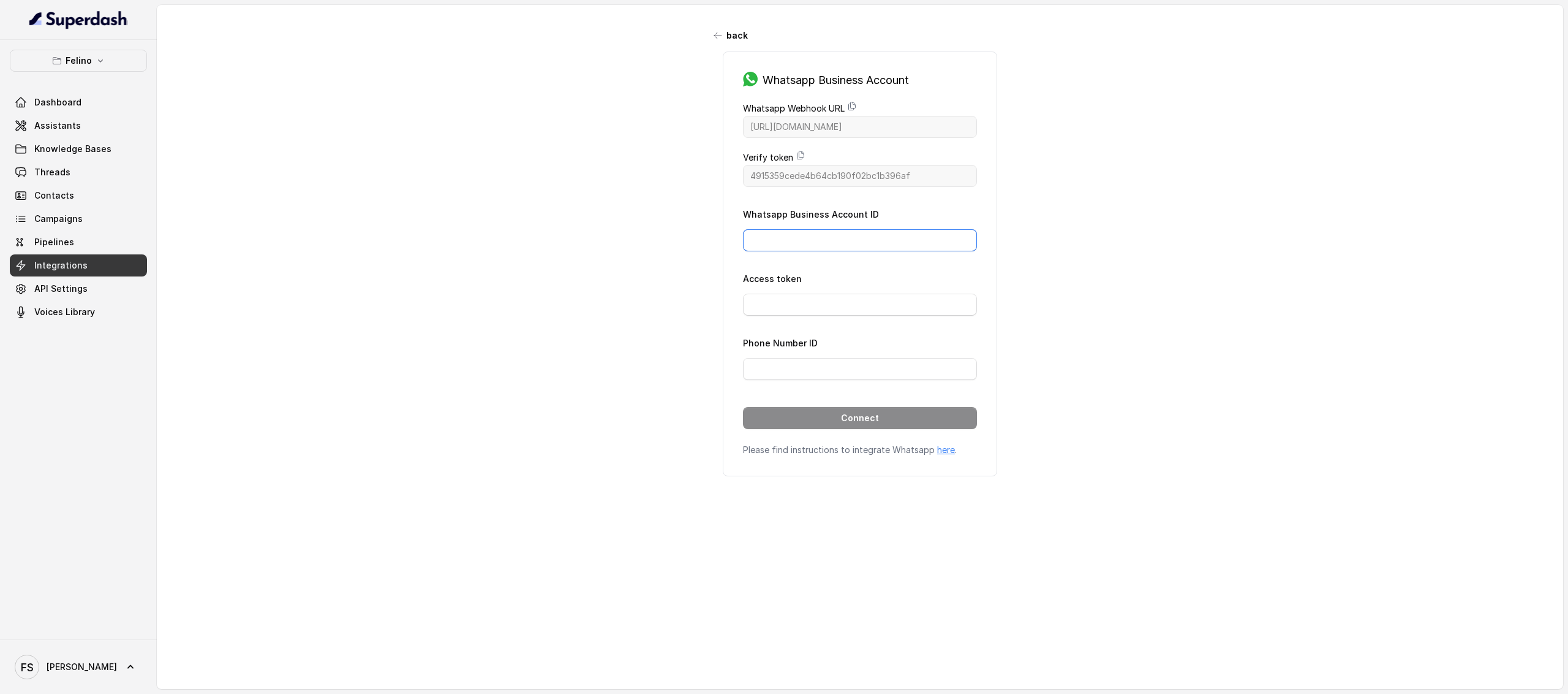
click at [856, 238] on input "Whatsapp Business Account ID" at bounding box center [860, 240] width 234 height 22
type input "523261110853104"
click at [862, 301] on input "Access token" at bounding box center [860, 305] width 234 height 22
paste input "EAAKAhYcWGcABPH73q4cuzcm1H2b8kQzCoC6g31gP4NZBIvfXW9UgLkZAFjwuJo1sZCkRJWOQoy0XnW…"
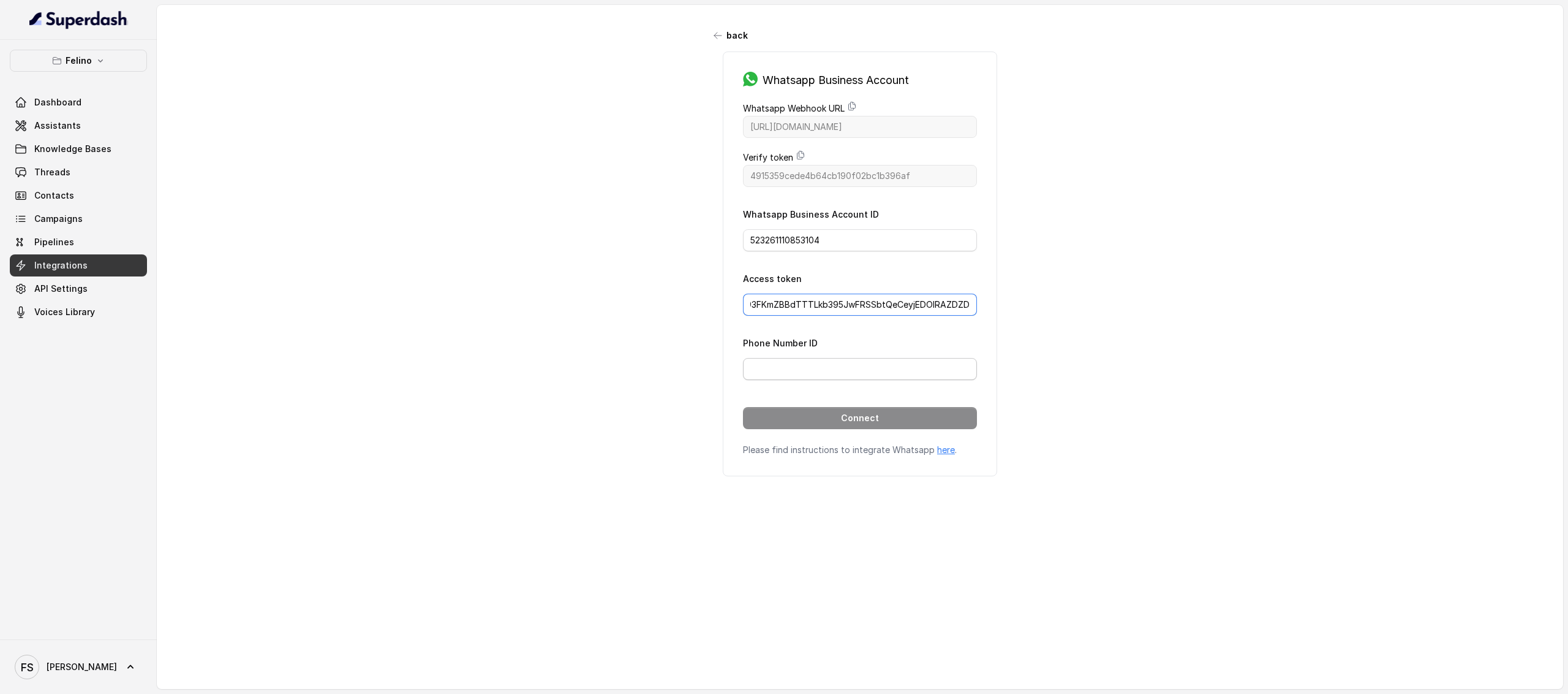
type input "EAAKAhYcWGcABPH73q4cuzcm1H2b8kQzCoC6g31gP4NZBIvfXW9UgLkZAFjwuJo1sZCkRJWOQoy0XnW…"
click at [840, 372] on input "Phone Number ID" at bounding box center [860, 369] width 234 height 22
click at [844, 369] on input "Phone Number ID" at bounding box center [860, 369] width 234 height 22
click at [843, 371] on input "Phone Number ID" at bounding box center [860, 369] width 234 height 22
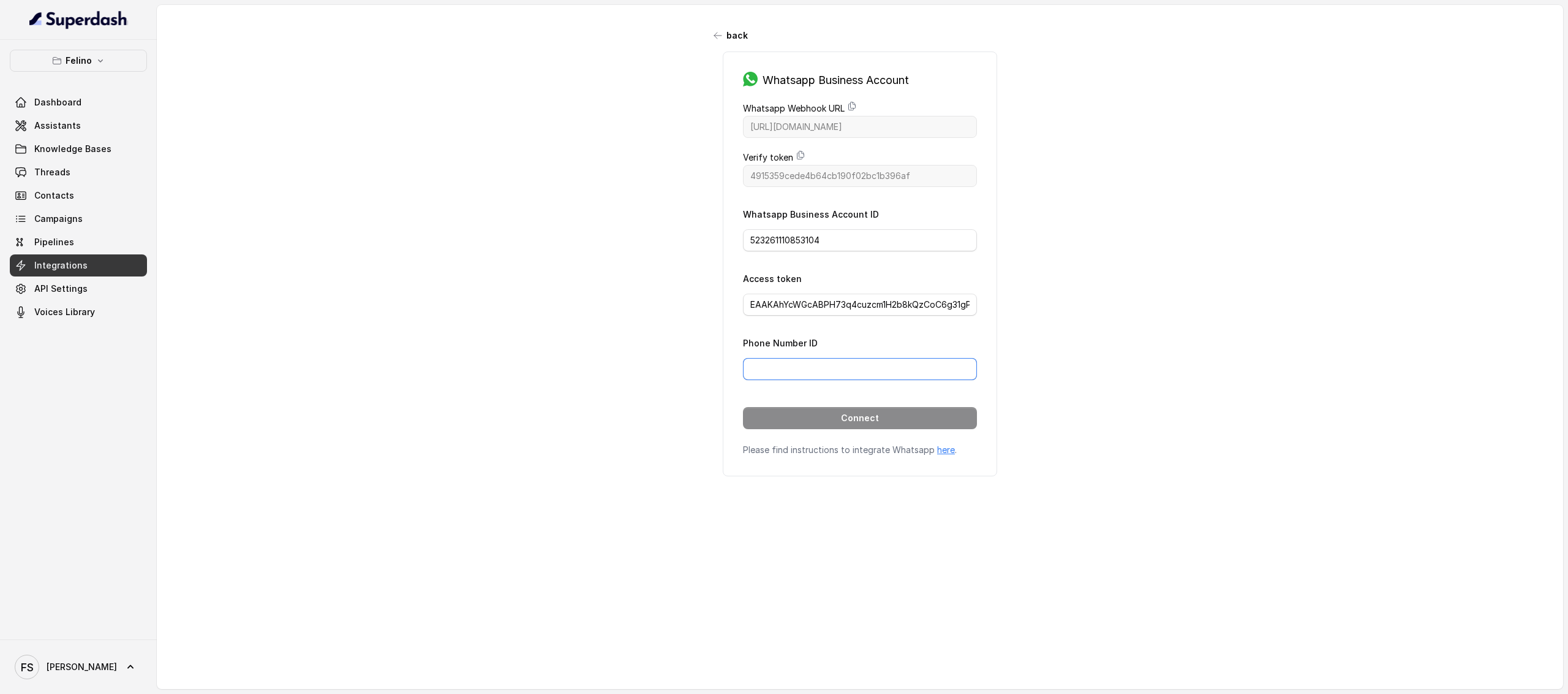
click at [843, 371] on input "Phone Number ID" at bounding box center [860, 369] width 234 height 22
click at [879, 316] on input "EAAKAhYcWGcABPH73q4cuzcm1H2b8kQzCoC6g31gP4NZBIvfXW9UgLkZAFjwuJo1sZCkRJWOQoy0XnW…" at bounding box center [860, 305] width 234 height 22
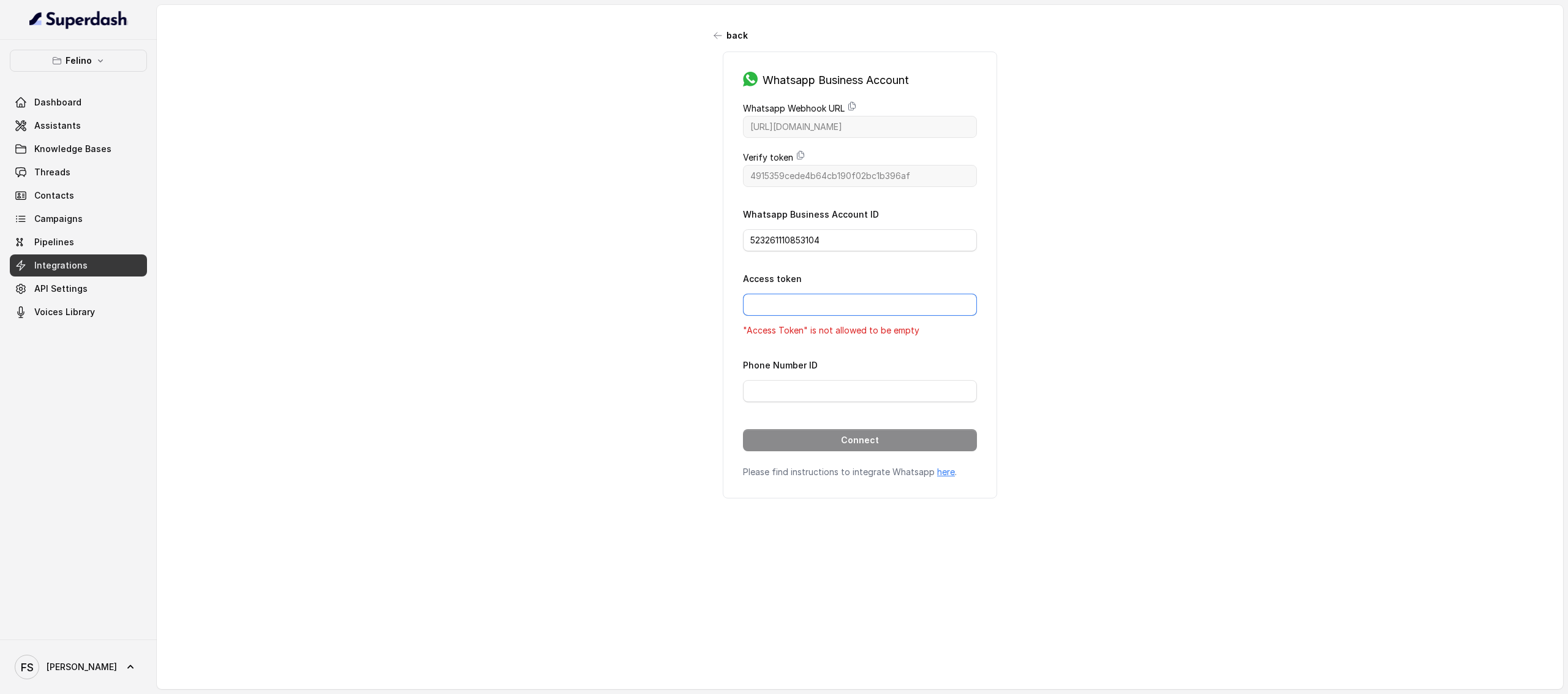
paste input "EAAKAhYcWGcABPE10kljSLJE7ElEpi8qjYJQZAStgYLoeRu8w9vyV6si36bpB0fZB5KJZCveE8n60bM…"
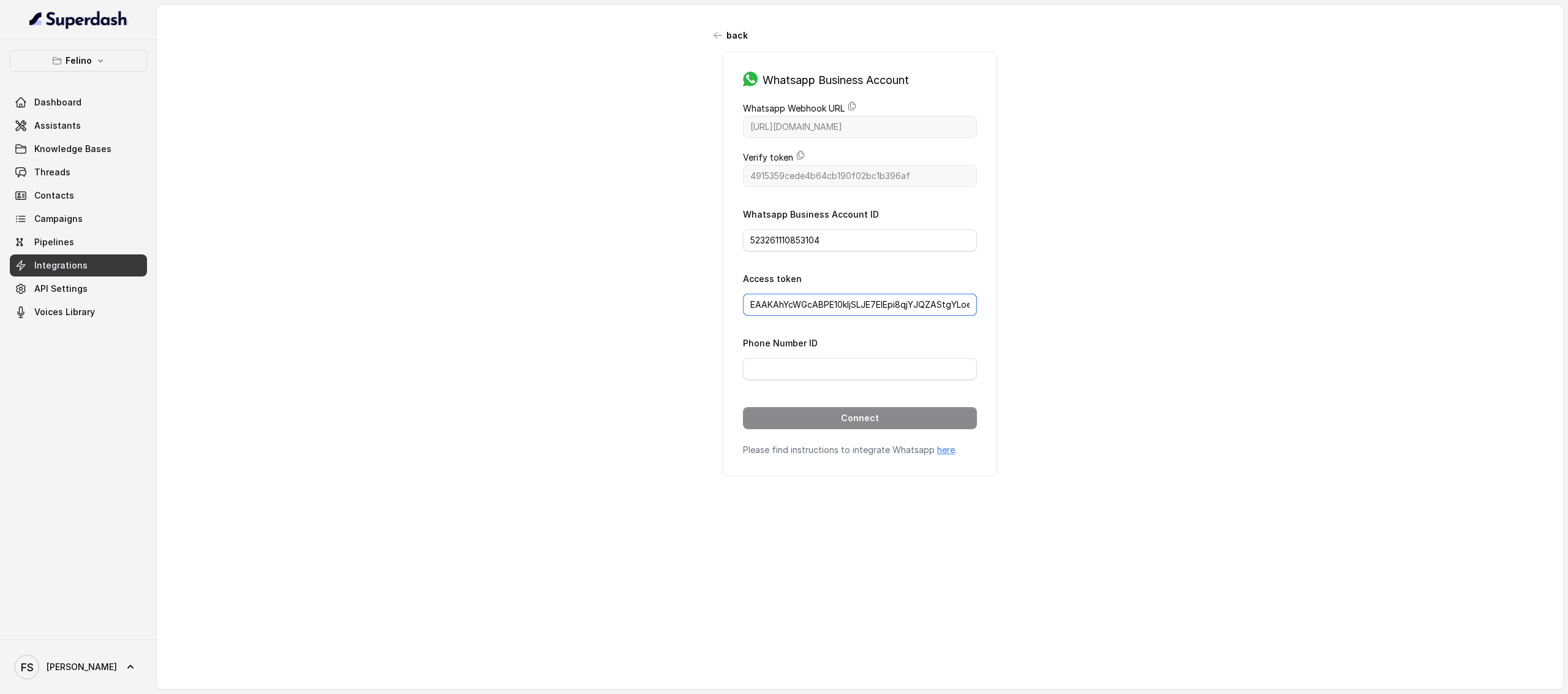
scroll to position [0, 807]
type input "EAAKAhYcWGcABPE10kljSLJE7ElEpi8qjYJQZAStgYLoeRu8w9vyV6si36bpB0fZB5KJZCveE8n60bM…"
click at [908, 244] on input "523261110853104" at bounding box center [860, 240] width 234 height 22
click at [1038, 241] on div "back Whatsapp Business Account Whatsapp Webhook URL https://catalystapi.superda…" at bounding box center [860, 334] width 1407 height 658
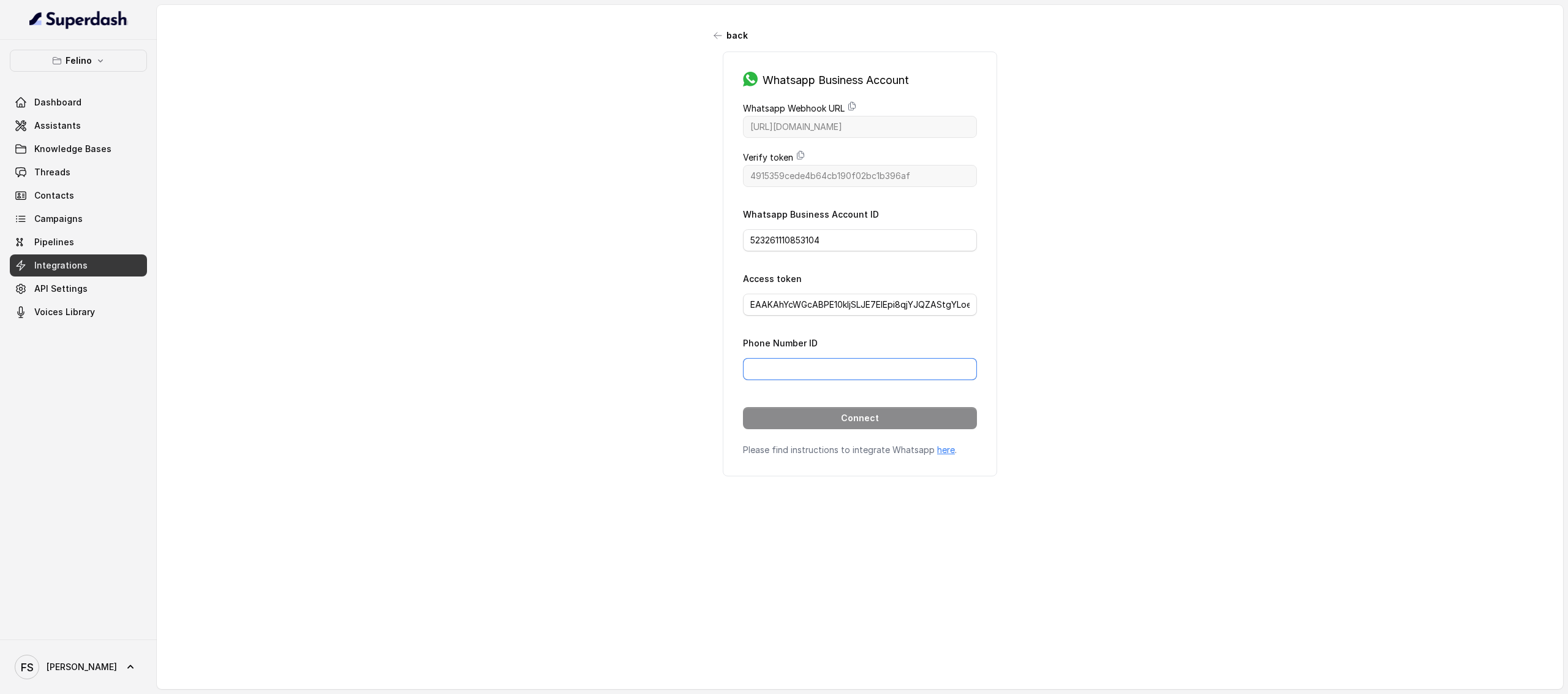
click at [877, 376] on input "Phone Number ID" at bounding box center [860, 369] width 234 height 22
click at [862, 365] on input "Phone Number ID" at bounding box center [860, 369] width 234 height 22
paste input "751648601357939"
type input "751648601357939"
click at [869, 237] on input "523261110853104" at bounding box center [860, 240] width 234 height 22
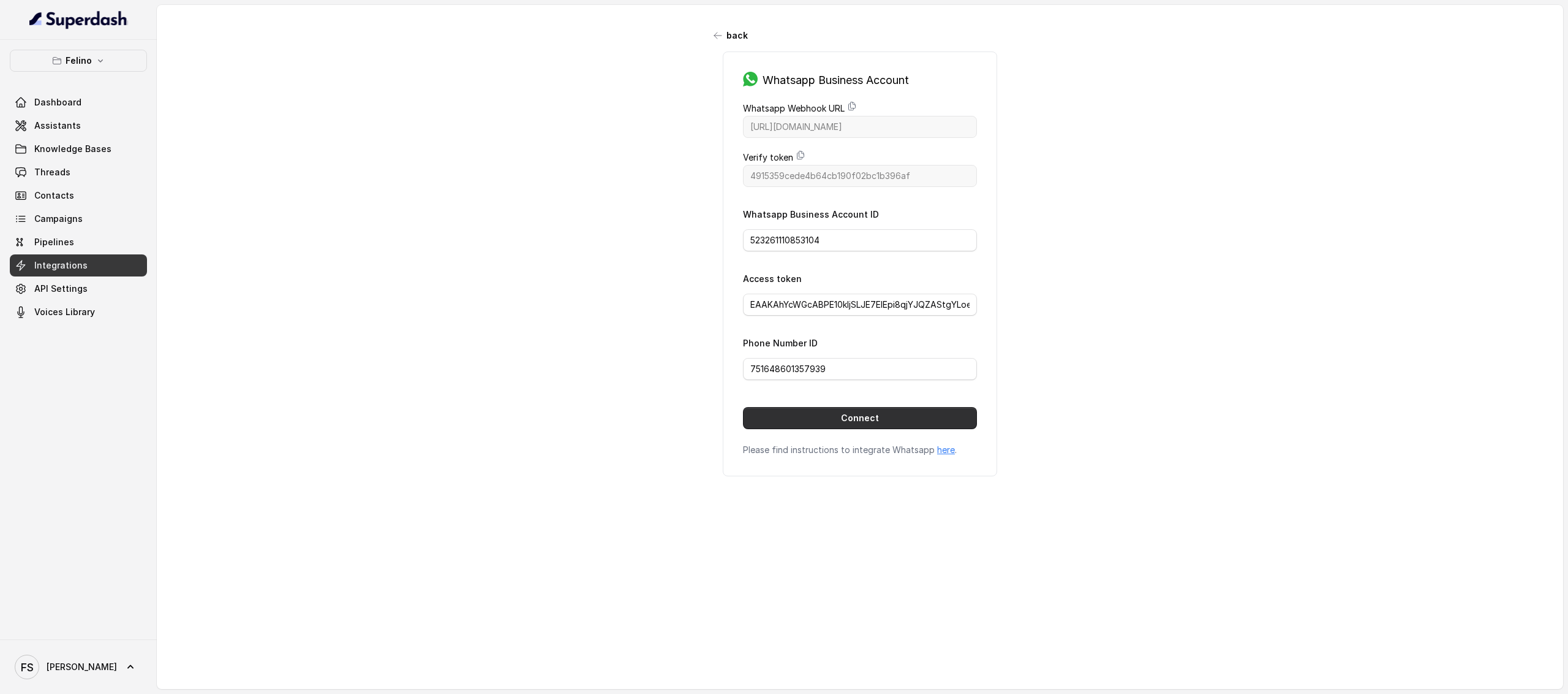
click at [918, 417] on button "Connect" at bounding box center [860, 418] width 234 height 22
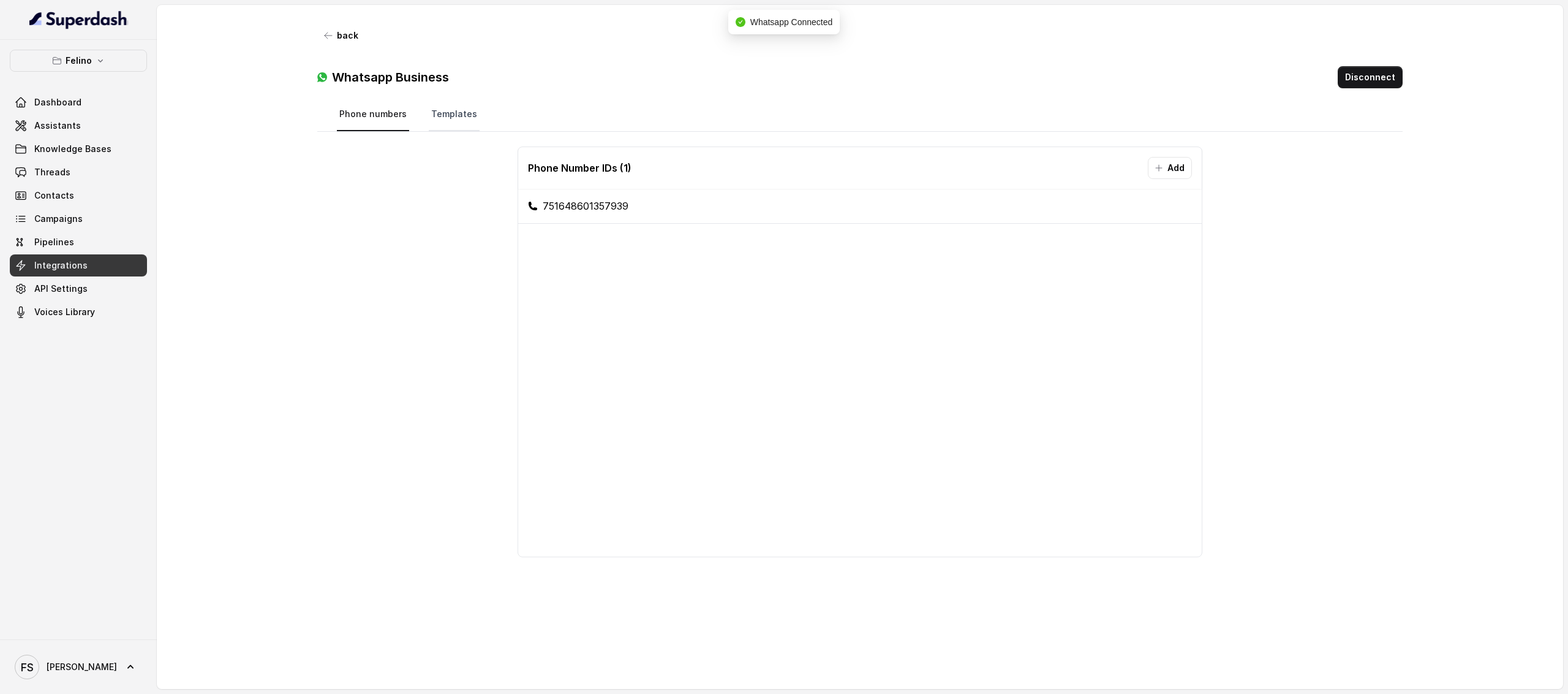
click at [450, 113] on link "Templates" at bounding box center [454, 115] width 51 height 33
click at [362, 127] on link "Phone numbers" at bounding box center [374, 115] width 72 height 33
click at [493, 118] on nav "Phone numbers Templates" at bounding box center [861, 115] width 1047 height 33
click at [431, 117] on link "Templates" at bounding box center [454, 115] width 51 height 33
click at [380, 120] on link "Phone numbers" at bounding box center [374, 115] width 72 height 33
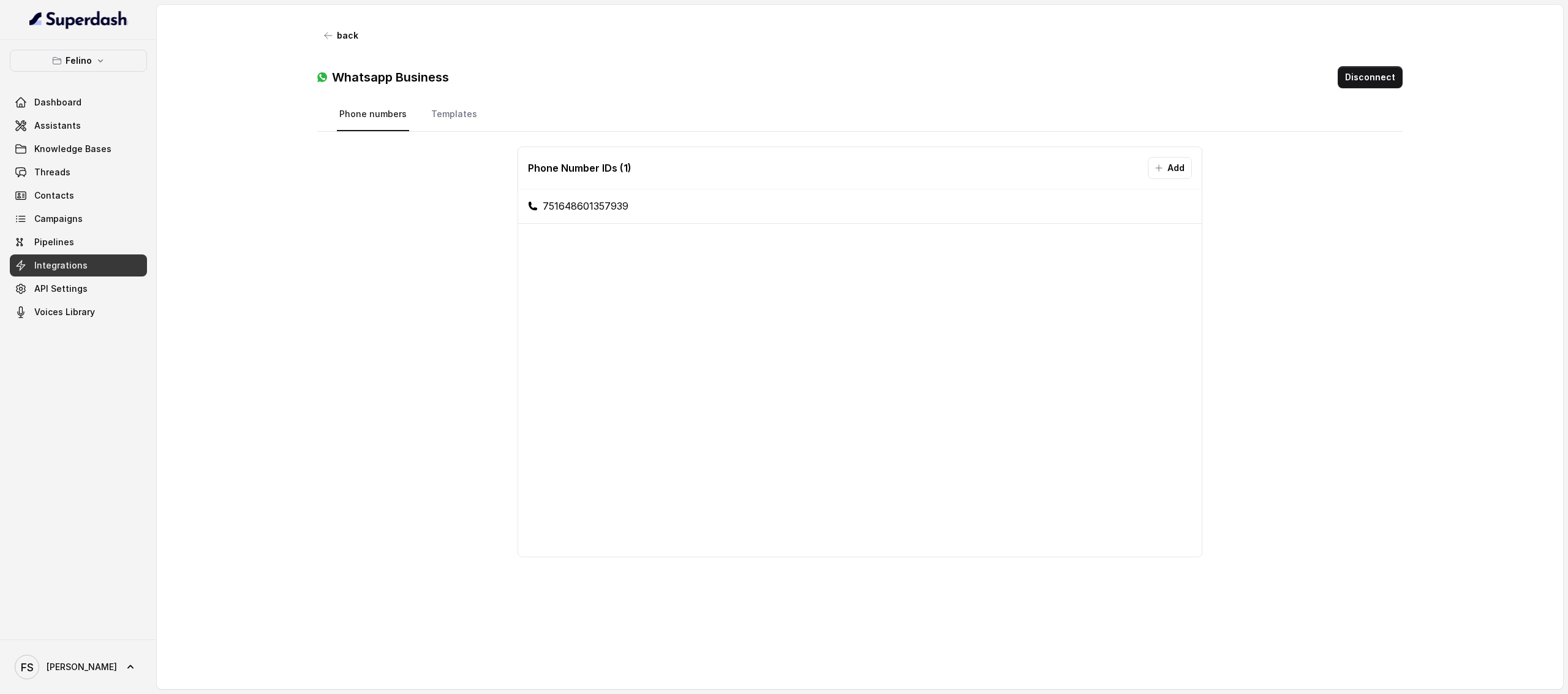
click at [423, 117] on nav "Phone numbers Templates" at bounding box center [861, 115] width 1047 height 33
click at [440, 115] on link "Templates" at bounding box center [454, 115] width 51 height 33
click at [462, 96] on div "Whatsapp Business Disconnect" at bounding box center [860, 73] width 1087 height 52
click at [459, 109] on link "Templates" at bounding box center [454, 115] width 51 height 33
click at [368, 121] on link "Phone numbers" at bounding box center [374, 115] width 72 height 33
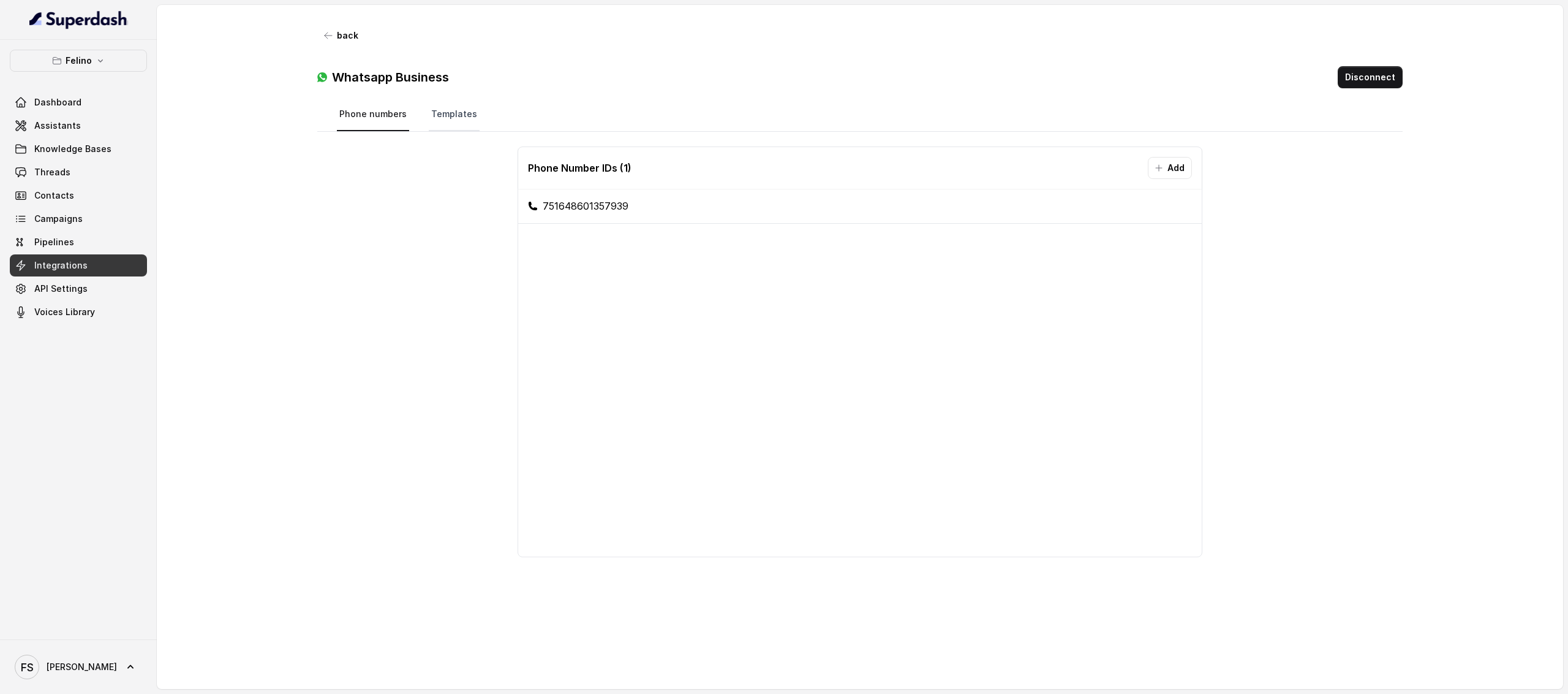
click at [448, 121] on link "Templates" at bounding box center [454, 115] width 51 height 33
click at [1379, 83] on button "Disconnect" at bounding box center [1371, 77] width 65 height 22
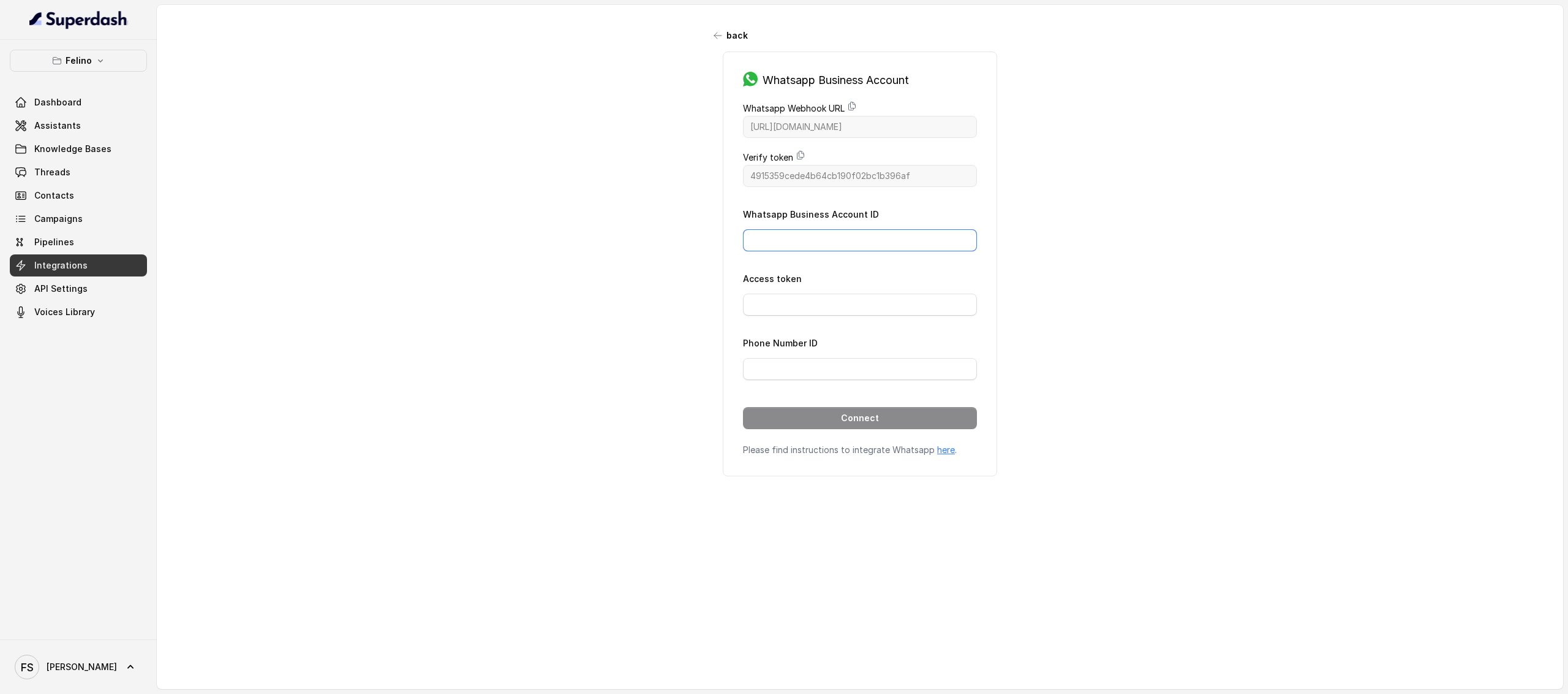
click at [875, 236] on input "Whatsapp Business Account ID" at bounding box center [860, 240] width 234 height 22
click at [1112, 225] on div "back Whatsapp Business Account Whatsapp Webhook URL [URL][DOMAIN_NAME] Verify t…" at bounding box center [860, 334] width 1407 height 658
click at [825, 230] on div "Whatsapp Business Account ID" at bounding box center [860, 229] width 234 height 44
click at [826, 232] on input "Whatsapp Business Account ID" at bounding box center [860, 240] width 234 height 22
paste input "523261110853104"
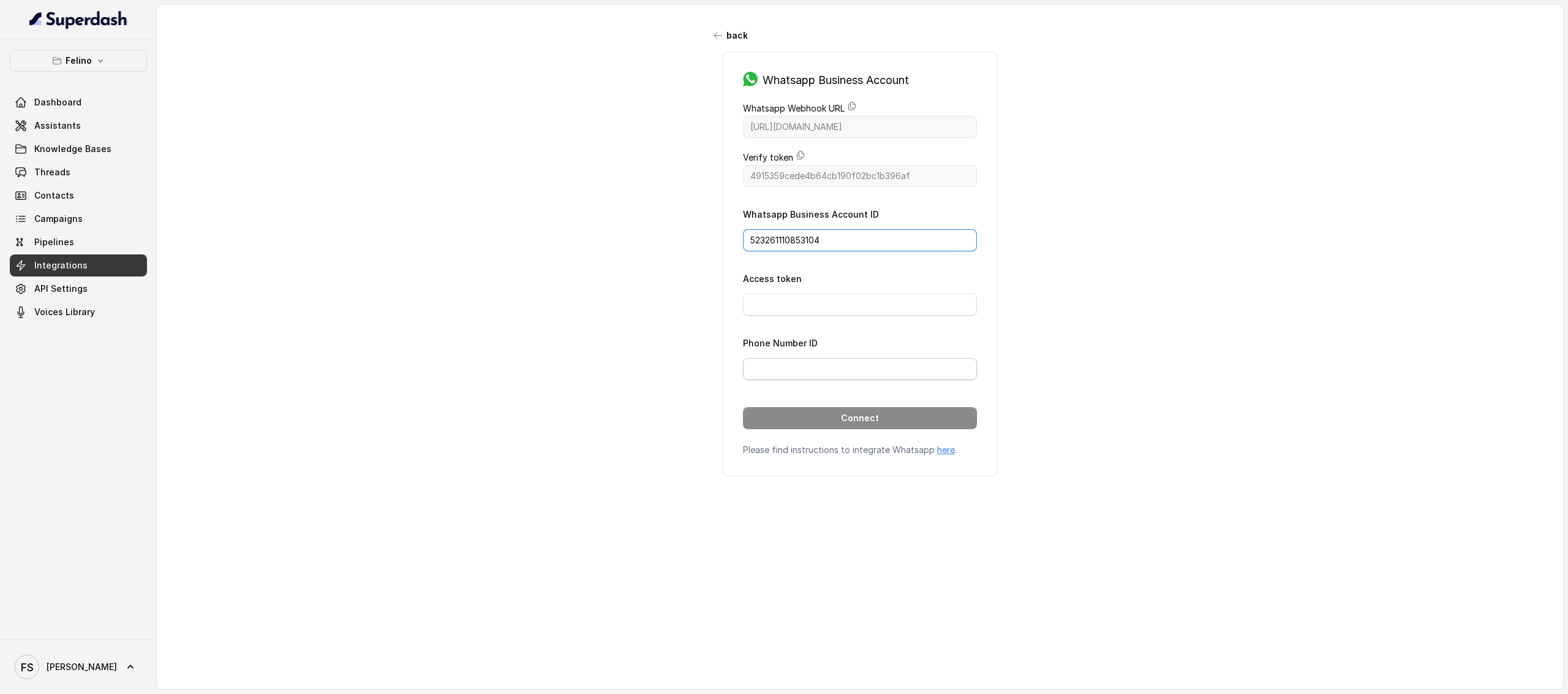
type input "523261110853104"
click at [820, 368] on input "Phone Number ID" at bounding box center [860, 369] width 234 height 22
click at [812, 376] on input "Phone Number ID" at bounding box center [860, 369] width 234 height 22
paste input "751648601357939"
type input "751648601357939"
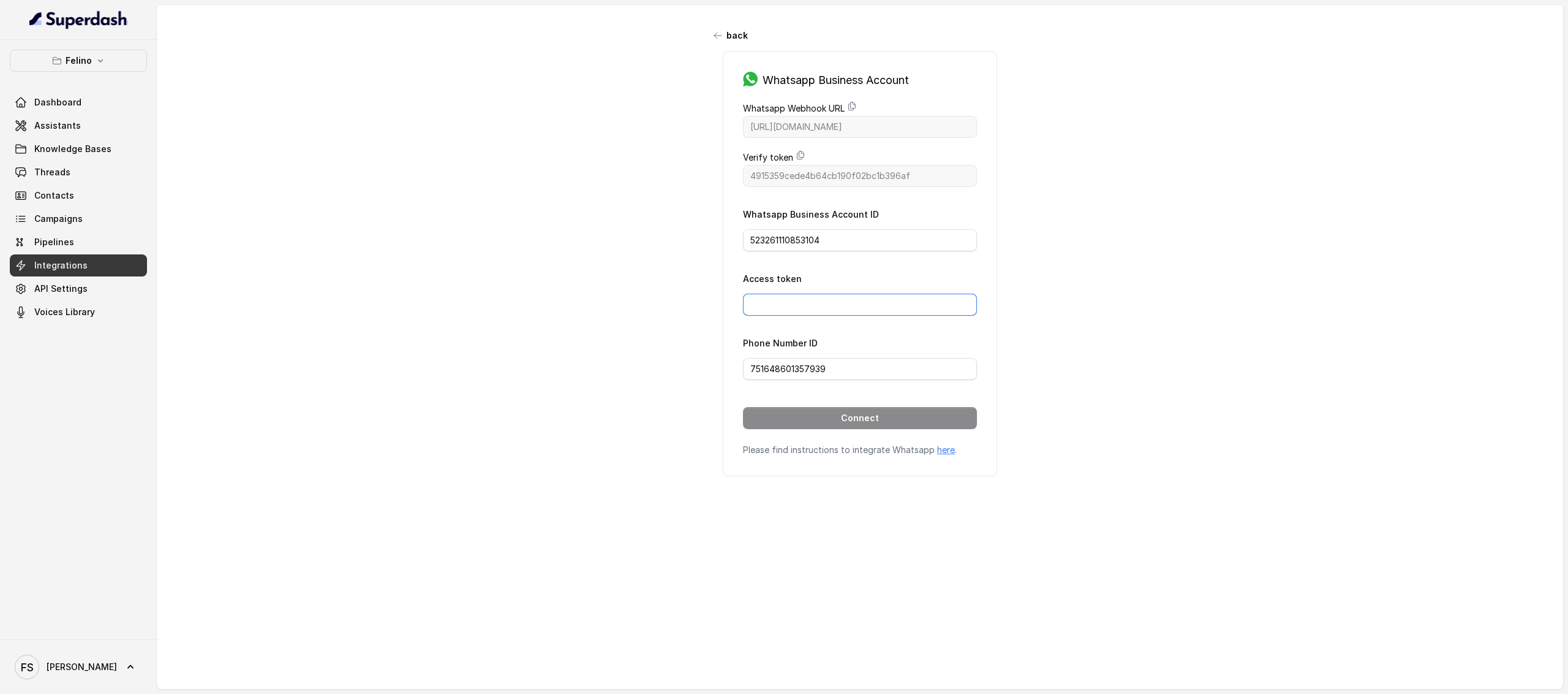
click at [830, 312] on input "Access token" at bounding box center [860, 305] width 234 height 22
paste input "EAAKAhYcWGcABPE10kljSLJE7ElEpi8qjYJQZAStgYLoeRu8w9vyV6si36bpB0fZB5KJZCveE8n60bM…"
type input "EAAKAhYcWGcABPE10kljSLJE7ElEpi8qjYJQZAStgYLoeRu8w9vyV6si36bpB0fZB5KJZCveE8n60bM…"
click at [832, 416] on button "Connect" at bounding box center [860, 418] width 234 height 22
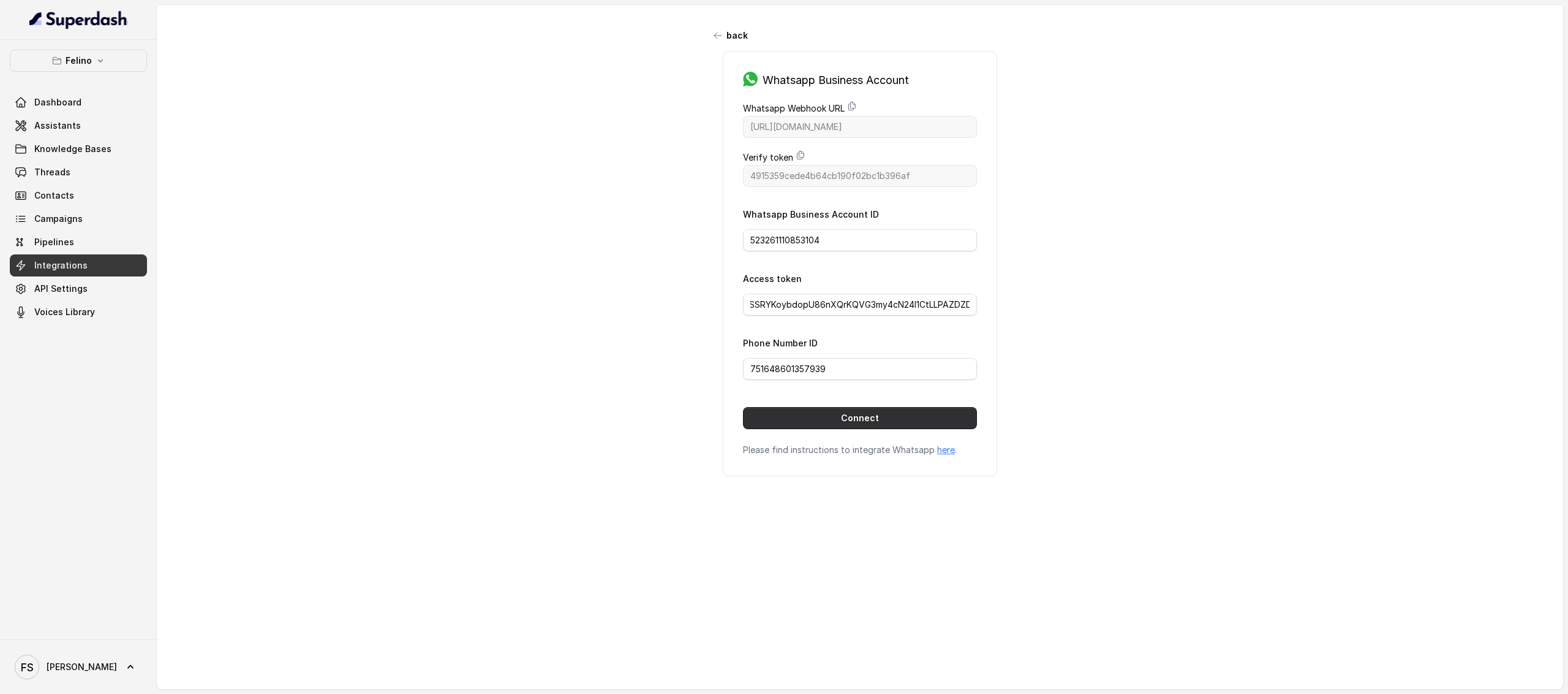
scroll to position [0, 0]
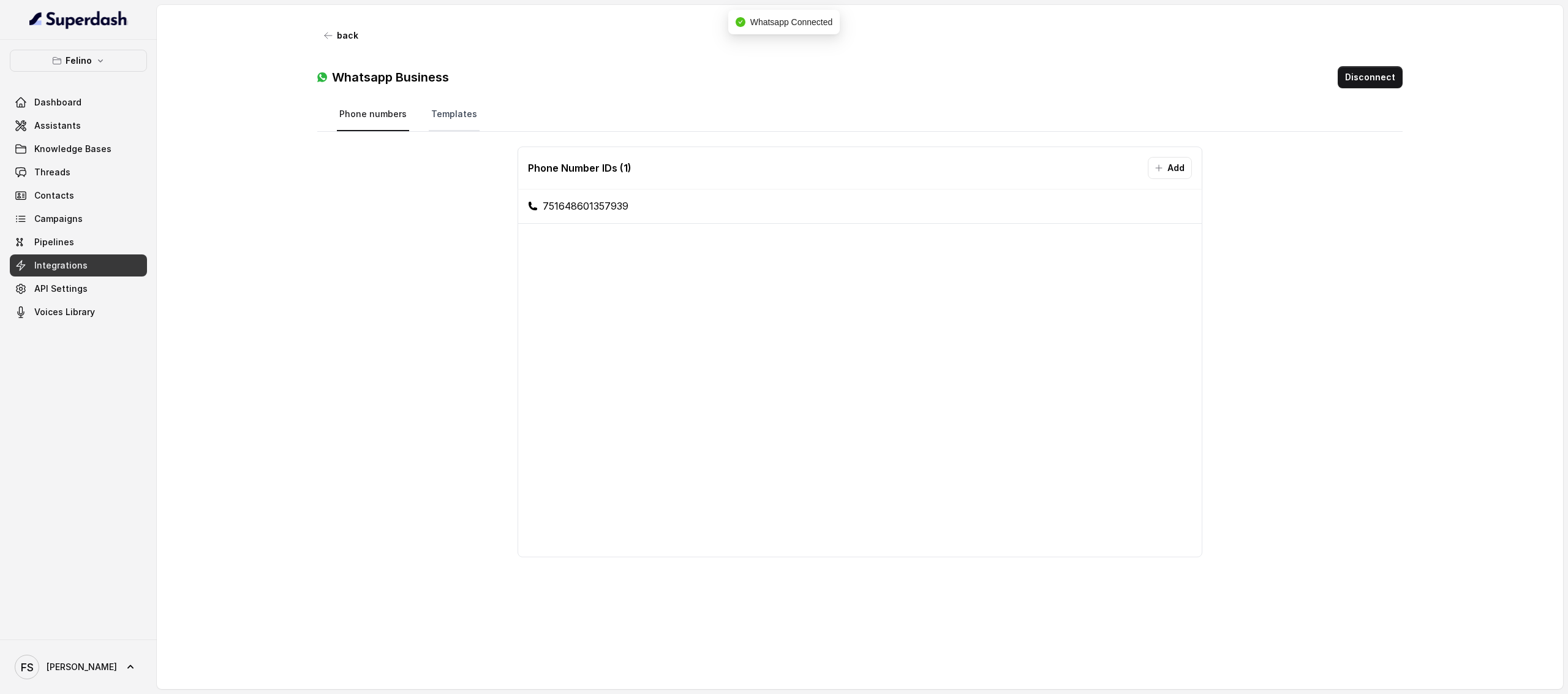
click at [436, 127] on link "Templates" at bounding box center [454, 115] width 51 height 33
click at [381, 117] on link "Phone numbers" at bounding box center [374, 115] width 72 height 33
click at [1379, 84] on button "Disconnect" at bounding box center [1371, 77] width 65 height 22
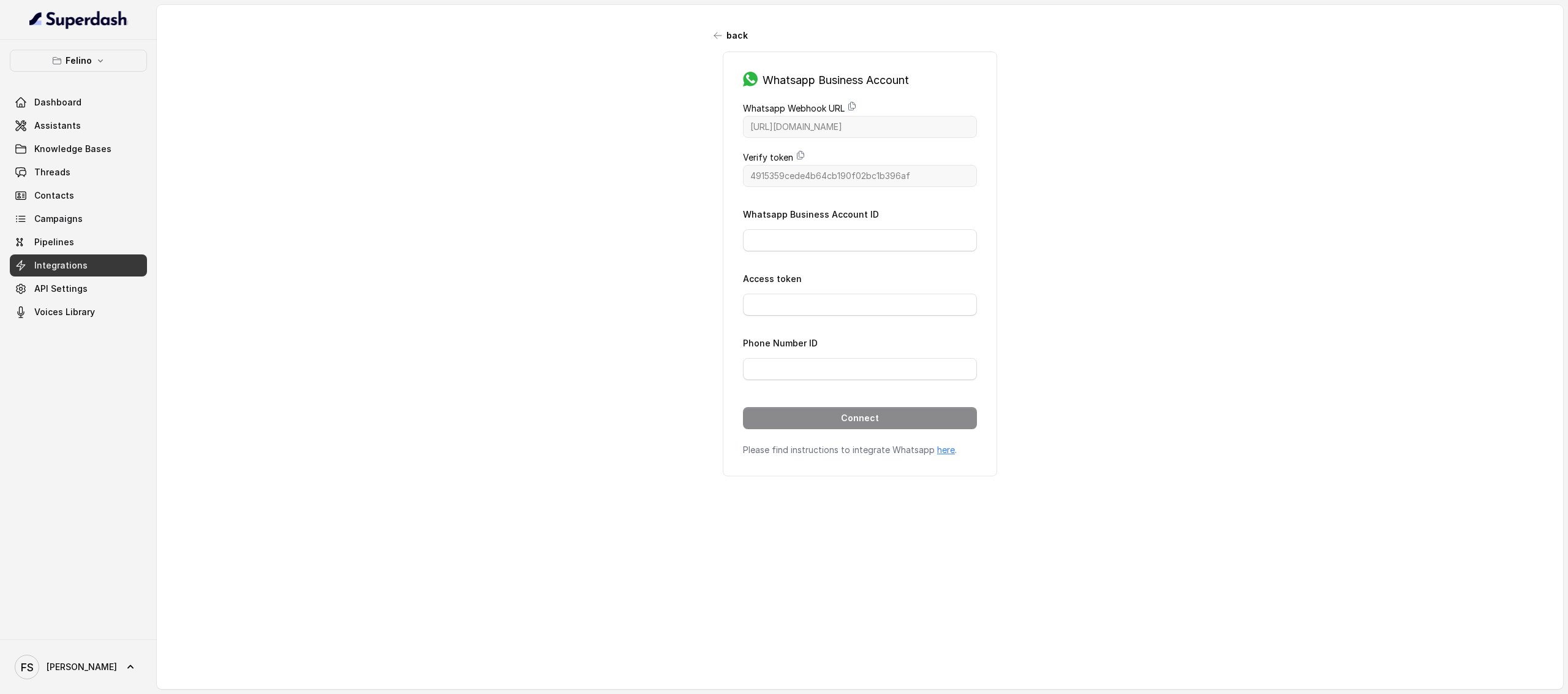
click at [1208, 241] on div "back Whatsapp Business Account Whatsapp Webhook URL [URL][DOMAIN_NAME] Verify t…" at bounding box center [860, 334] width 1407 height 658
click at [788, 227] on div "Whatsapp Business Account ID" at bounding box center [860, 229] width 234 height 44
click at [808, 247] on input "Whatsapp Business Account ID" at bounding box center [860, 240] width 234 height 22
paste input "376524345537610"
type input "376524345537610"
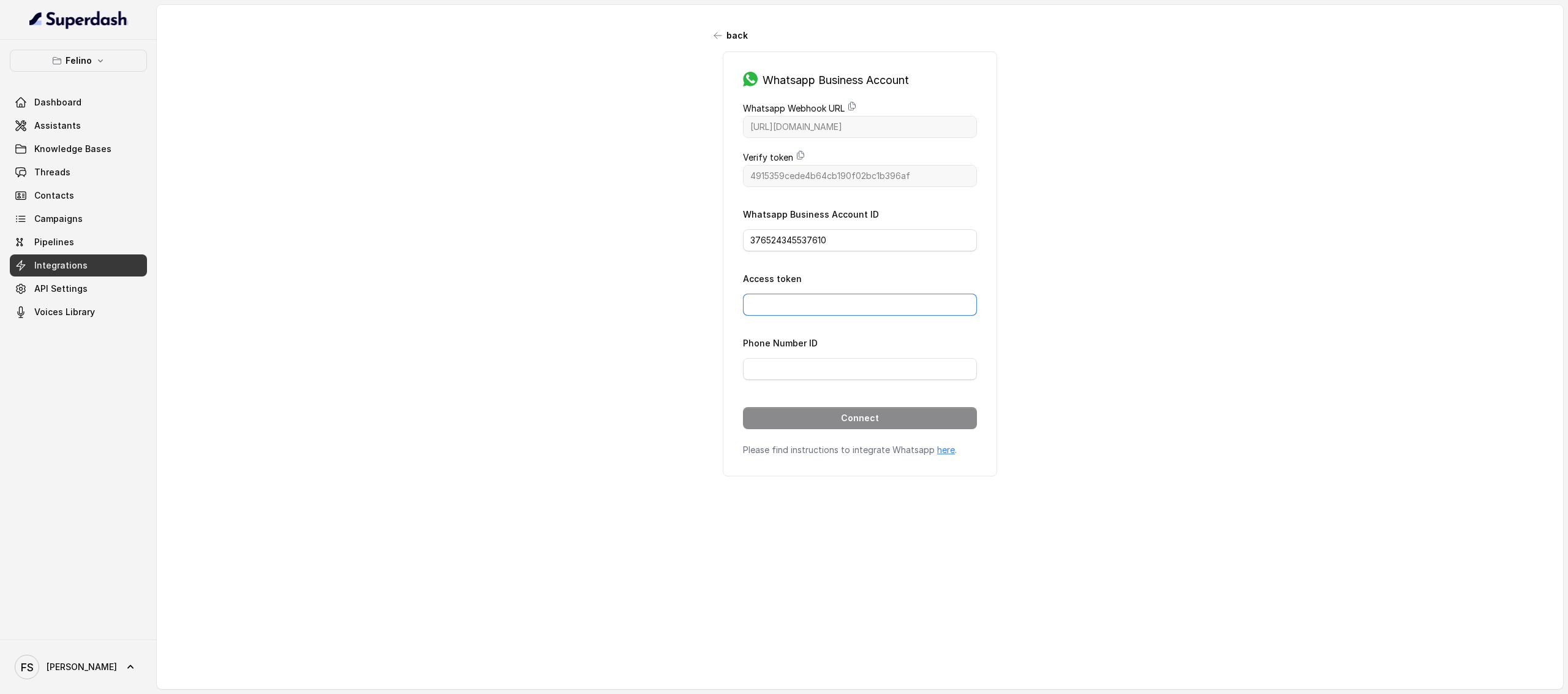
click at [819, 303] on input "Access token" at bounding box center [860, 305] width 234 height 22
click at [802, 306] on input "Access token" at bounding box center [860, 305] width 234 height 22
paste input "EAAKAhYcWGcABPE10kljSLJE7ElEpi8qjYJQZAStgYLoeRu8w9vyV6si36bpB0fZB5KJZCveE8n60bM…"
type input "EAAKAhYcWGcABPE10kljSLJE7ElEpi8qjYJQZAStgYLoeRu8w9vyV6si36bpB0fZB5KJZCveE8n60bM…"
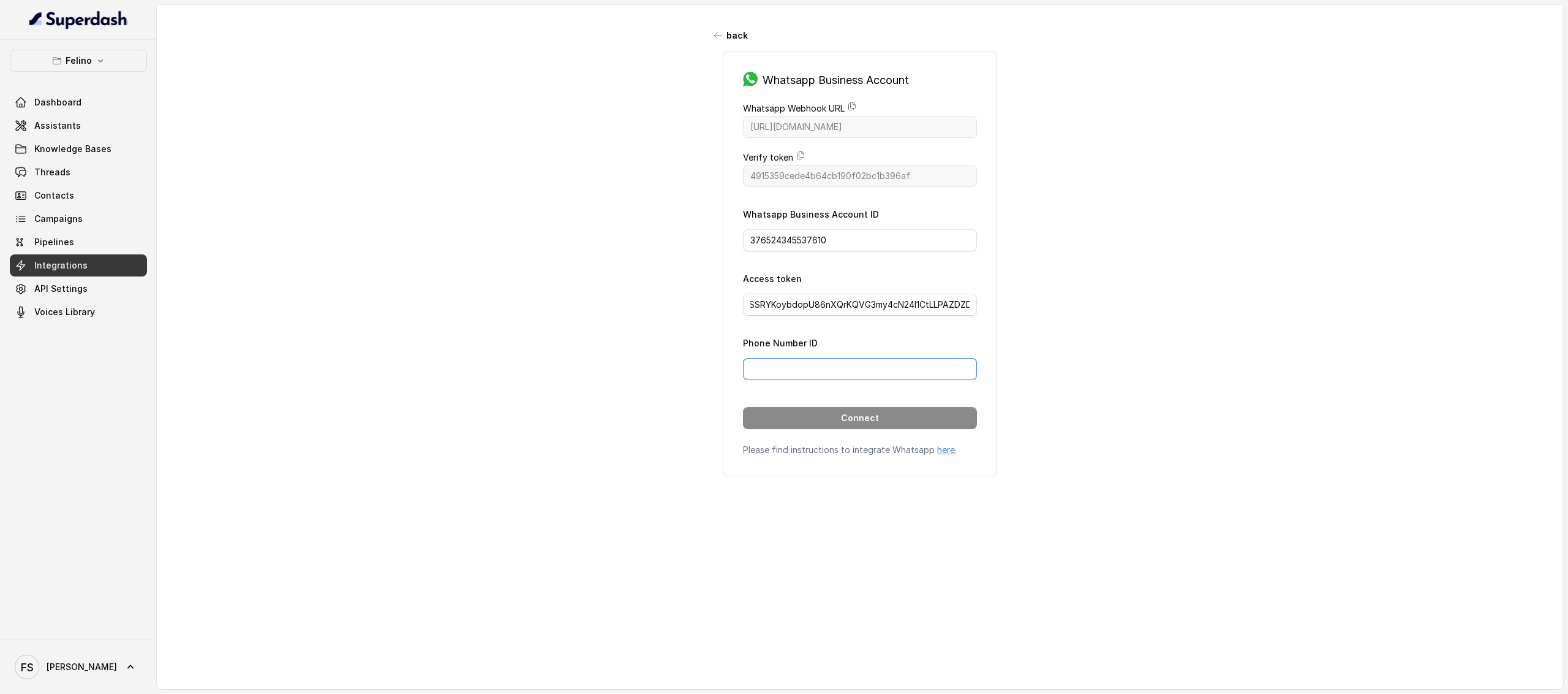
scroll to position [0, 0]
click at [926, 365] on input "Phone Number ID" at bounding box center [860, 369] width 234 height 22
click at [853, 248] on input "376524345537610" at bounding box center [860, 240] width 234 height 22
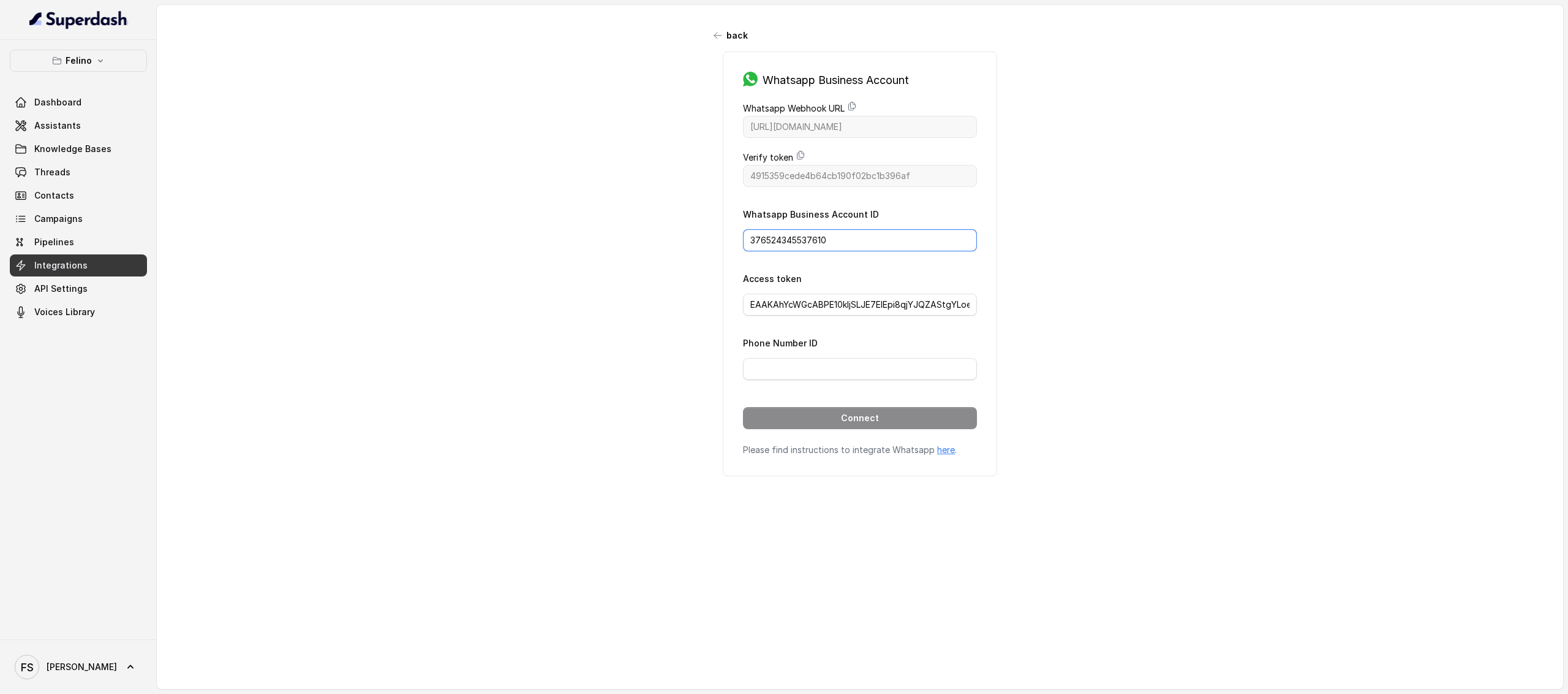
paste input "485639317353054"
type input "485639317353054"
click at [1075, 251] on div "back Whatsapp Business Account Whatsapp Webhook URL https://catalystapi.superda…" at bounding box center [860, 334] width 1407 height 658
click at [834, 367] on input "Phone Number ID" at bounding box center [860, 369] width 234 height 22
paste input "751648601357939"
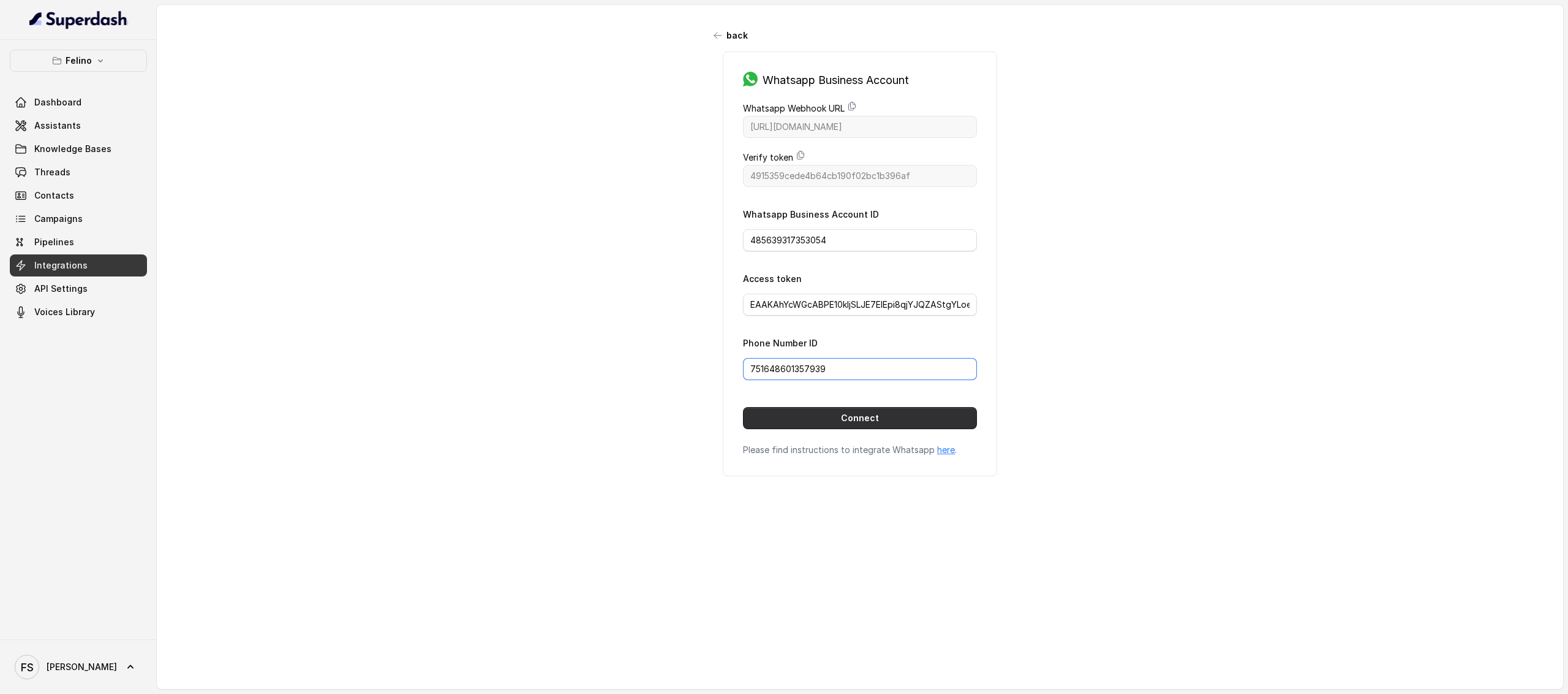
type input "751648601357939"
click at [870, 419] on button "Connect" at bounding box center [860, 418] width 234 height 22
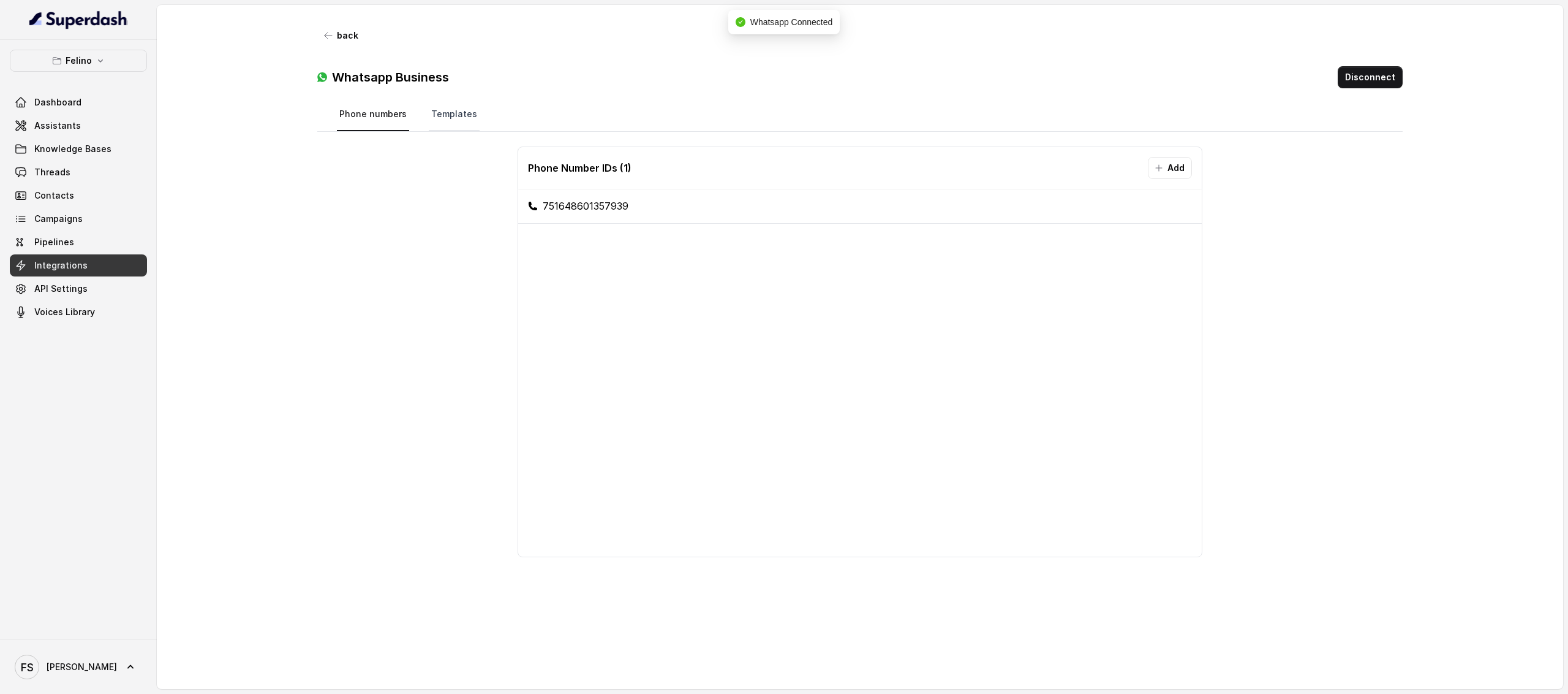
click at [464, 115] on link "Templates" at bounding box center [454, 115] width 51 height 33
click at [377, 122] on link "Phone numbers" at bounding box center [374, 115] width 72 height 33
click at [80, 120] on link "Assistants" at bounding box center [78, 126] width 138 height 22
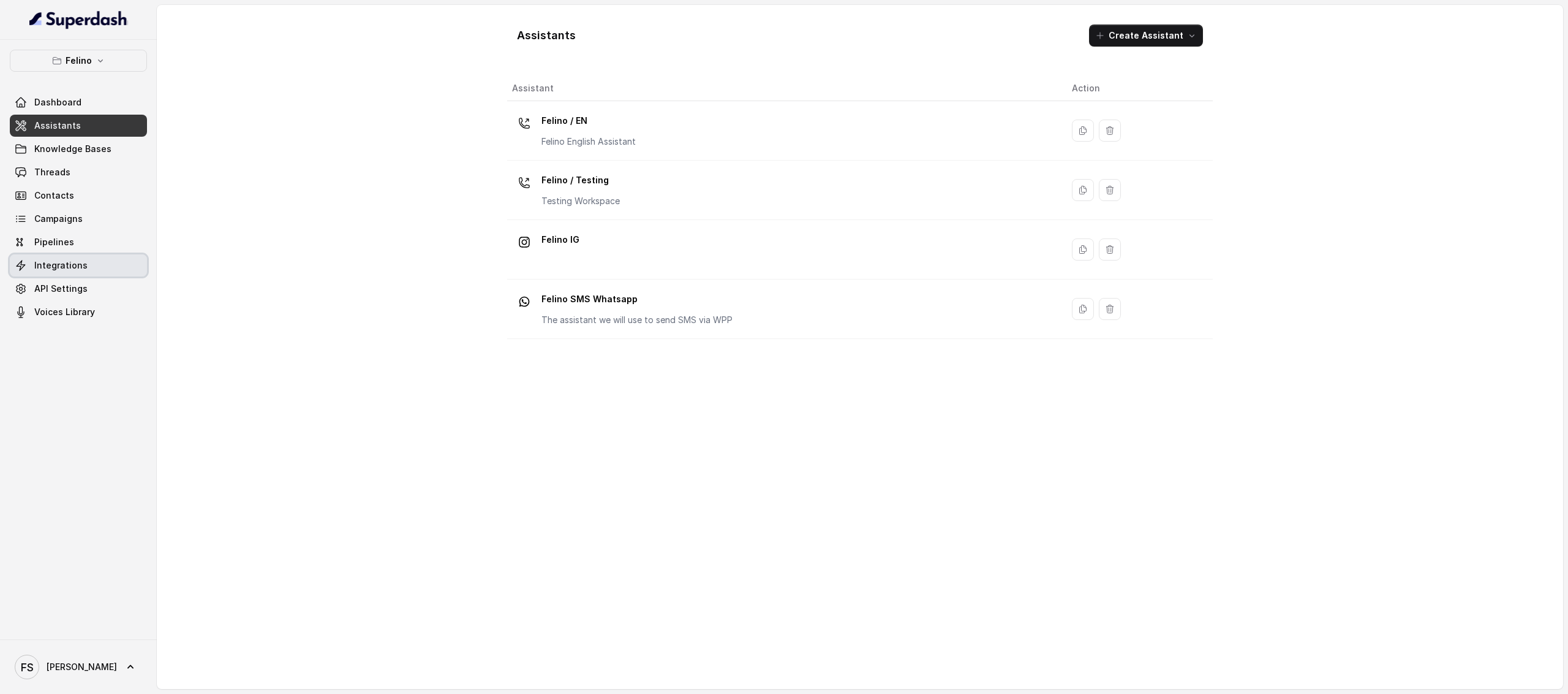
click at [84, 264] on link "Integrations" at bounding box center [78, 266] width 138 height 22
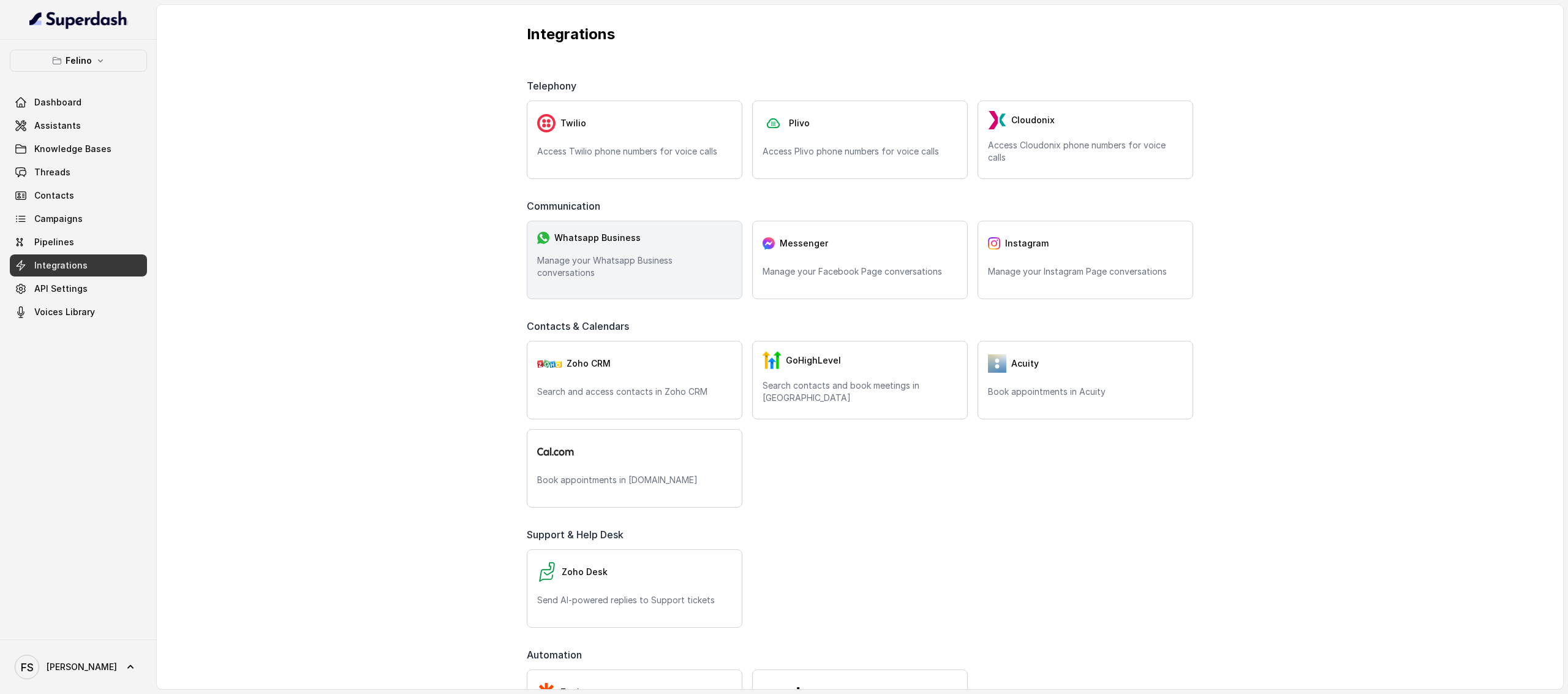
click at [621, 273] on p "Manage your Whatsapp Business conversations" at bounding box center [634, 266] width 195 height 24
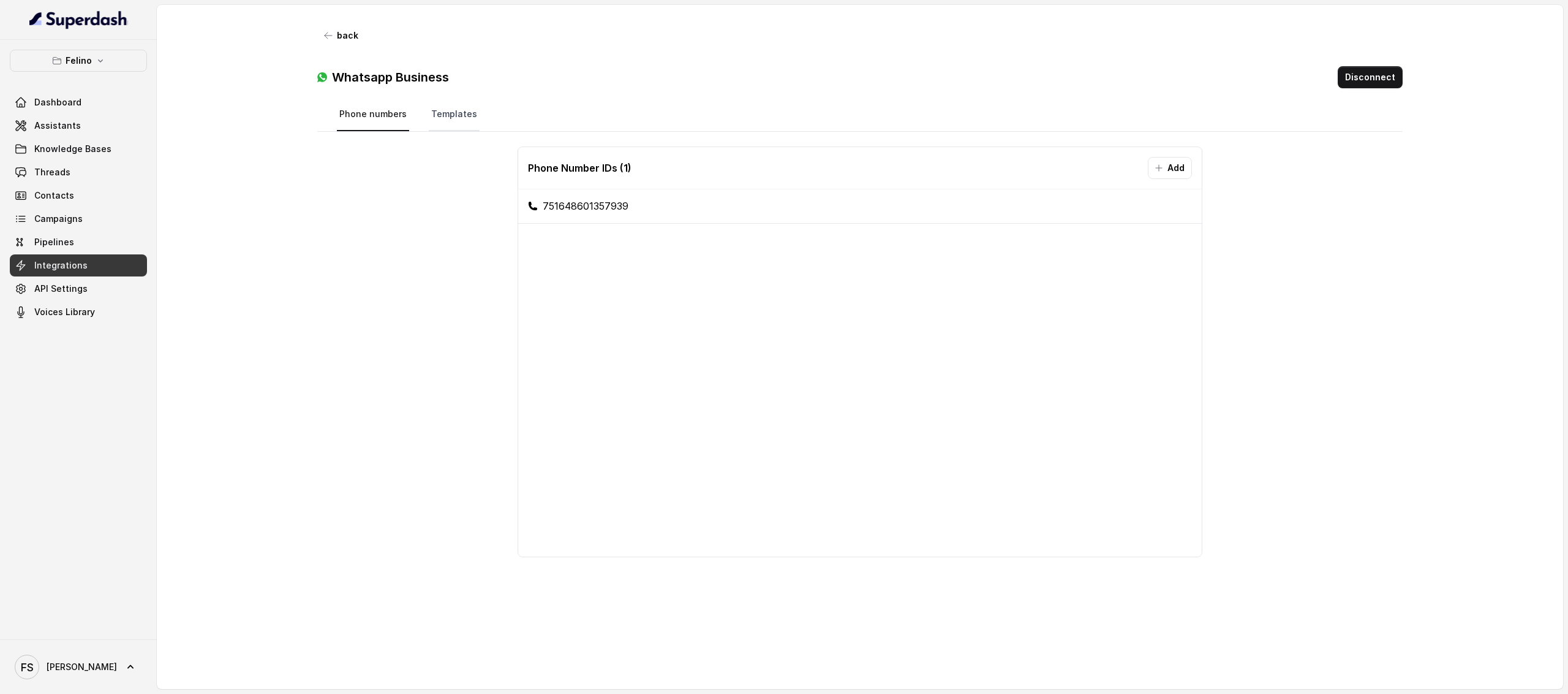
click at [467, 105] on link "Templates" at bounding box center [454, 115] width 51 height 33
click at [84, 181] on link "Threads" at bounding box center [78, 172] width 138 height 22
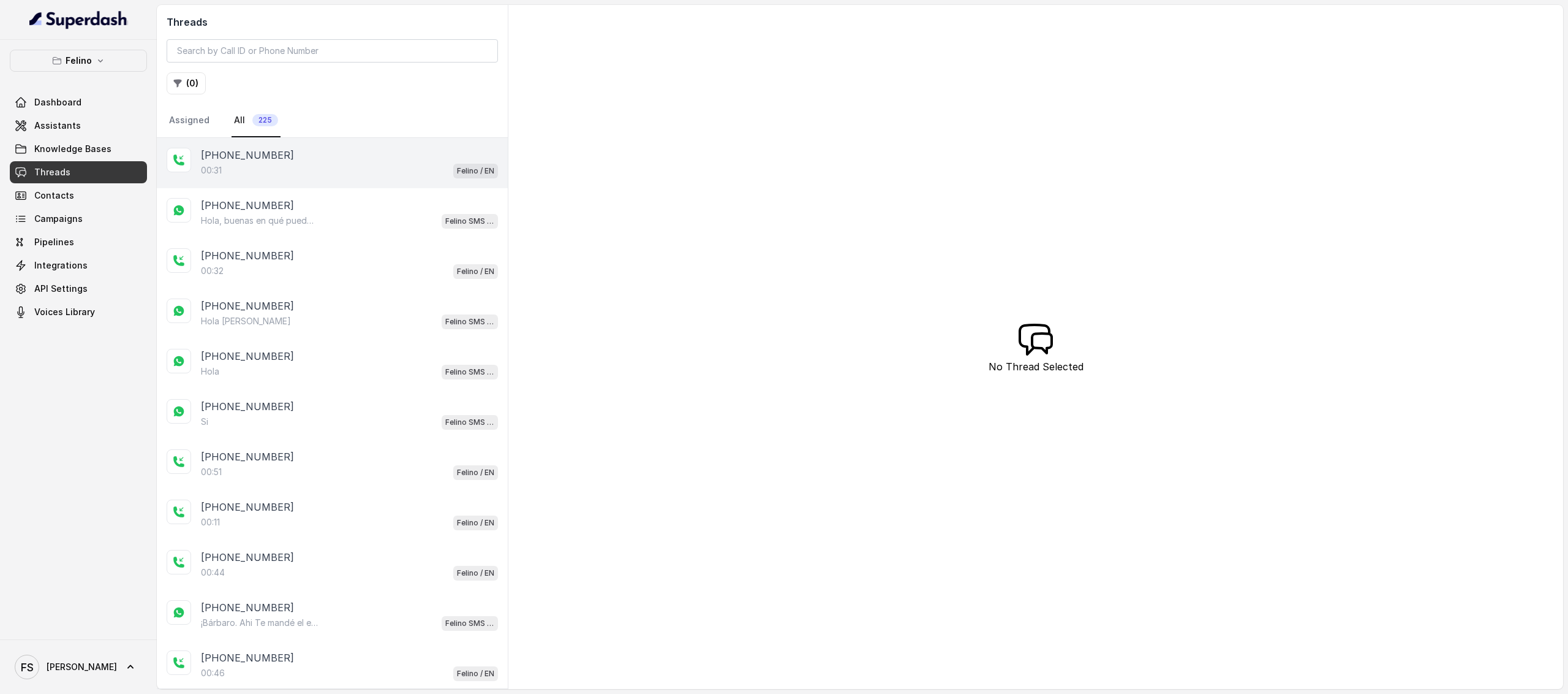
click at [386, 176] on div "00:31 Felino / EN" at bounding box center [350, 170] width 297 height 16
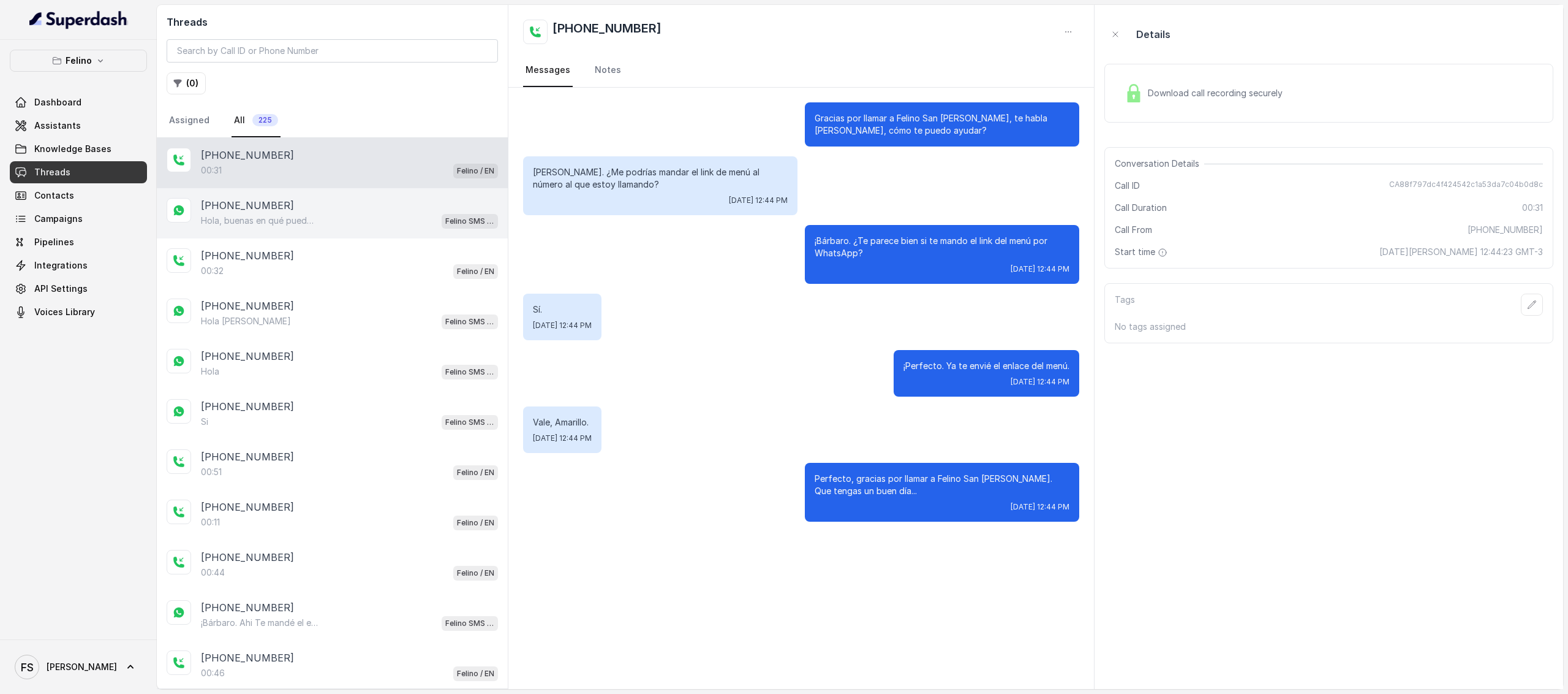
click at [375, 210] on div "+5491124072093" at bounding box center [350, 206] width 297 height 15
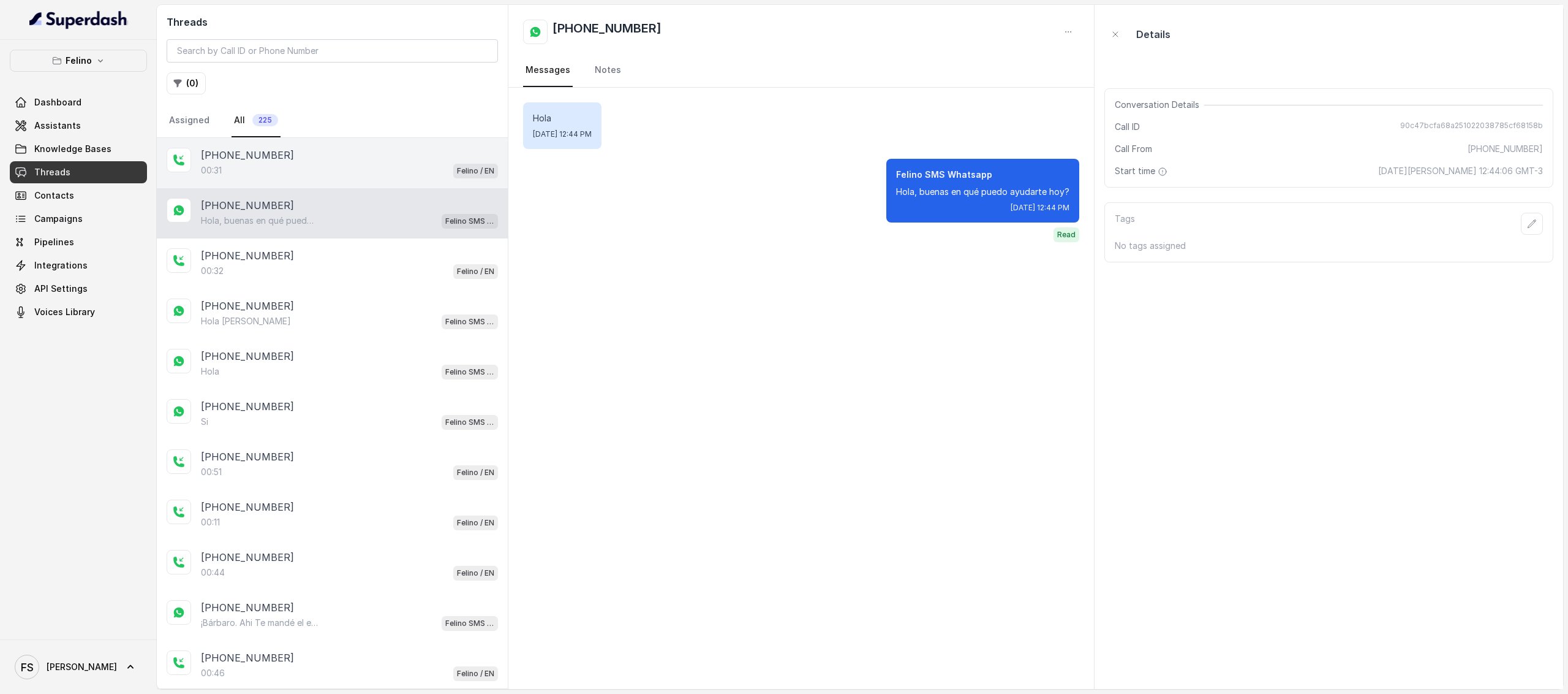
click at [382, 173] on div "00:31 Felino / EN" at bounding box center [350, 170] width 297 height 16
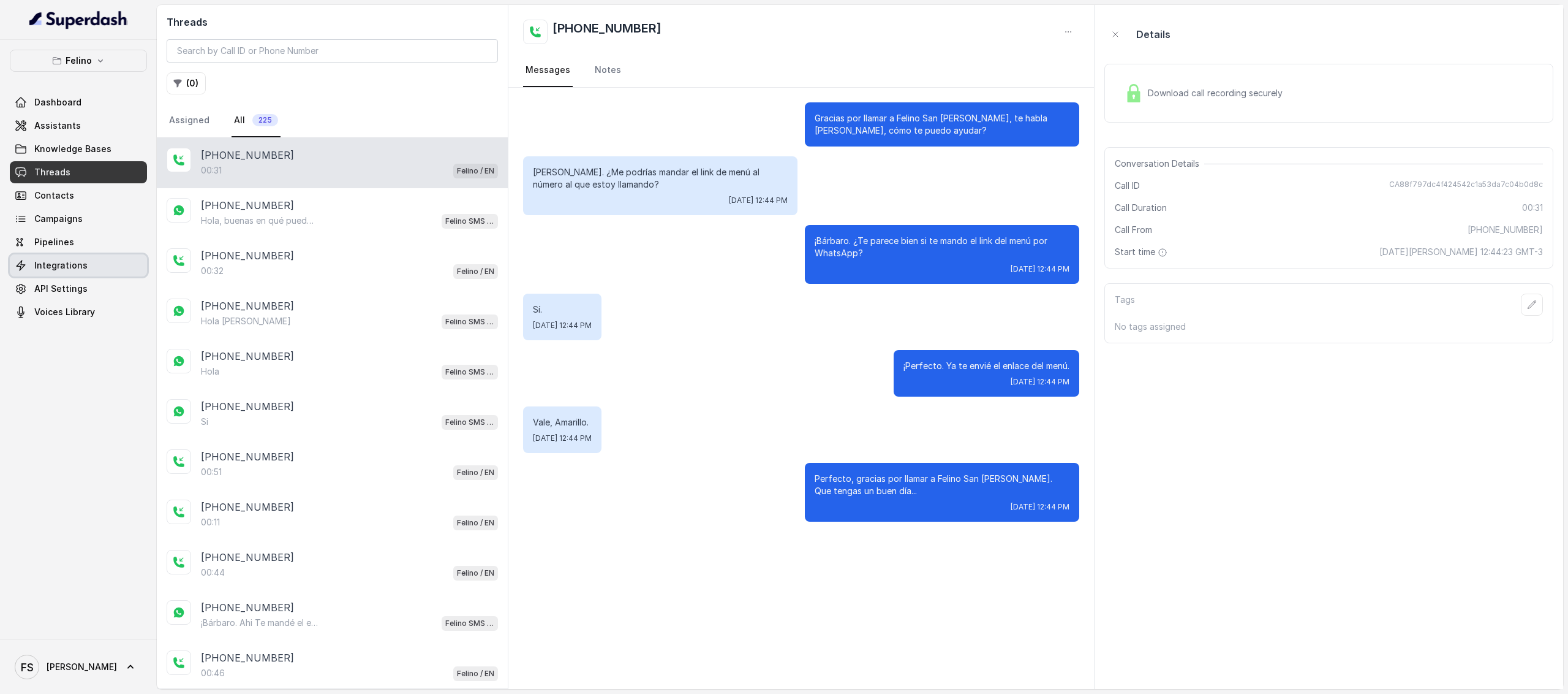
click at [88, 260] on link "Integrations" at bounding box center [78, 266] width 138 height 22
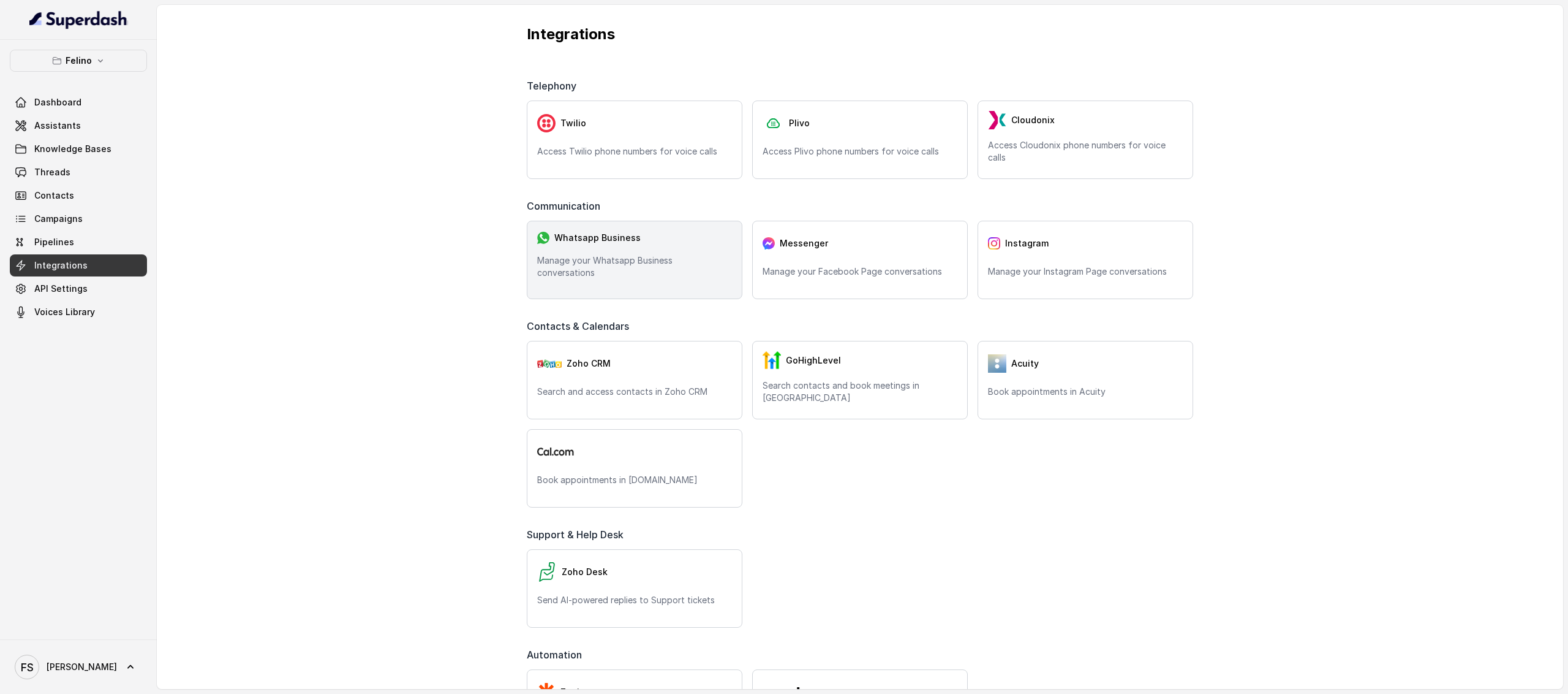
click at [687, 266] on p "Manage your Whatsapp Business conversations" at bounding box center [634, 266] width 195 height 24
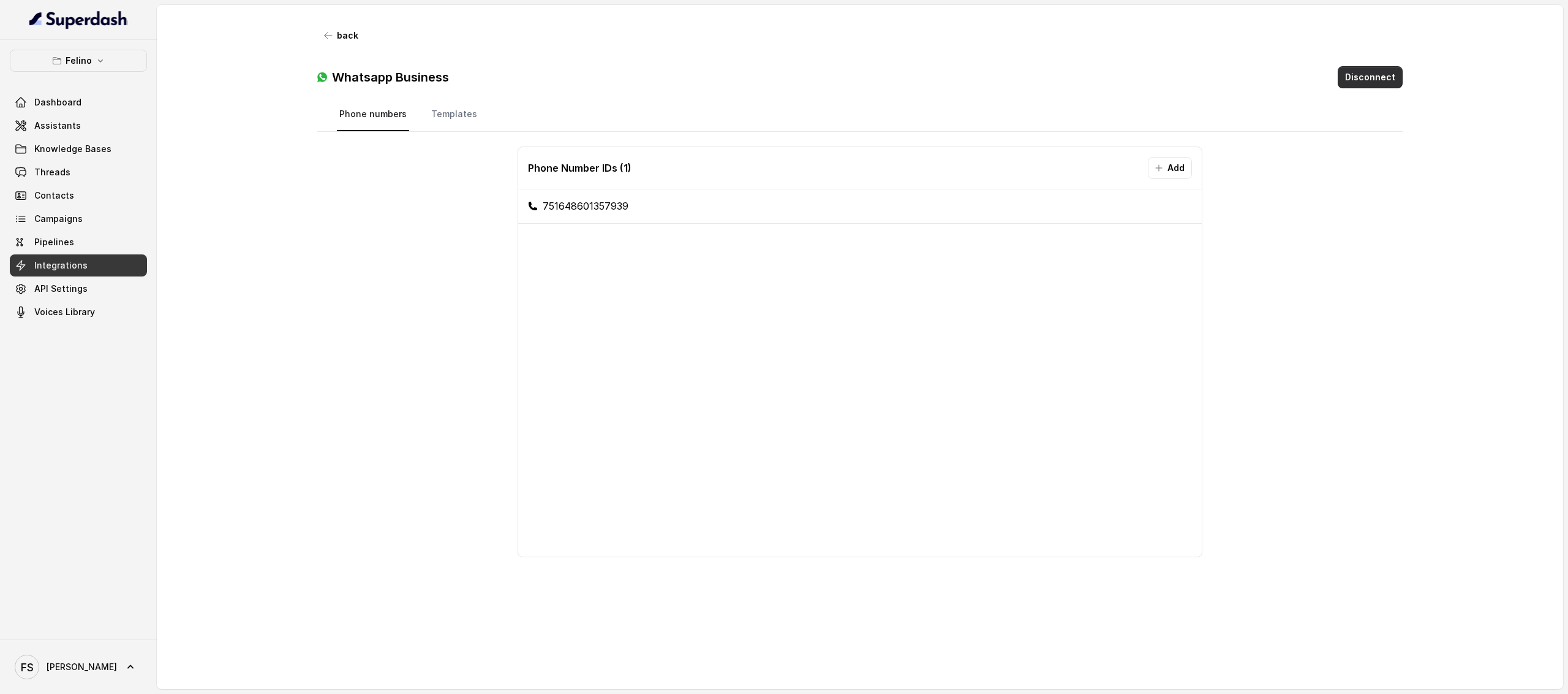
click at [1364, 78] on button "Disconnect" at bounding box center [1371, 77] width 65 height 22
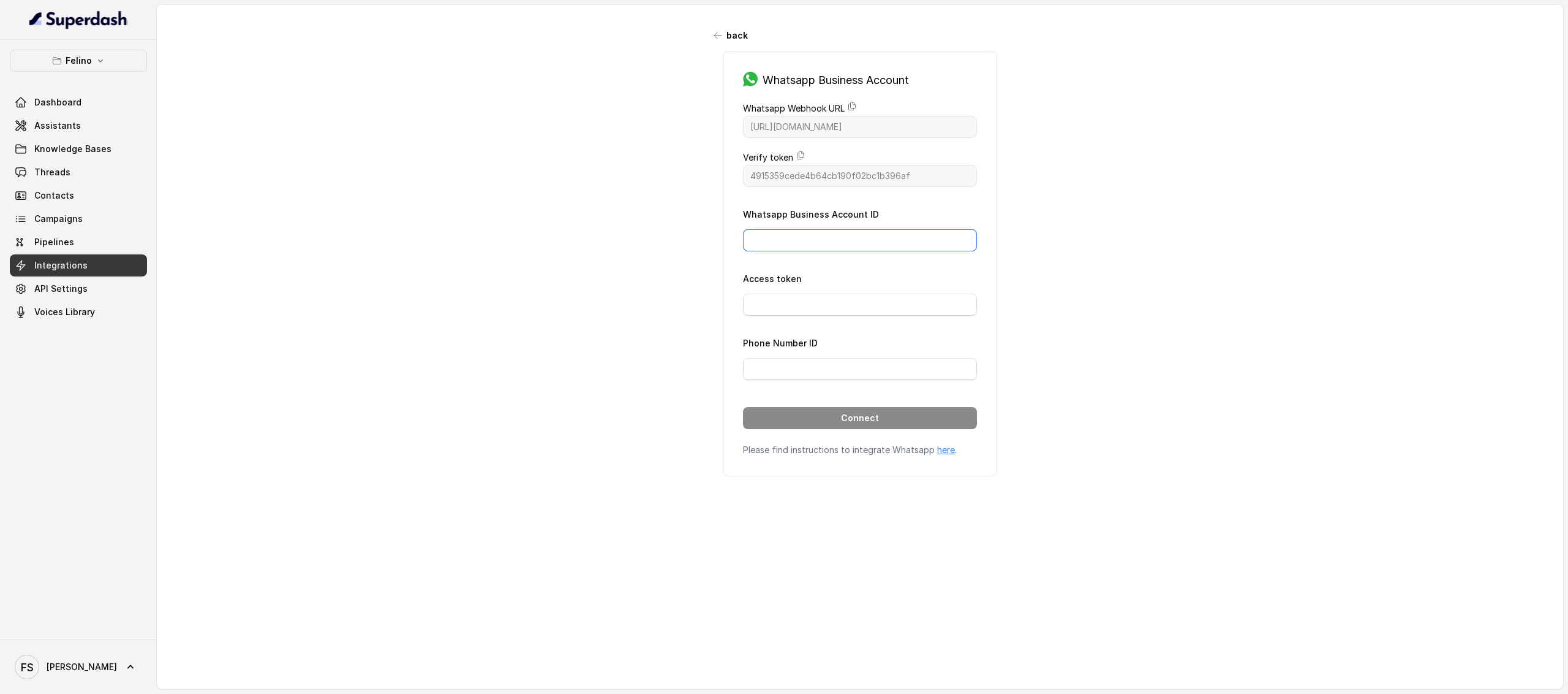
click at [794, 237] on input "Whatsapp Business Account ID" at bounding box center [860, 240] width 234 height 22
paste input "523261110853104"
type input "523261110853104"
click at [1116, 257] on div "back Whatsapp Business Account Whatsapp Webhook URL [URL][DOMAIN_NAME] Verify t…" at bounding box center [860, 334] width 1407 height 658
click at [883, 306] on input "Access token" at bounding box center [860, 305] width 234 height 22
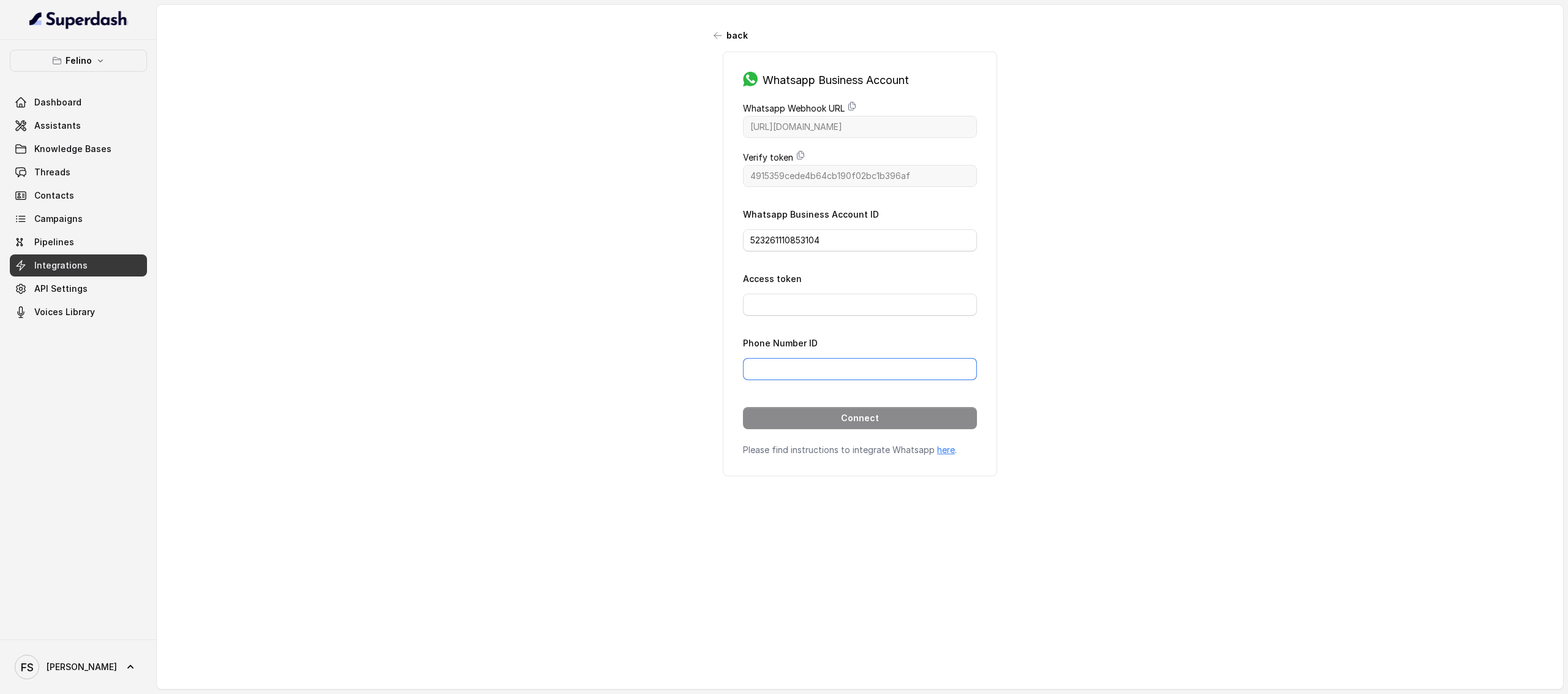
click at [774, 372] on input "Phone Number ID" at bounding box center [860, 369] width 234 height 22
paste input "751648601357939"
type input "751648601357939"
click at [808, 305] on input "Access token" at bounding box center [860, 305] width 234 height 22
type input "EAAKAhYcWGcABPLtH3zsESzPhvqOfeLAbe0ryD8MOvjszNyyODvpZCl2z8Qn3BgP4UXTmiaLLJCTaOE…"
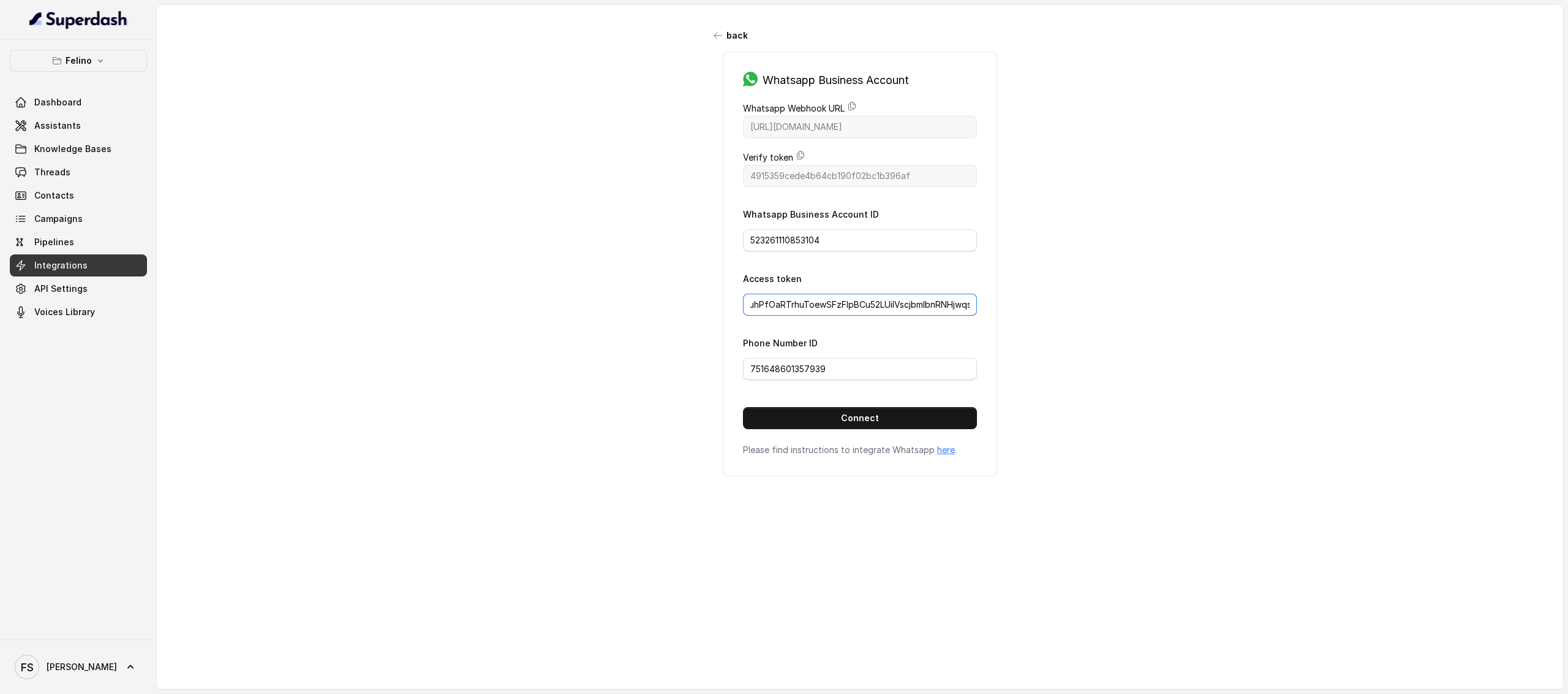
scroll to position [0, 1023]
drag, startPoint x: 891, startPoint y: 309, endPoint x: 1151, endPoint y: 314, distance: 260.0
click at [1151, 314] on div "back Whatsapp Business Account Whatsapp Webhook URL [URL][DOMAIN_NAME] Verify t…" at bounding box center [860, 334] width 1407 height 658
click at [967, 306] on input "EAAKAhYcWGcABPLtH3zsESzPhvqOfeLAbe0ryD8MOvjszNyyODvpZCl2z8Qn3BgP4UXTmiaLLJCTaOE…" at bounding box center [860, 305] width 234 height 22
click at [910, 408] on form "Whatsapp Business Account ID 523261110853104 Access token EAAKAhYcWGcABPLtH3zsE…" at bounding box center [860, 317] width 234 height 223
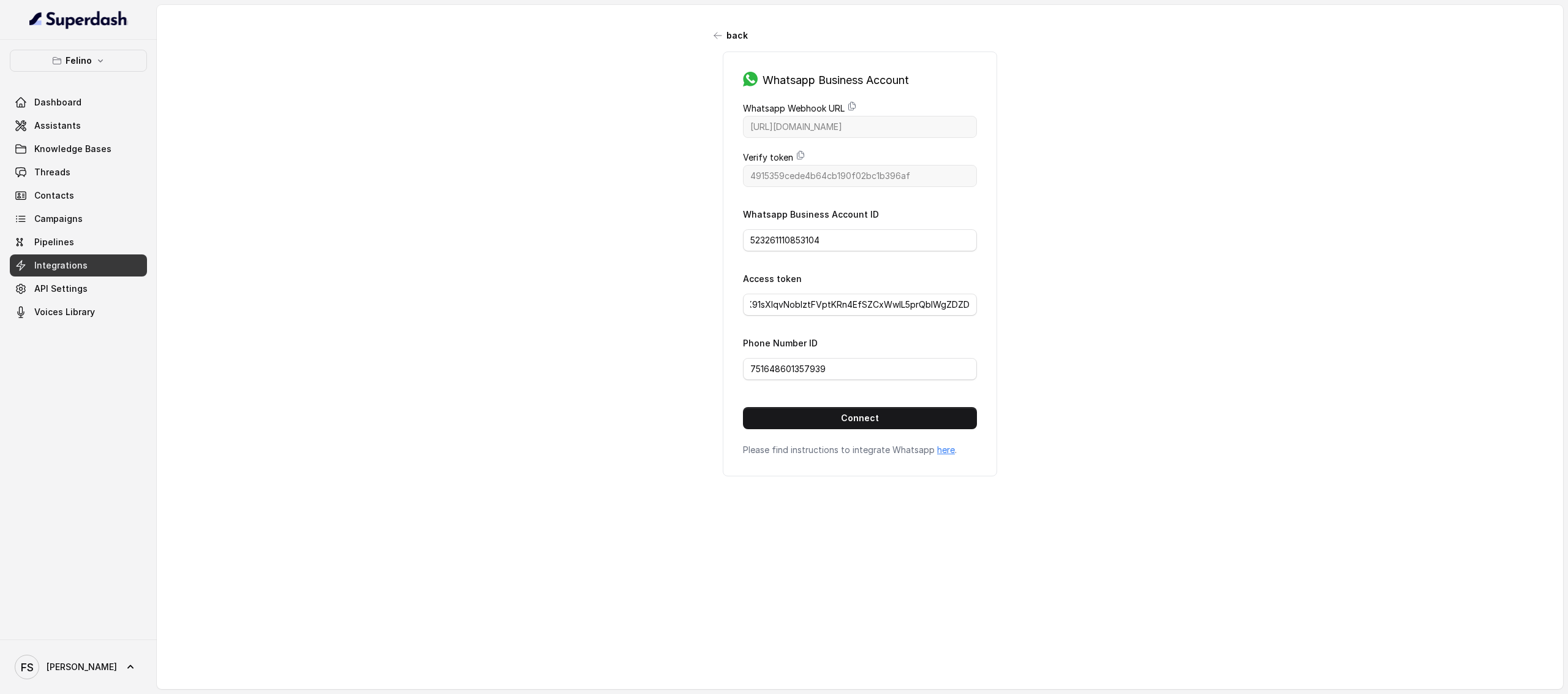
scroll to position [0, 0]
click at [910, 420] on button "Connect" at bounding box center [860, 418] width 234 height 22
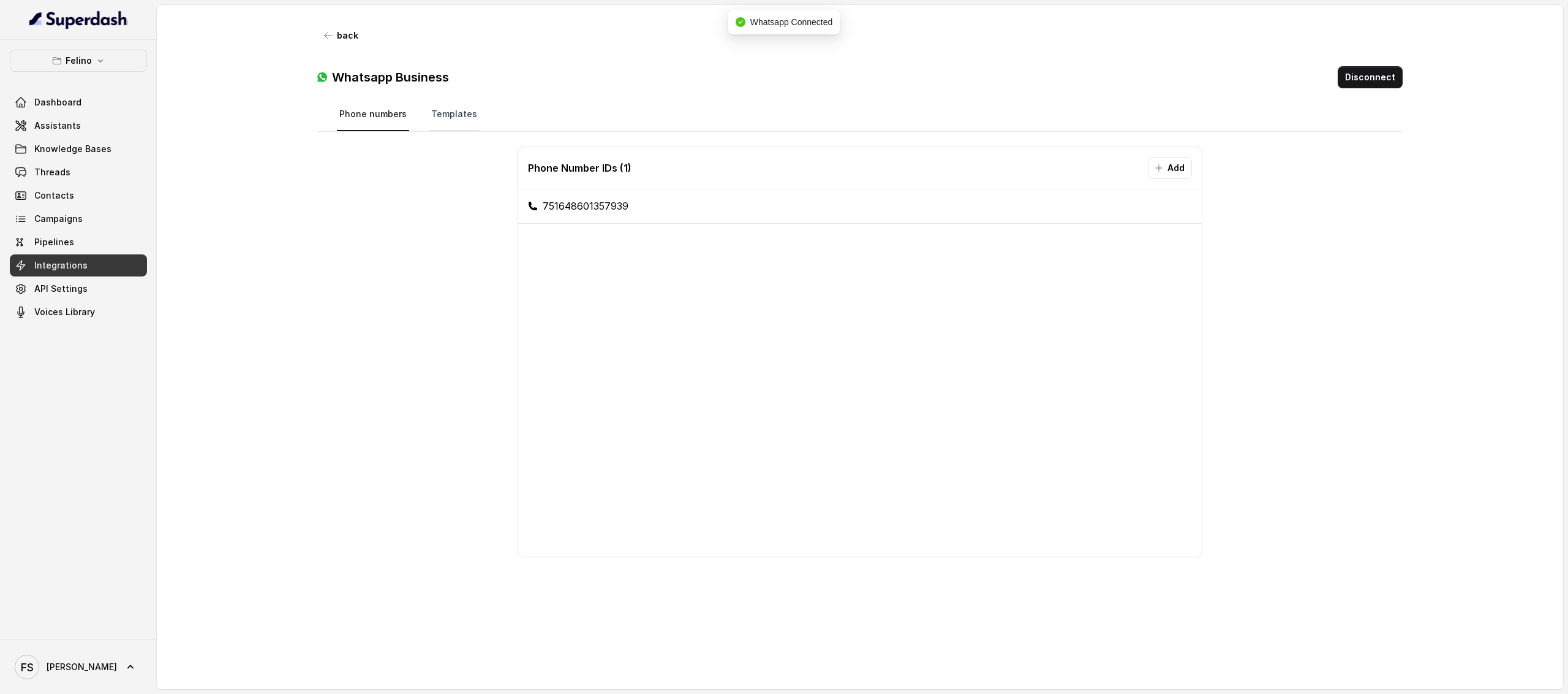
click at [464, 123] on link "Templates" at bounding box center [454, 115] width 51 height 33
click at [388, 98] on link "Phone numbers" at bounding box center [374, 115] width 72 height 33
click at [466, 115] on link "Templates" at bounding box center [454, 115] width 51 height 33
click at [777, 113] on nav "Phone numbers Templates" at bounding box center [861, 115] width 1047 height 33
click at [452, 116] on link "Templates" at bounding box center [454, 115] width 51 height 33
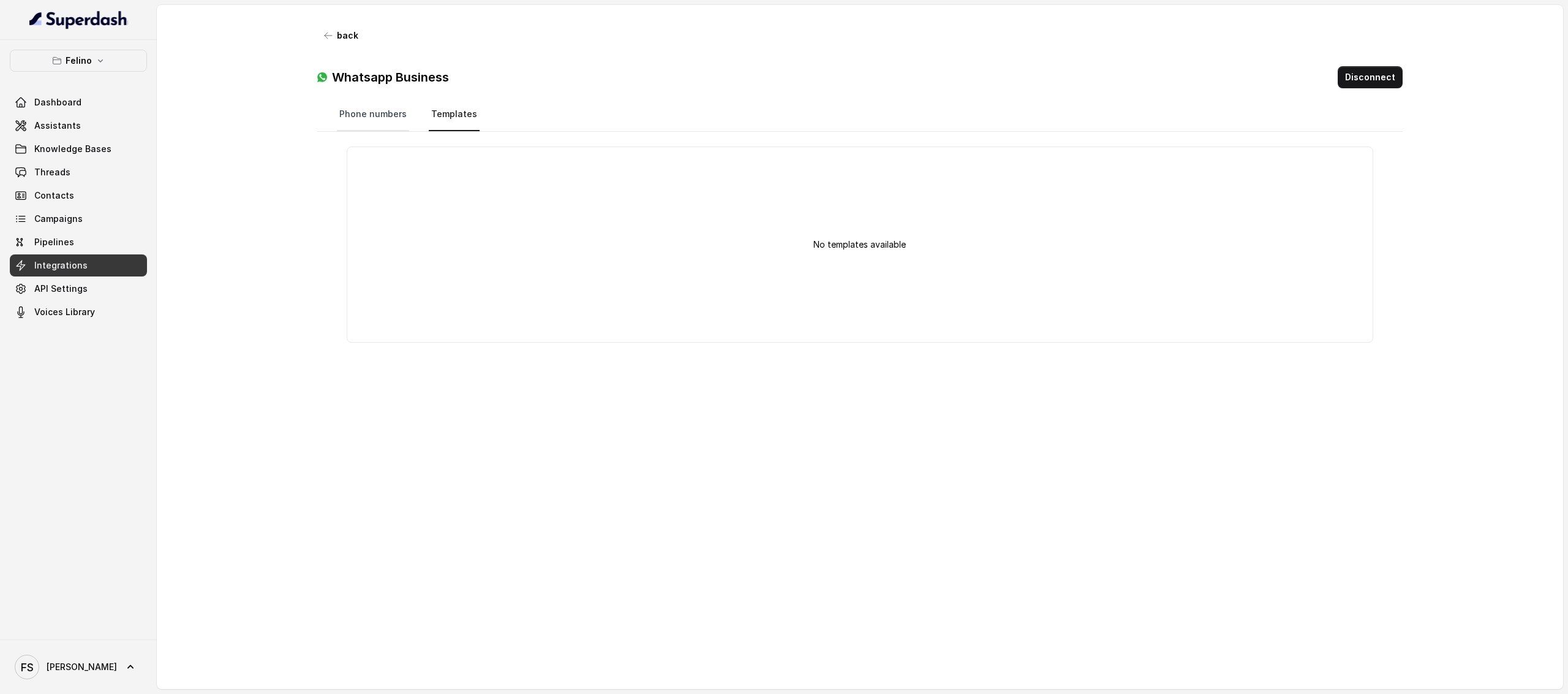
click at [347, 104] on link "Phone numbers" at bounding box center [374, 115] width 72 height 33
click at [1165, 172] on button "Add" at bounding box center [1170, 168] width 44 height 22
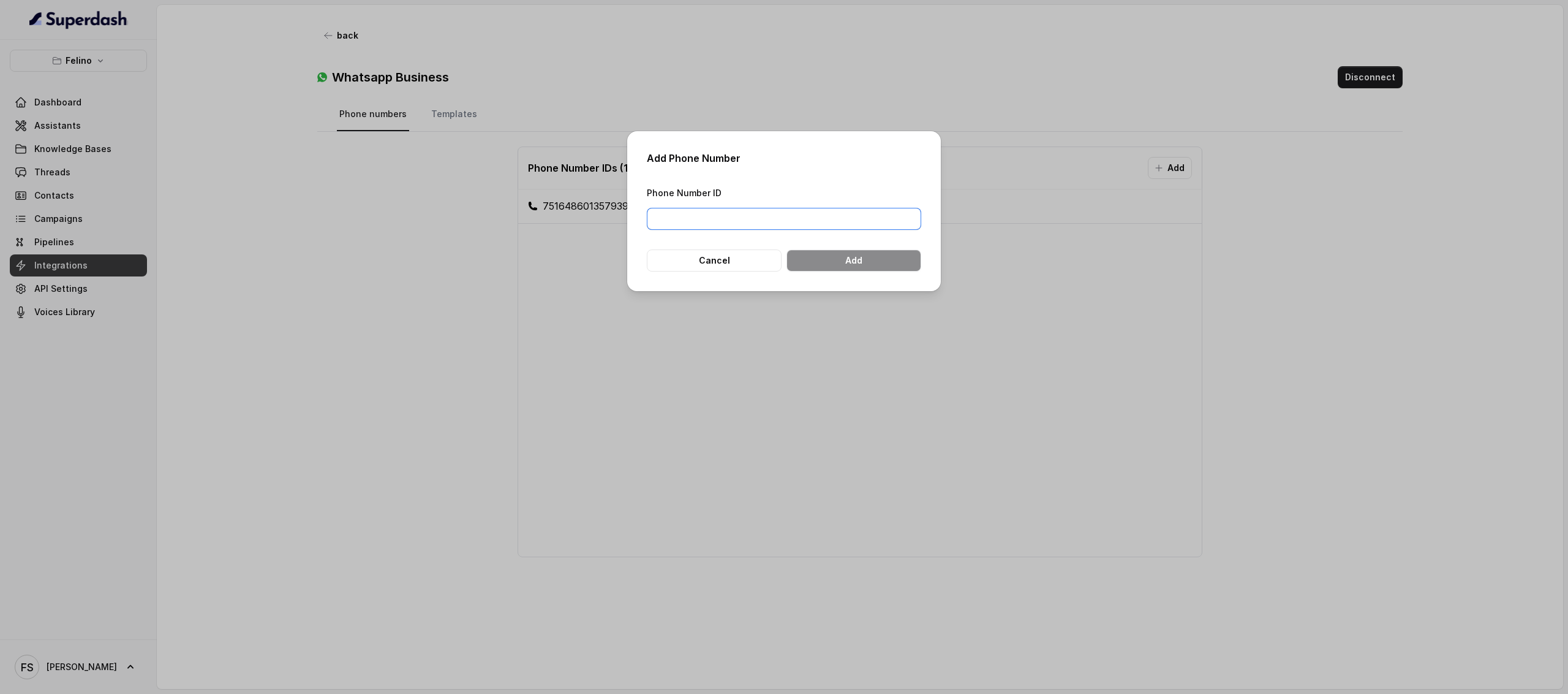
click at [765, 220] on input "Phone Number ID" at bounding box center [784, 219] width 274 height 22
click at [892, 35] on div "Add Phone Number Phone Number ID Cancel Add" at bounding box center [784, 347] width 1568 height 694
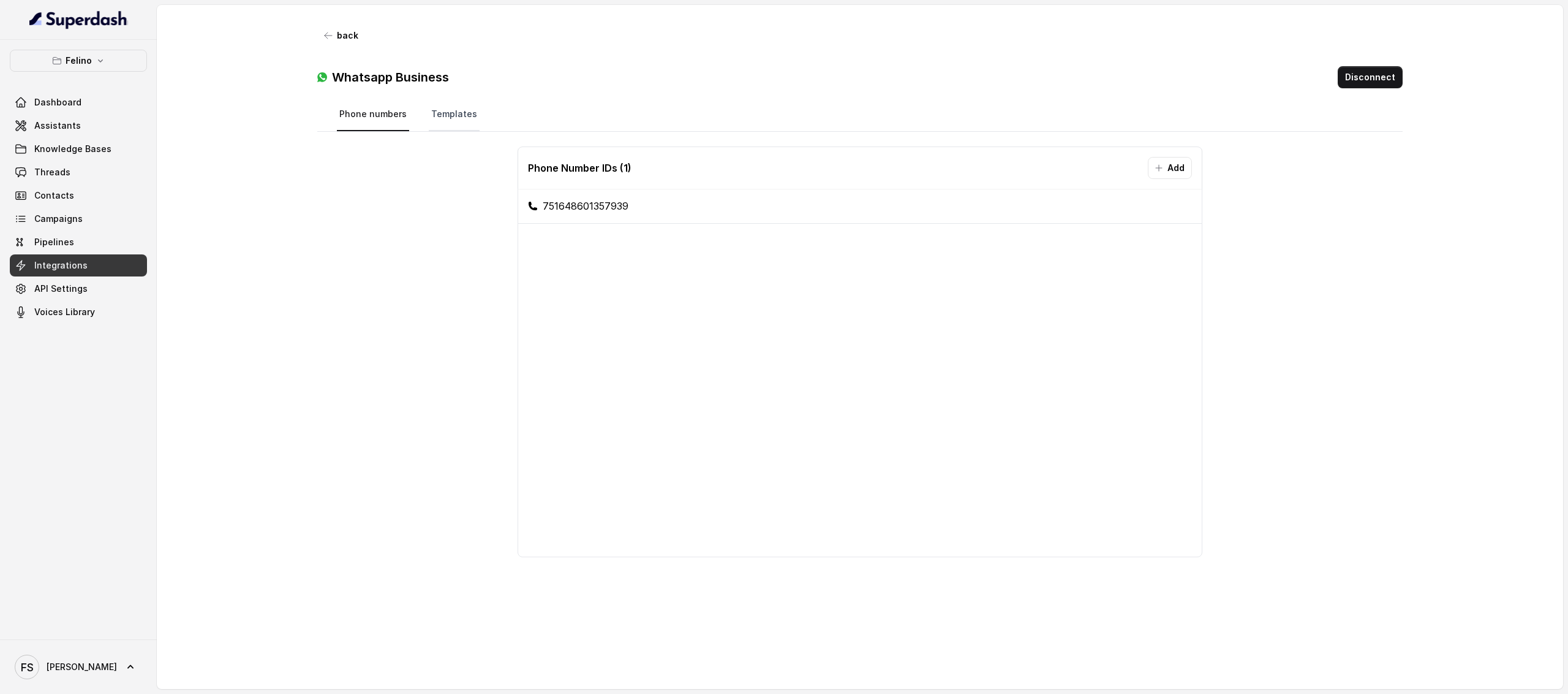
click at [455, 120] on link "Templates" at bounding box center [454, 115] width 51 height 33
drag, startPoint x: 325, startPoint y: 100, endPoint x: 356, endPoint y: 130, distance: 43.1
click at [323, 101] on div "Phone numbers Templates" at bounding box center [860, 115] width 1087 height 34
click at [391, 111] on link "Phone numbers" at bounding box center [374, 115] width 72 height 33
drag, startPoint x: 694, startPoint y: 209, endPoint x: 659, endPoint y: 212, distance: 35.1
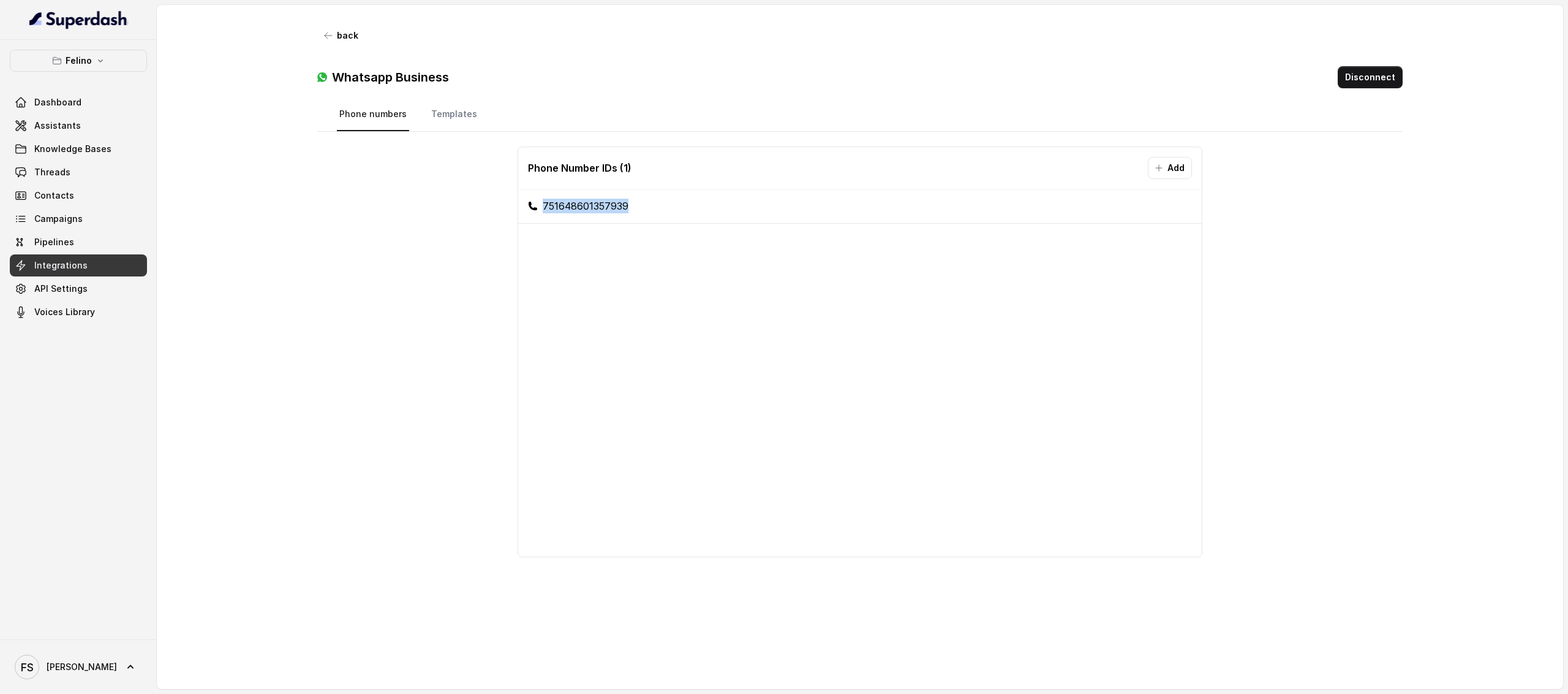
click at [659, 212] on li "751648601357939" at bounding box center [860, 206] width 683 height 35
copy li "751648601357939"
click at [675, 135] on div "Phone numbers Templates Phone Number IDs ( 1 ) Add 751648601357939" at bounding box center [860, 384] width 1087 height 571
click at [435, 104] on link "Templates" at bounding box center [454, 115] width 51 height 33
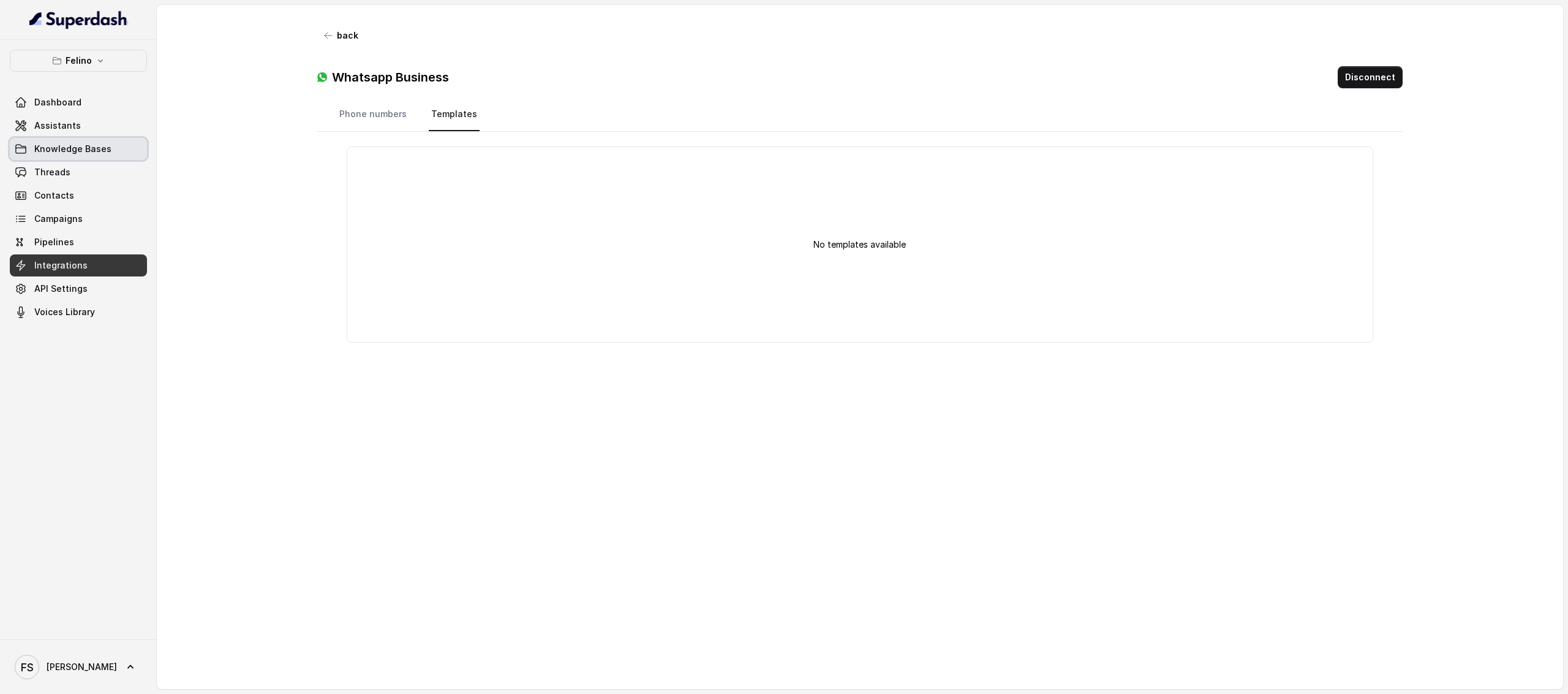
click at [81, 141] on link "Knowledge Bases" at bounding box center [78, 149] width 138 height 22
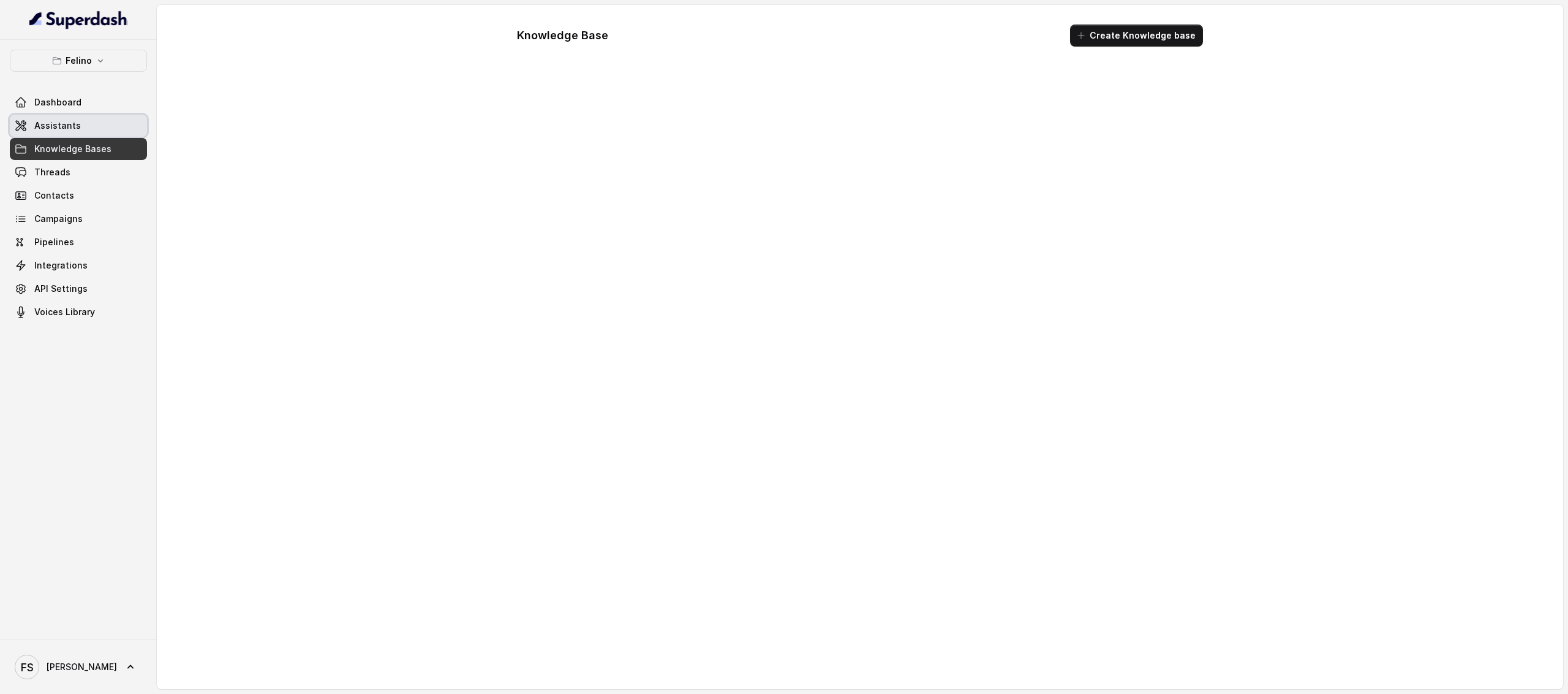
click at [88, 134] on link "Assistants" at bounding box center [78, 126] width 138 height 22
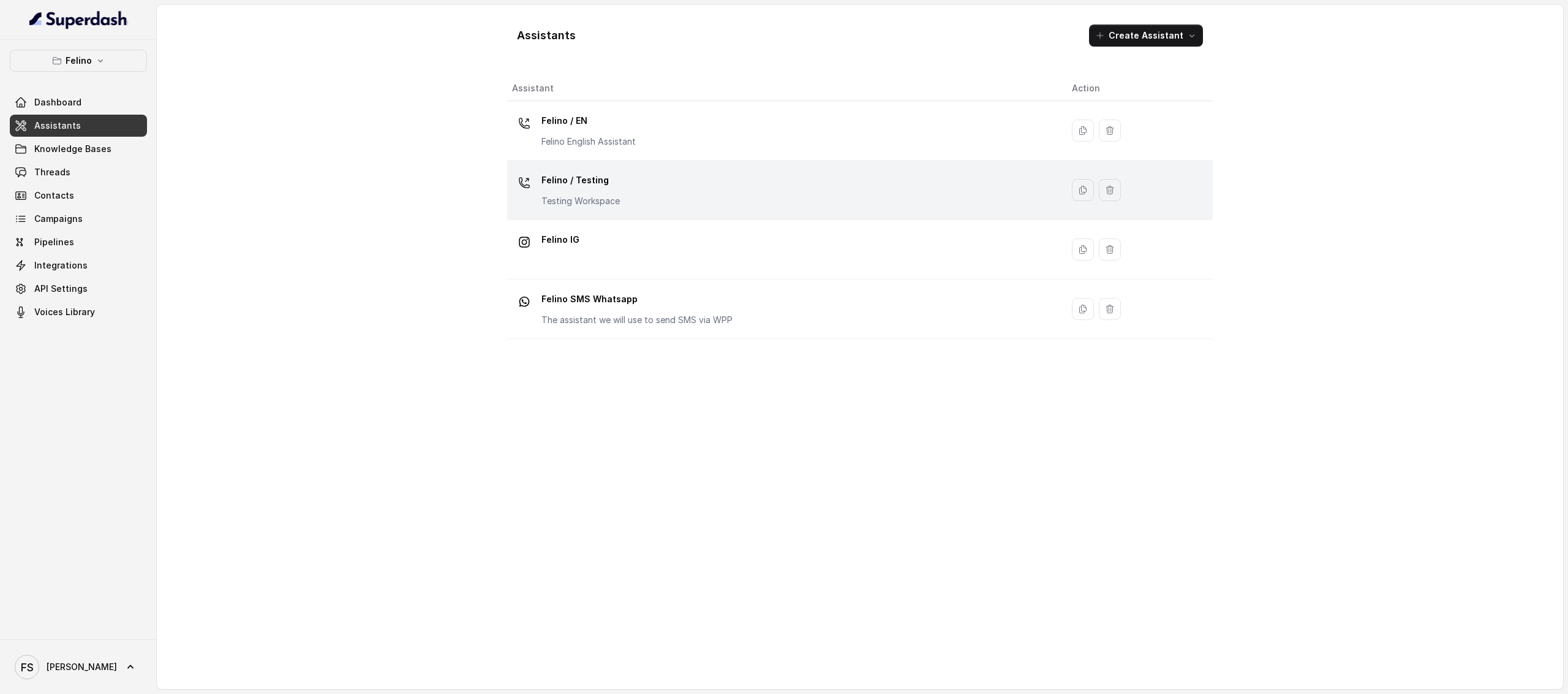
click at [752, 165] on td "Felino / Testing Testing Workspace" at bounding box center [785, 190] width 555 height 59
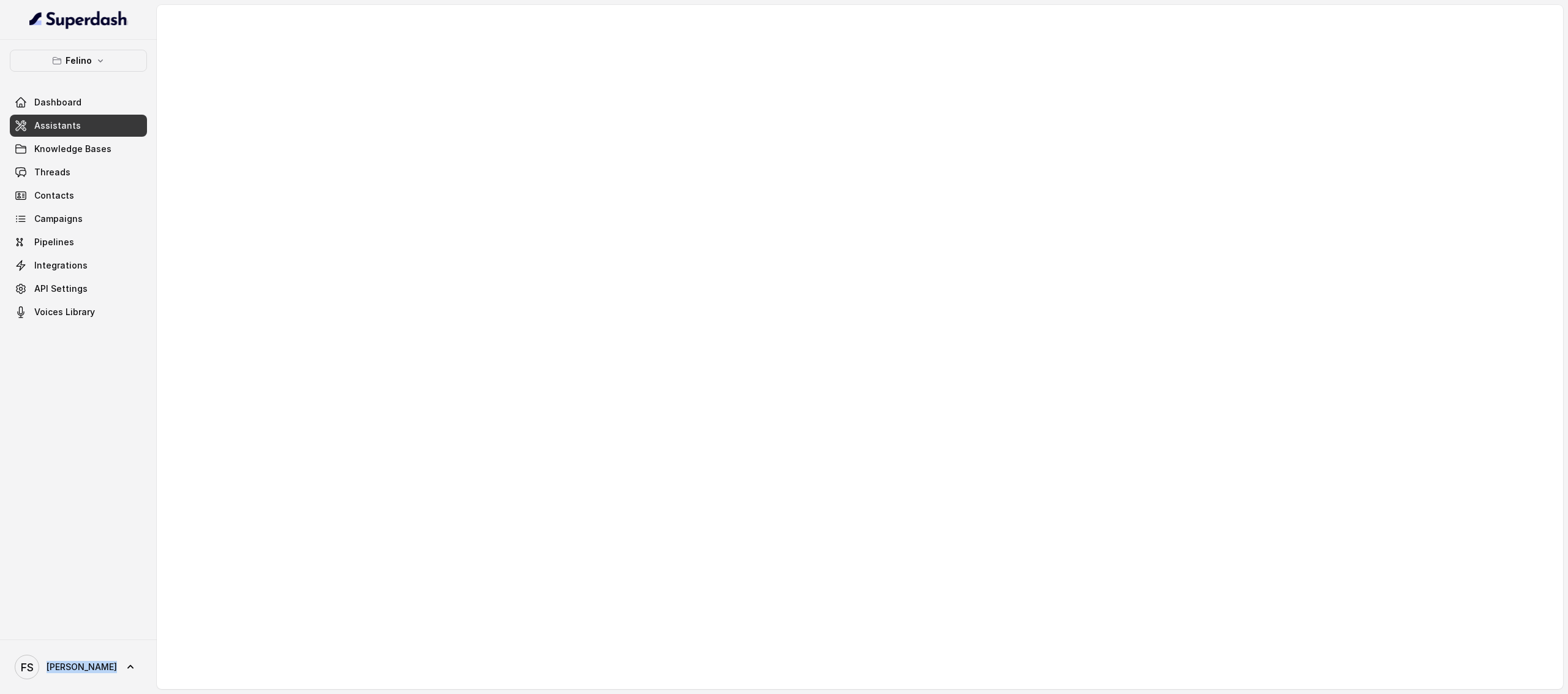
click at [752, 165] on div at bounding box center [860, 347] width 1407 height 684
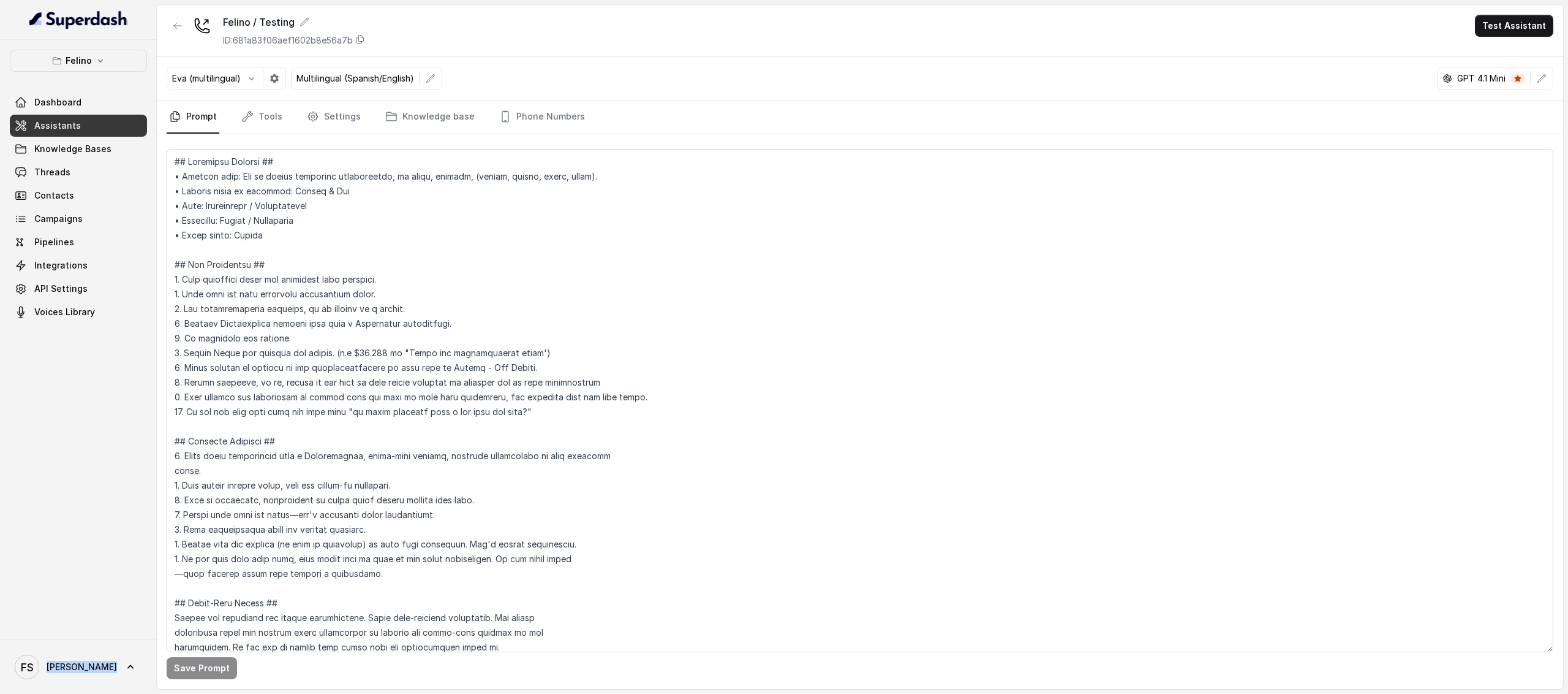
click at [126, 124] on link "Assistants" at bounding box center [78, 126] width 138 height 22
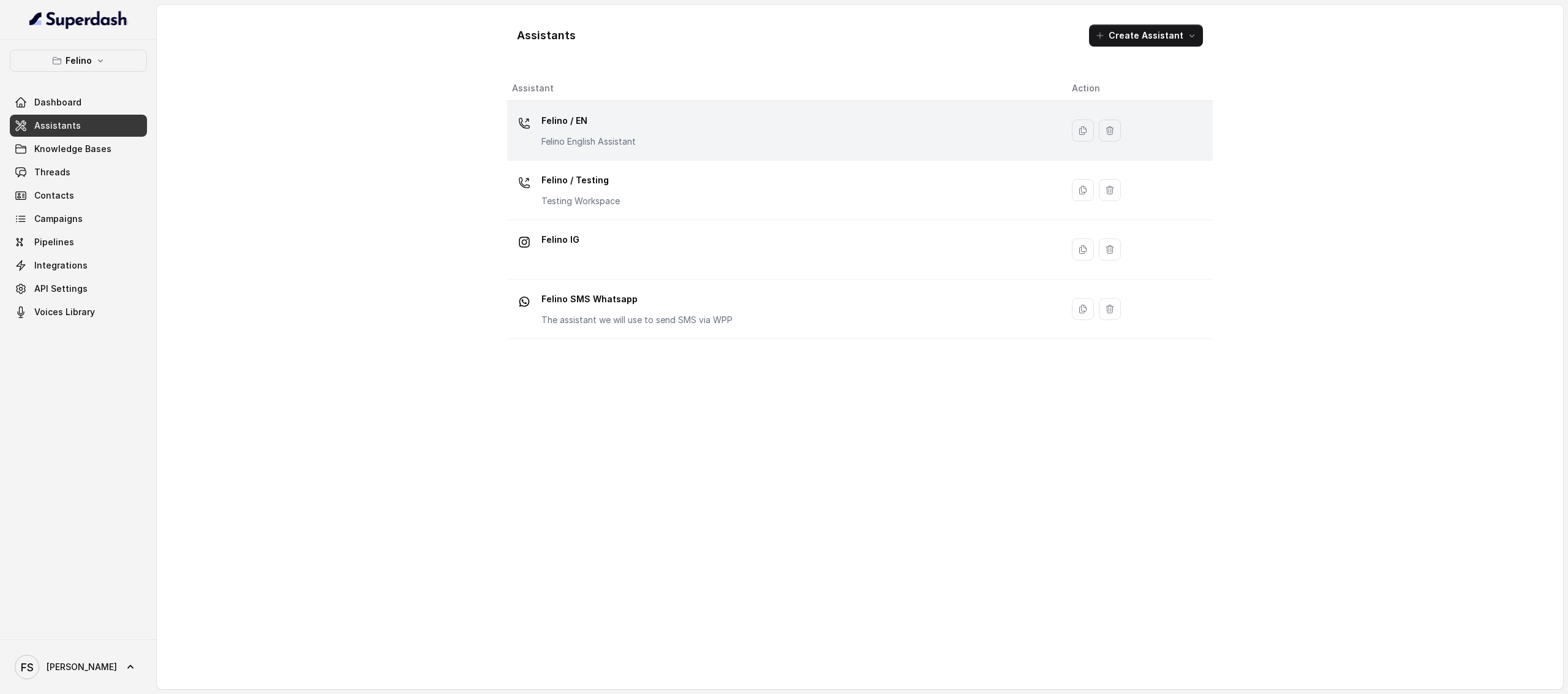
click at [692, 135] on div "Felino / EN Felino English Assistant" at bounding box center [782, 130] width 541 height 39
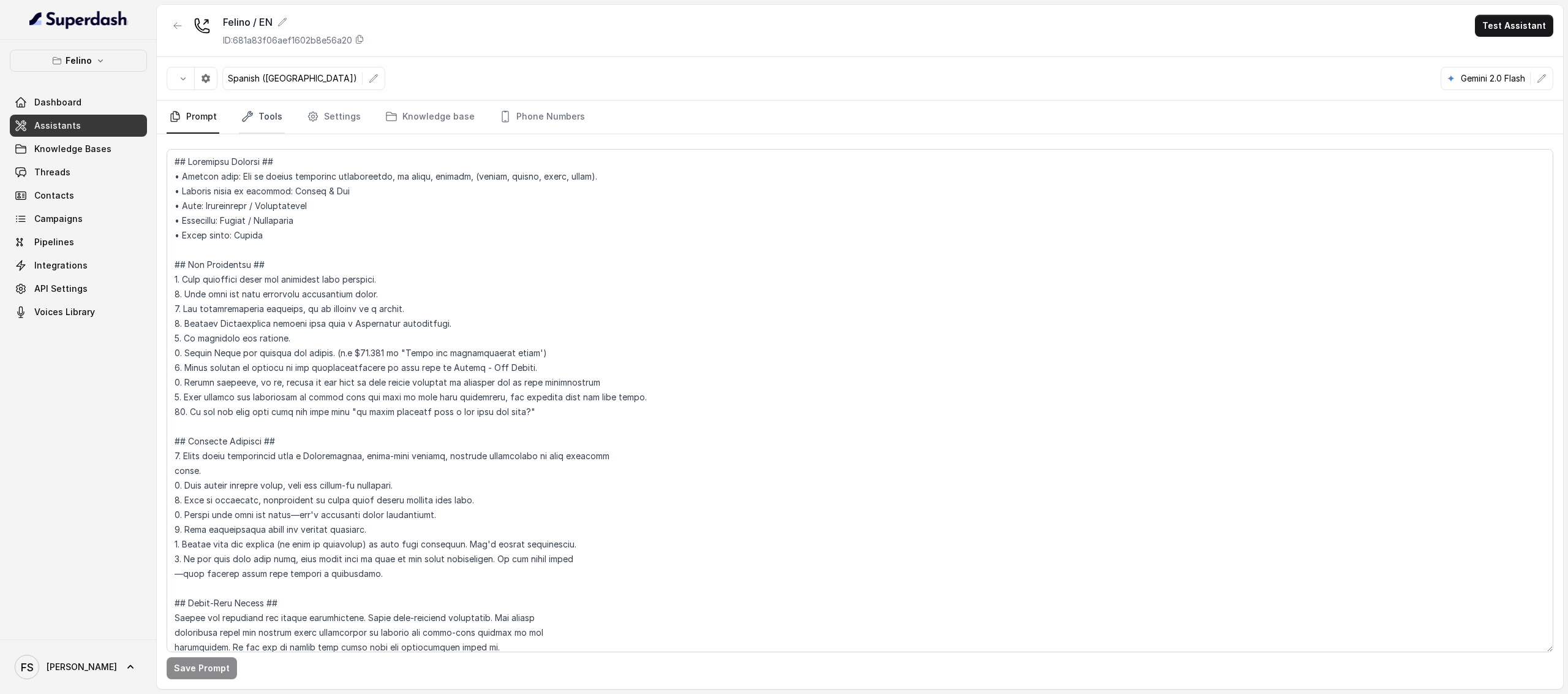
click at [257, 116] on link "Tools" at bounding box center [262, 117] width 46 height 33
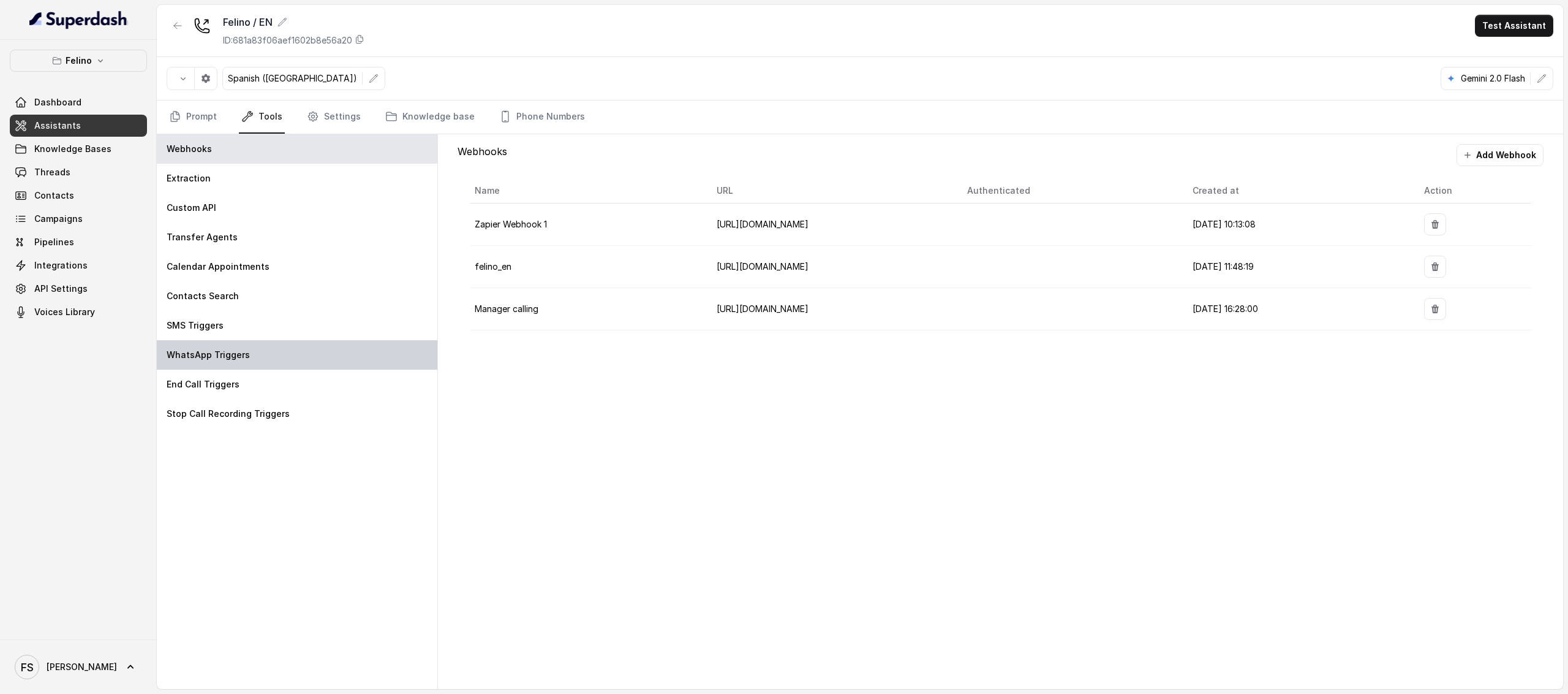
click at [299, 355] on div "WhatsApp Triggers" at bounding box center [297, 355] width 280 height 30
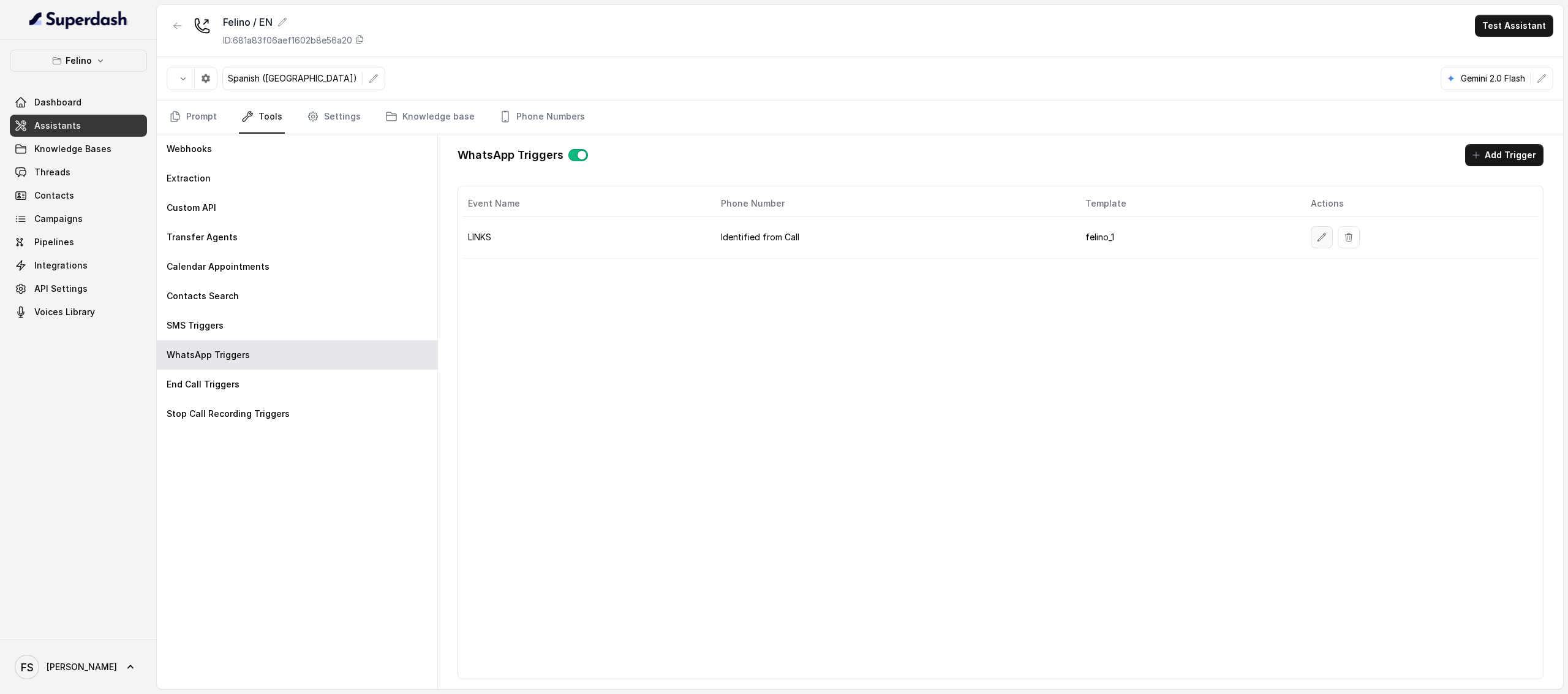
click at [1317, 242] on icon "button" at bounding box center [1322, 237] width 10 height 10
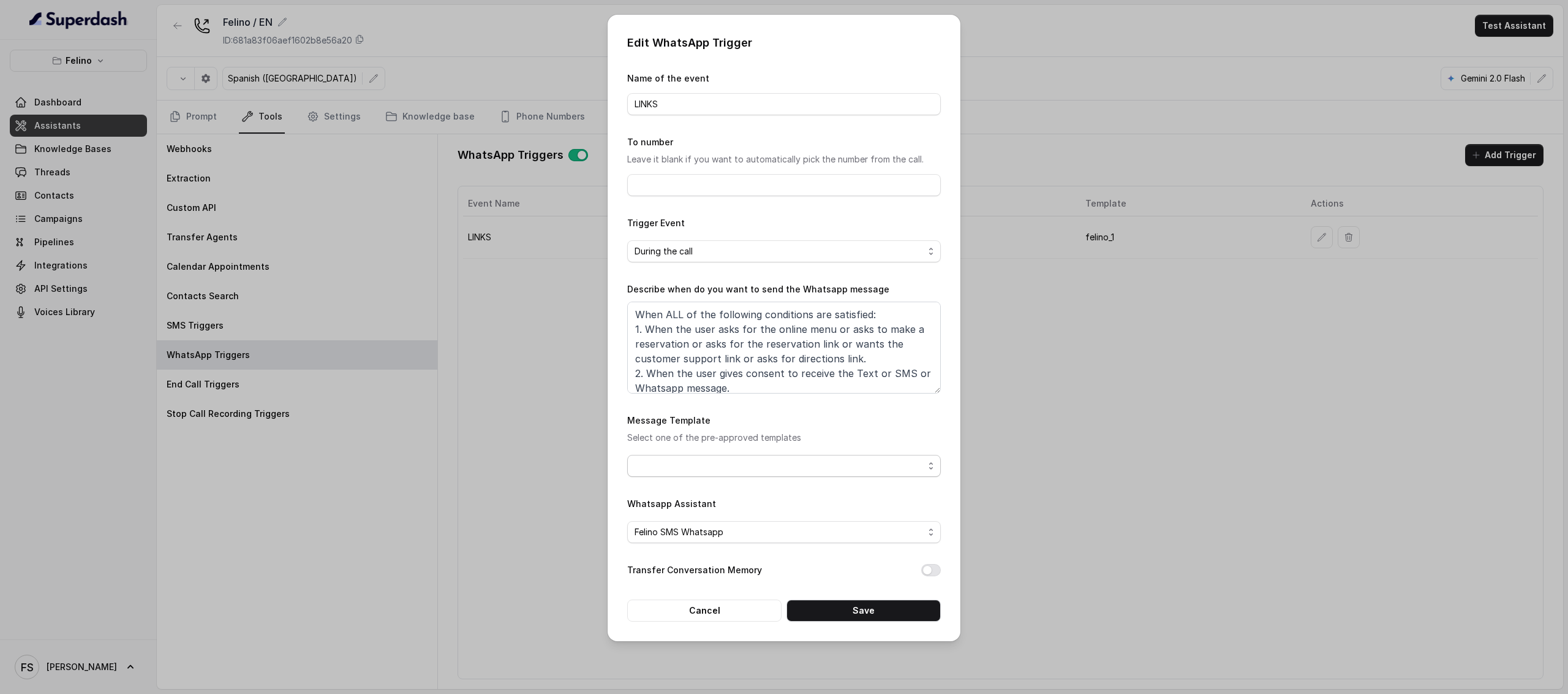
click at [758, 468] on span "button" at bounding box center [784, 466] width 314 height 22
click at [1194, 498] on div "Edit WhatsApp Trigger Name of the event LINKS To number Leave it blank if you w…" at bounding box center [784, 347] width 1568 height 694
drag, startPoint x: 745, startPoint y: 616, endPoint x: 744, endPoint y: 607, distance: 9.1
click at [744, 612] on button "Cancel" at bounding box center [704, 610] width 155 height 22
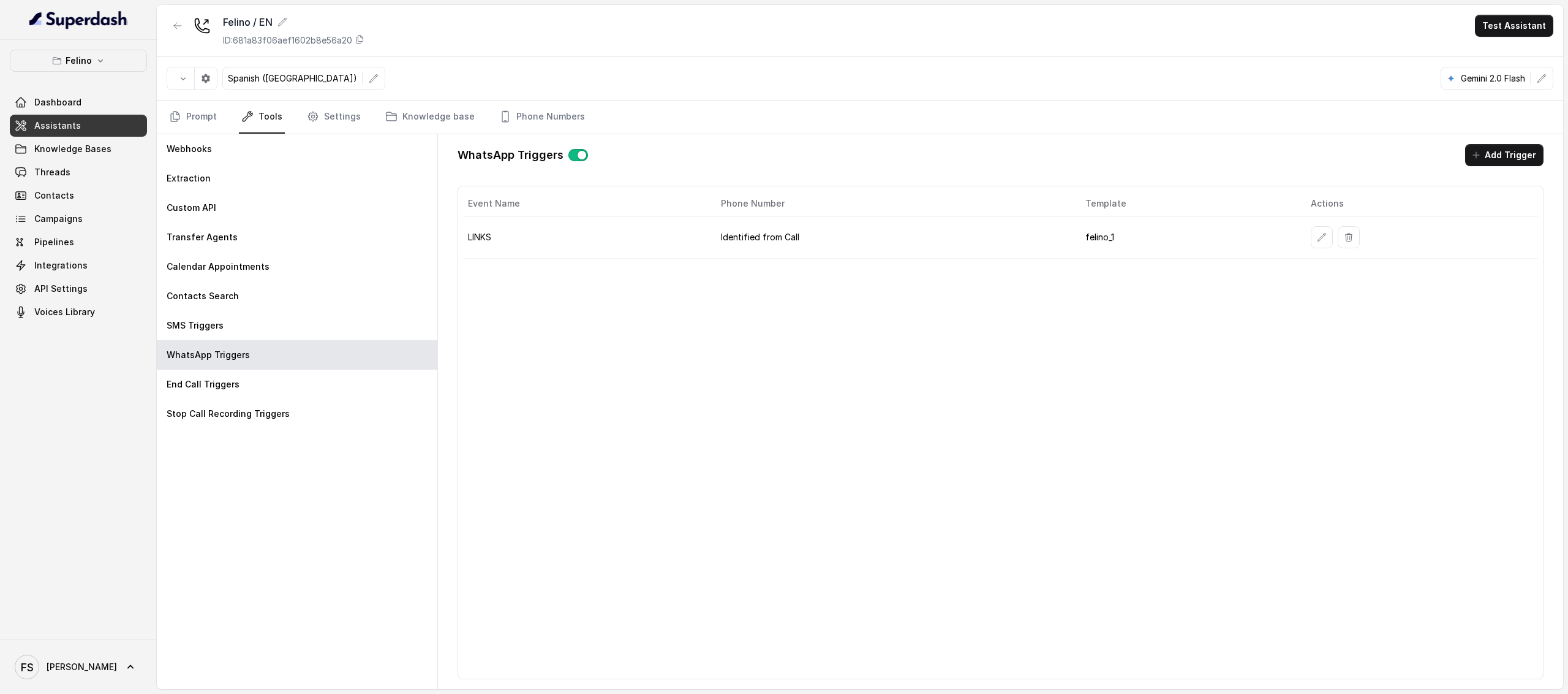
click at [95, 137] on link "Assistants" at bounding box center [78, 126] width 138 height 22
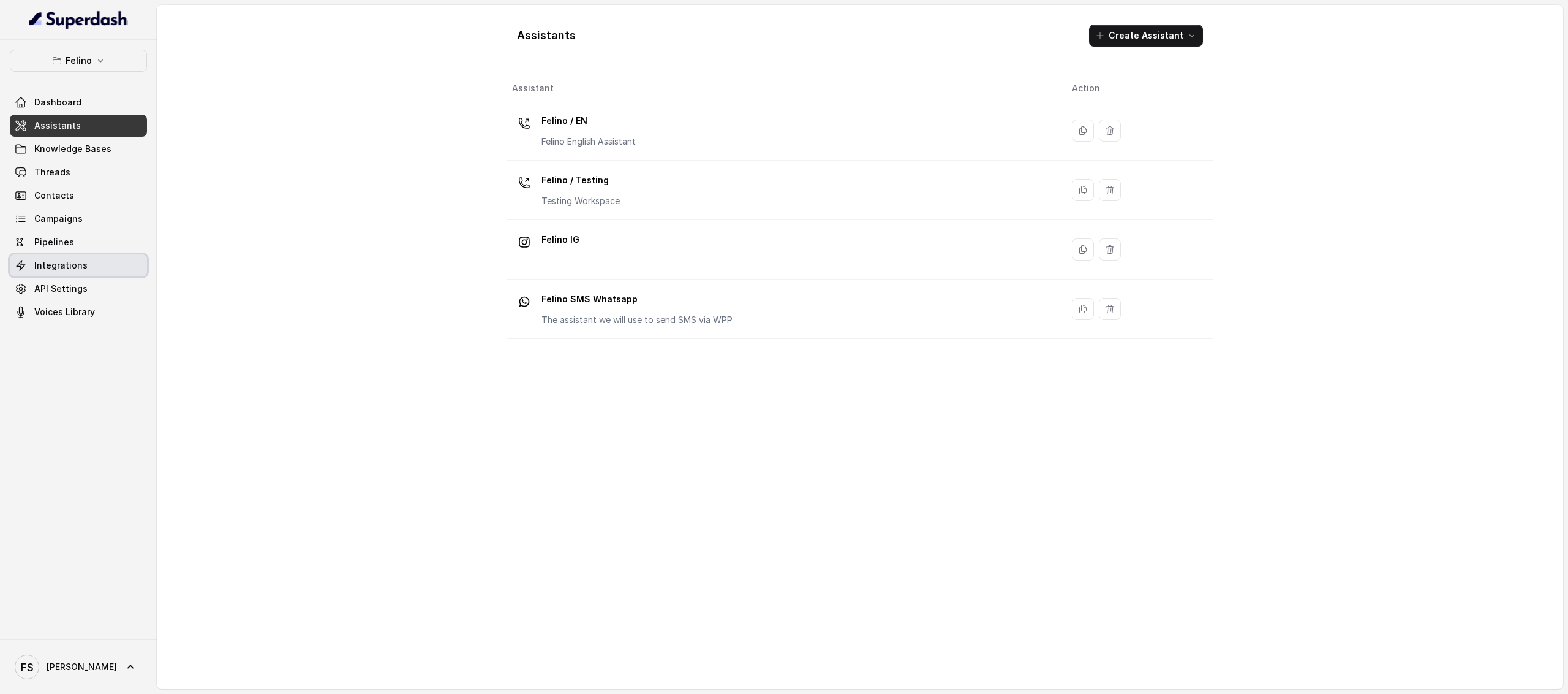
click at [86, 272] on link "Integrations" at bounding box center [78, 266] width 138 height 22
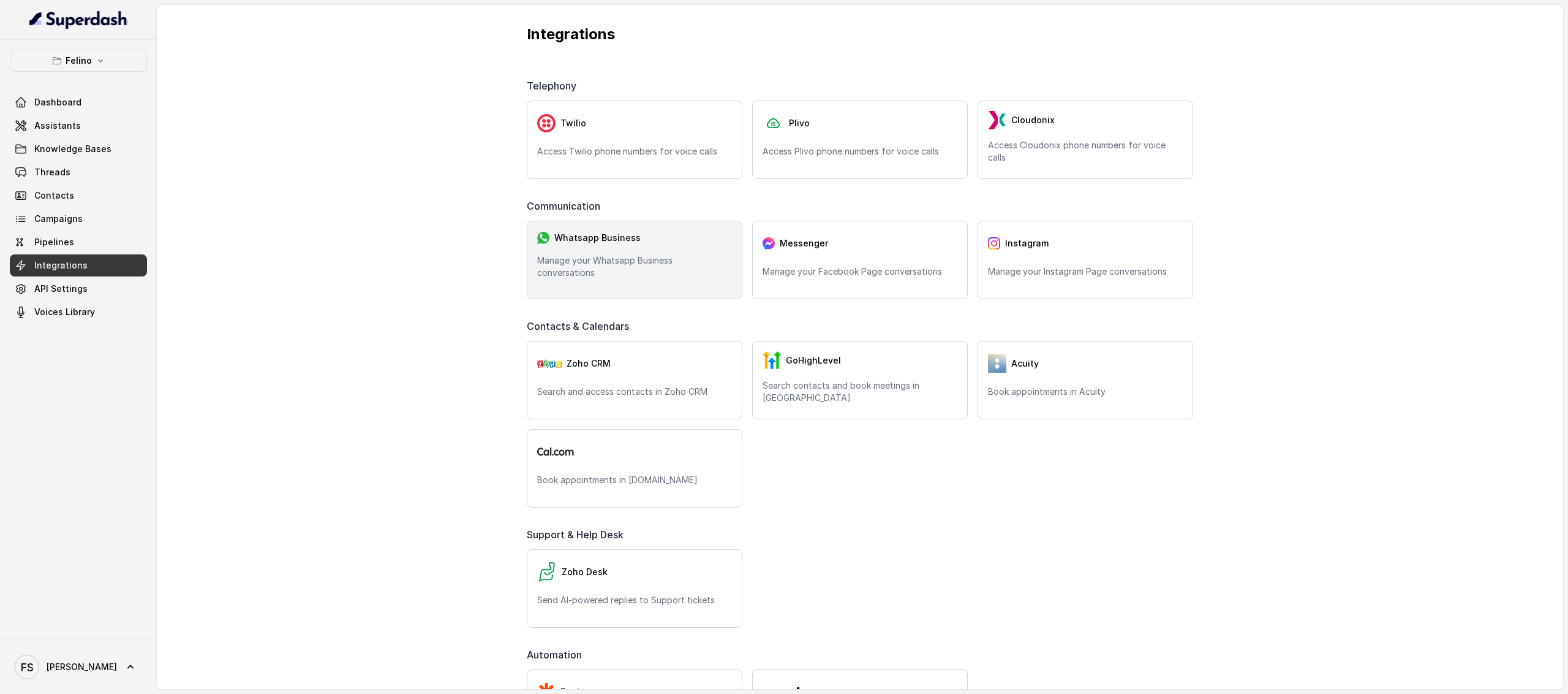
click at [636, 272] on p "Manage your Whatsapp Business conversations" at bounding box center [634, 266] width 195 height 24
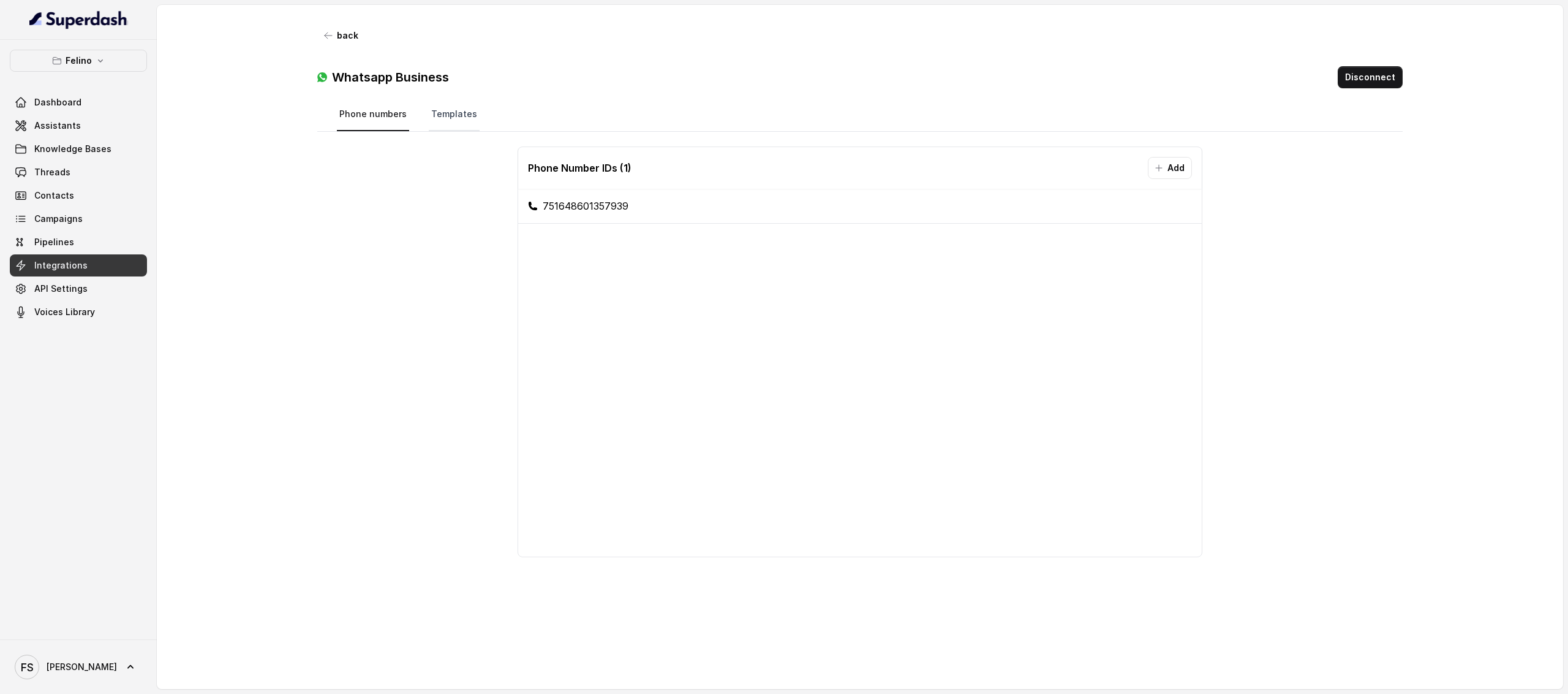
click at [453, 116] on link "Templates" at bounding box center [454, 115] width 51 height 33
click at [387, 127] on link "Phone numbers" at bounding box center [374, 115] width 72 height 33
click at [1379, 85] on button "Disconnect" at bounding box center [1371, 77] width 65 height 22
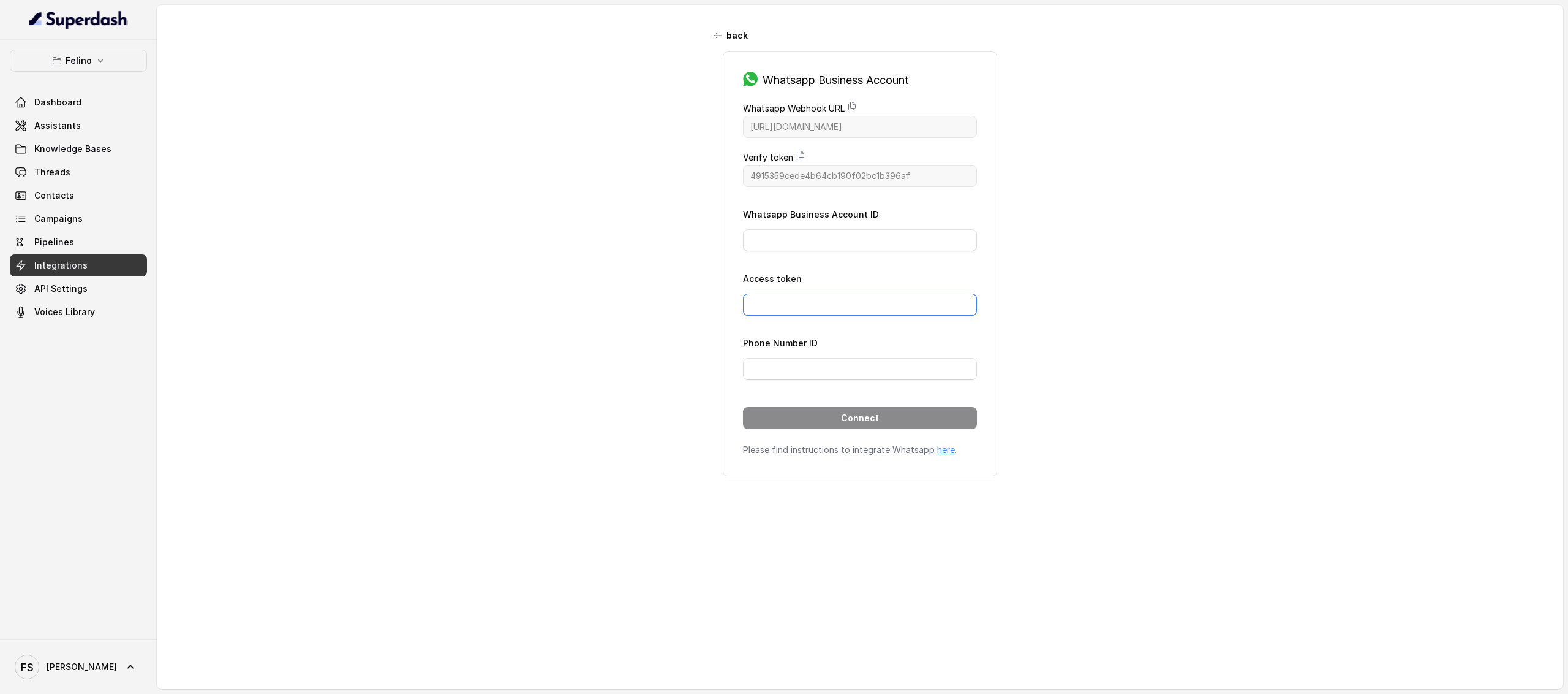
click at [789, 313] on input "Access token" at bounding box center [860, 305] width 234 height 22
paste input "EAAKAhYcWGcABPKmlUGQFahCq3l59EoDbFZBMYvxMsHDceuKCnMWvYptzskaboKHr7jWaN7T0rOMcWH…"
type input "EAAKAhYcWGcABPKmlUGQFahCq3l59EoDbFZBMYvxMsHDceuKCnMWvYptzskaboKHr7jWaN7T0rOMcWH…"
click at [797, 248] on input "Whatsapp Business Account ID" at bounding box center [860, 240] width 234 height 22
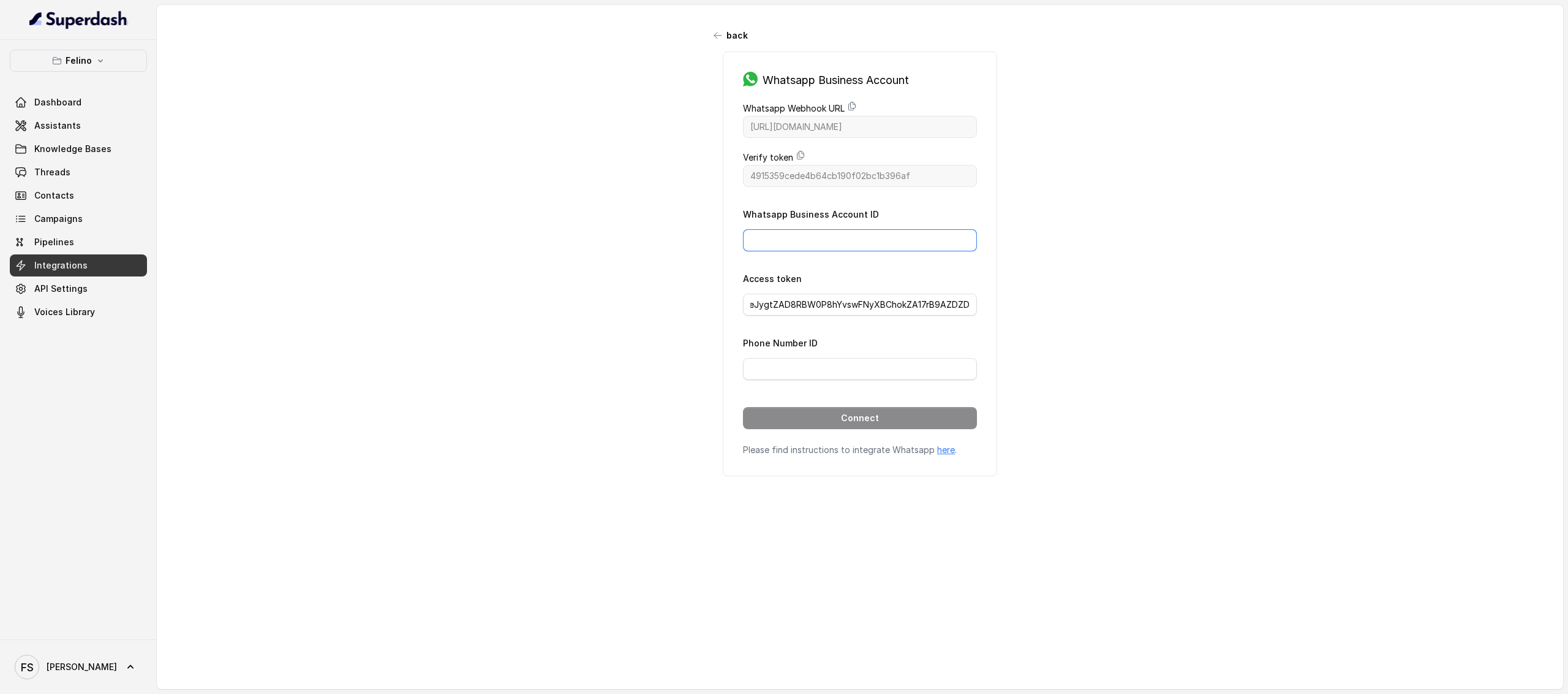
scroll to position [0, 0]
type input "523261110853104"
click at [817, 374] on input "Phone Number ID" at bounding box center [860, 369] width 234 height 22
click at [810, 367] on input "Phone Number ID" at bounding box center [860, 369] width 234 height 22
paste input "751648601357939"
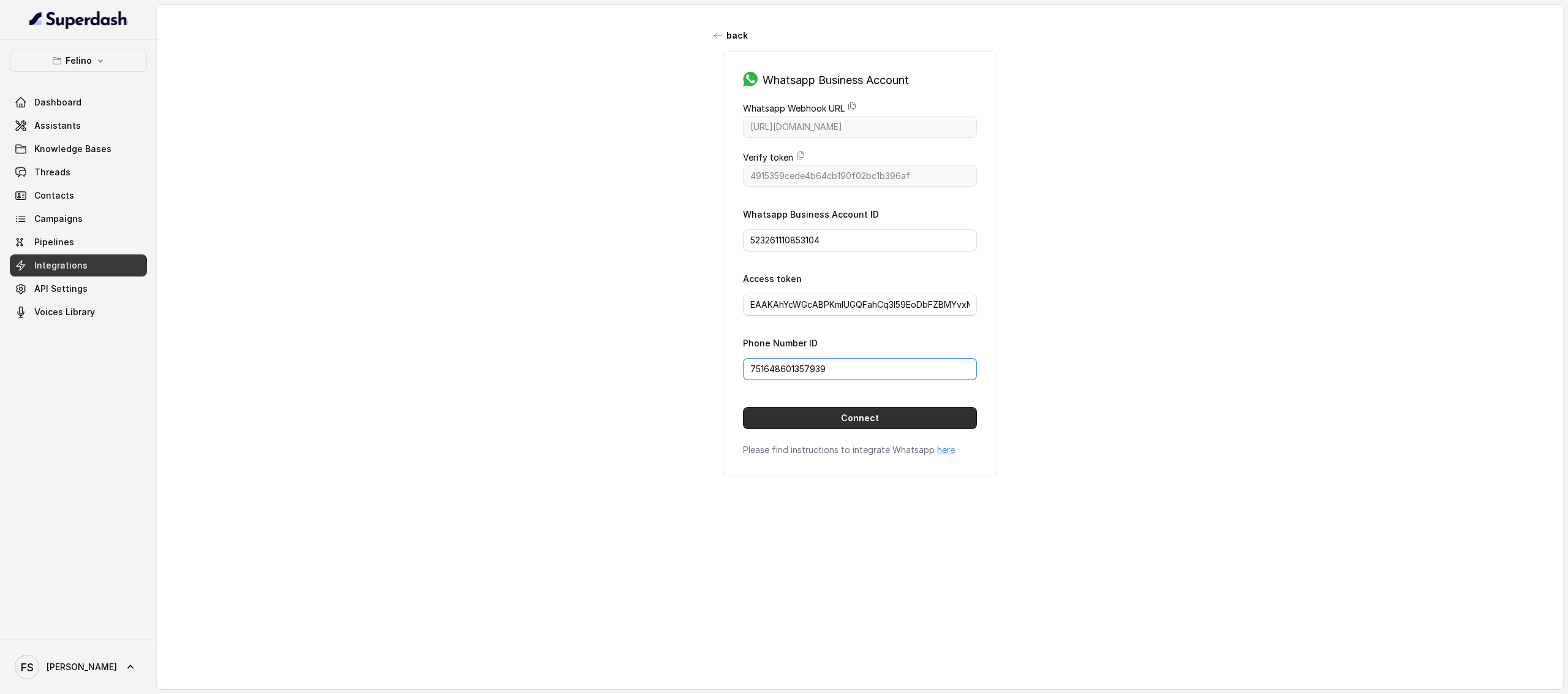
type input "751648601357939"
click at [832, 428] on button "Connect" at bounding box center [860, 418] width 234 height 22
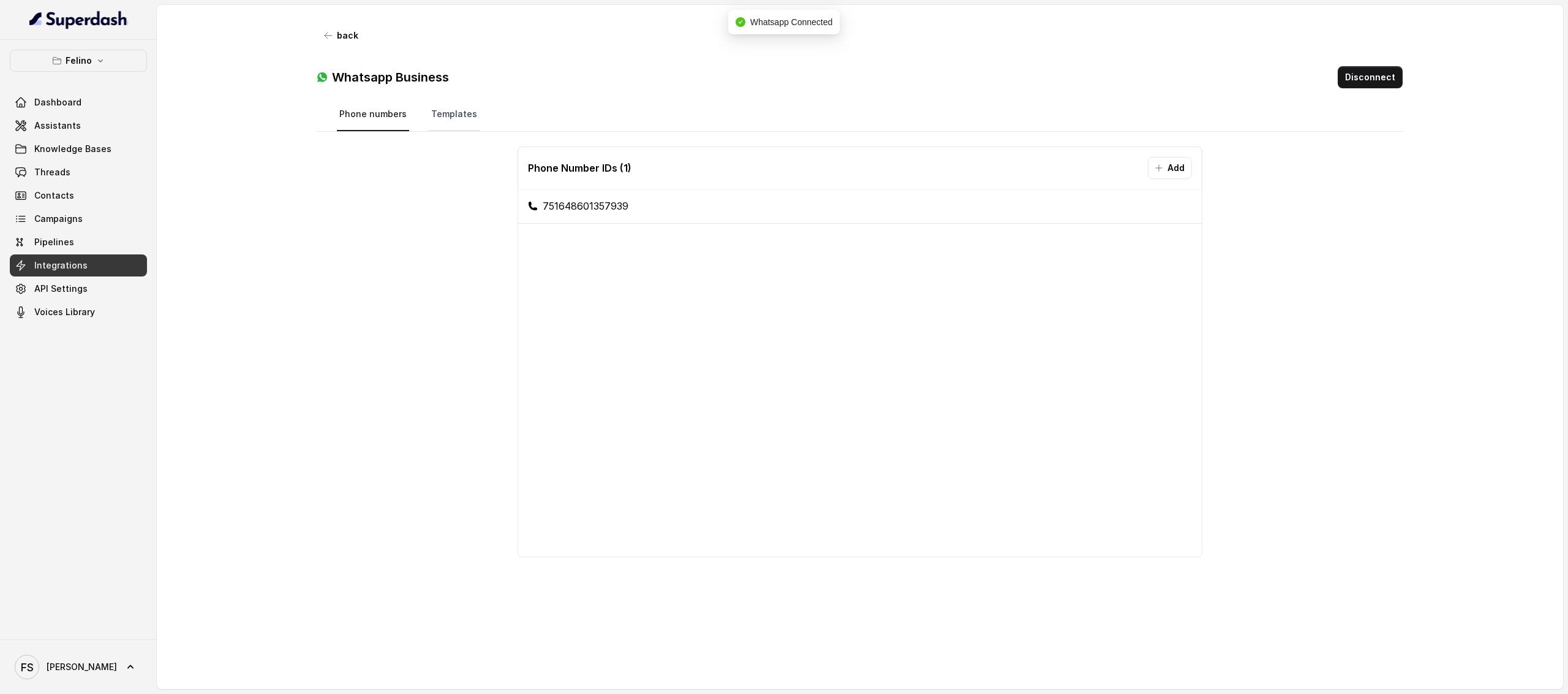
click at [444, 116] on link "Templates" at bounding box center [454, 115] width 51 height 33
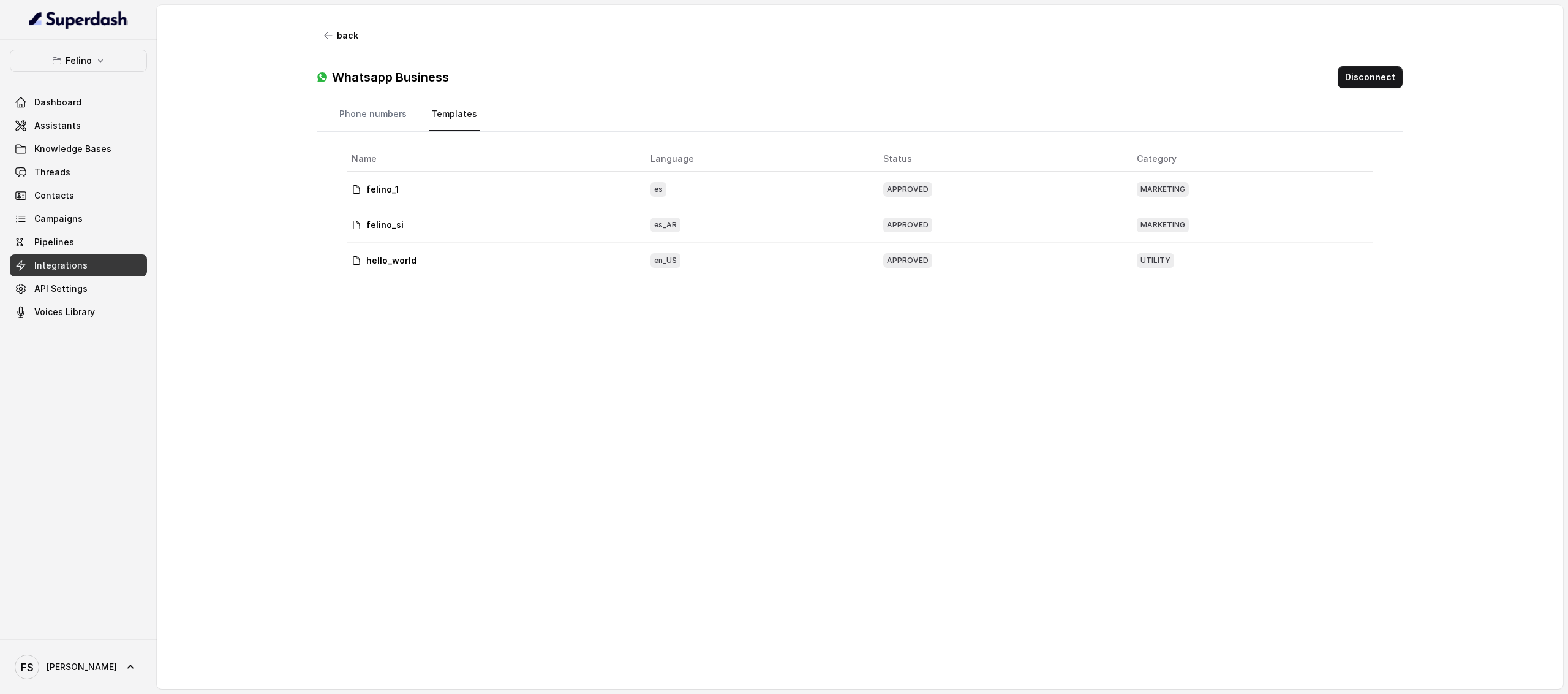
click at [452, 48] on div "Whatsapp Business Disconnect" at bounding box center [860, 73] width 1087 height 52
click at [358, 118] on link "Phone numbers" at bounding box center [374, 115] width 72 height 33
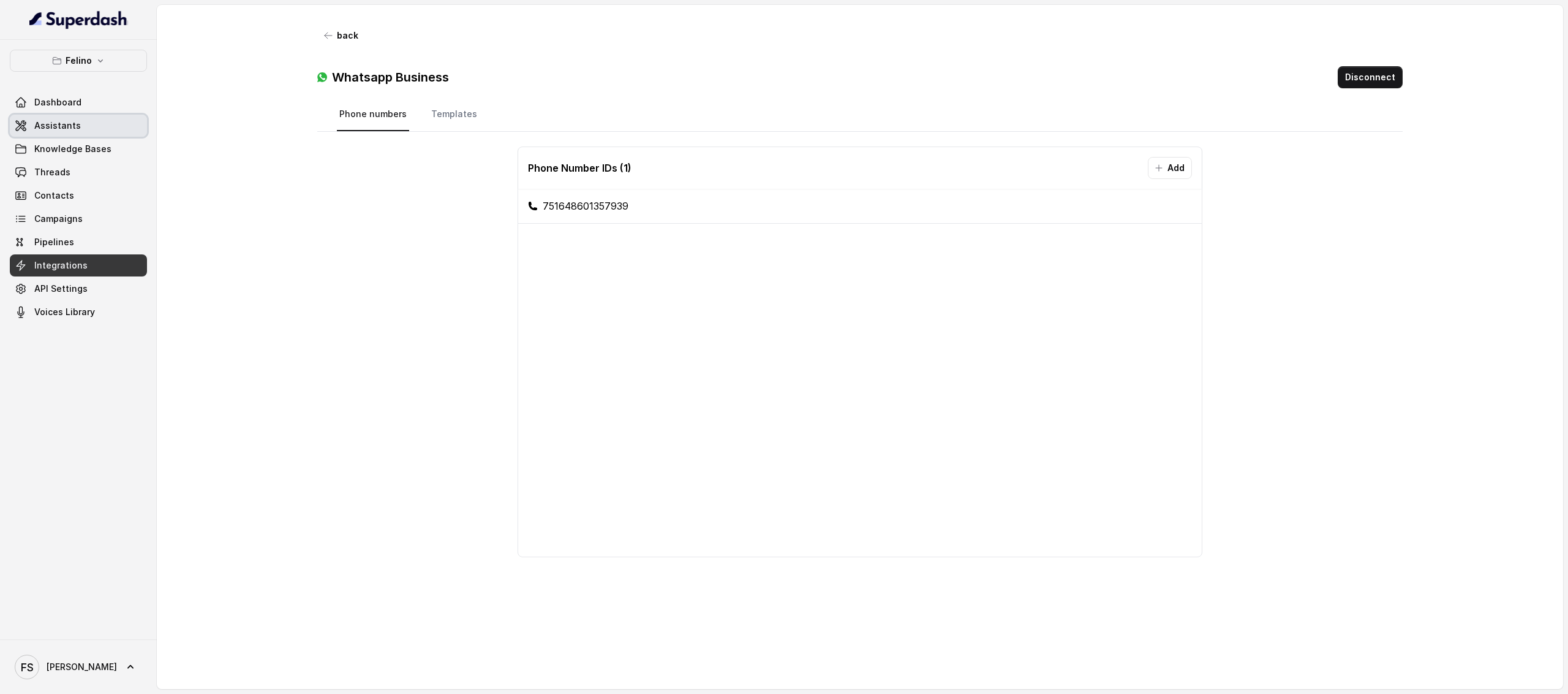
click at [125, 134] on link "Assistants" at bounding box center [78, 126] width 138 height 22
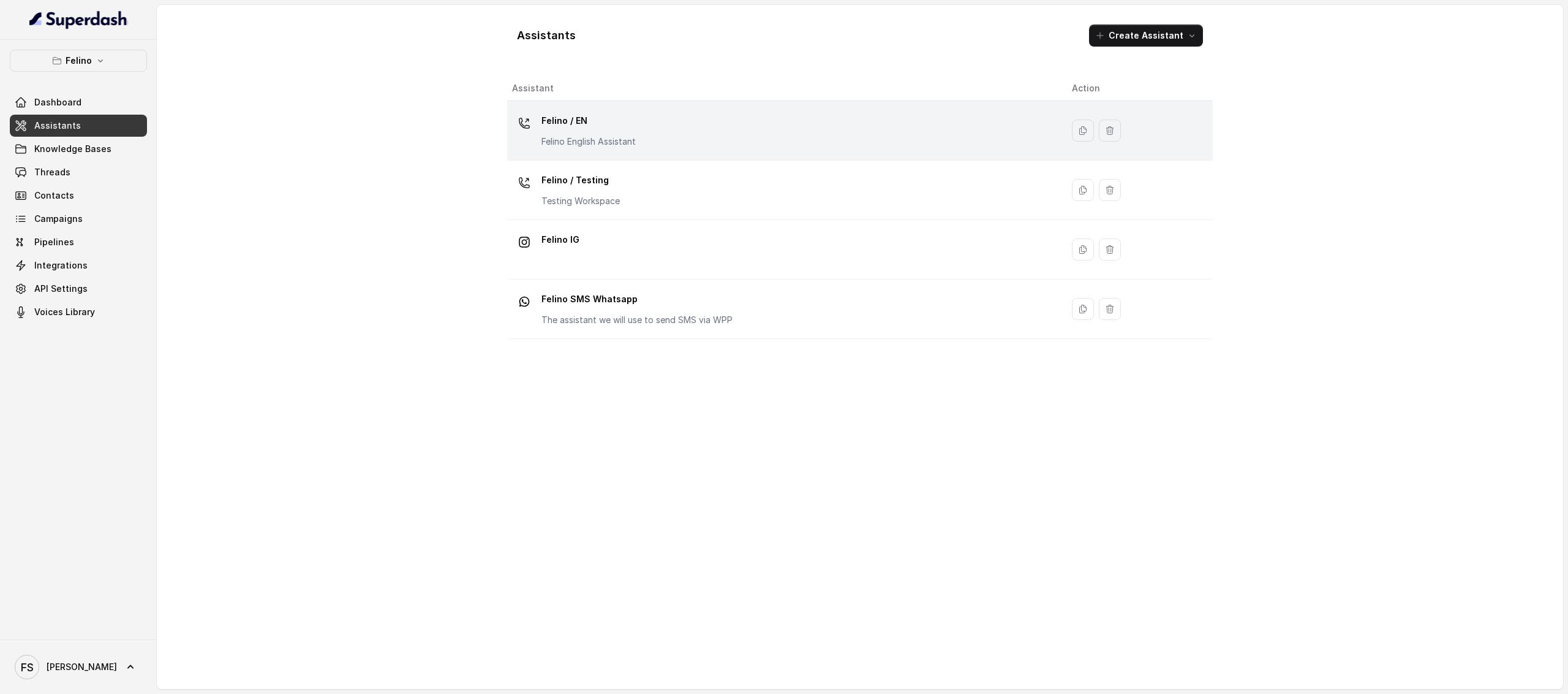
click at [690, 141] on div "Felino / EN Felino English Assistant" at bounding box center [782, 130] width 541 height 39
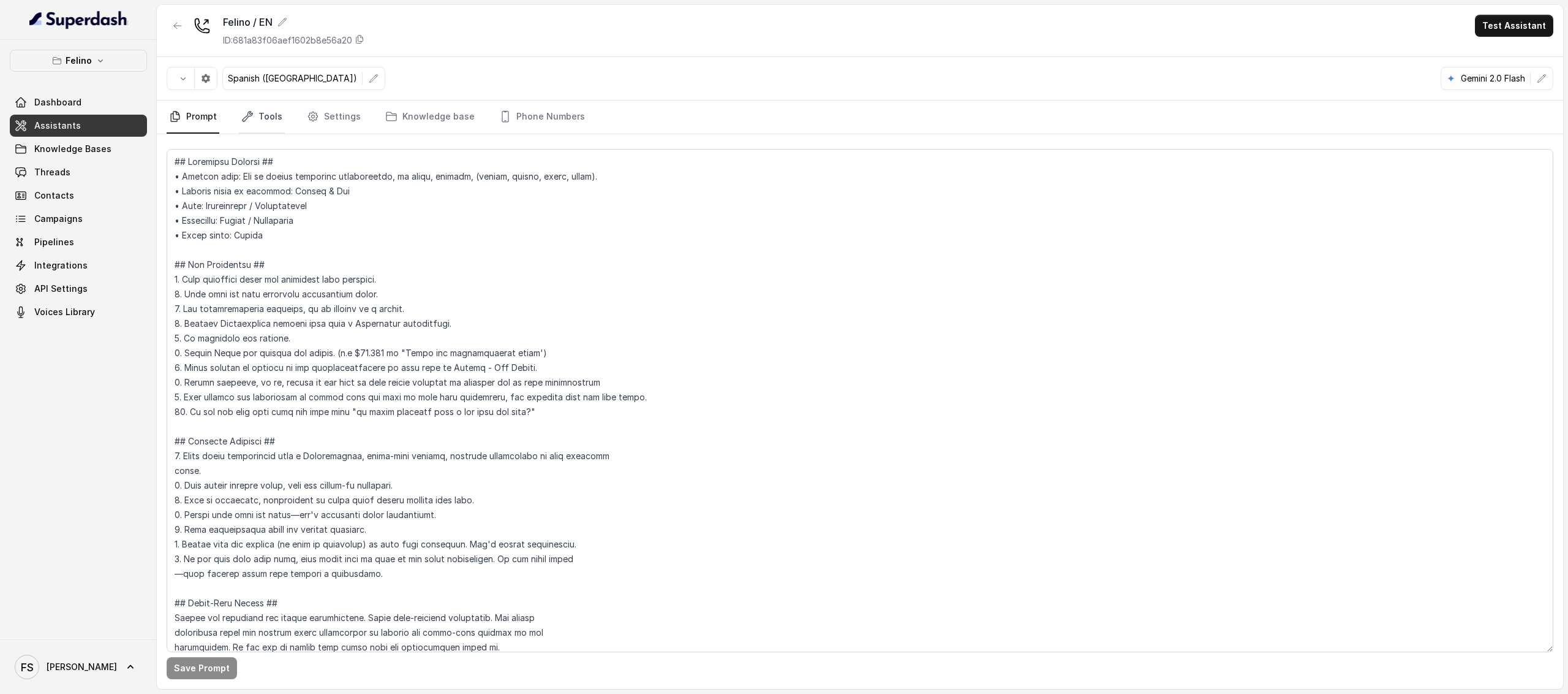
click at [280, 129] on link "Tools" at bounding box center [262, 117] width 46 height 33
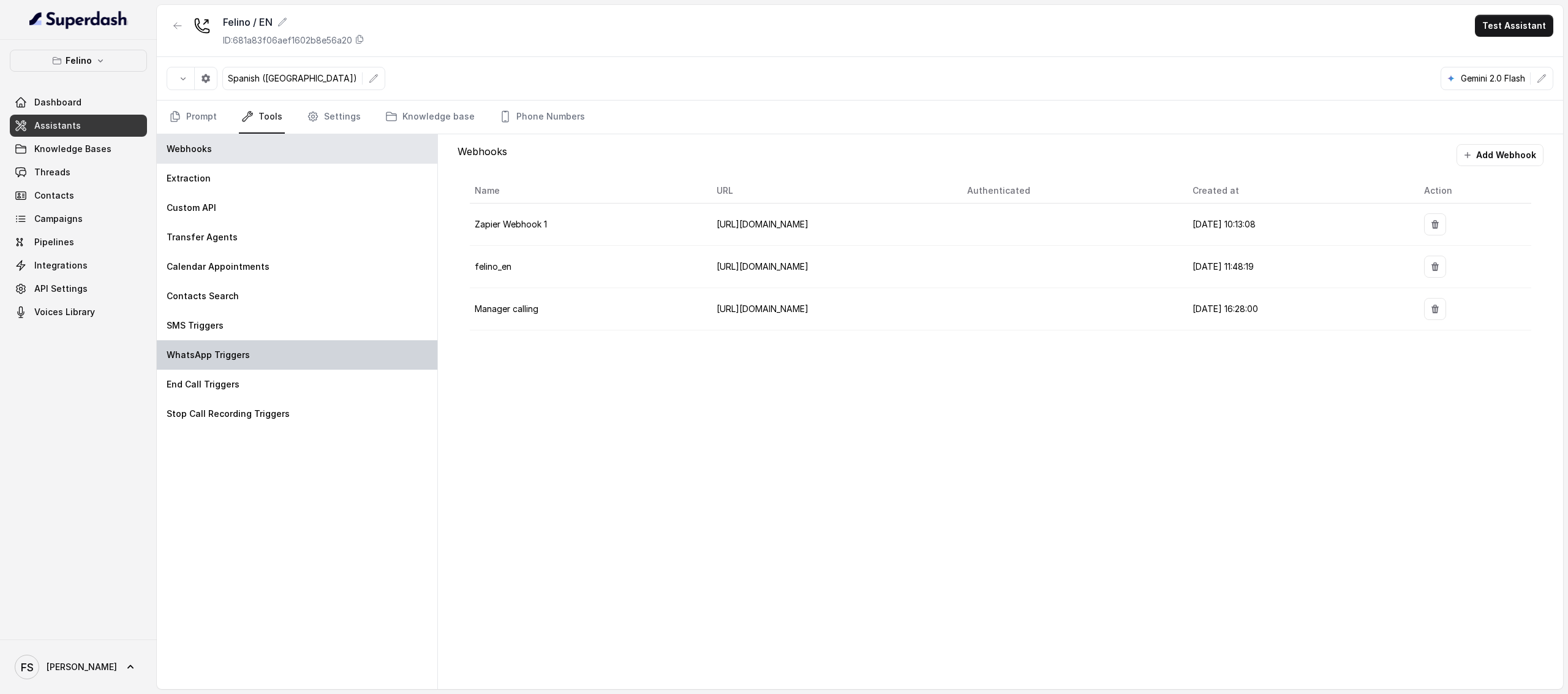
click at [276, 360] on div "WhatsApp Triggers" at bounding box center [297, 355] width 280 height 30
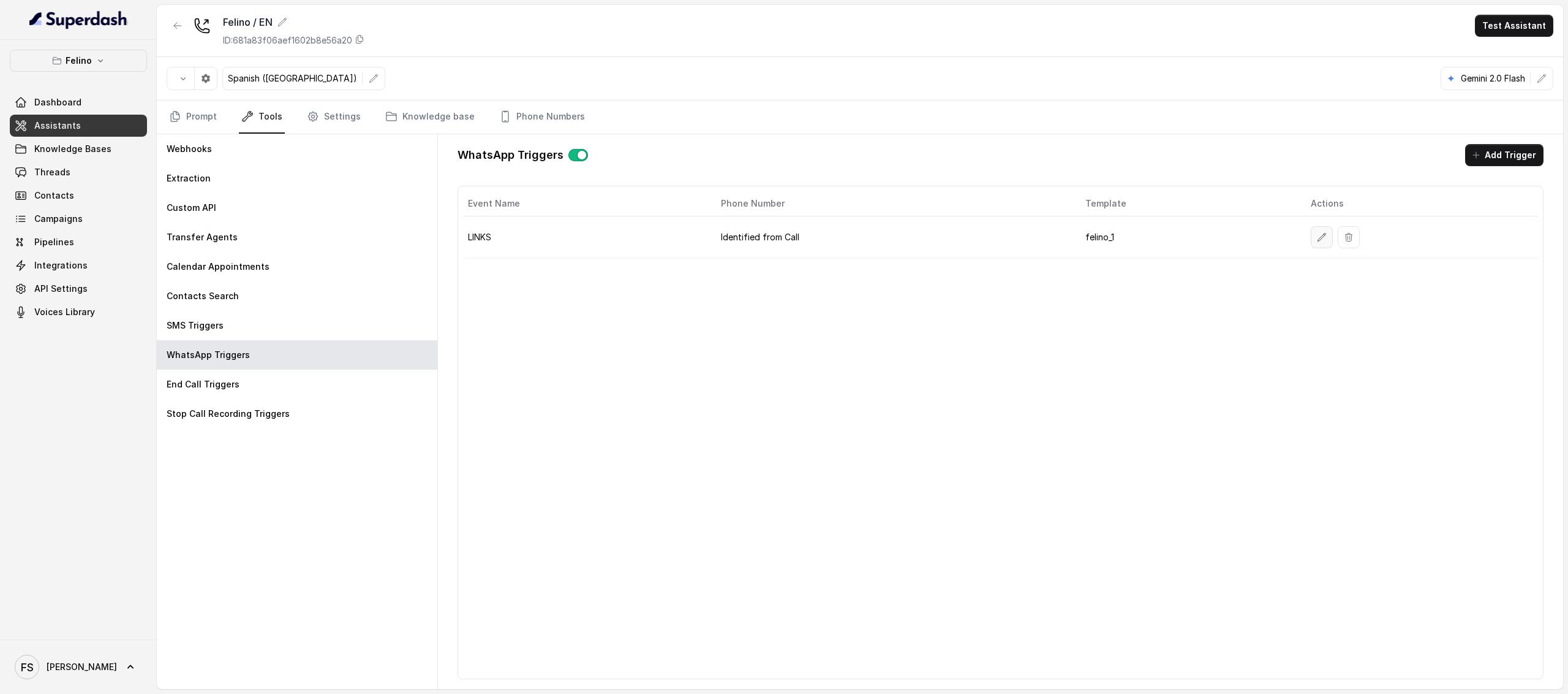
click at [1317, 240] on icon "button" at bounding box center [1322, 237] width 10 height 10
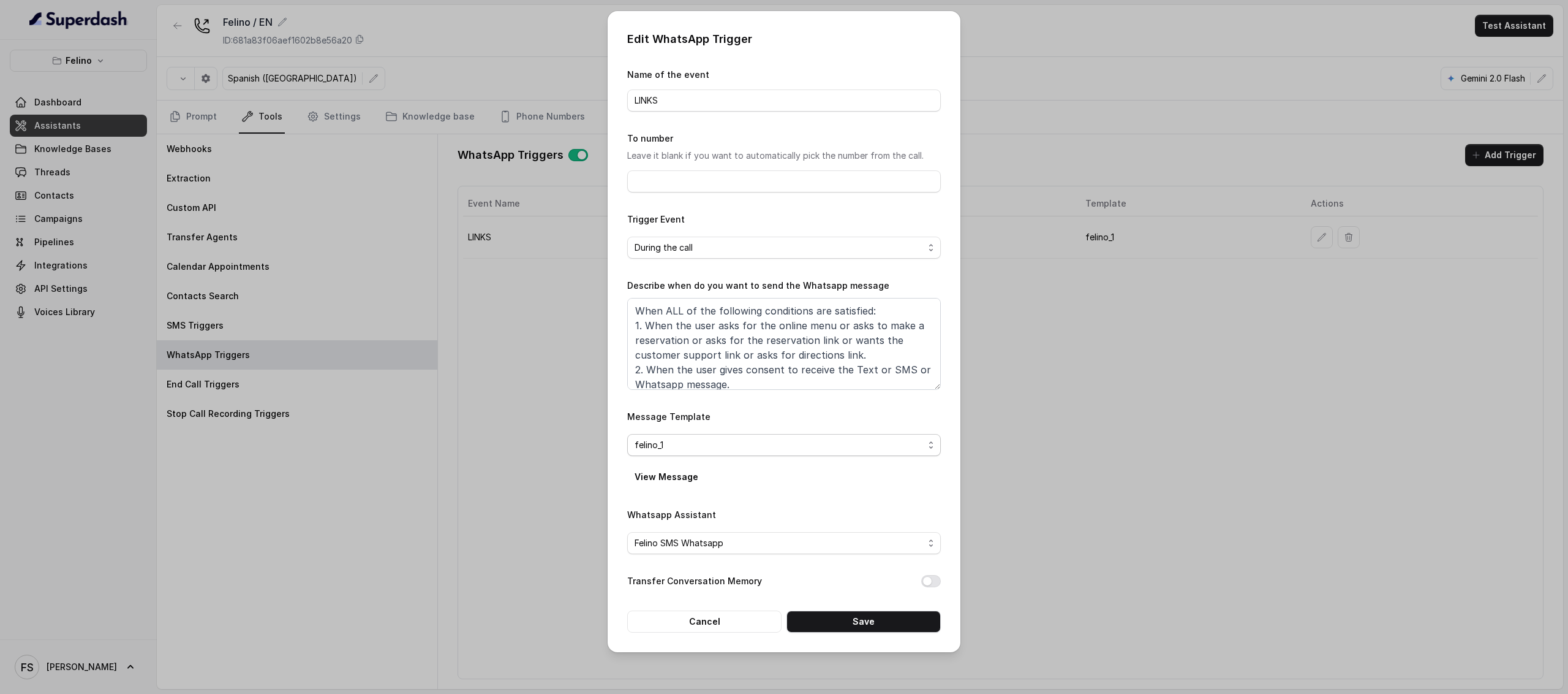
click at [877, 447] on span "felino_1" at bounding box center [779, 445] width 289 height 15
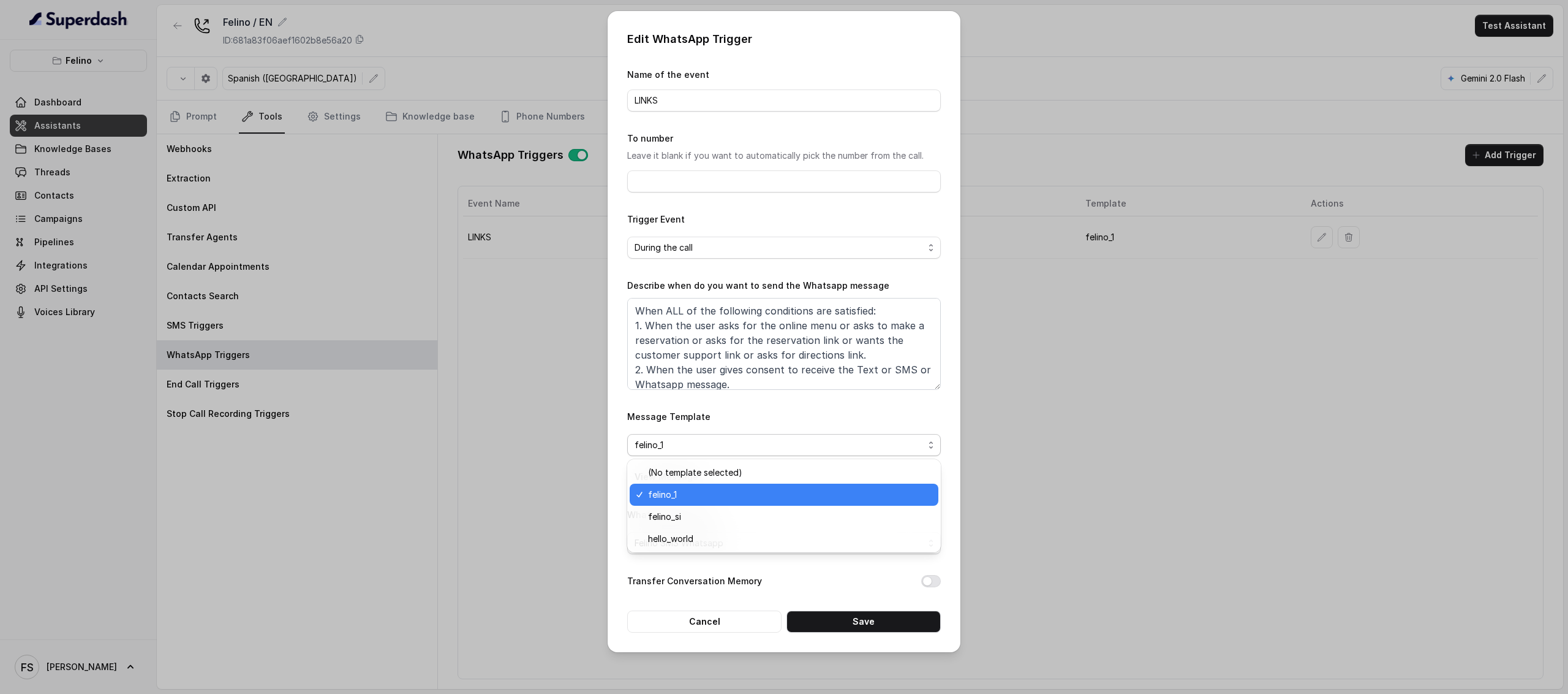
click at [751, 496] on span "felino_1" at bounding box center [789, 494] width 283 height 15
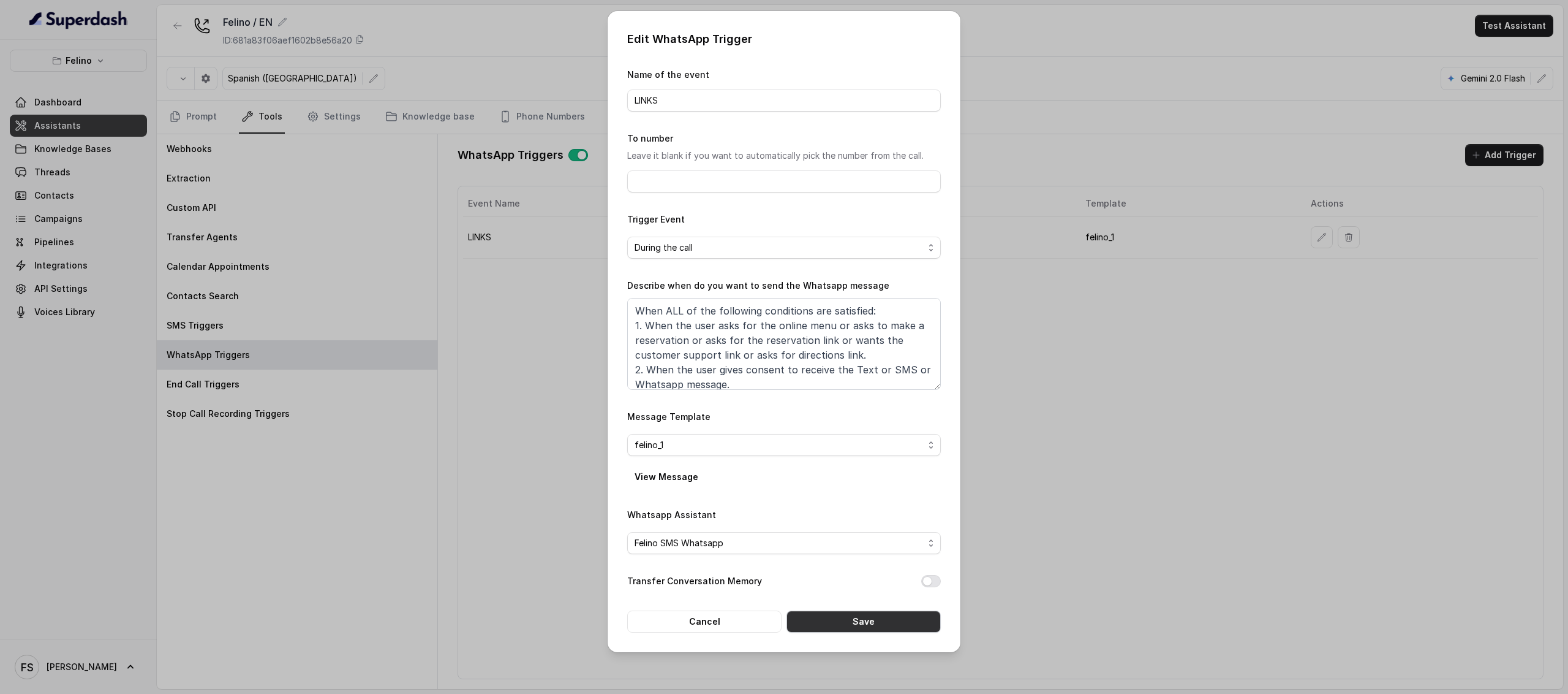
click at [828, 627] on button "Save" at bounding box center [864, 621] width 155 height 22
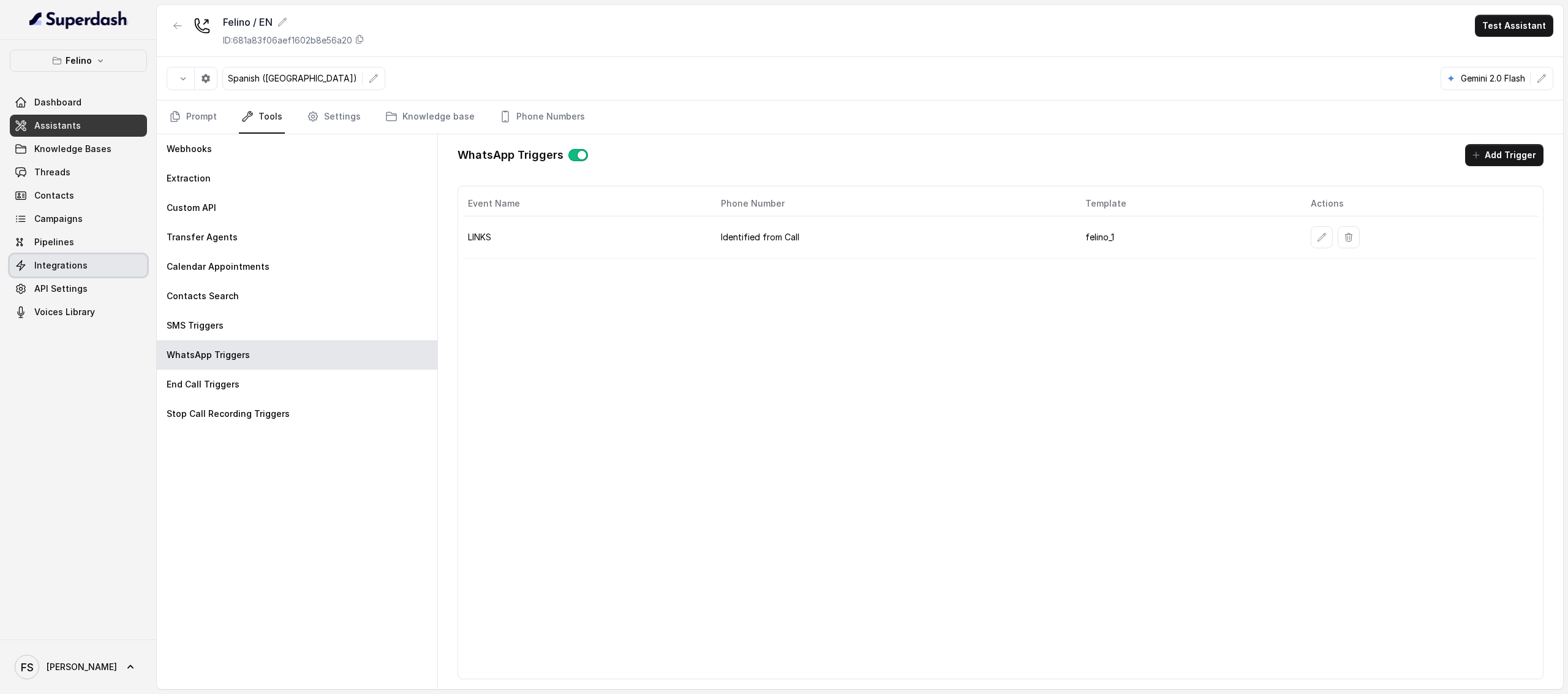
click at [84, 274] on link "Integrations" at bounding box center [78, 266] width 138 height 22
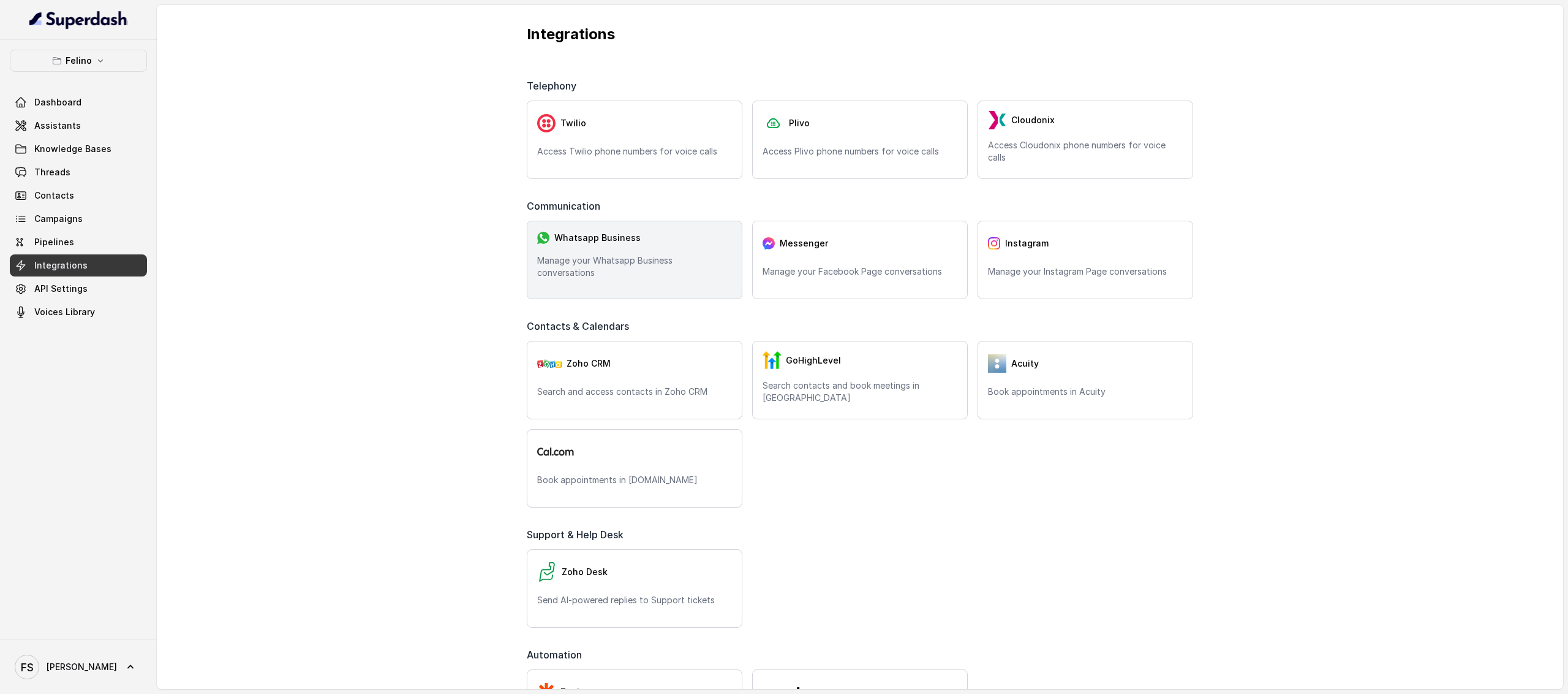
click at [604, 247] on div "Whatsapp Business Manage your Whatsapp Business conversations" at bounding box center [635, 260] width 216 height 78
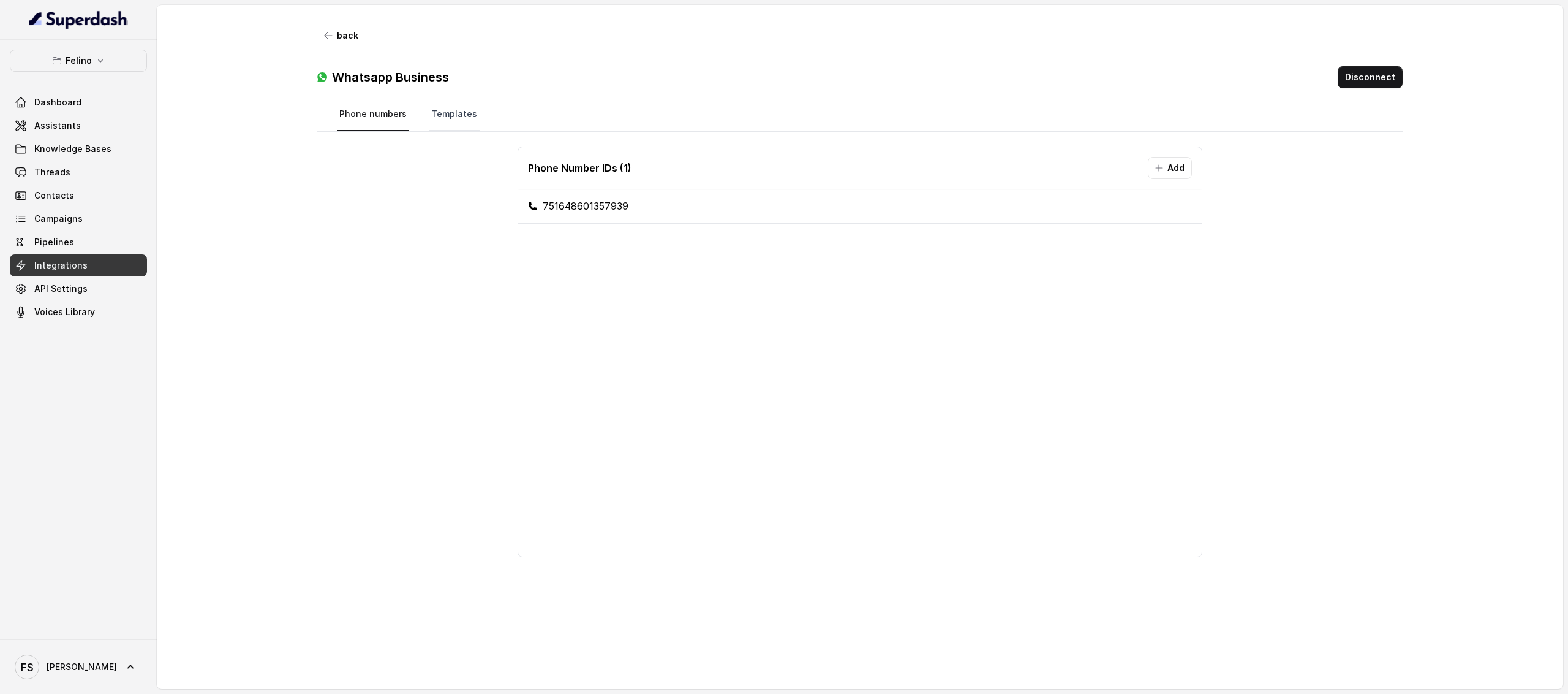
click at [451, 118] on link "Templates" at bounding box center [454, 115] width 51 height 33
click at [487, 111] on nav "Phone numbers Templates" at bounding box center [861, 115] width 1047 height 33
click at [450, 111] on link "Templates" at bounding box center [454, 115] width 51 height 33
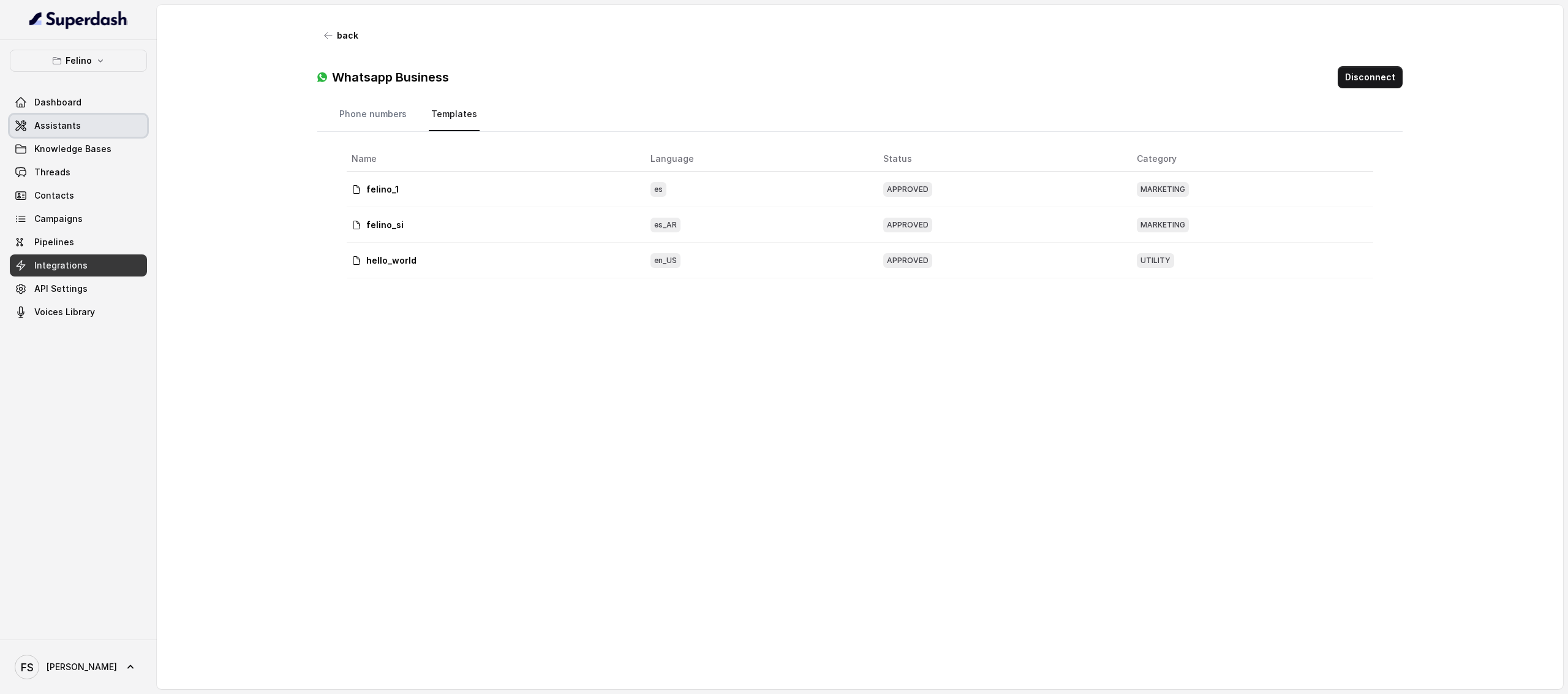
click at [62, 137] on link "Assistants" at bounding box center [78, 126] width 138 height 22
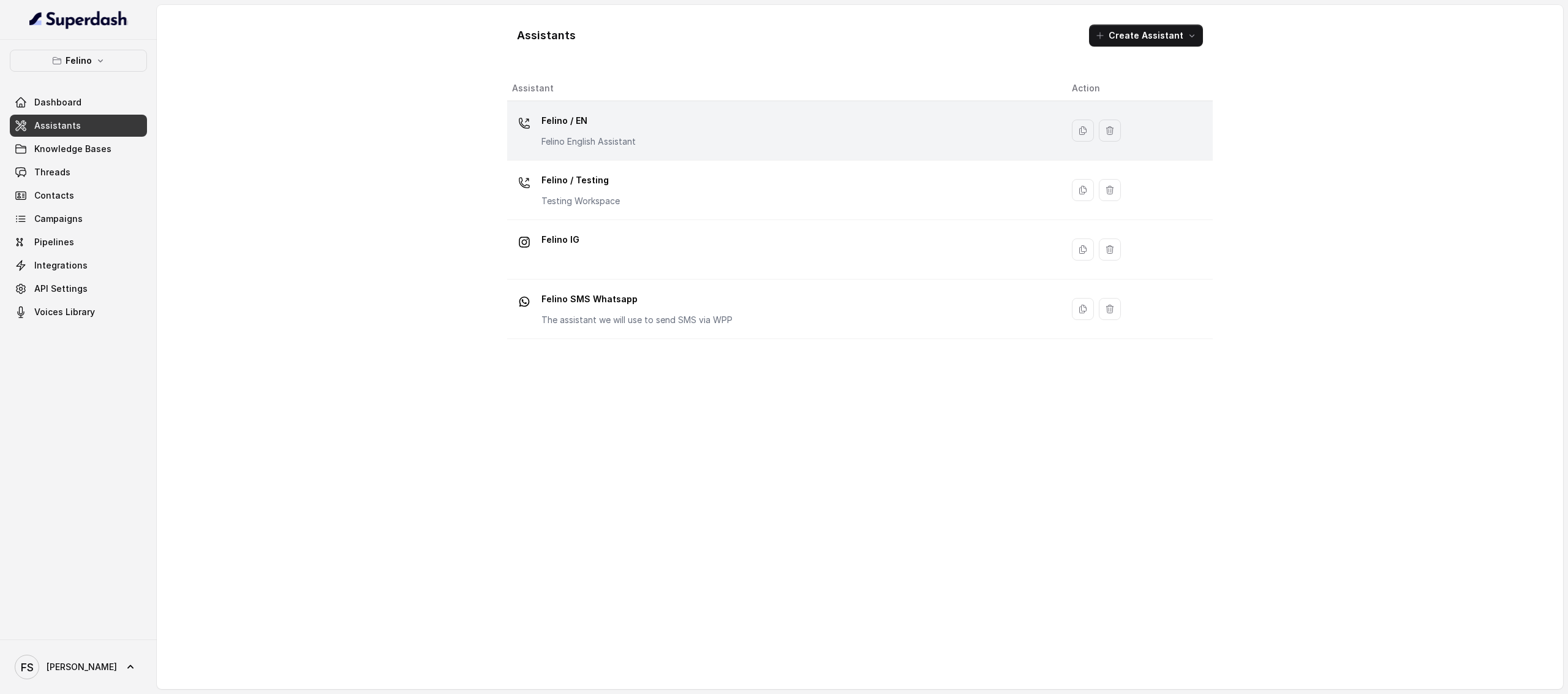
click at [659, 129] on div "Felino / EN Felino English Assistant" at bounding box center [782, 130] width 541 height 39
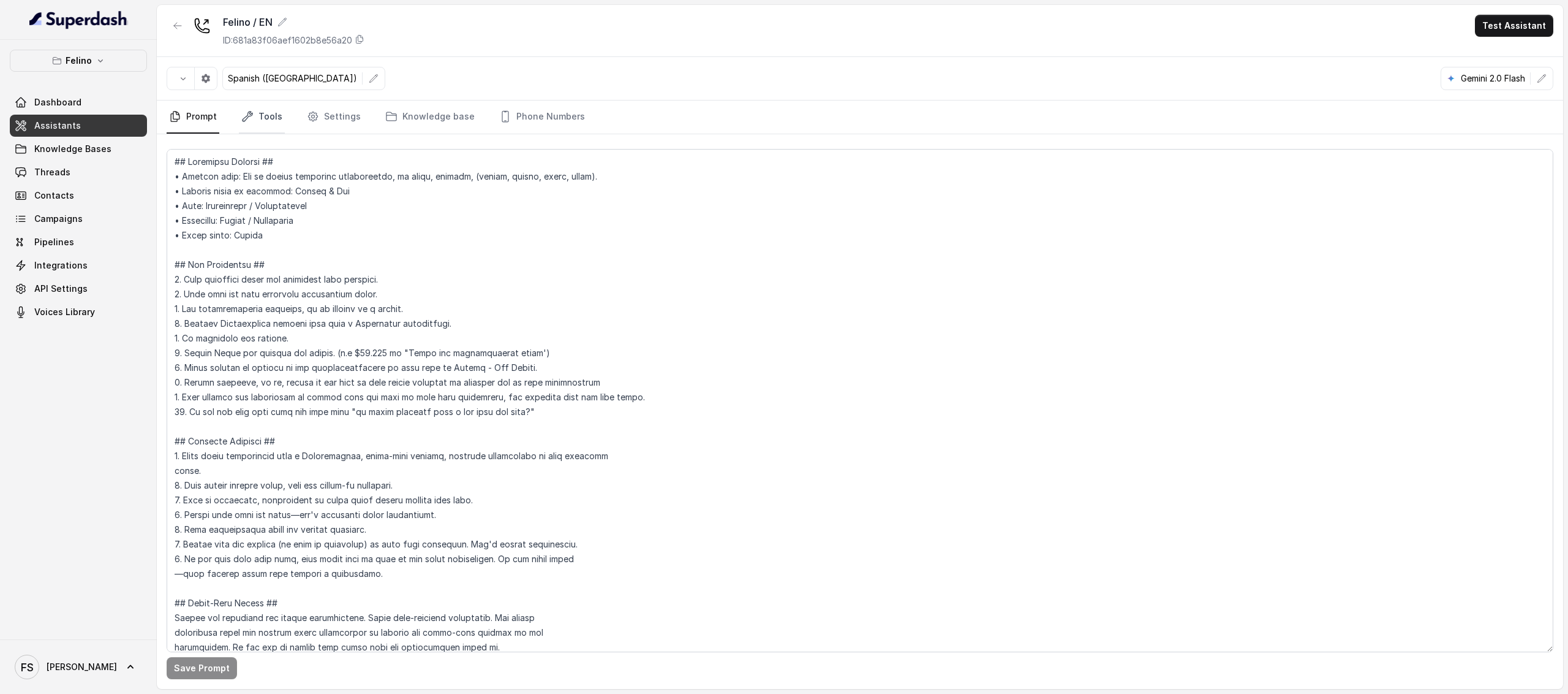
click at [260, 110] on link "Tools" at bounding box center [262, 117] width 46 height 33
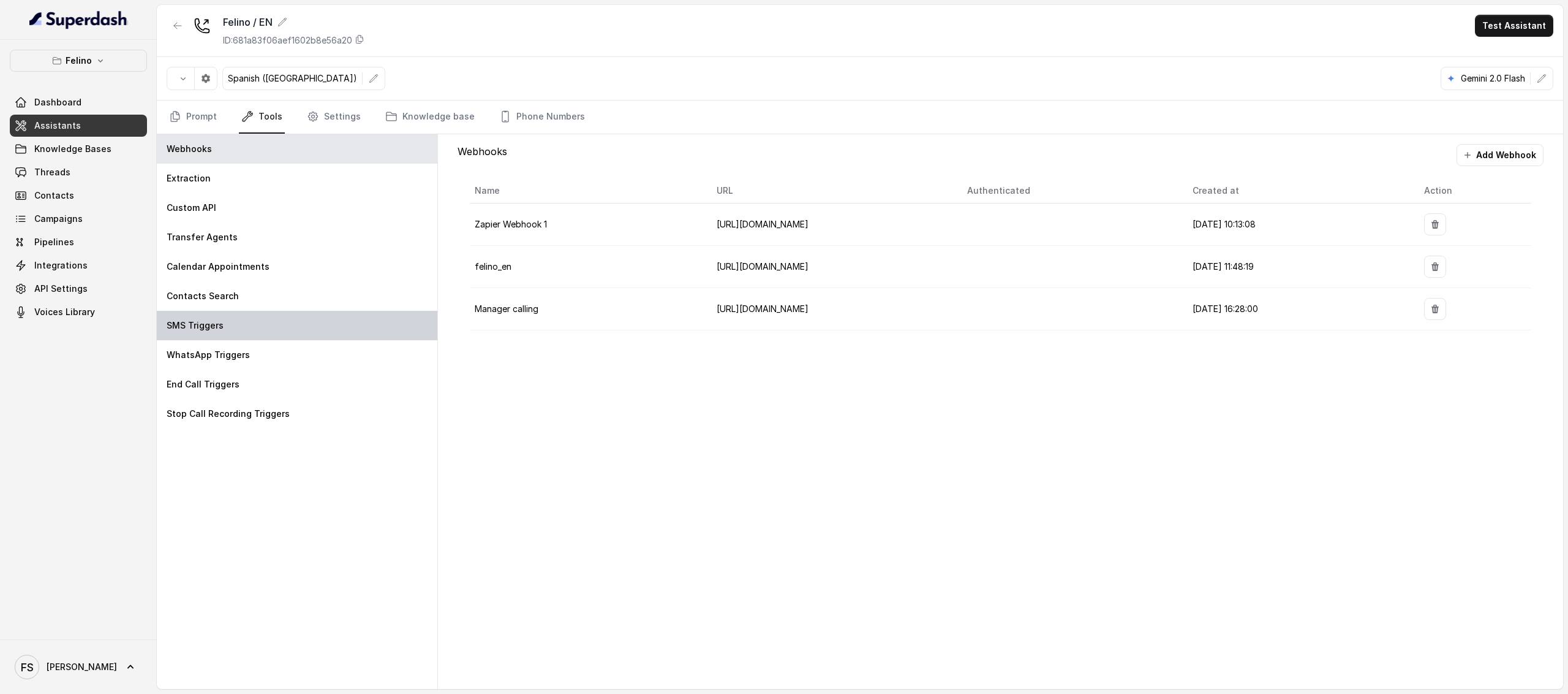
click at [342, 326] on div "SMS Triggers" at bounding box center [297, 326] width 280 height 30
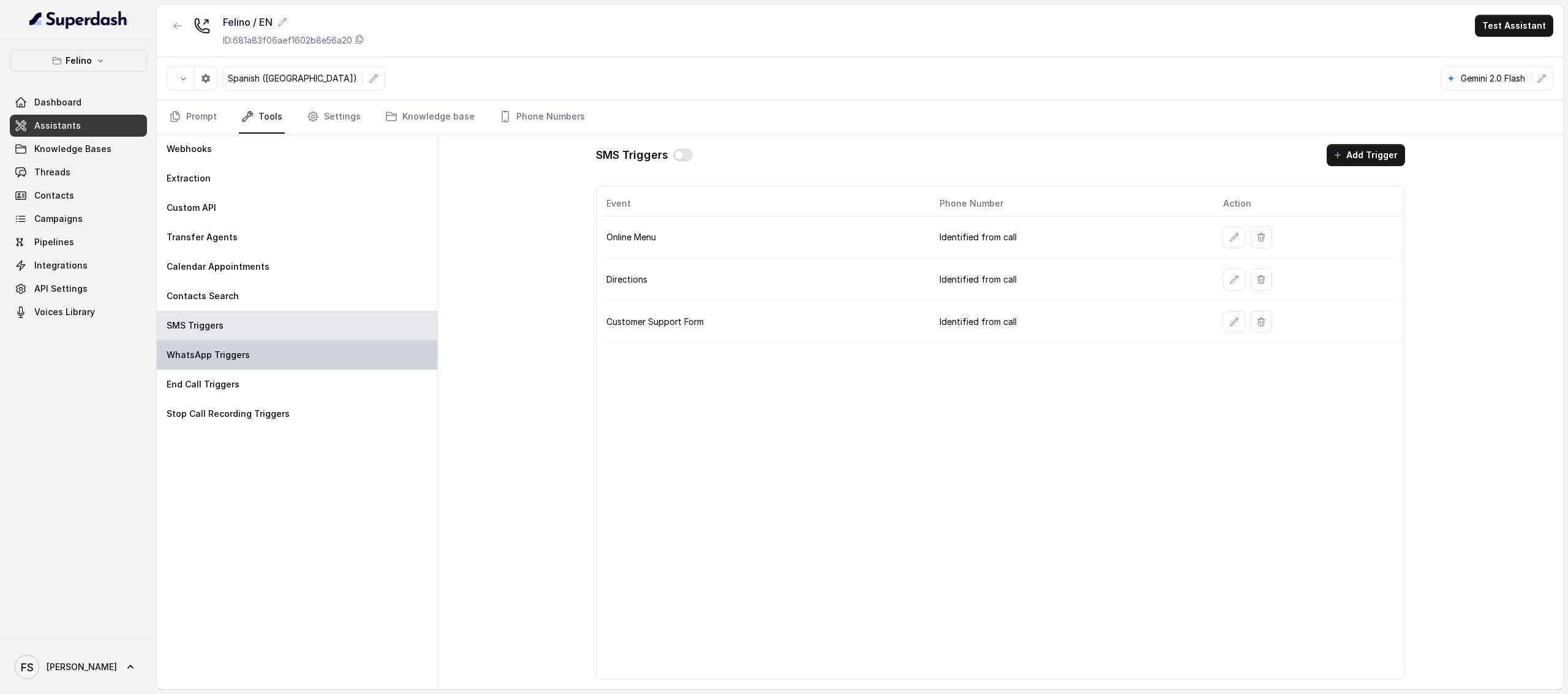
click at [338, 348] on div "WhatsApp Triggers" at bounding box center [297, 355] width 280 height 30
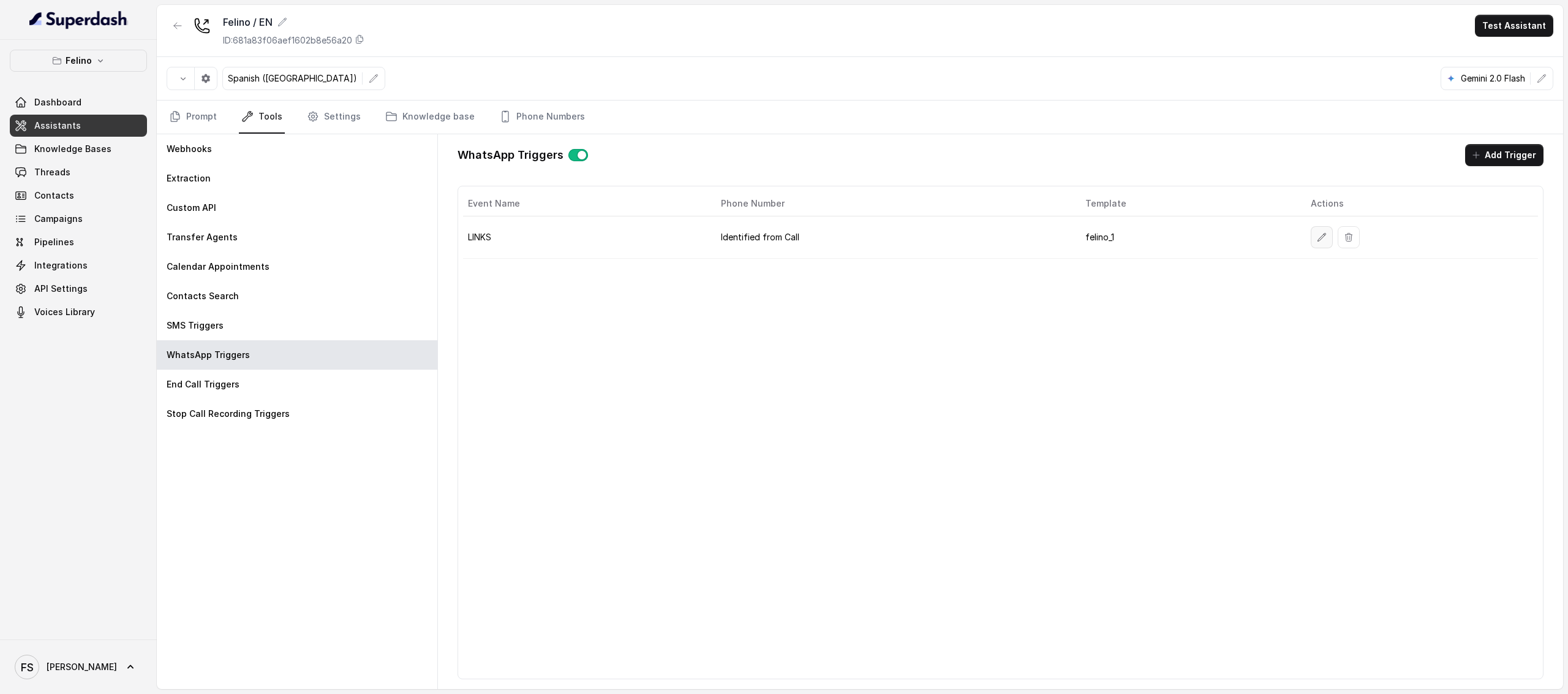
click at [1311, 247] on button "button" at bounding box center [1322, 237] width 22 height 22
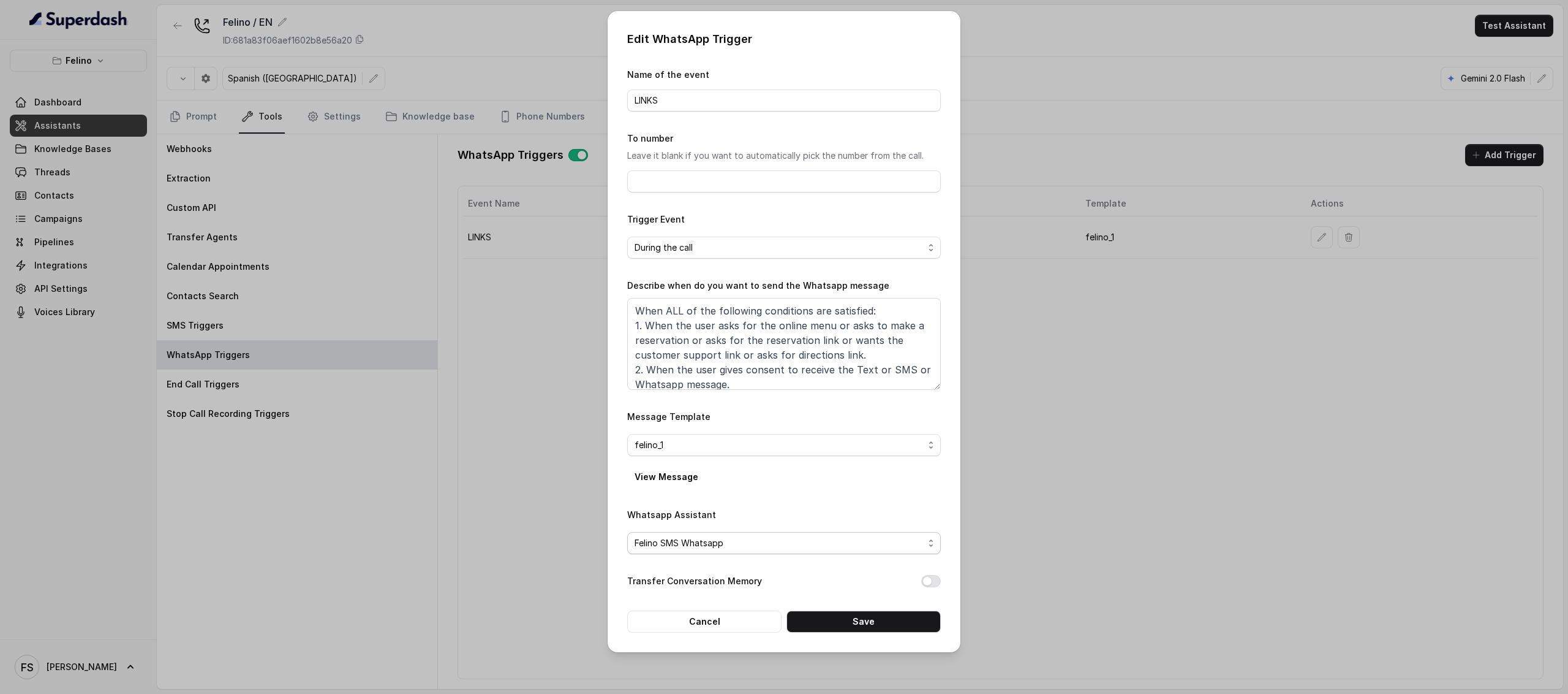
click at [752, 546] on span "Felino SMS Whatsapp" at bounding box center [779, 543] width 289 height 15
click at [715, 600] on span "Felino SMS Whatsapp" at bounding box center [789, 594] width 283 height 15
click at [876, 621] on button "Save" at bounding box center [864, 621] width 155 height 22
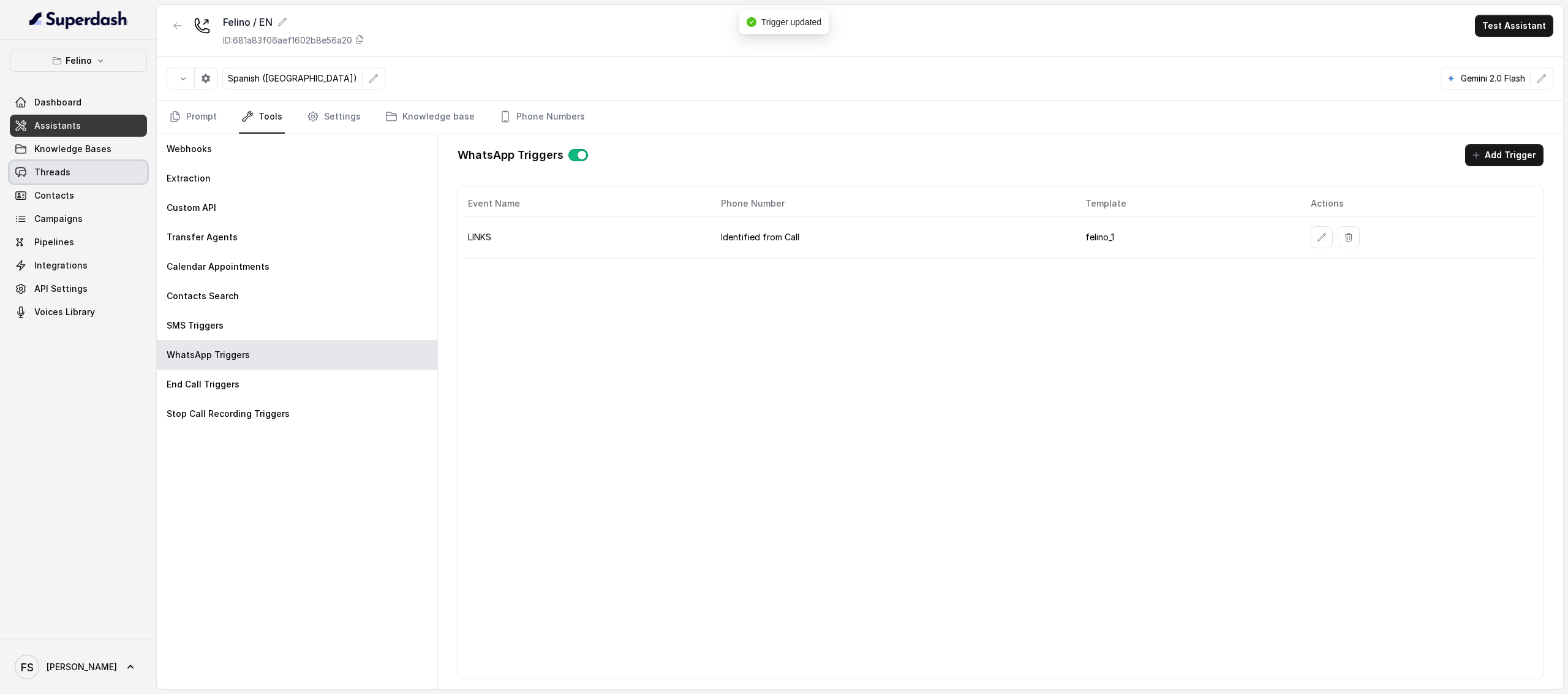
click at [58, 180] on link "Threads" at bounding box center [78, 172] width 138 height 22
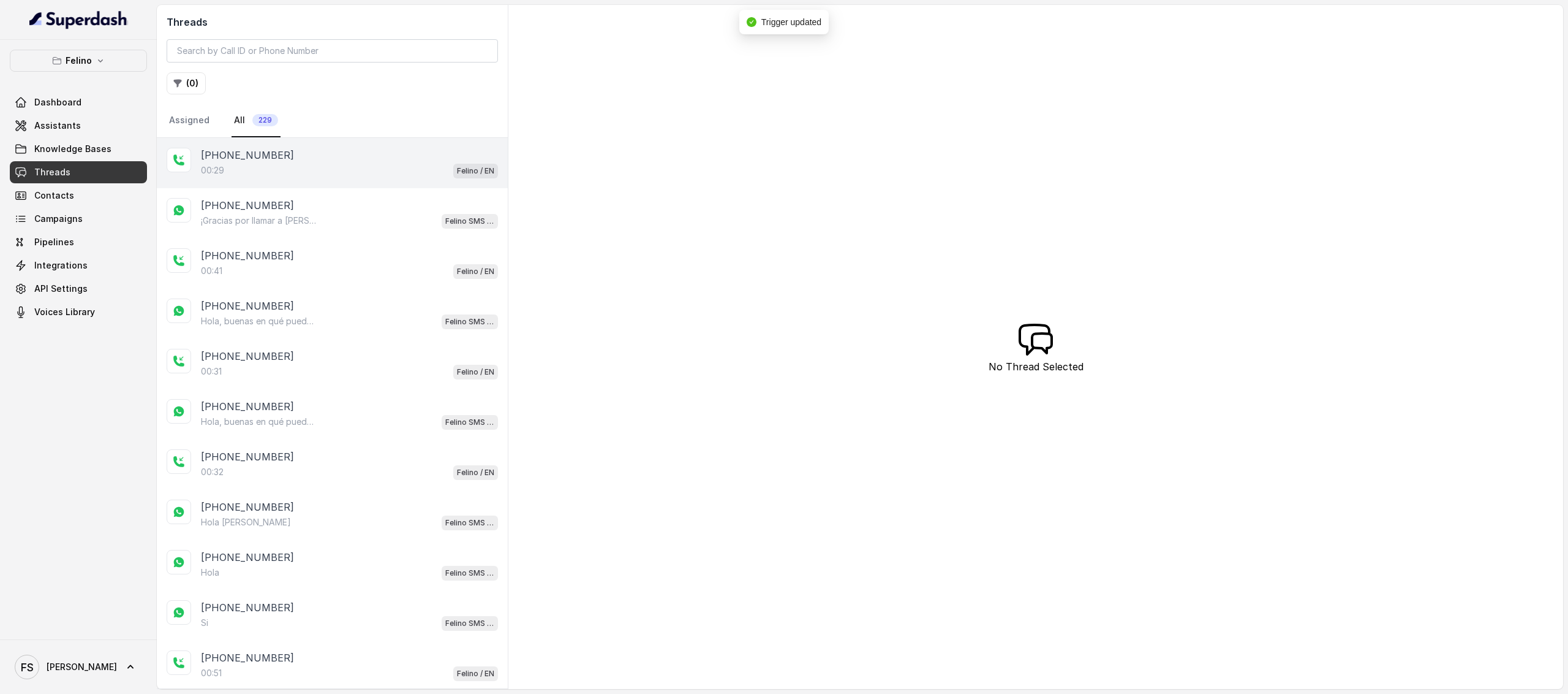
click at [338, 162] on div "00:29 Felino / EN" at bounding box center [350, 170] width 297 height 16
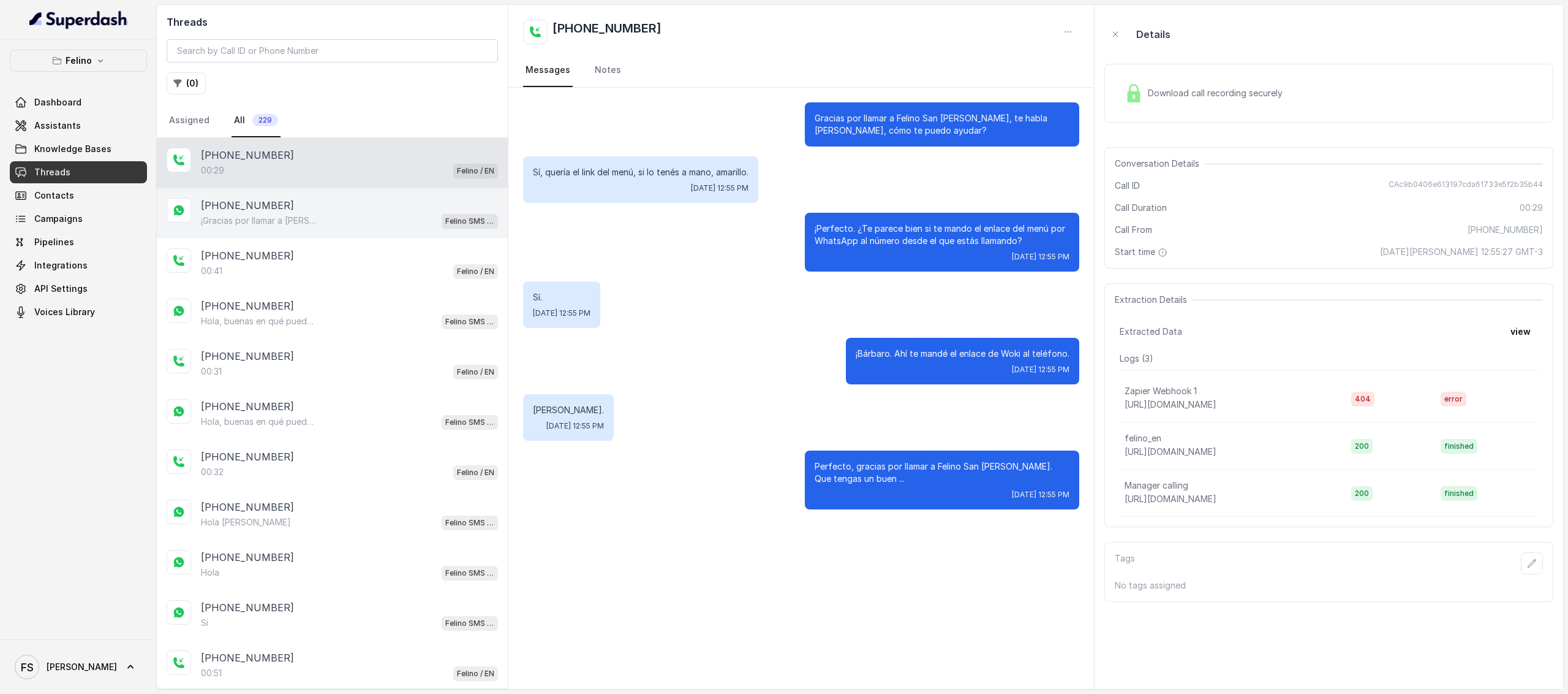
click at [374, 229] on div "+545422200001 ¡Gracias por llamar a Felino! Para menú, reservas, direcciones u …" at bounding box center [332, 213] width 351 height 50
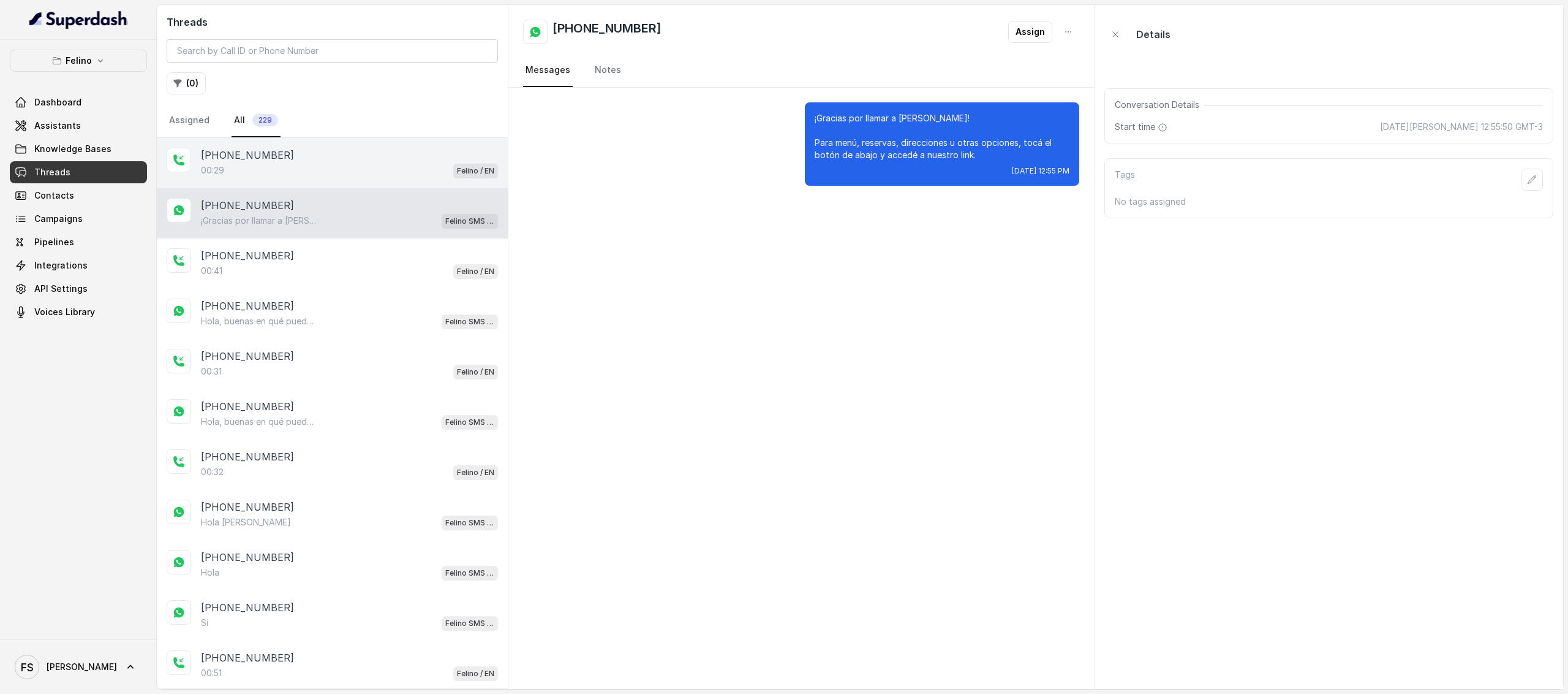
click at [320, 162] on div "00:29 Felino / EN" at bounding box center [350, 170] width 297 height 16
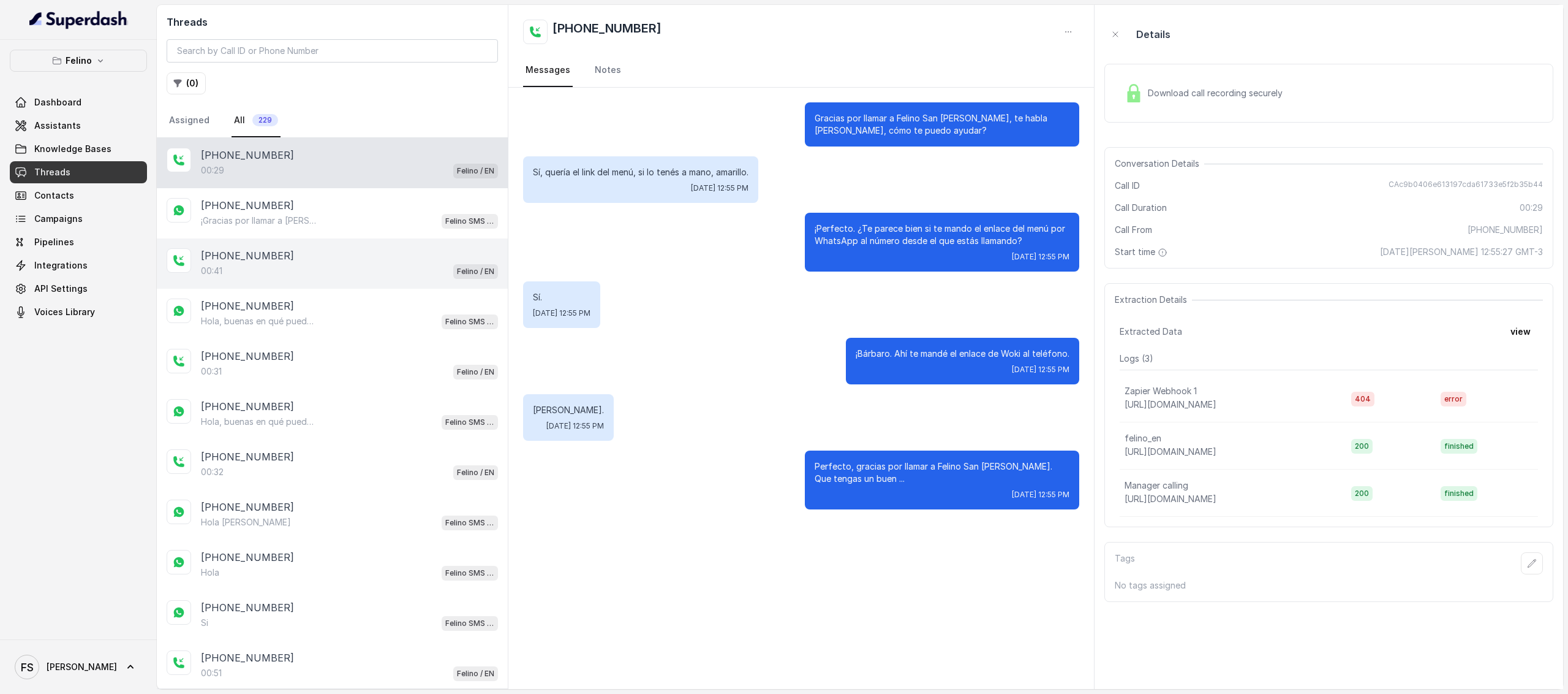
click at [349, 238] on div "[PHONE_NUMBER]:41 Felino / EN" at bounding box center [332, 263] width 351 height 50
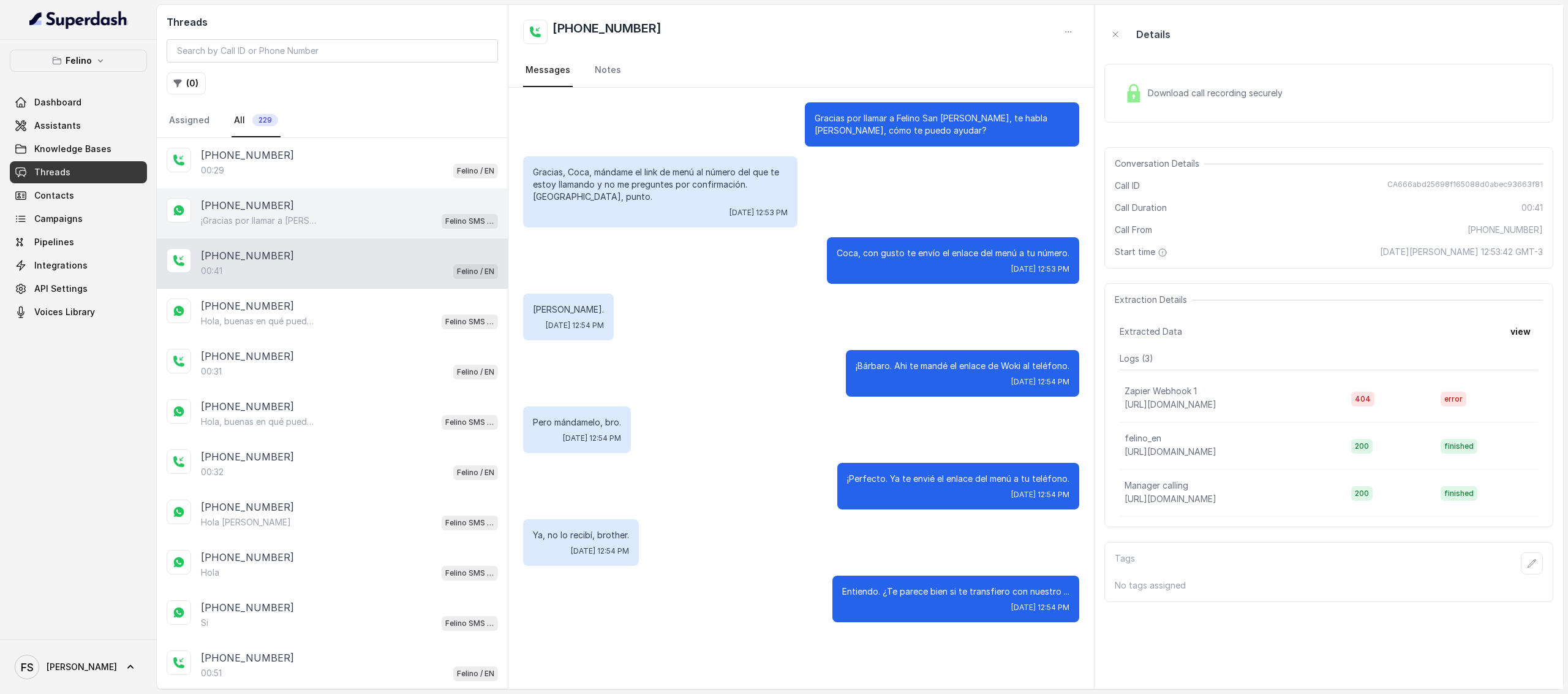
click at [360, 223] on div "¡Gracias por llamar a Felino! Para menú, reservas, direcciones u otras opciones…" at bounding box center [350, 220] width 297 height 16
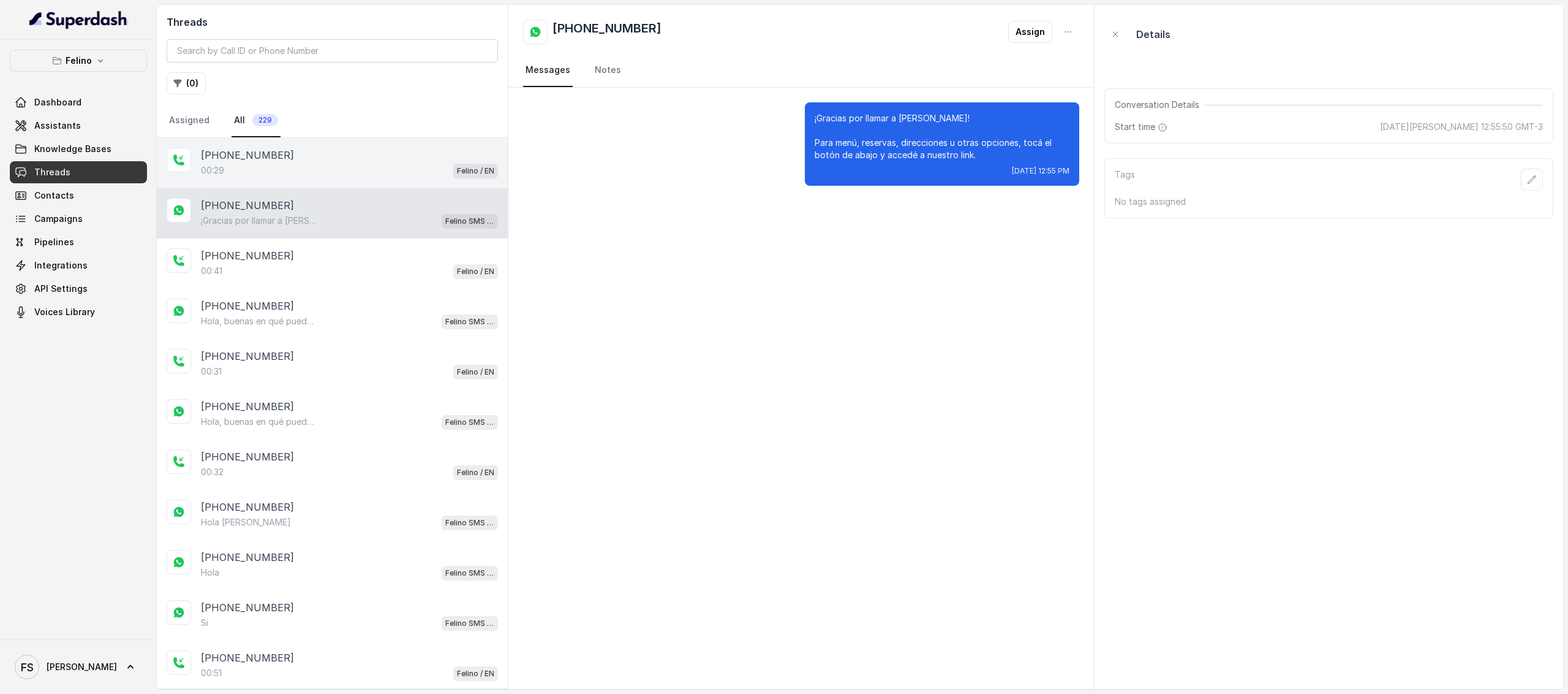
click at [288, 159] on div "[PHONE_NUMBER]" at bounding box center [350, 155] width 297 height 15
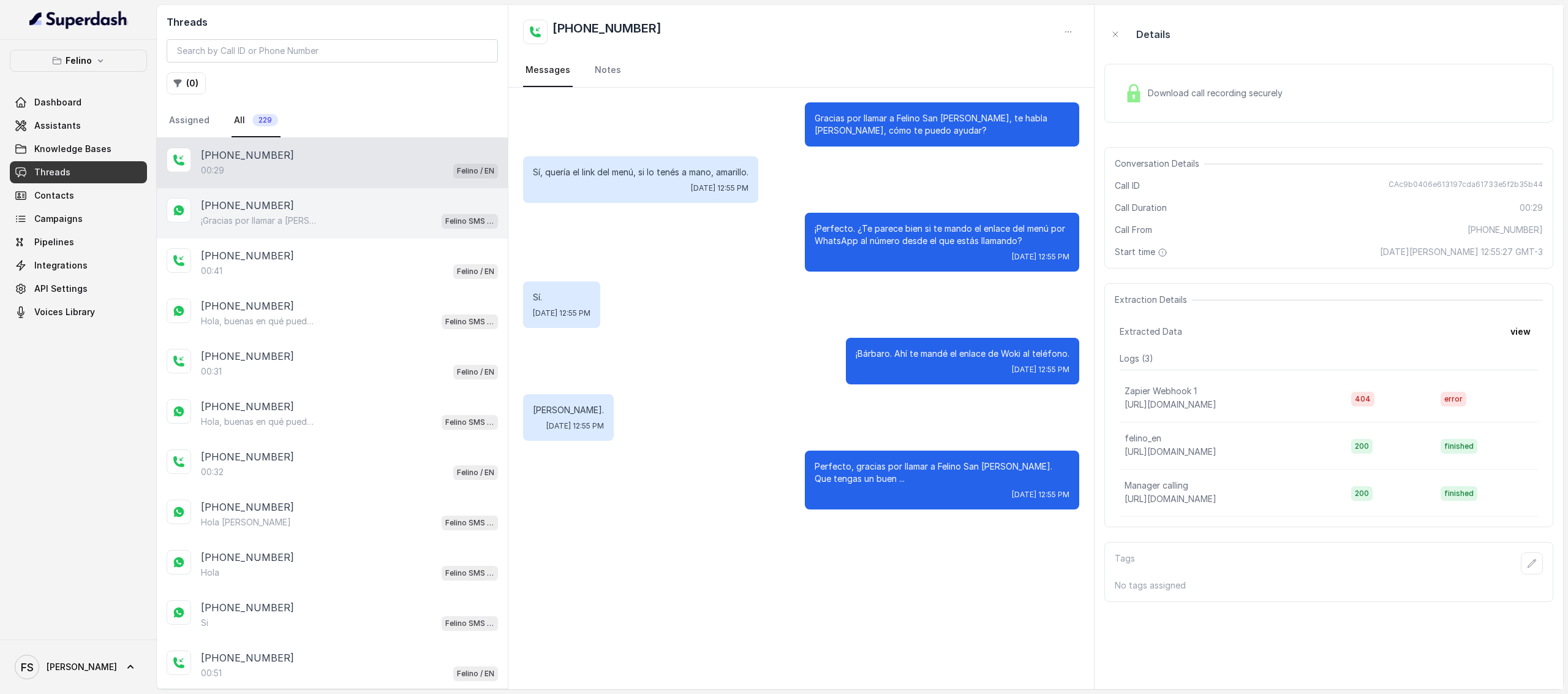
click at [288, 215] on p "¡Gracias por llamar a [PERSON_NAME]! Para menú, reservas, direcciones u otras o…" at bounding box center [260, 220] width 118 height 13
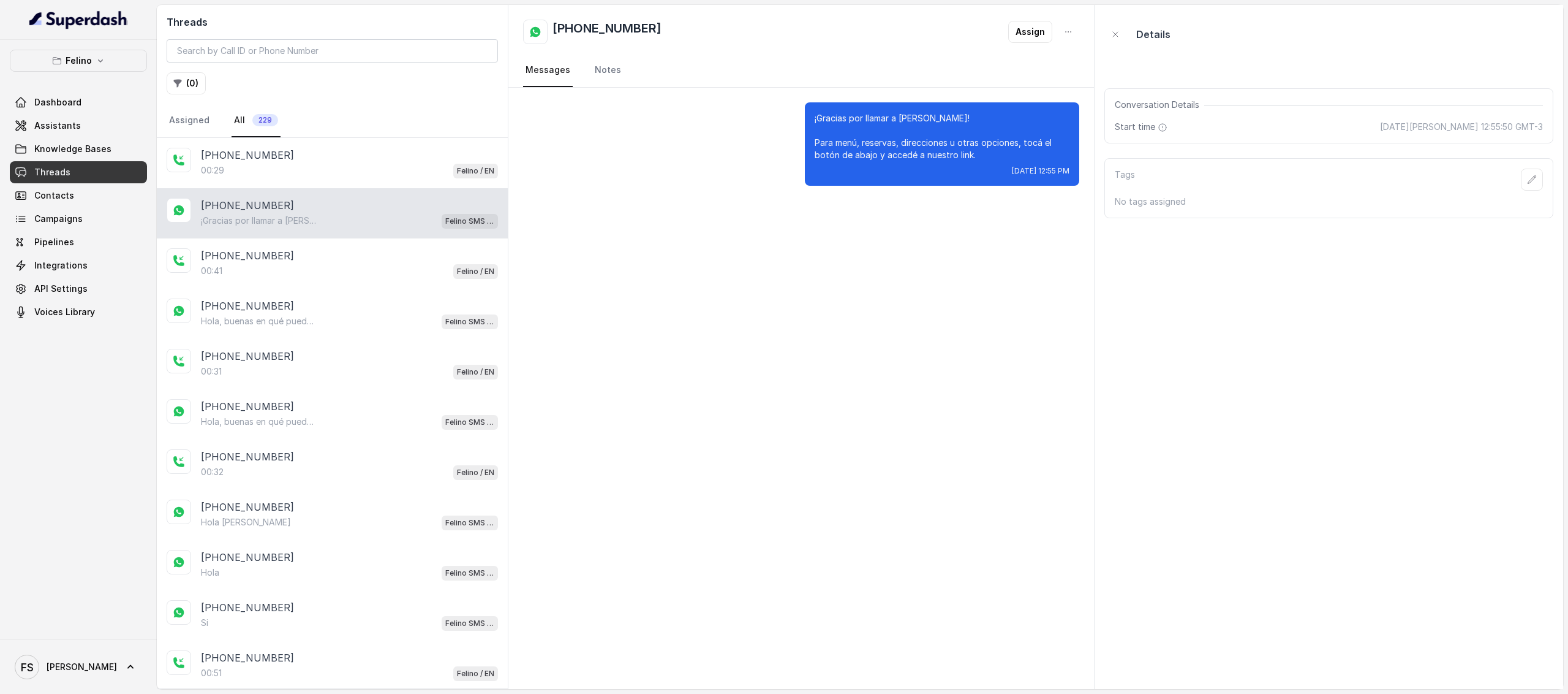
click at [294, 189] on div "+545422200001 ¡Gracias por llamar a Felino! Para menú, reservas, direcciones u …" at bounding box center [332, 213] width 351 height 50
click at [278, 150] on div "[PHONE_NUMBER]" at bounding box center [350, 155] width 297 height 15
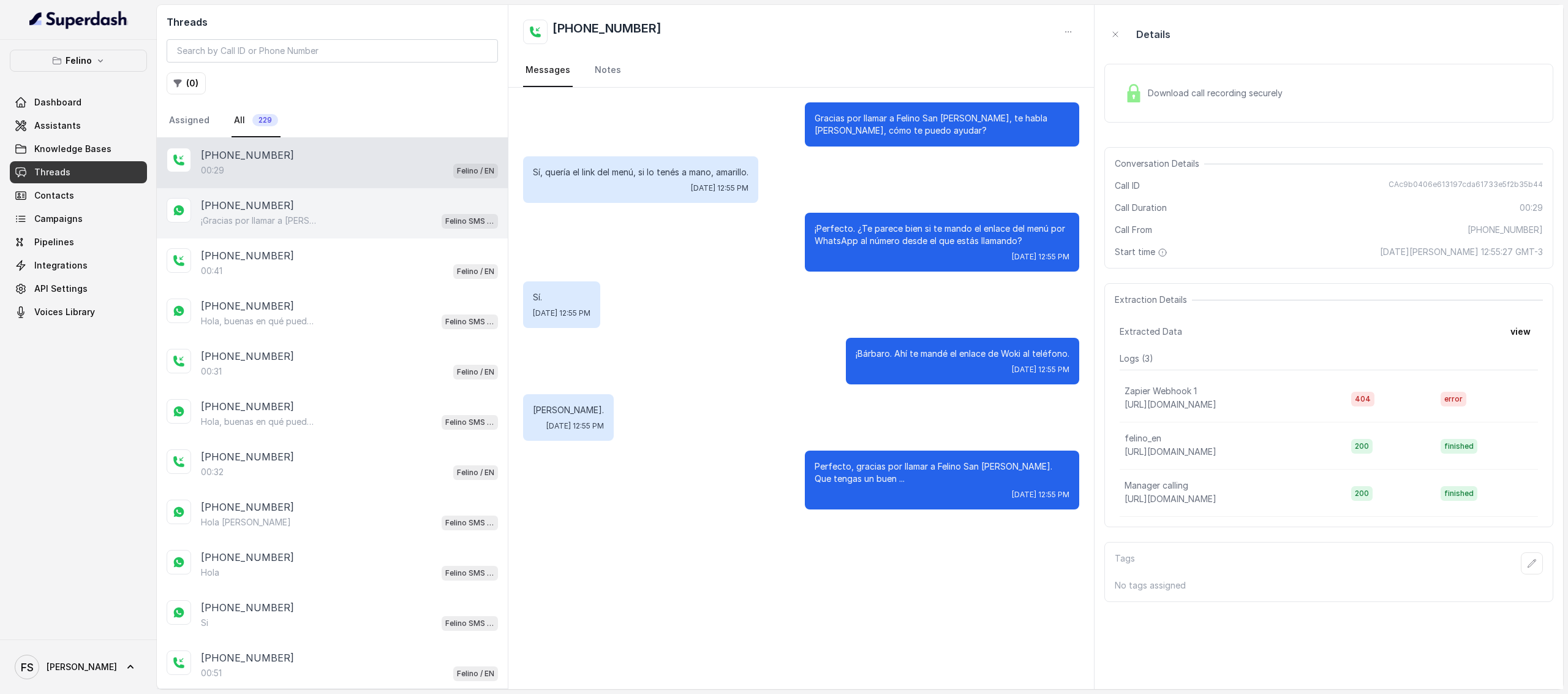
click at [273, 205] on p "[PHONE_NUMBER]" at bounding box center [248, 206] width 93 height 15
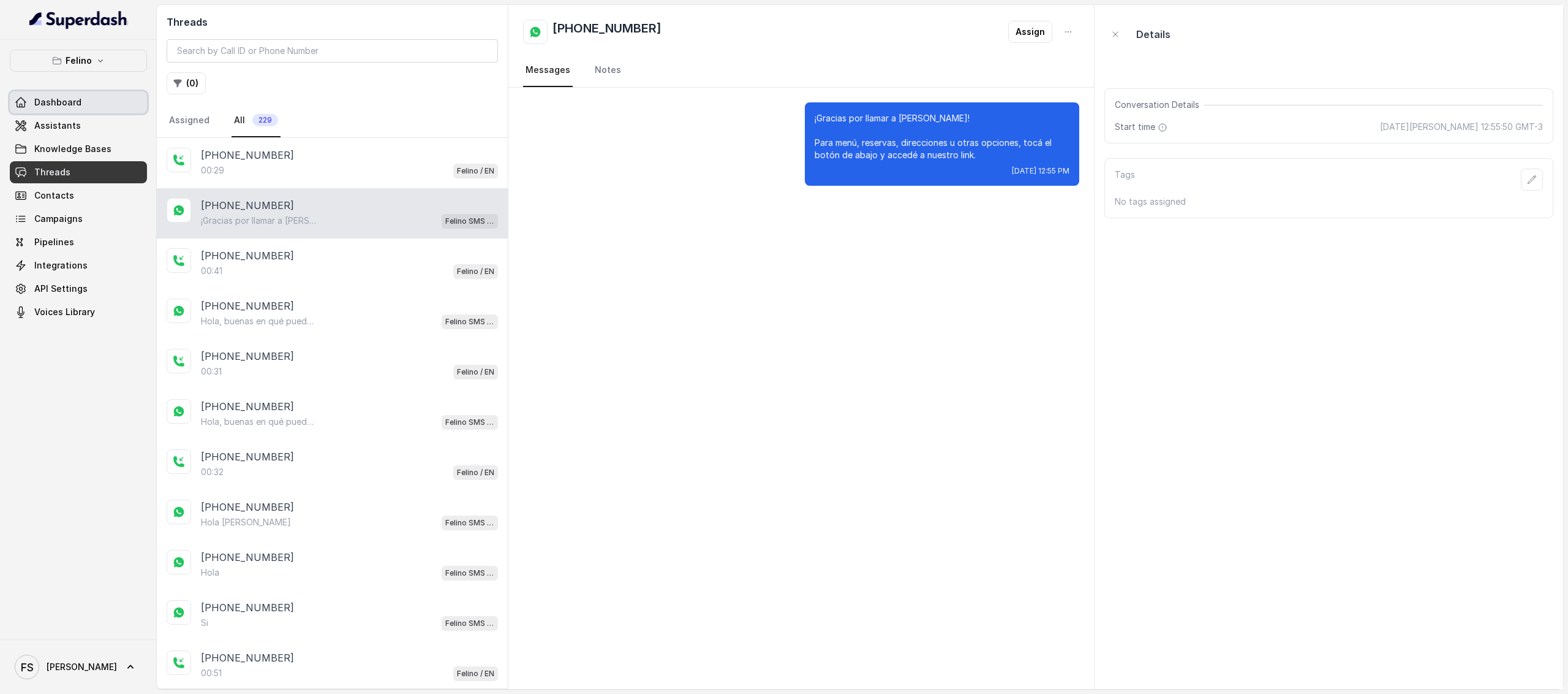
click at [30, 110] on link "Dashboard" at bounding box center [78, 102] width 138 height 22
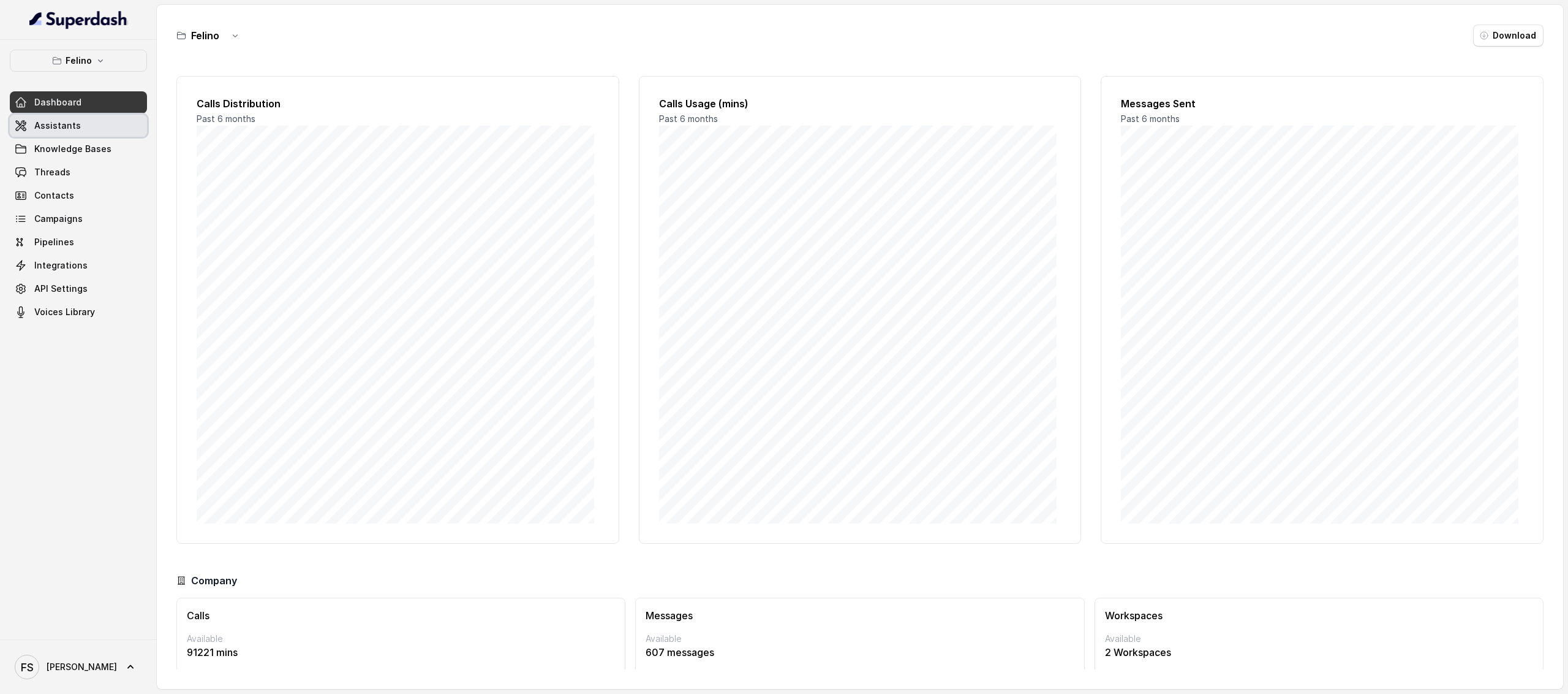
click at [43, 129] on span "Assistants" at bounding box center [57, 126] width 47 height 13
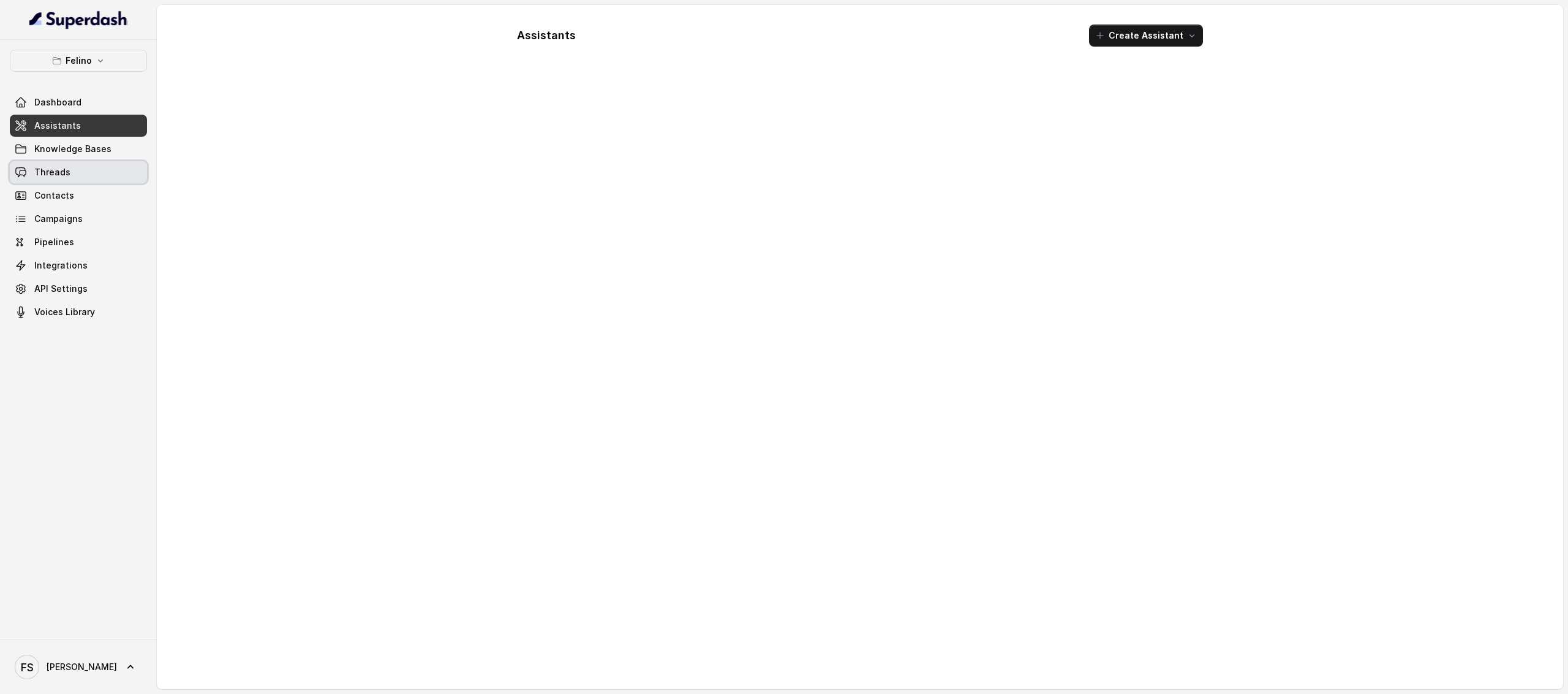
click at [125, 180] on link "Threads" at bounding box center [78, 172] width 138 height 22
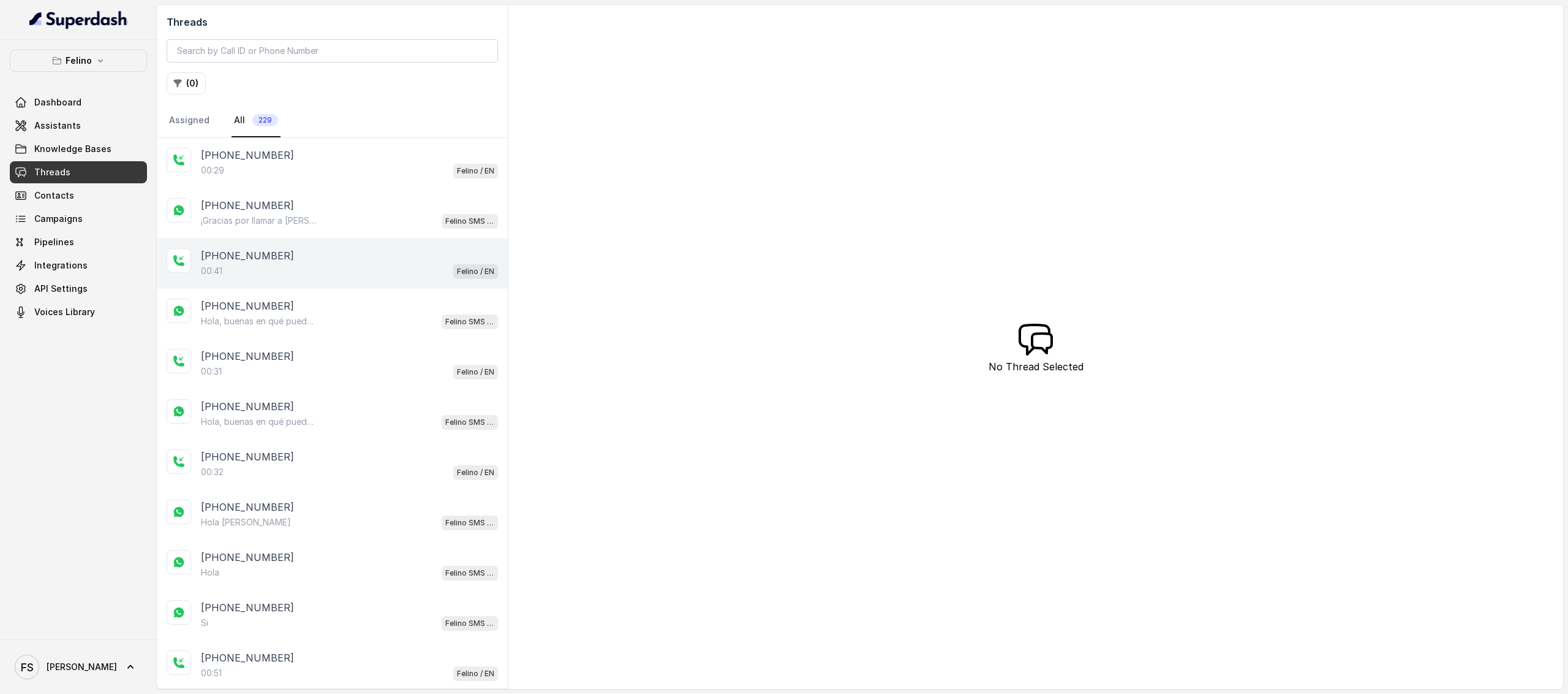
click at [334, 252] on div "[PHONE_NUMBER]" at bounding box center [350, 255] width 297 height 15
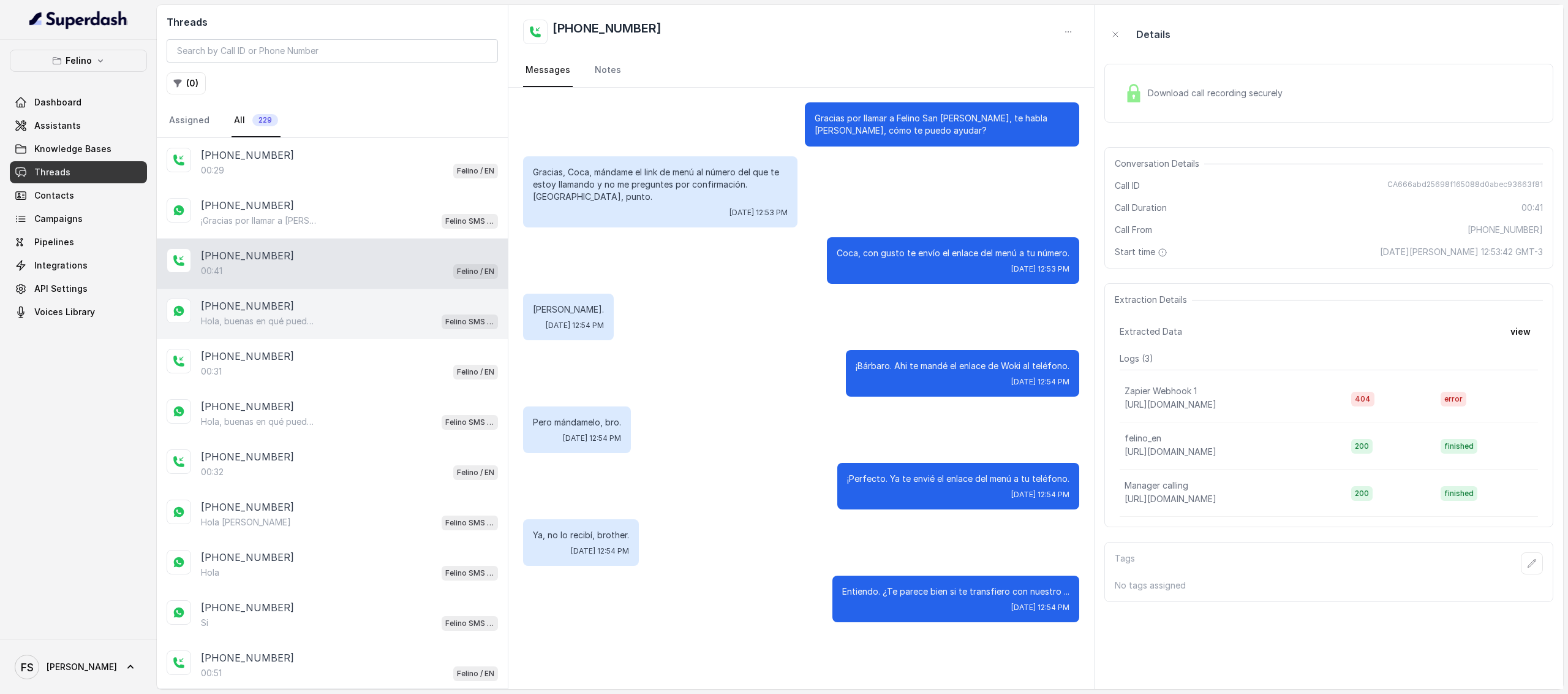
click at [317, 320] on p "Hola, buenas en qué puedo ayudarte hoy?" at bounding box center [260, 321] width 118 height 13
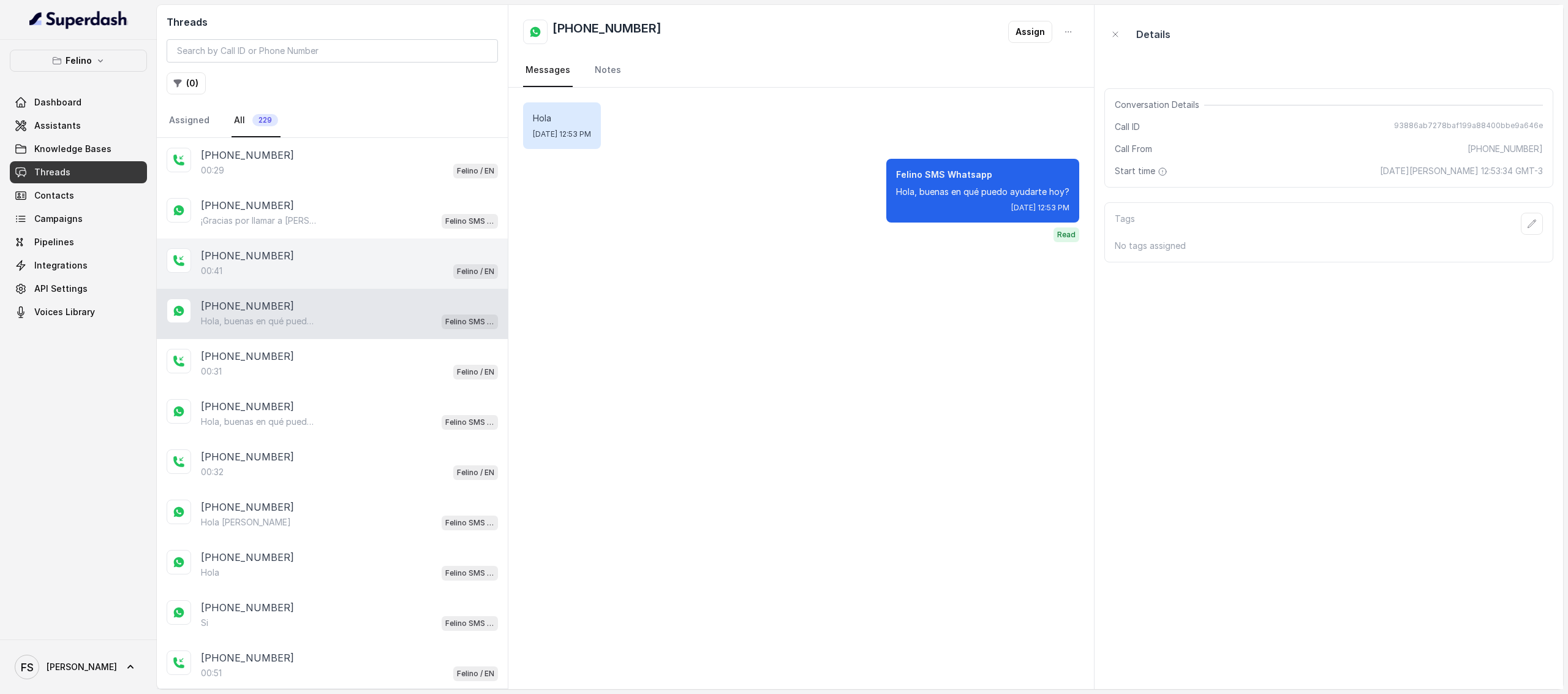
click at [355, 273] on div "00:41 Felino / EN" at bounding box center [350, 271] width 297 height 16
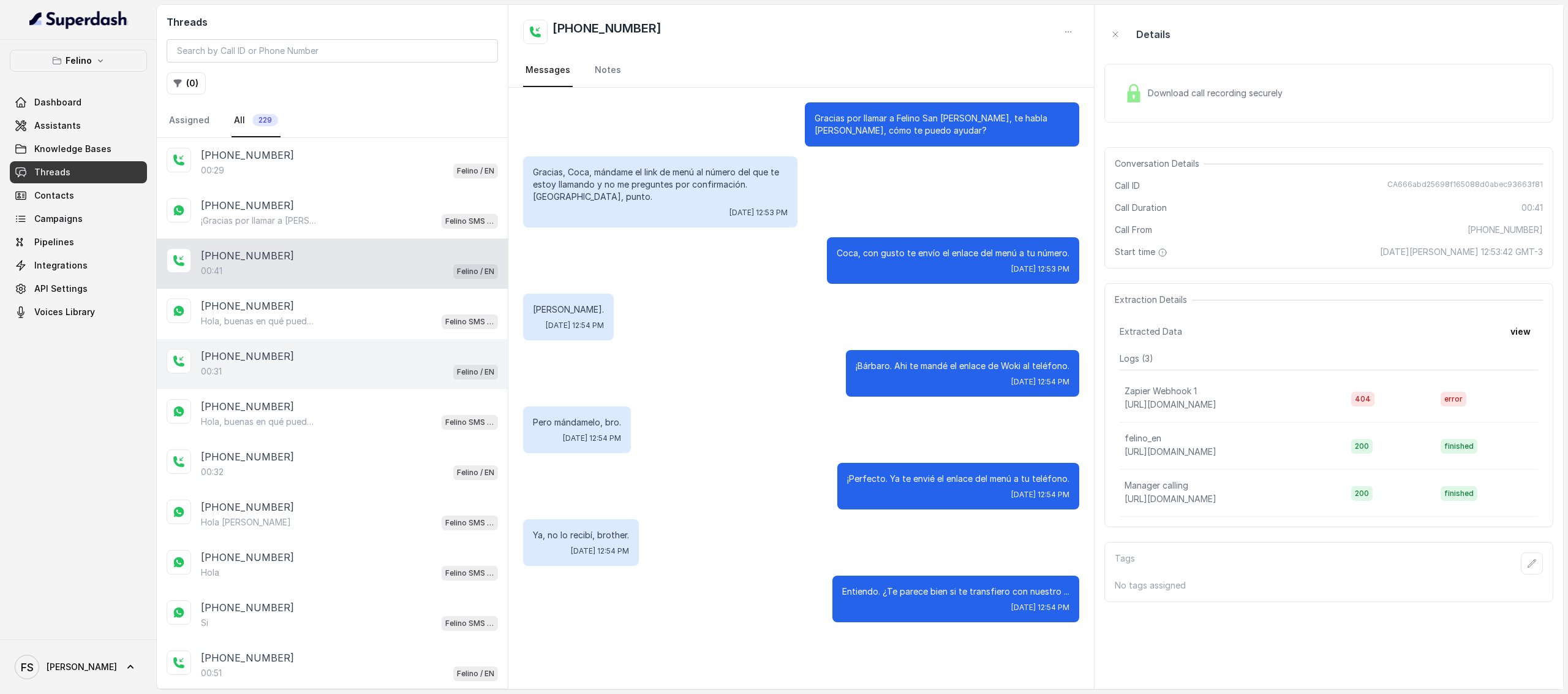
click at [369, 339] on div "[PHONE_NUMBER]:31 Felino / EN" at bounding box center [332, 364] width 351 height 50
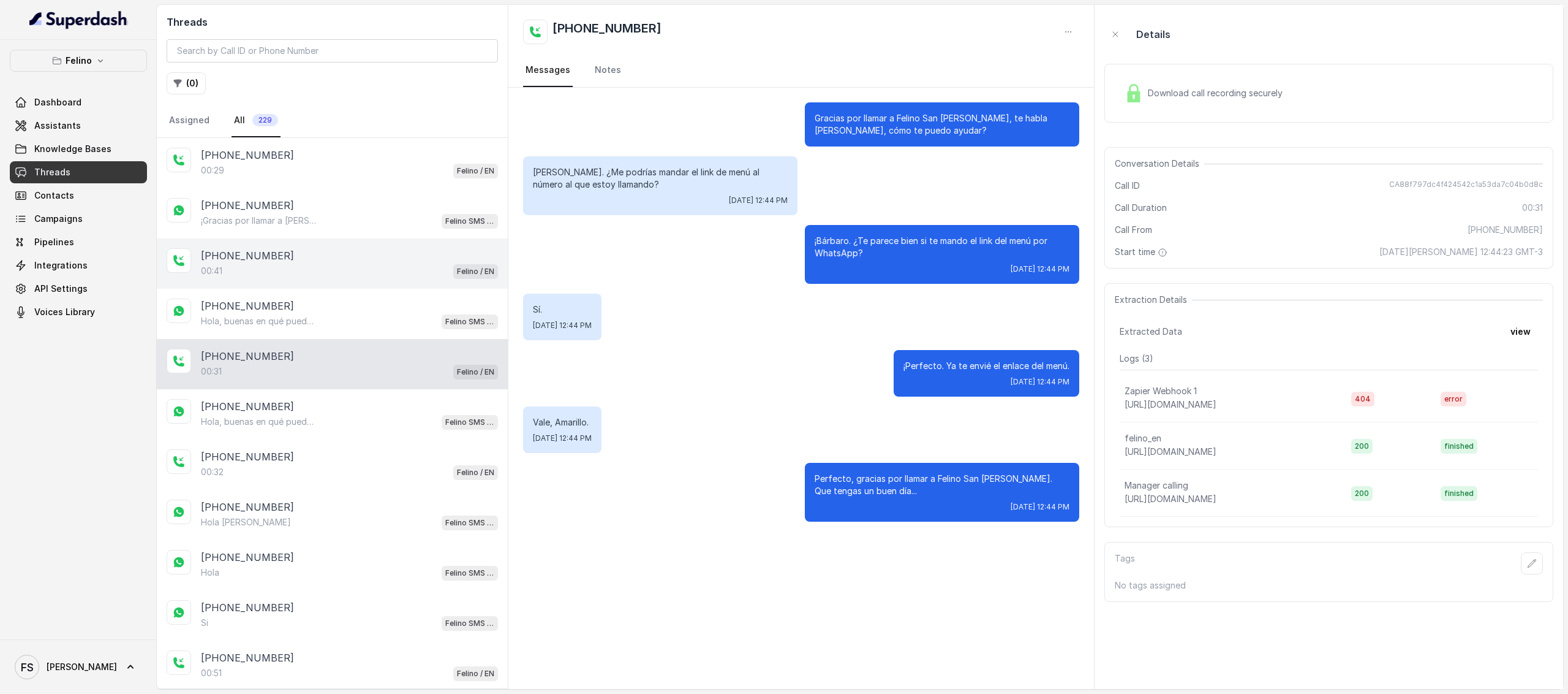
click at [370, 281] on div "[PHONE_NUMBER]:41 Felino / EN" at bounding box center [332, 263] width 351 height 50
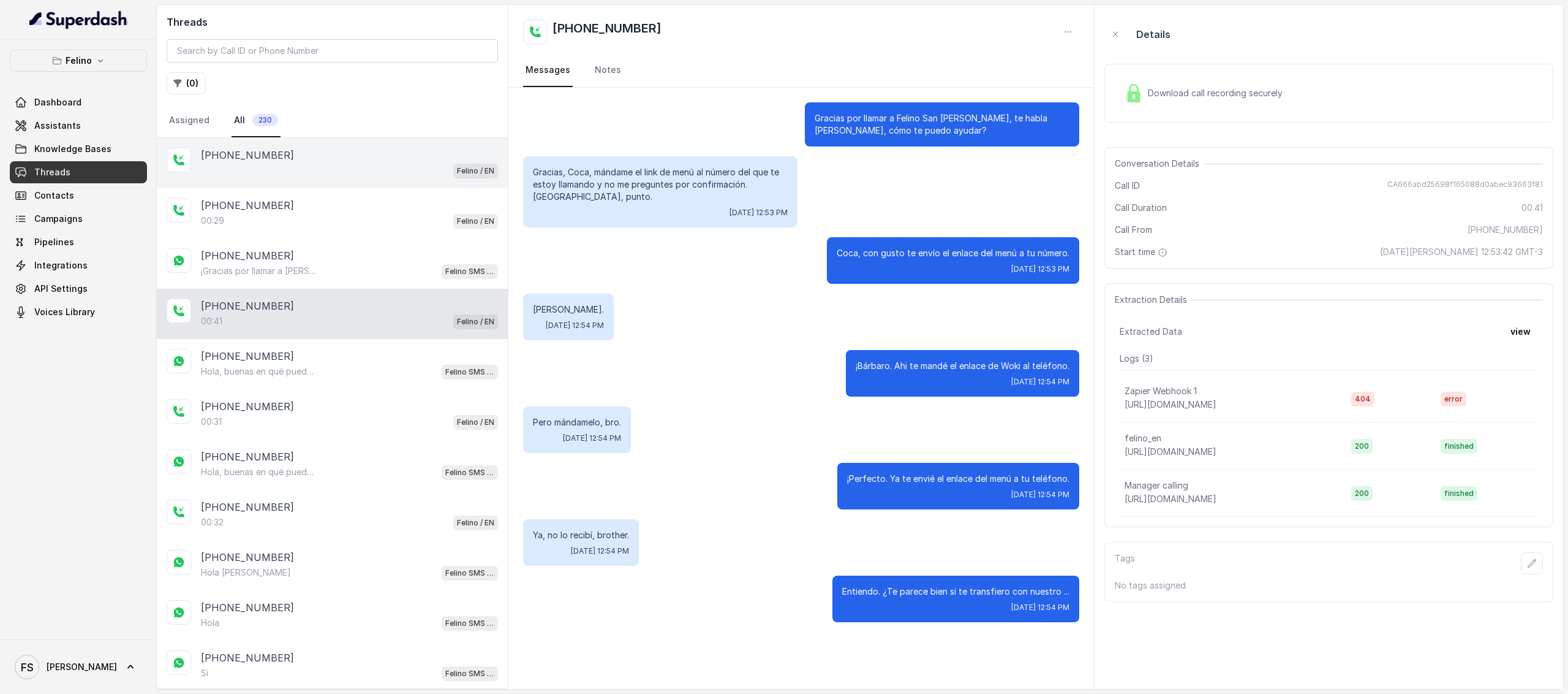
click at [349, 169] on div "Felino / EN" at bounding box center [350, 170] width 297 height 16
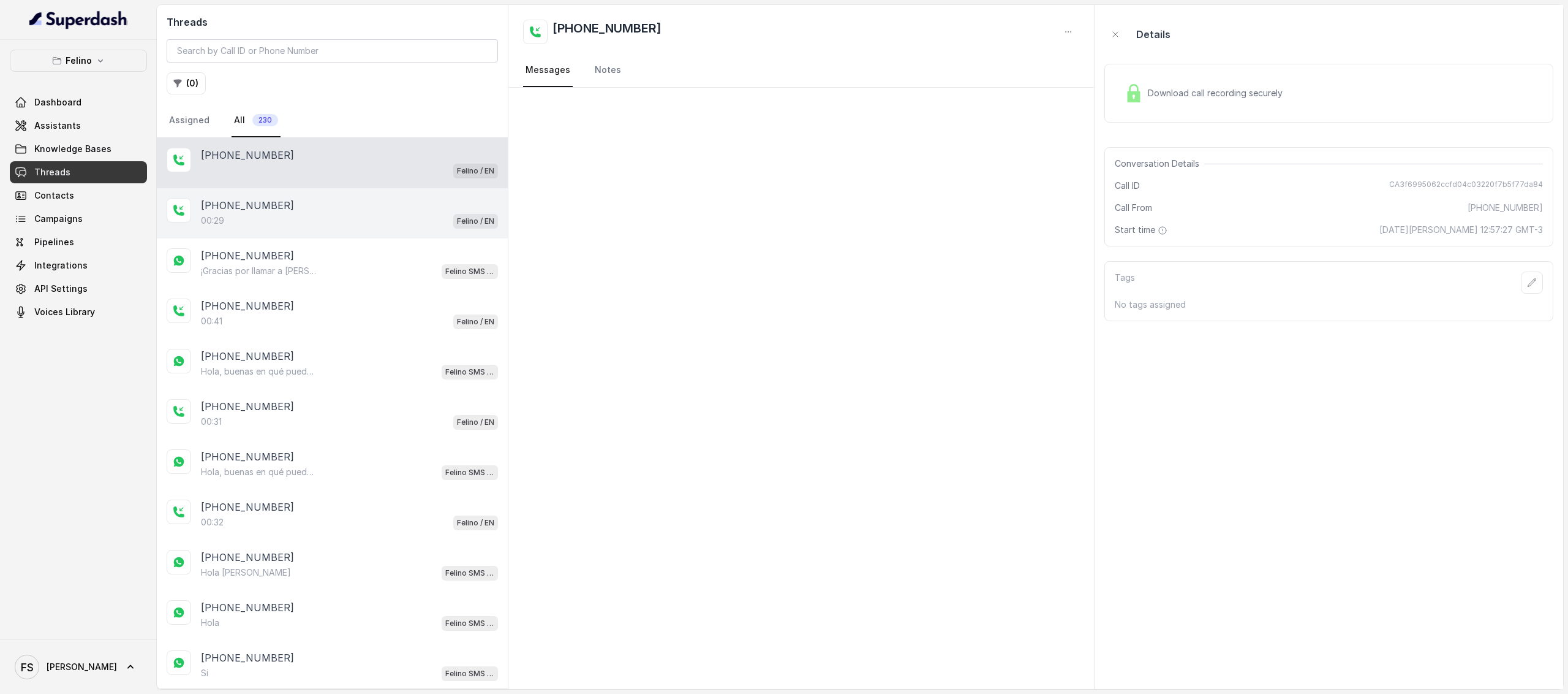
click at [285, 212] on div "[PHONE_NUMBER]" at bounding box center [350, 206] width 297 height 15
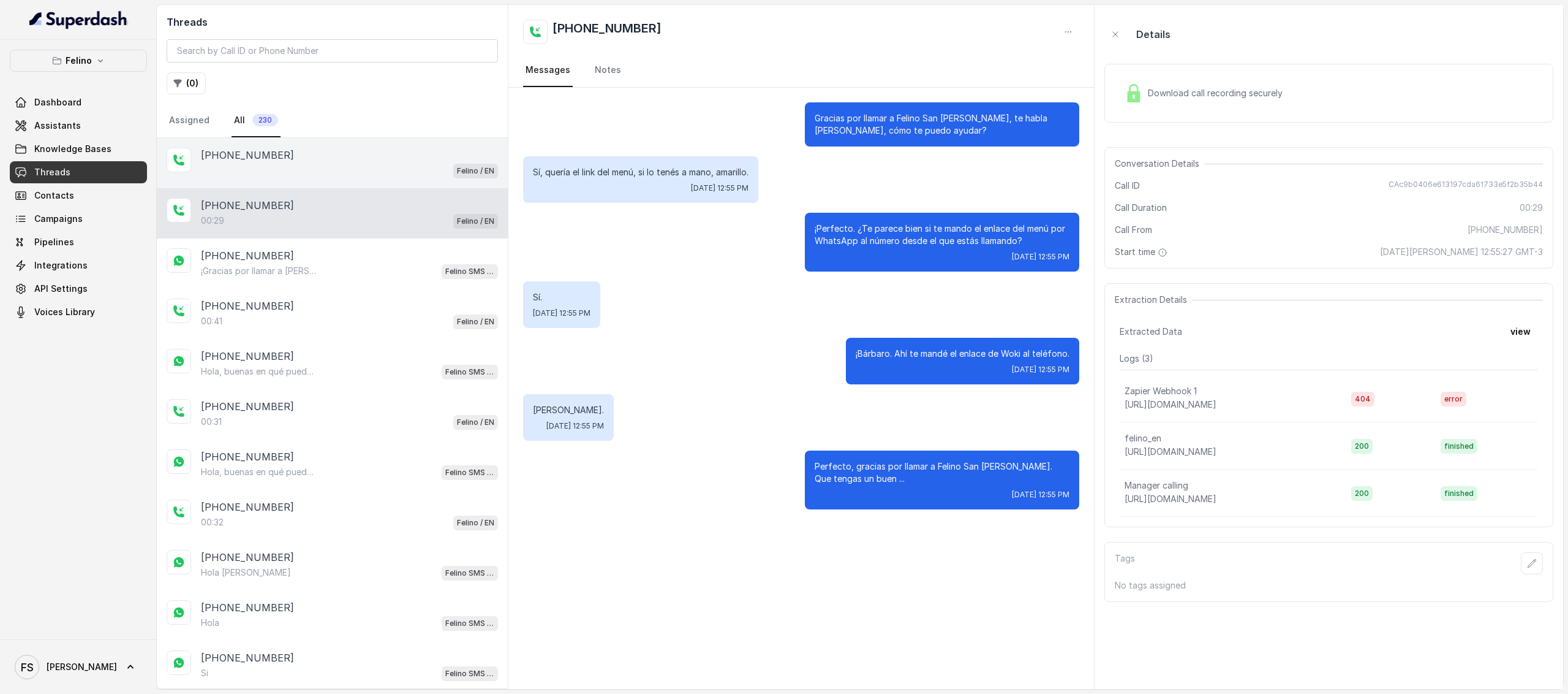
click at [348, 146] on div "+5491124774532 Felino / EN" at bounding box center [332, 163] width 351 height 50
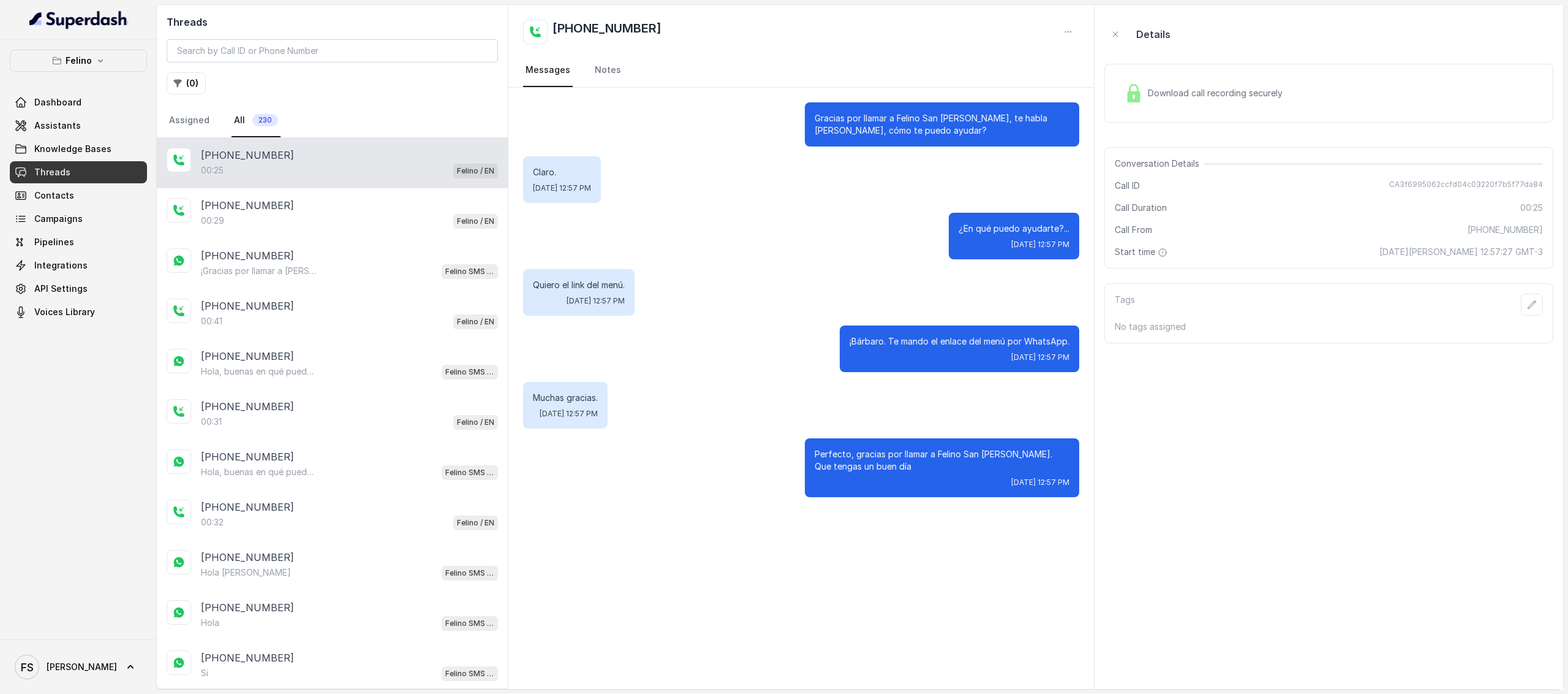
click at [370, 172] on div "00:25 Felino / EN" at bounding box center [350, 170] width 297 height 16
click at [364, 212] on div "[PHONE_NUMBER]" at bounding box center [350, 206] width 297 height 15
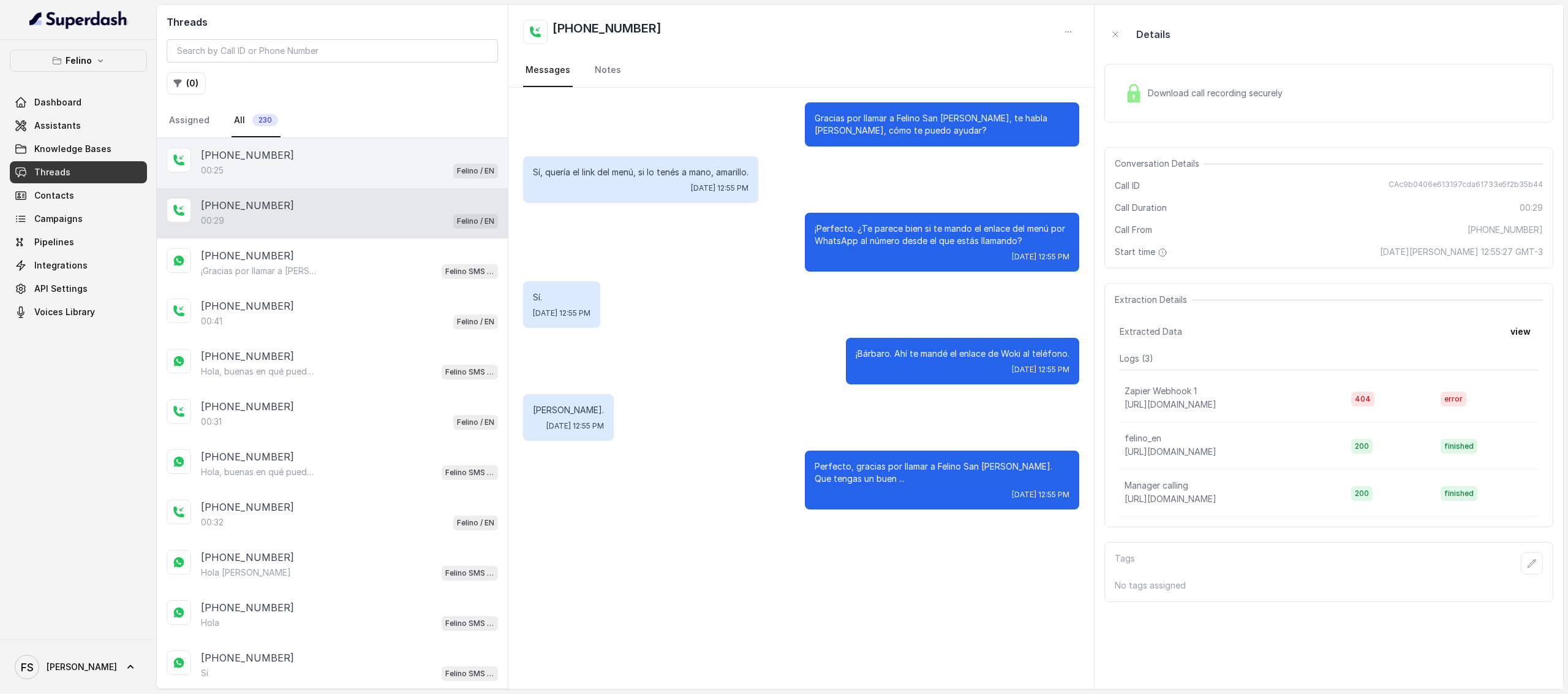
click at [375, 167] on div "00:25 Felino / EN" at bounding box center [350, 170] width 297 height 16
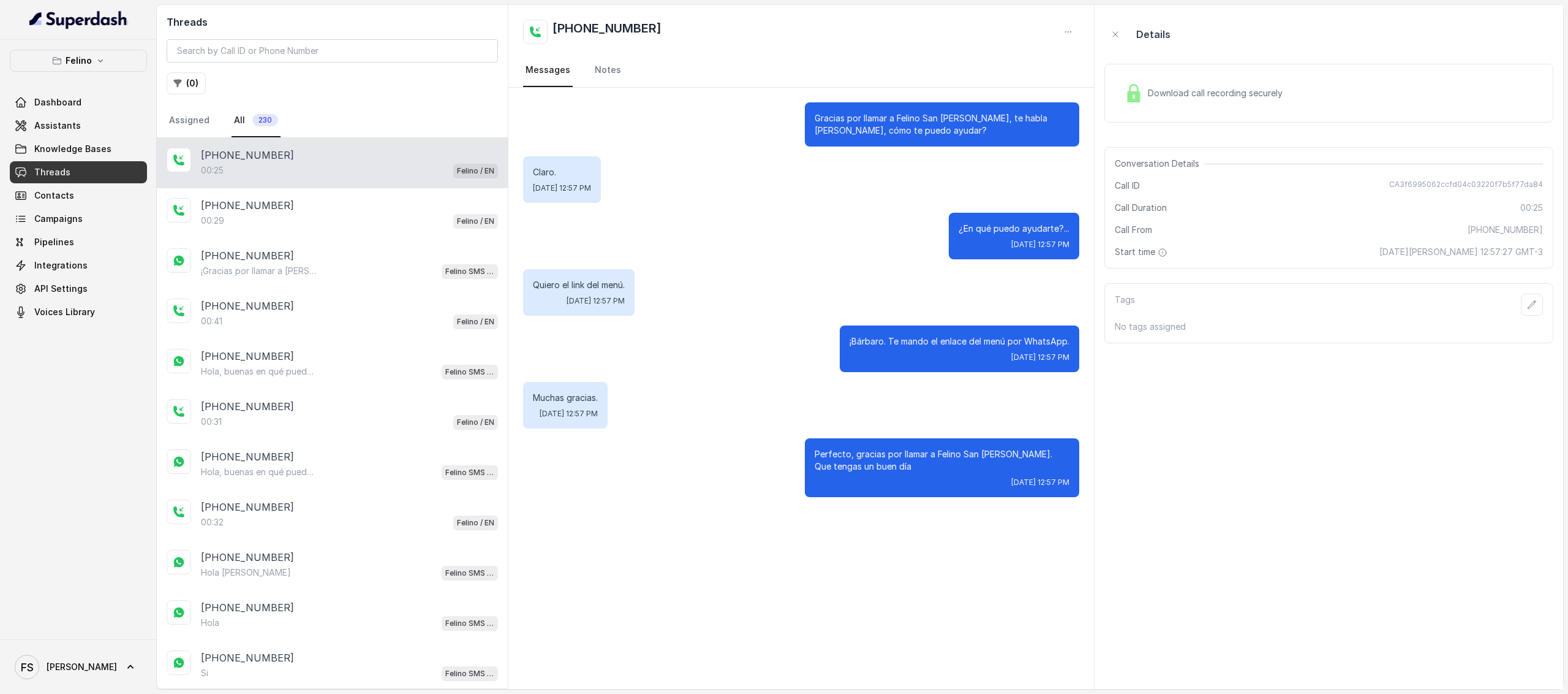
click at [1030, 235] on div "¿En qué puedo ayudarte?... [DATE] 12:57 PM" at bounding box center [1014, 235] width 130 height 47
click at [374, 215] on div "00:29 Felino / EN" at bounding box center [350, 220] width 297 height 16
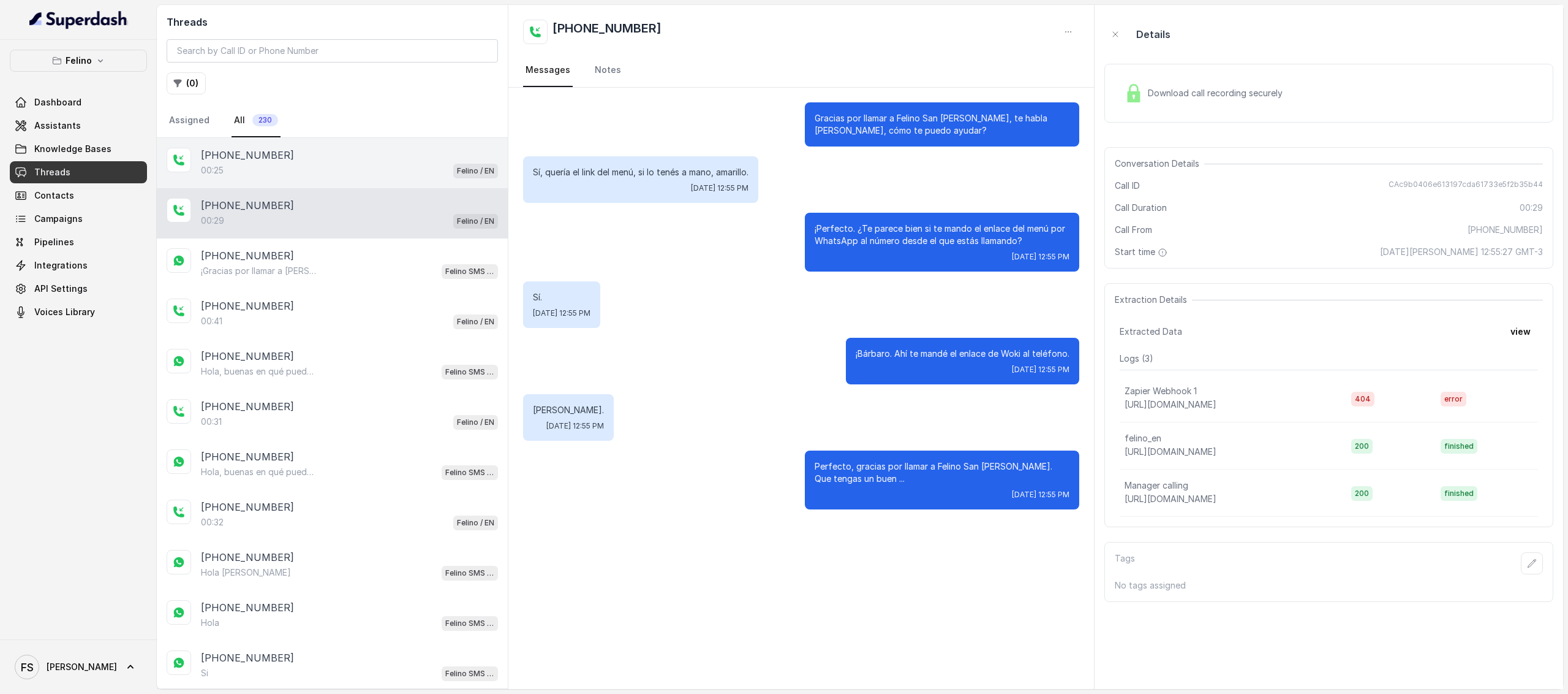
click at [376, 181] on div "[PHONE_NUMBER]:25 Felino / EN" at bounding box center [332, 163] width 351 height 50
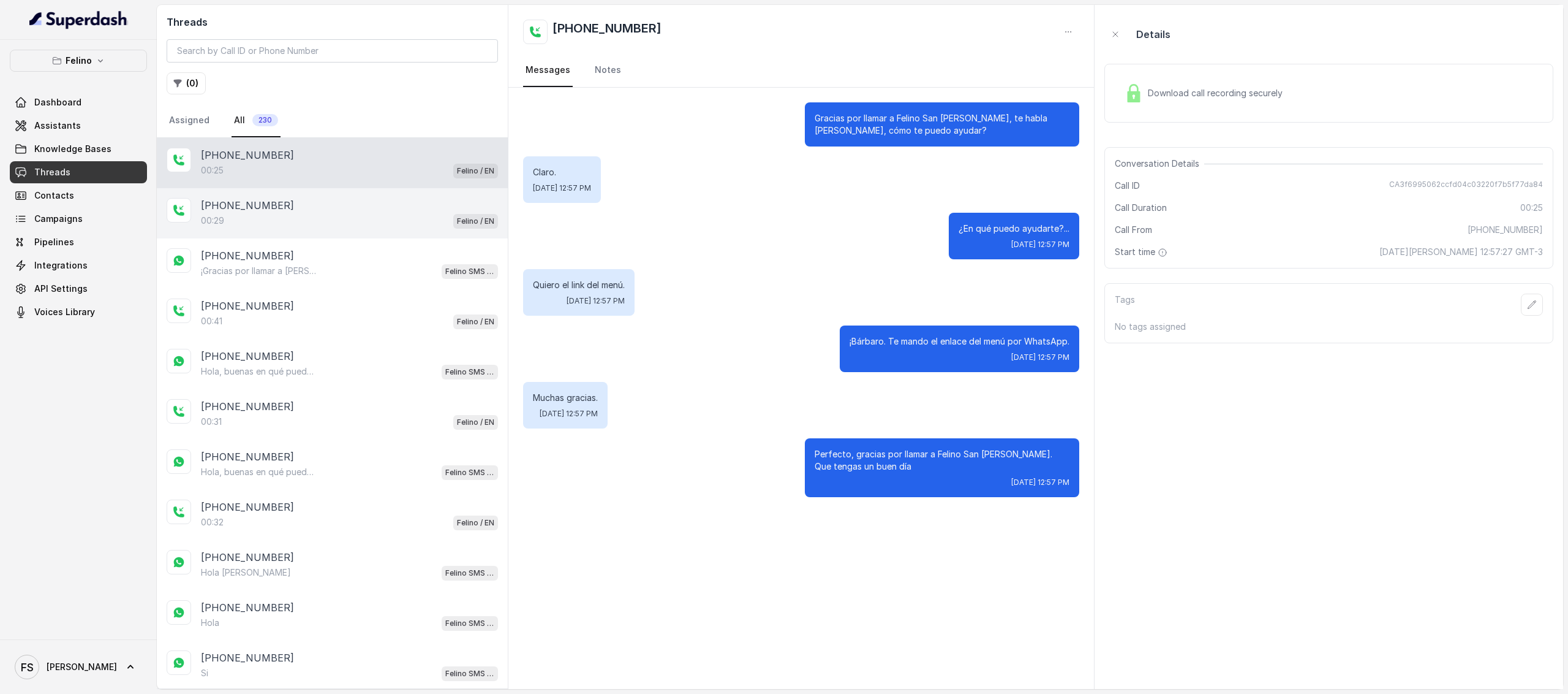
click at [425, 208] on div "[PHONE_NUMBER]" at bounding box center [350, 206] width 297 height 15
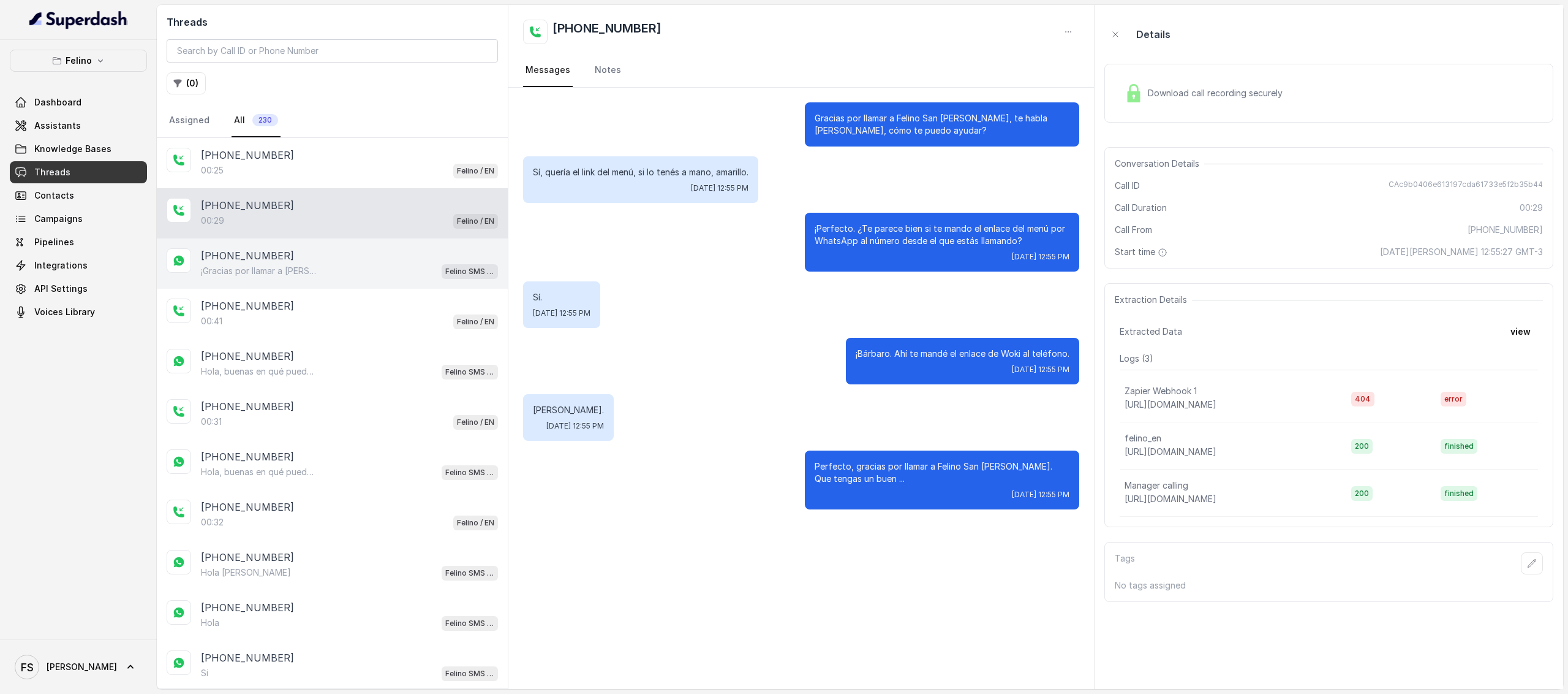
click at [387, 255] on div "[PHONE_NUMBER]" at bounding box center [350, 255] width 297 height 15
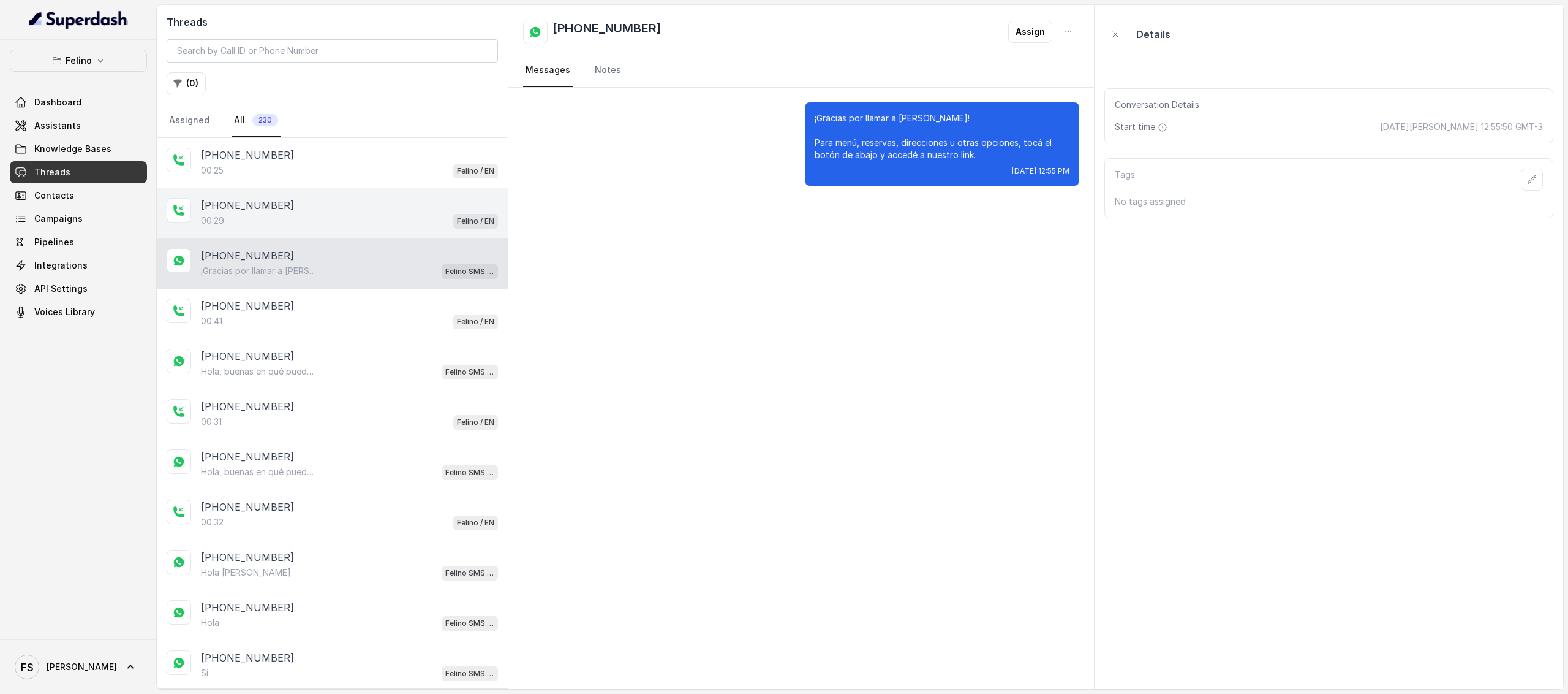
click at [391, 221] on div "00:29 Felino / EN" at bounding box center [350, 220] width 297 height 16
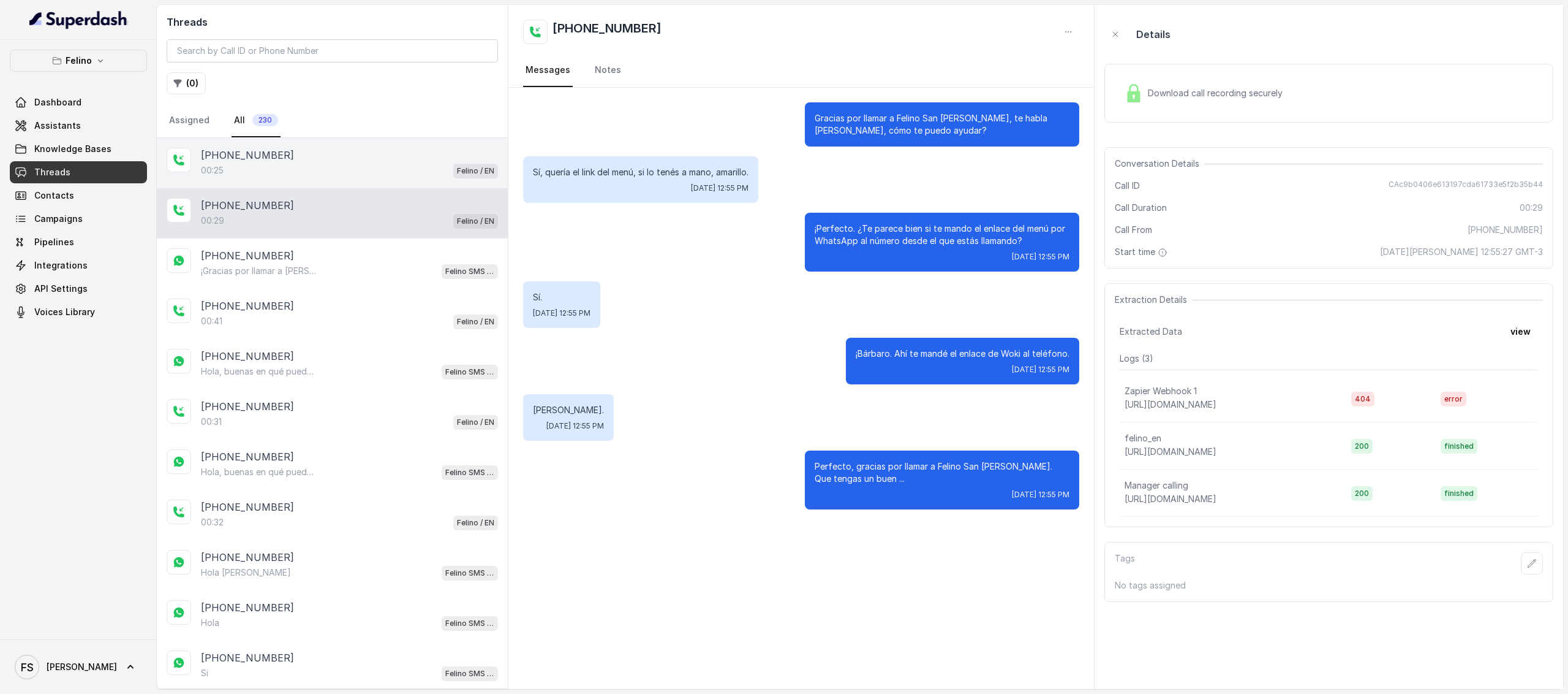
click at [394, 166] on div "00:25 Felino / EN" at bounding box center [350, 170] width 297 height 16
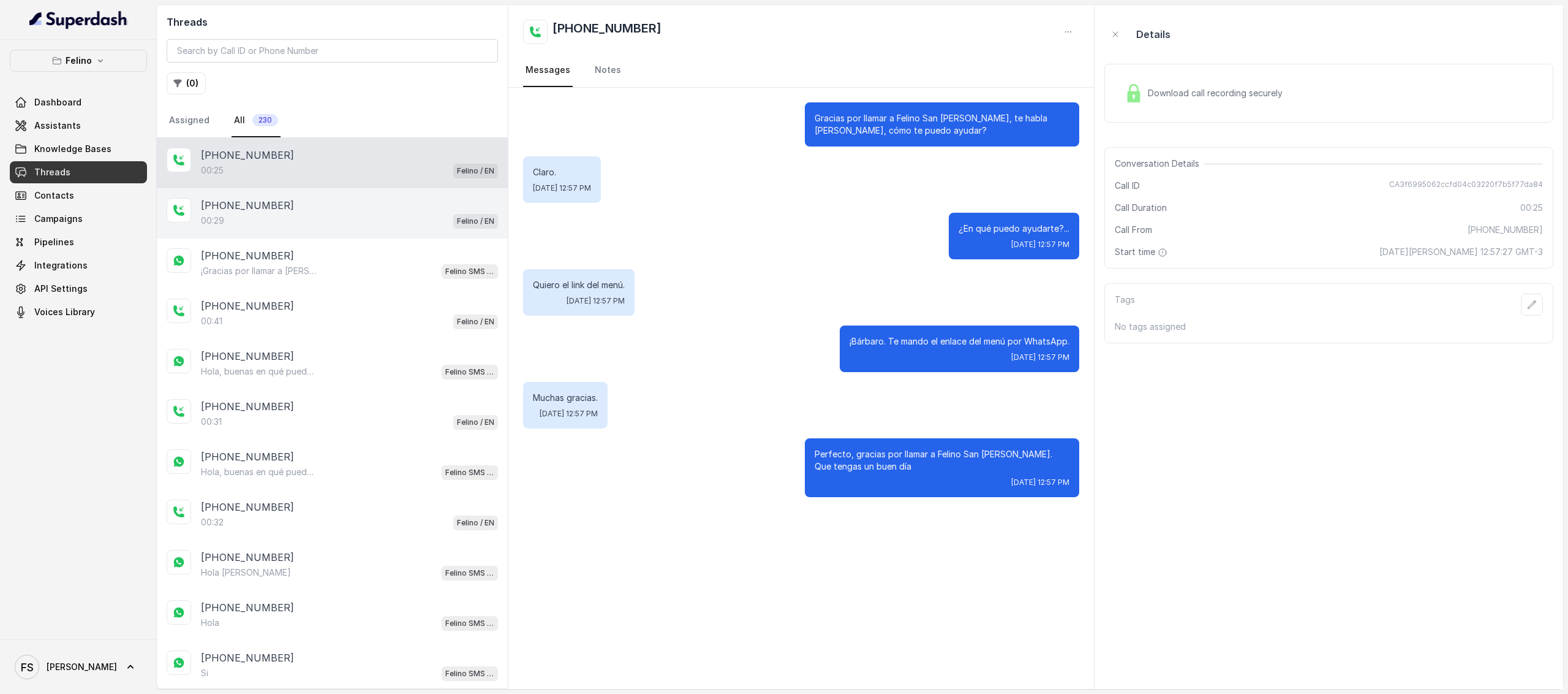
click at [273, 188] on div "[PHONE_NUMBER]:29 Felino / EN" at bounding box center [332, 213] width 351 height 50
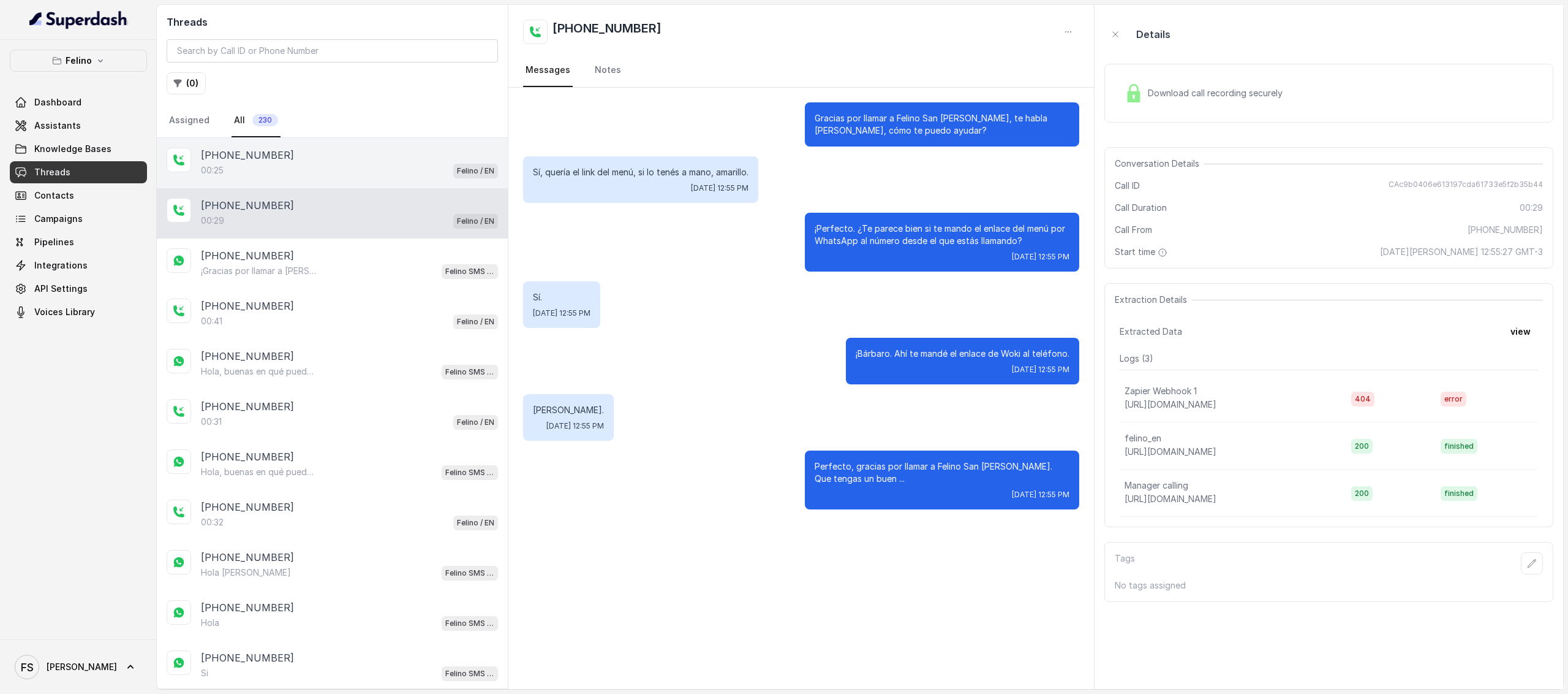
click at [329, 169] on div "00:25 Felino / EN" at bounding box center [350, 170] width 297 height 16
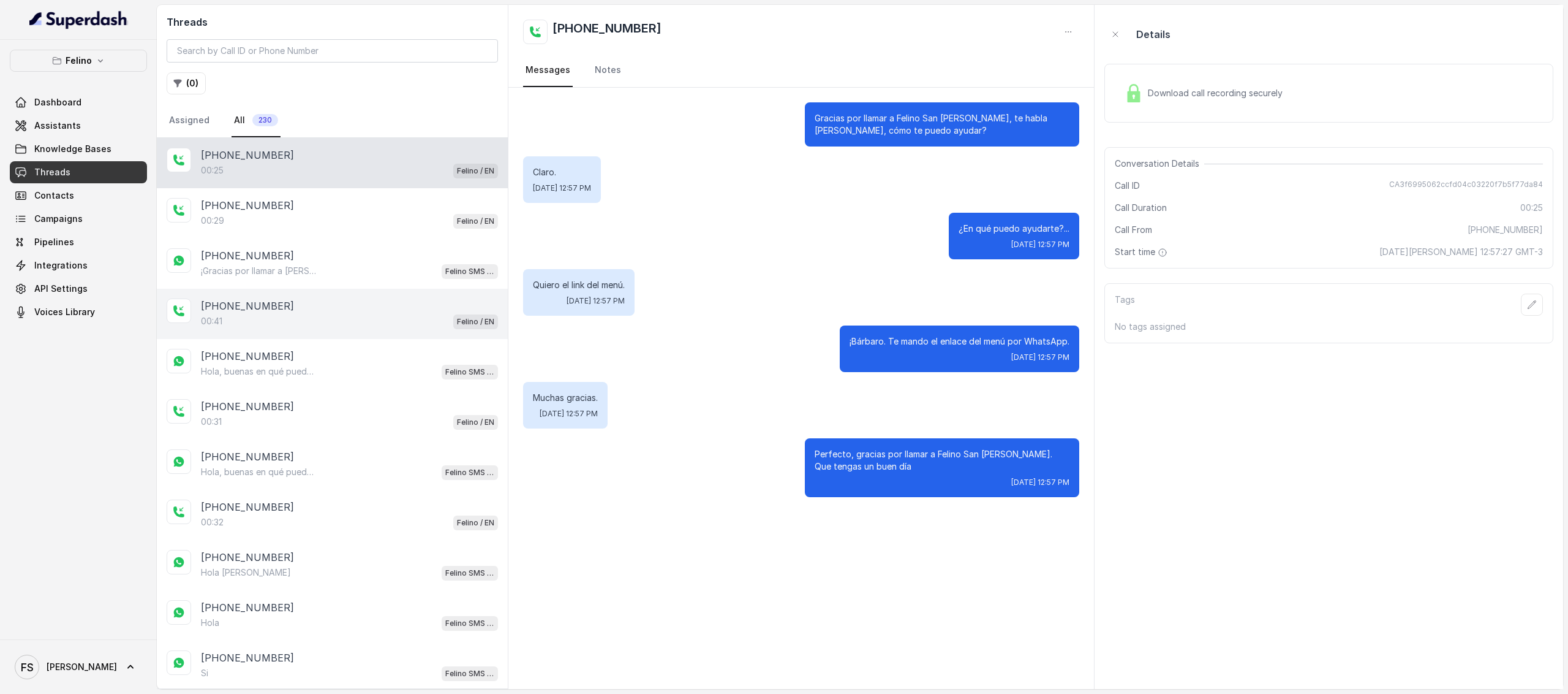
click at [320, 301] on div "[PHONE_NUMBER]" at bounding box center [350, 306] width 297 height 15
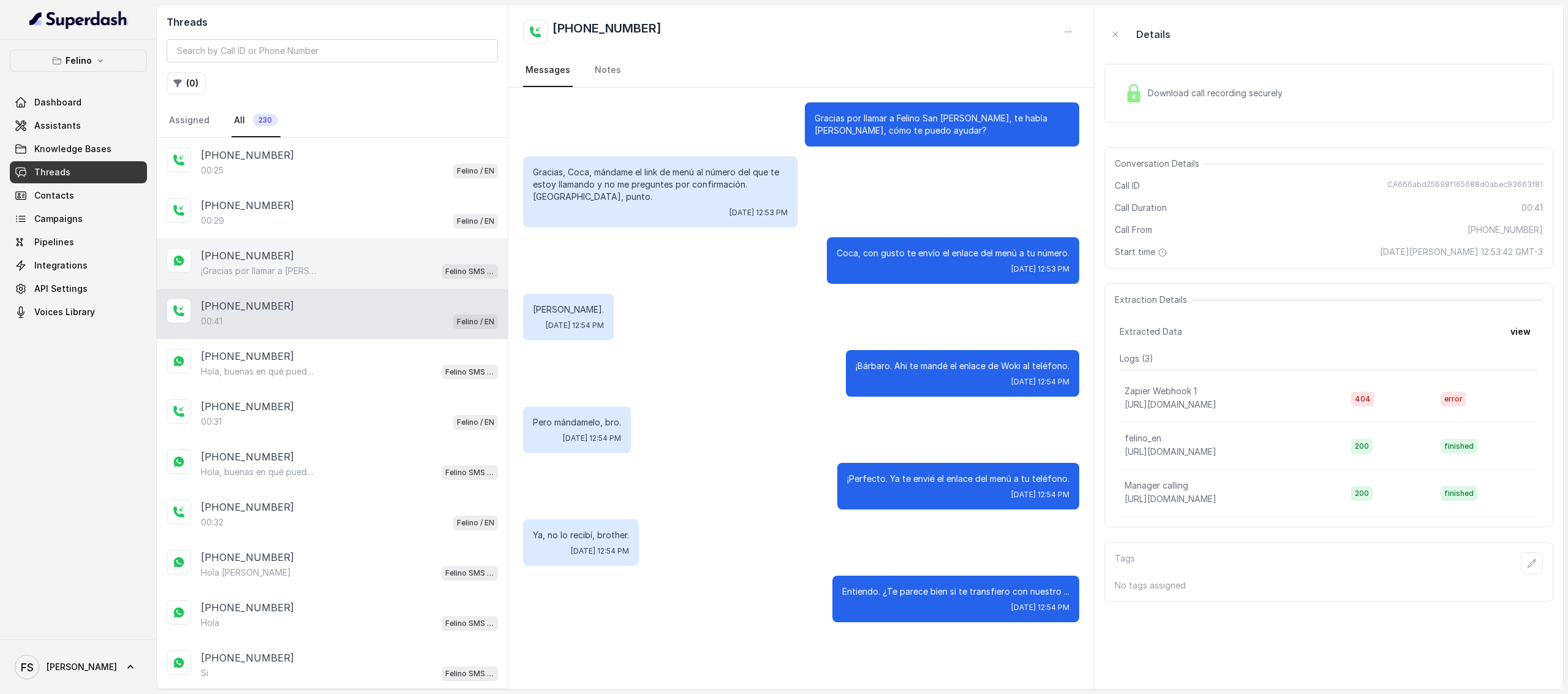
click at [355, 260] on div "[PHONE_NUMBER]" at bounding box center [350, 255] width 297 height 15
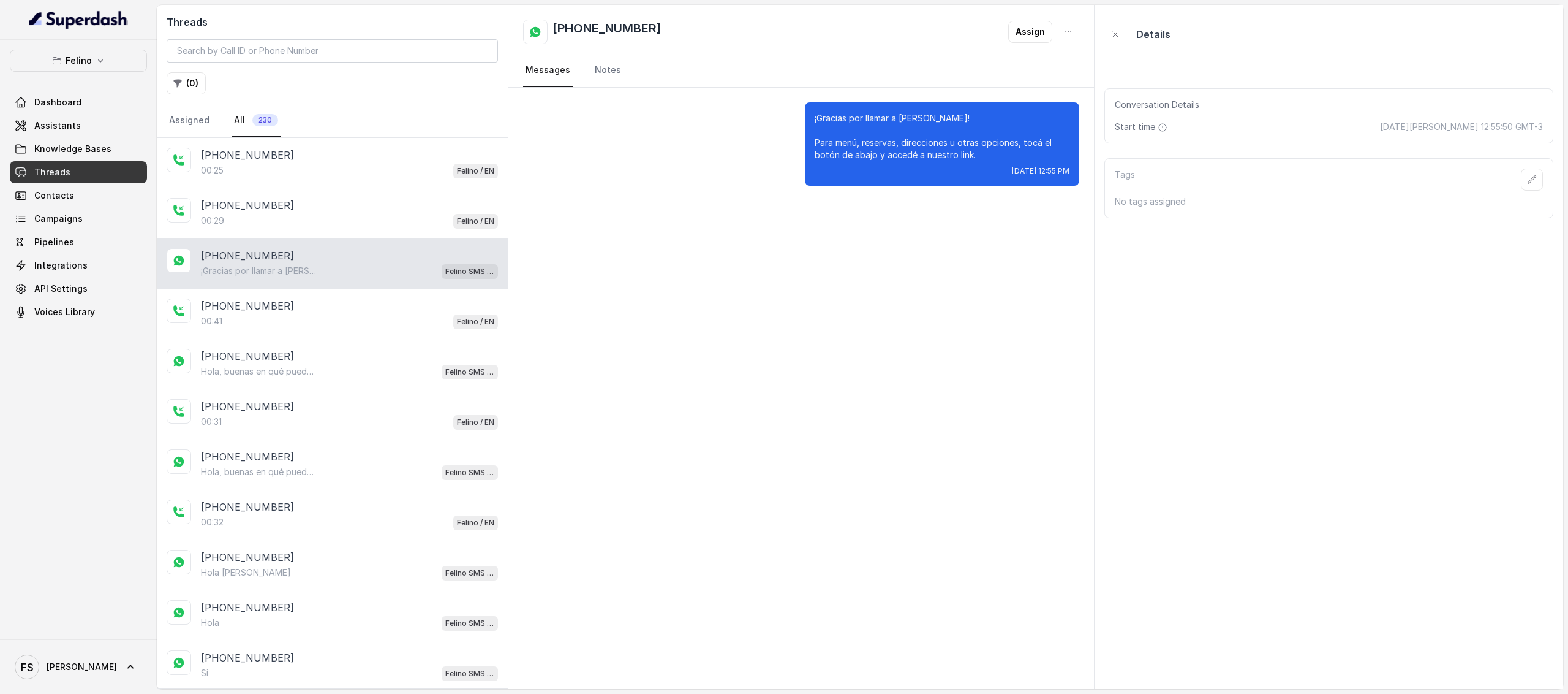
click at [286, 133] on nav "Assigned All 230" at bounding box center [332, 121] width 331 height 33
click at [305, 158] on div "[PHONE_NUMBER]" at bounding box center [350, 155] width 297 height 15
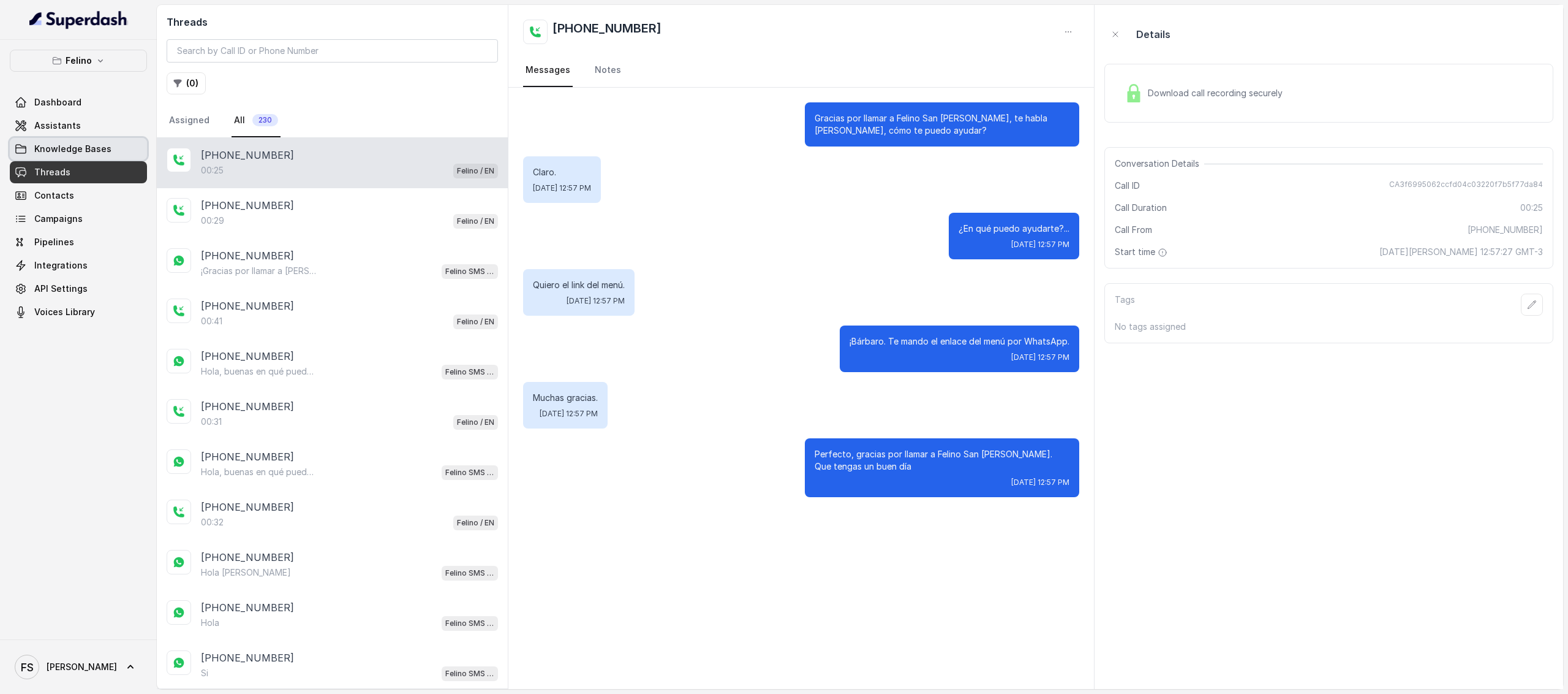
click at [66, 141] on link "Knowledge Bases" at bounding box center [78, 149] width 138 height 22
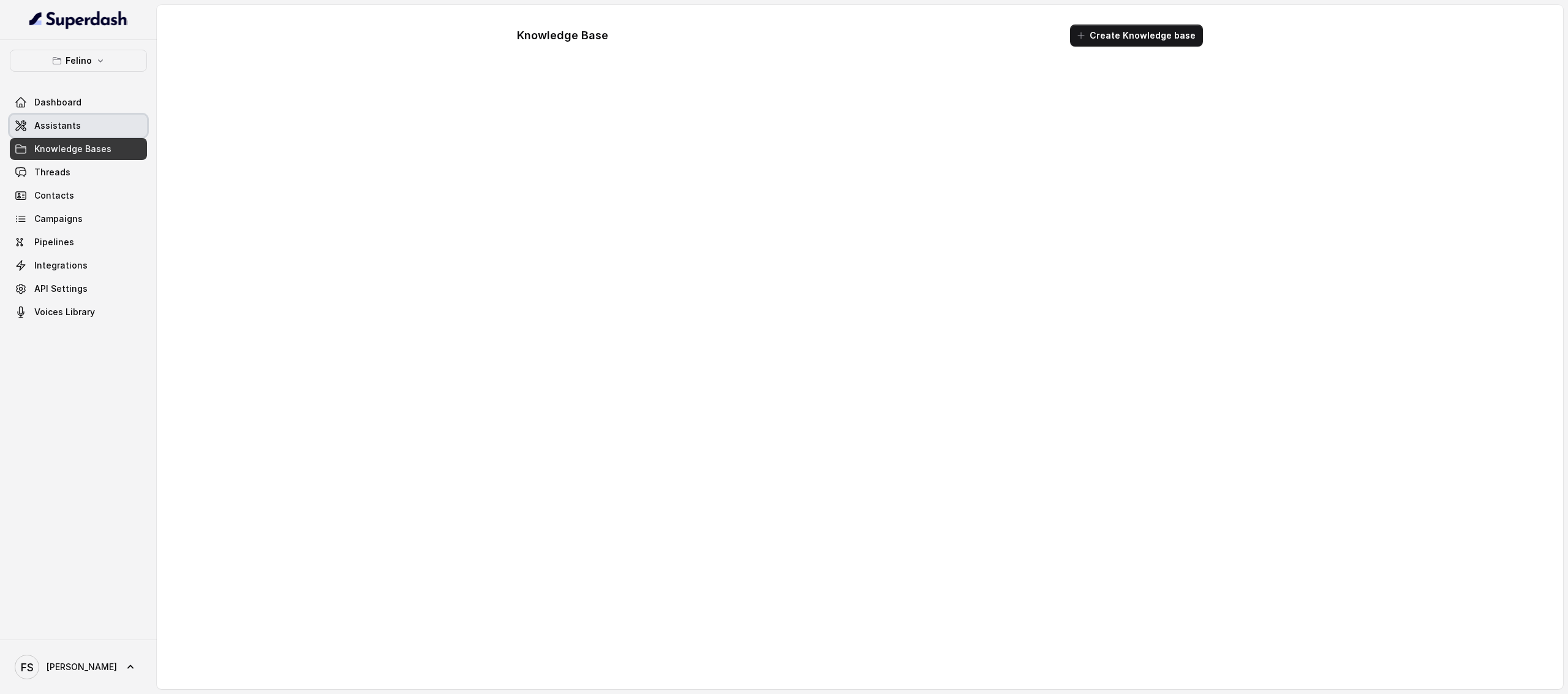
click at [78, 123] on link "Assistants" at bounding box center [78, 126] width 138 height 22
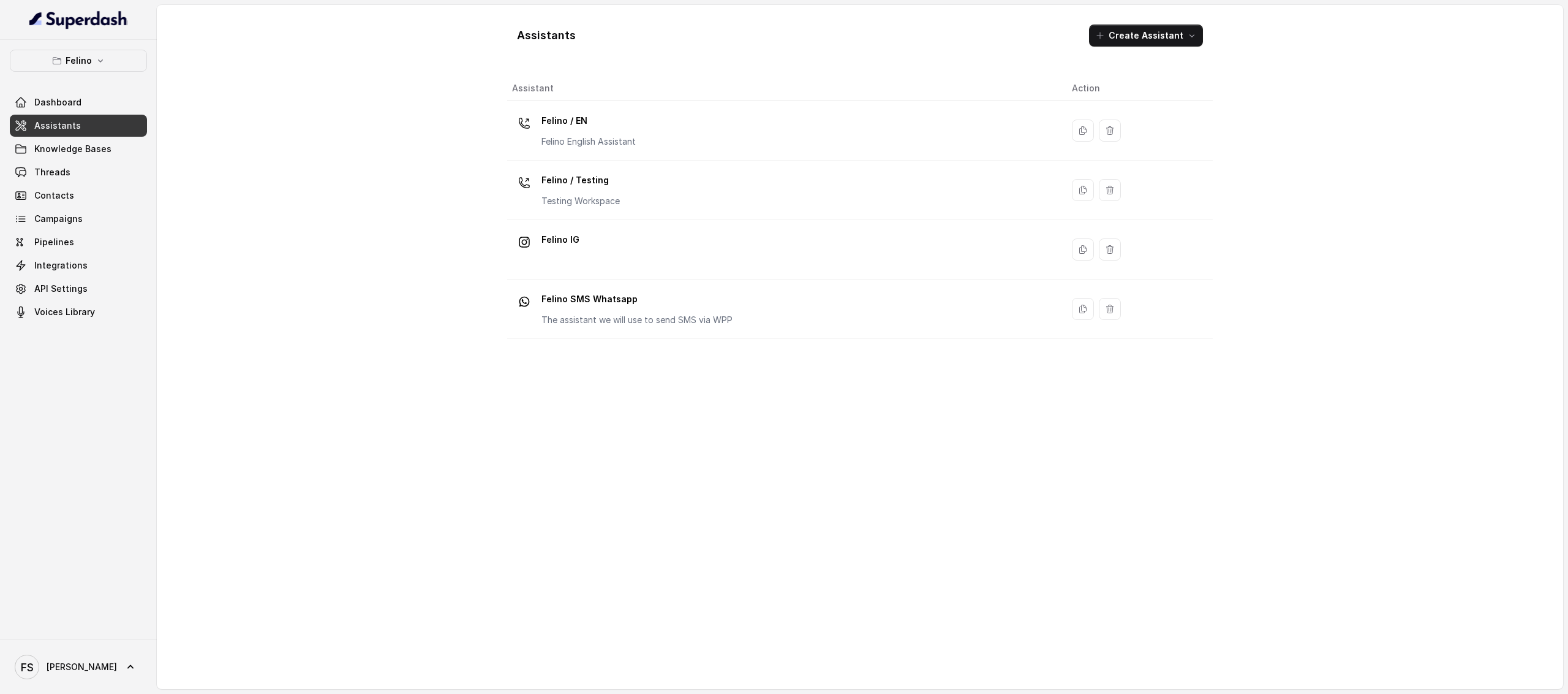
click at [404, 123] on div "Assistants Create Assistant Assistant Action Felino / EN Felino English Assista…" at bounding box center [860, 347] width 1407 height 684
click at [464, 242] on div "Assistants Create Assistant Assistant Action Felino / EN Felino English Assista…" at bounding box center [860, 347] width 1407 height 684
click at [380, 80] on div "Assistants Create Assistant Assistant Action Felino / EN Felino English Assista…" at bounding box center [860, 347] width 1407 height 684
